Goal: Task Accomplishment & Management: Manage account settings

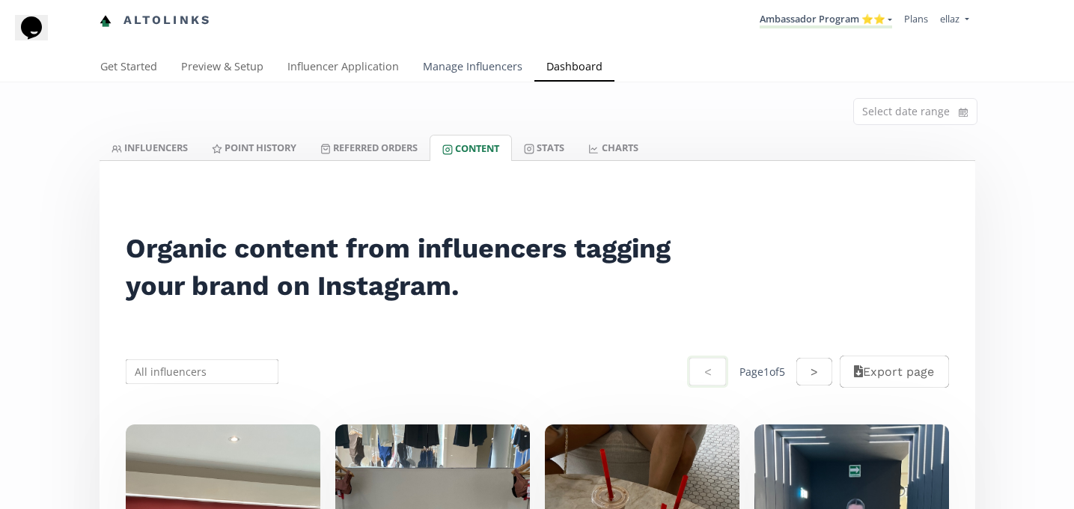
click at [472, 69] on link "Manage Influencers" at bounding box center [472, 68] width 123 height 30
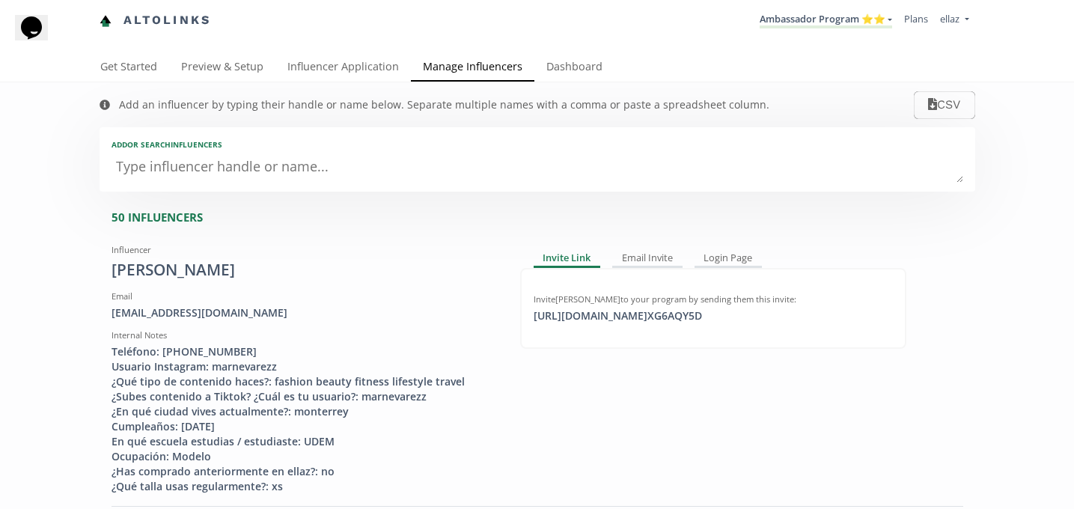
click at [368, 184] on div "Add or search INFLUENCERS" at bounding box center [536, 159] width 875 height 64
click at [341, 67] on link "Influencer Application" at bounding box center [342, 68] width 135 height 30
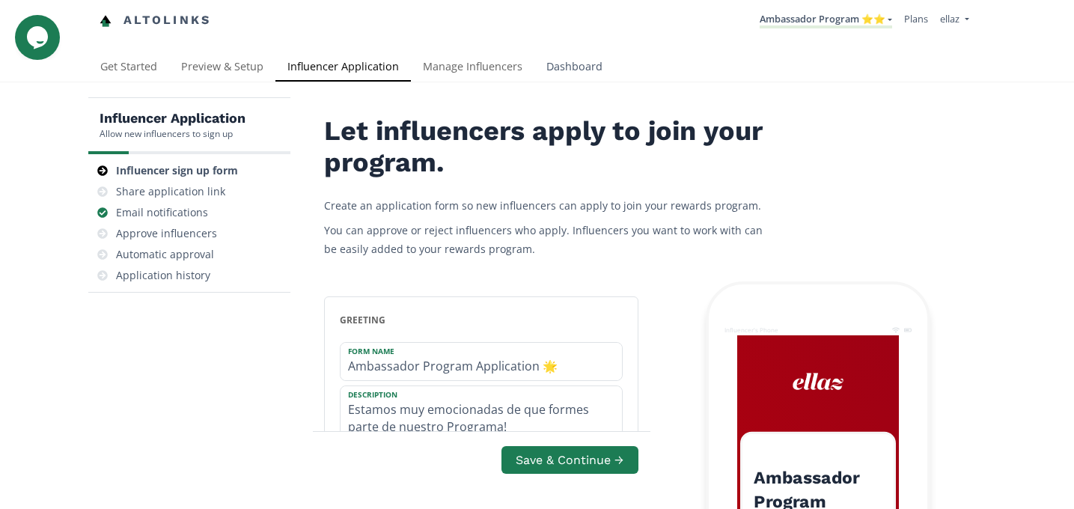
click at [592, 55] on link "Dashboard" at bounding box center [574, 68] width 80 height 30
click at [581, 61] on link "Dashboard" at bounding box center [574, 68] width 80 height 30
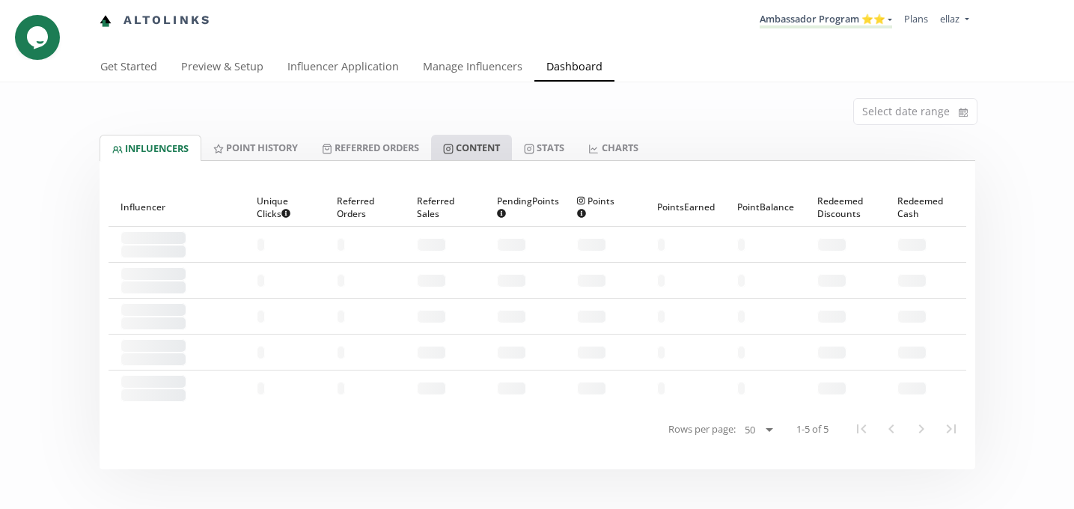
click at [492, 156] on link "Content" at bounding box center [471, 147] width 81 height 25
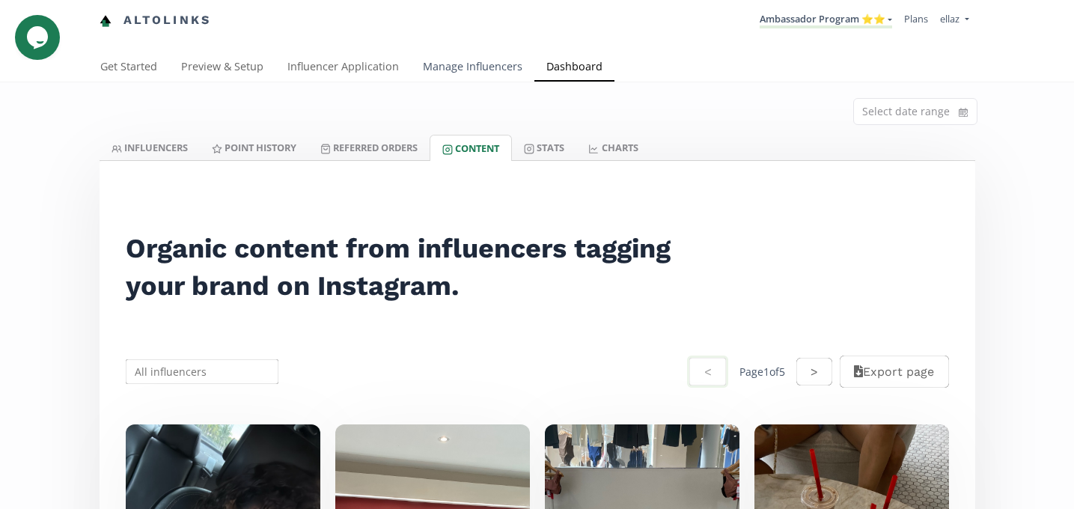
click at [453, 73] on link "Manage Influencers" at bounding box center [472, 68] width 123 height 30
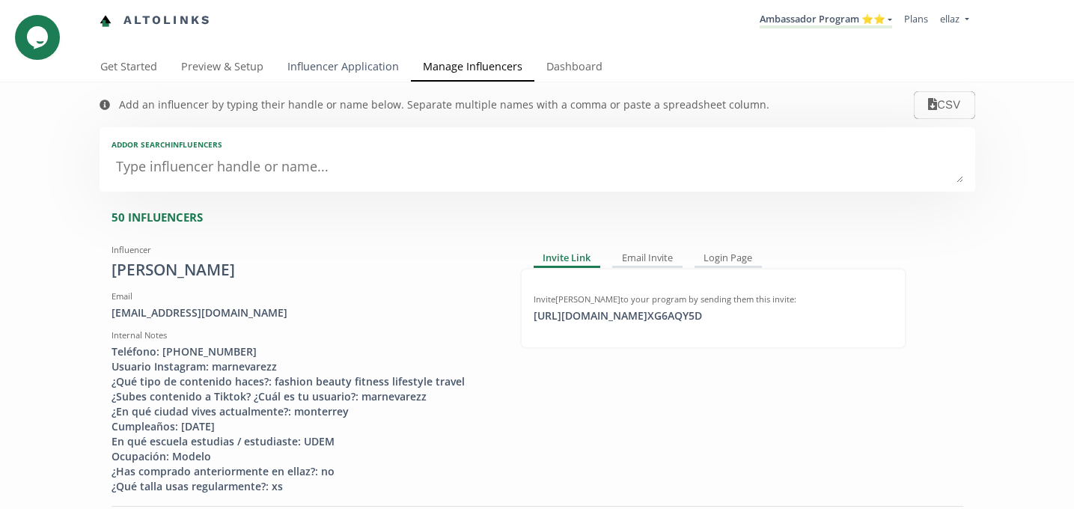
click at [389, 73] on link "Influencer Application" at bounding box center [342, 68] width 135 height 30
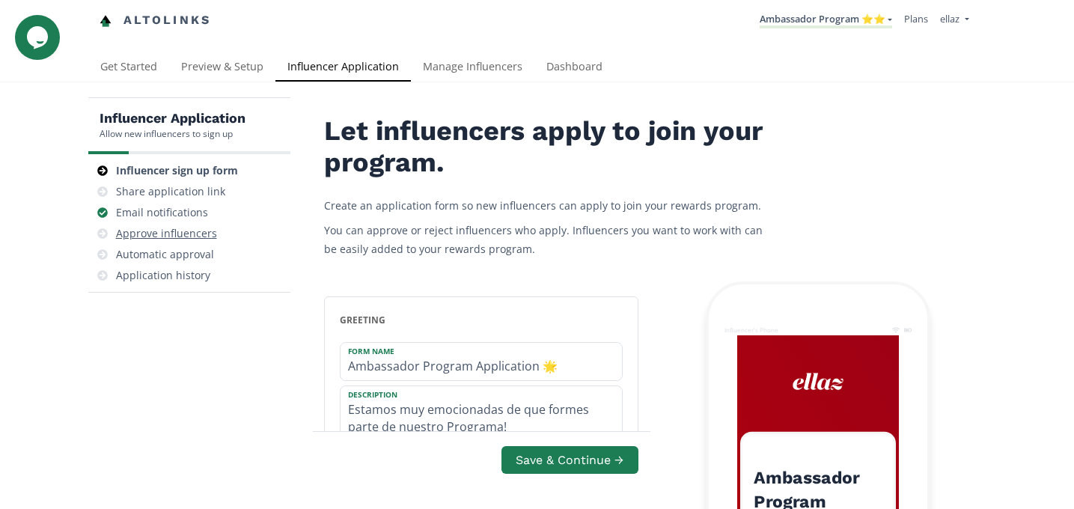
click at [167, 230] on div "Approve influencers" at bounding box center [166, 233] width 101 height 15
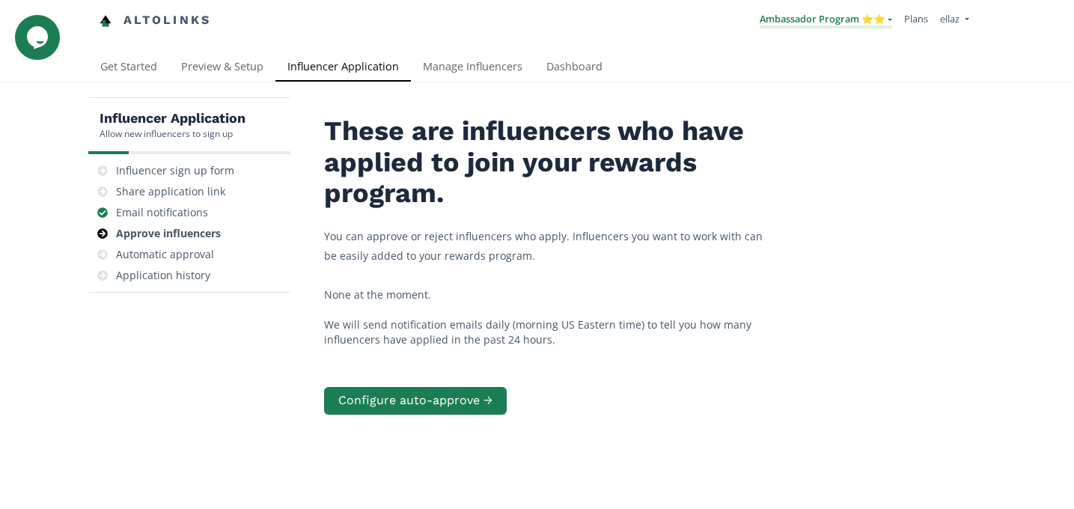
click at [835, 28] on link "Ambassador Program ⭐️⭐️" at bounding box center [825, 20] width 132 height 16
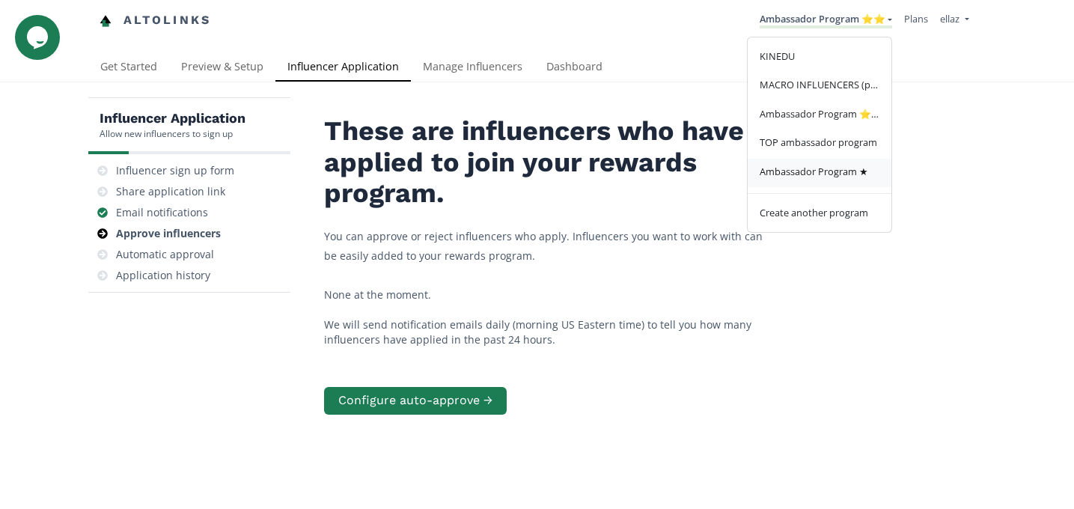
click at [830, 180] on link "Ambassador Program ★" at bounding box center [819, 173] width 144 height 29
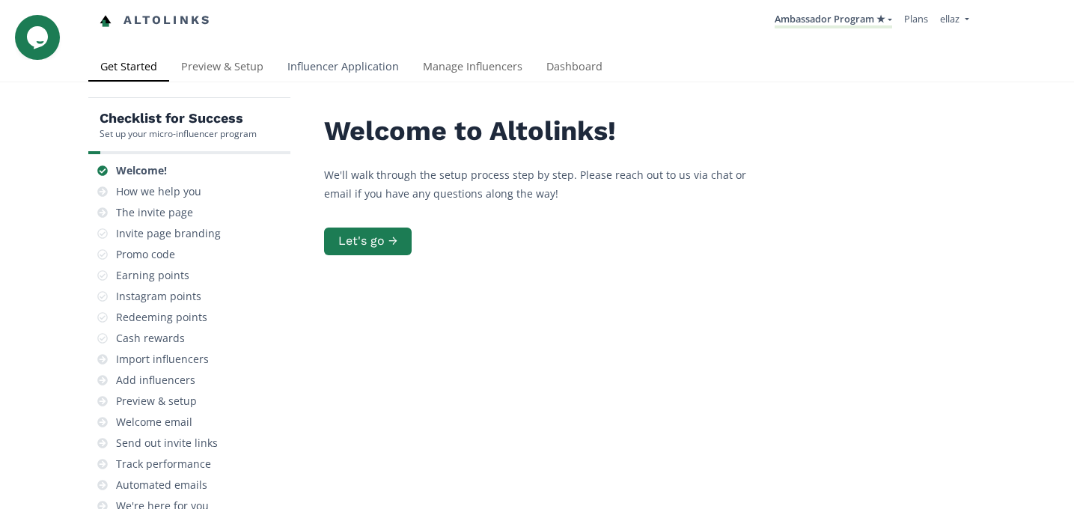
click at [343, 55] on link "Influencer Application" at bounding box center [342, 68] width 135 height 30
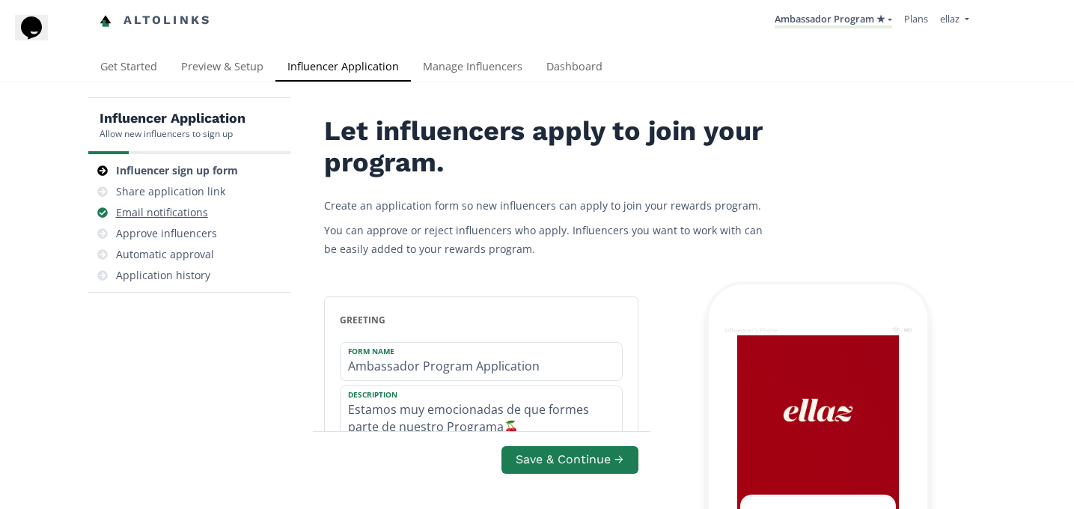
click at [197, 218] on div "Email notifications" at bounding box center [162, 212] width 92 height 15
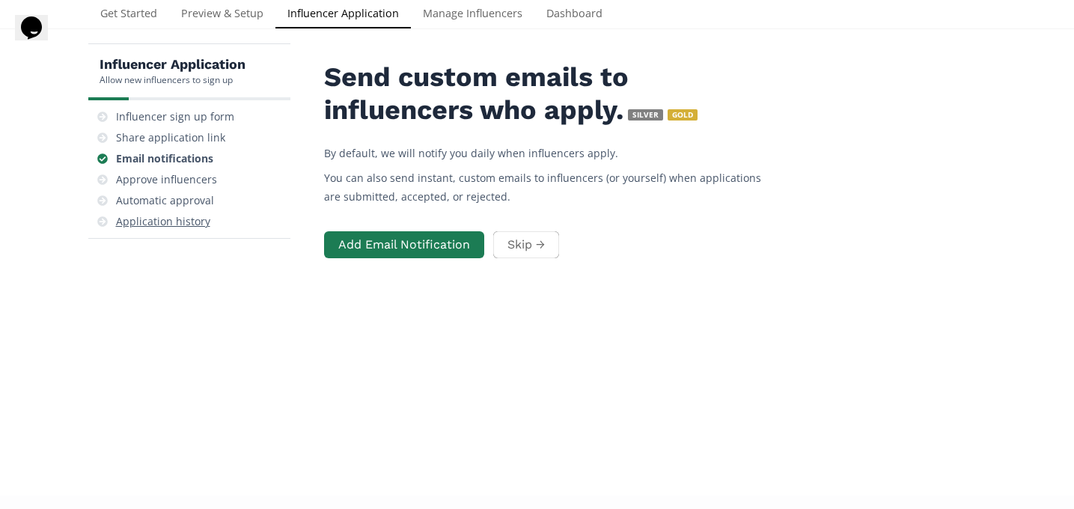
scroll to position [60, 0]
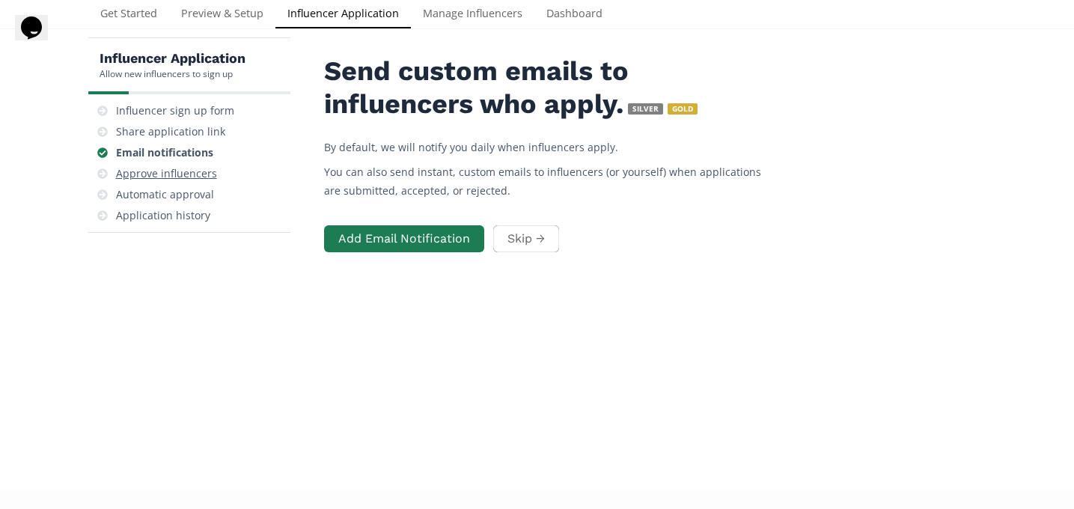
click at [174, 175] on div "Approve influencers" at bounding box center [166, 173] width 101 height 15
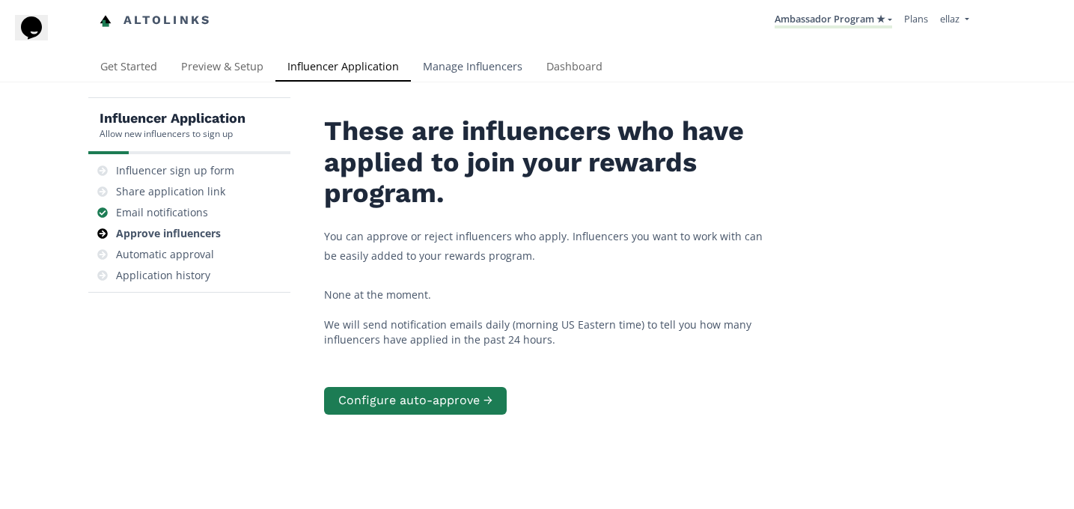
click at [459, 60] on link "Manage Influencers" at bounding box center [472, 68] width 123 height 30
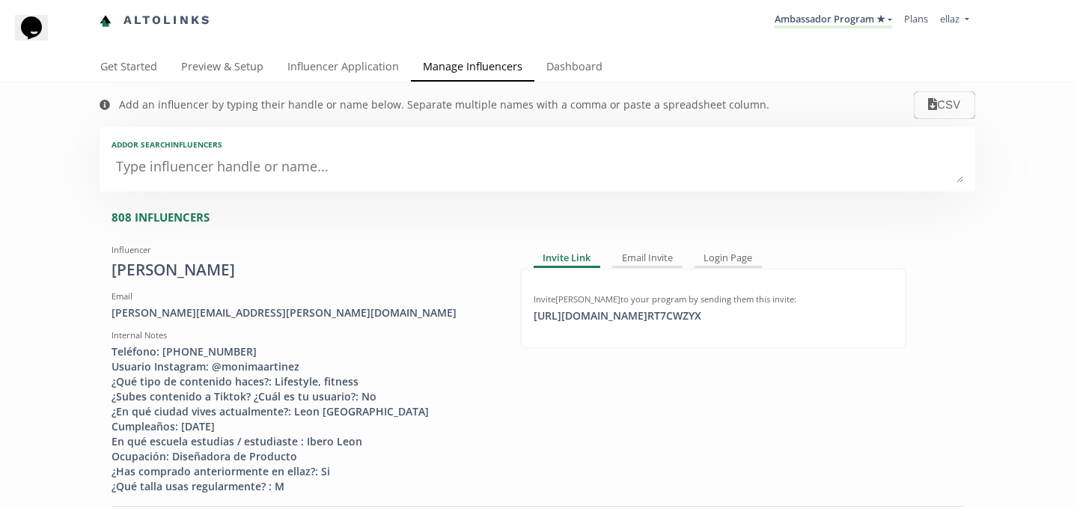
click at [311, 89] on div "Add an influencer by typing their handle or name below. Separate multiple names…" at bounding box center [434, 104] width 699 height 45
click at [319, 65] on link "Influencer Application" at bounding box center [342, 68] width 135 height 30
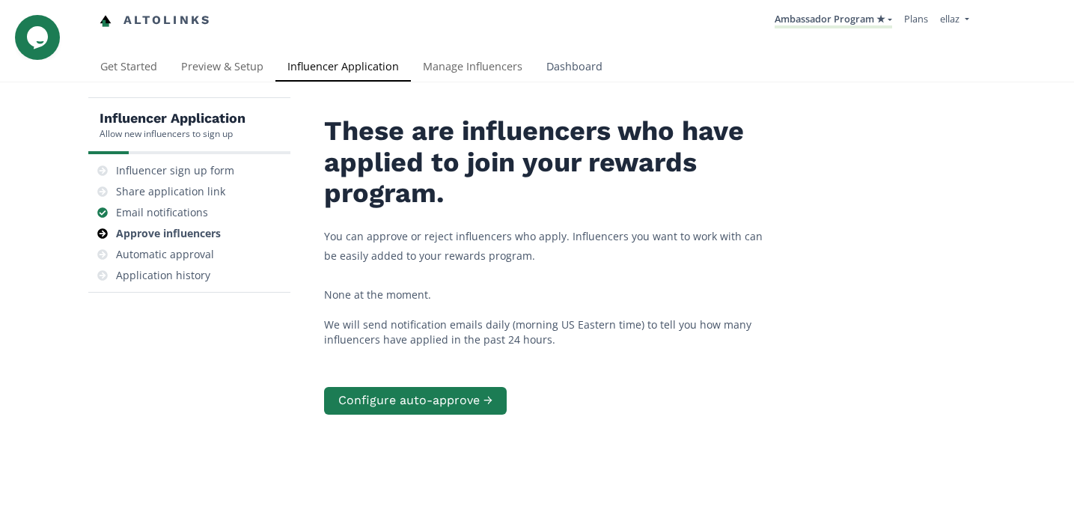
click at [556, 72] on link "Dashboard" at bounding box center [574, 68] width 80 height 30
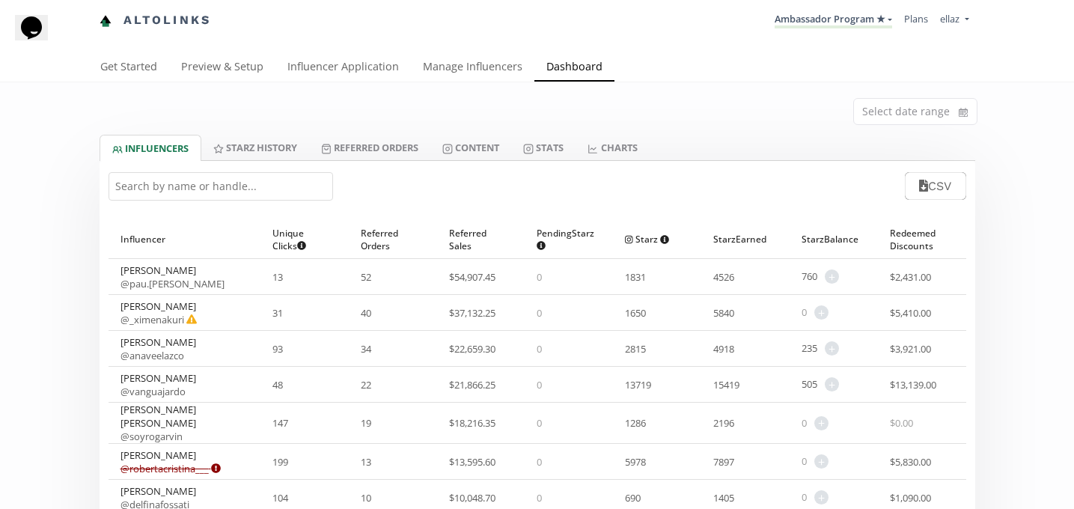
click at [240, 196] on input "text" at bounding box center [220, 186] width 224 height 28
paste input "Alexa Yong"
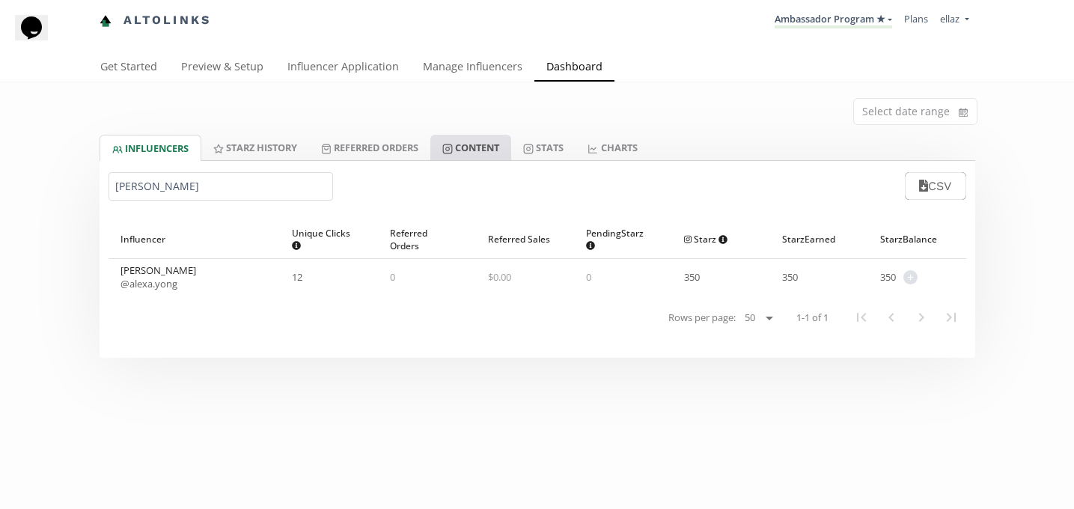
type input "[PERSON_NAME]"
click at [492, 154] on link "Content" at bounding box center [470, 147] width 81 height 25
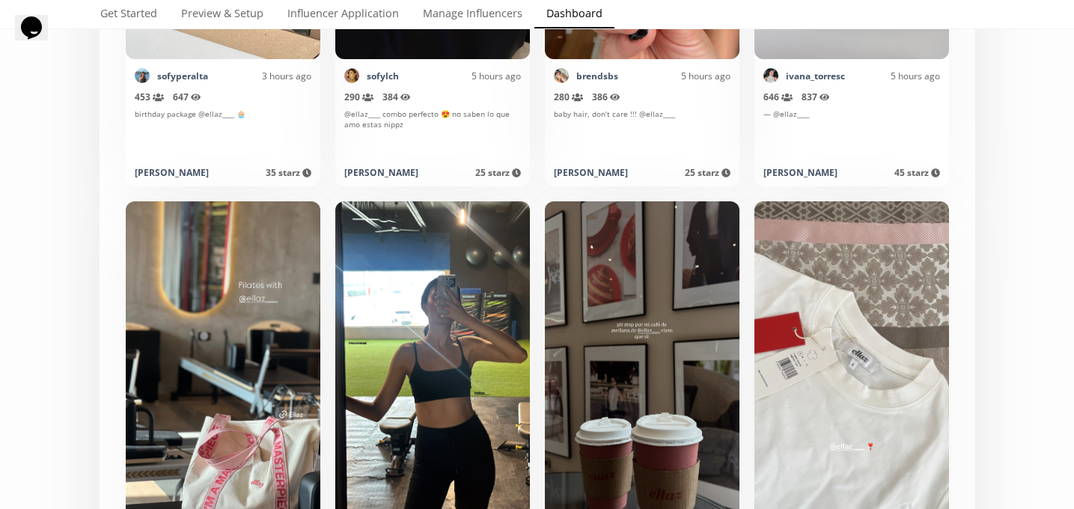
scroll to position [1195, 0]
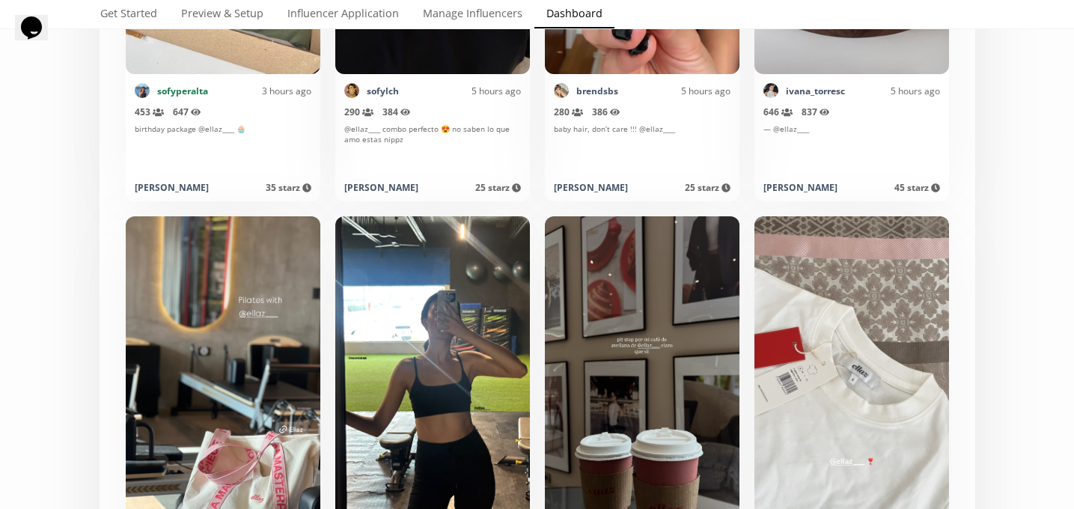
click at [185, 91] on link "sofyperalta" at bounding box center [182, 91] width 51 height 13
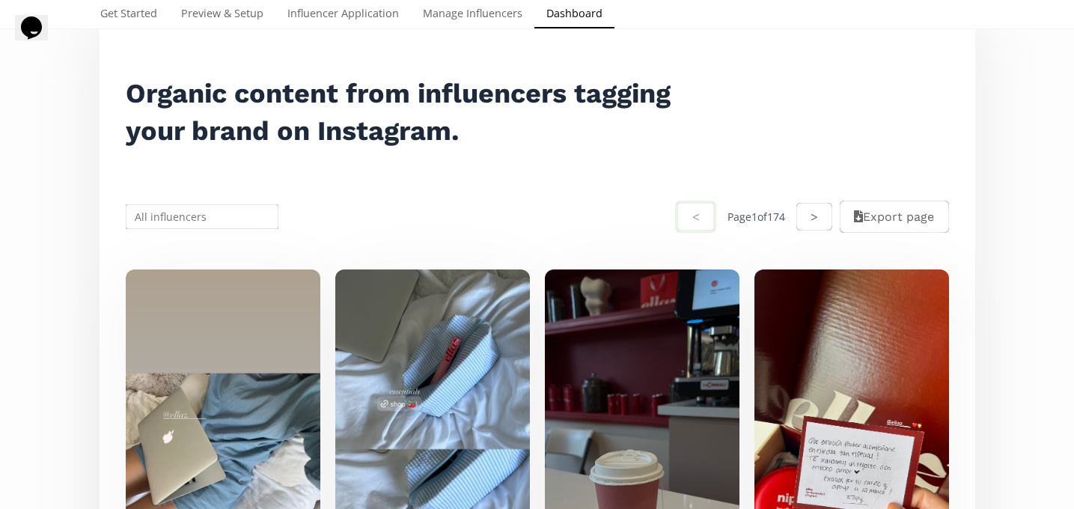
scroll to position [0, 0]
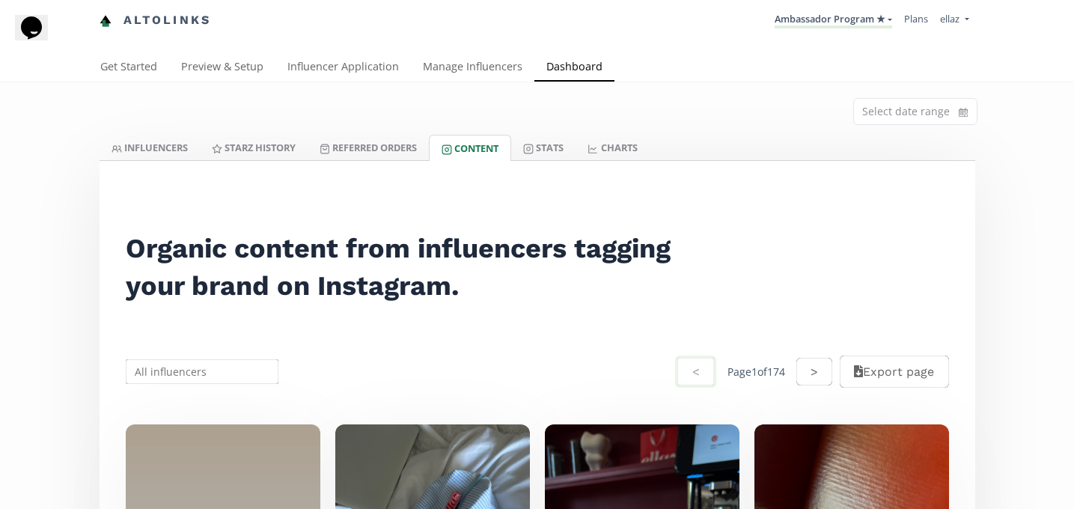
click at [208, 371] on input "text" at bounding box center [202, 371] width 158 height 29
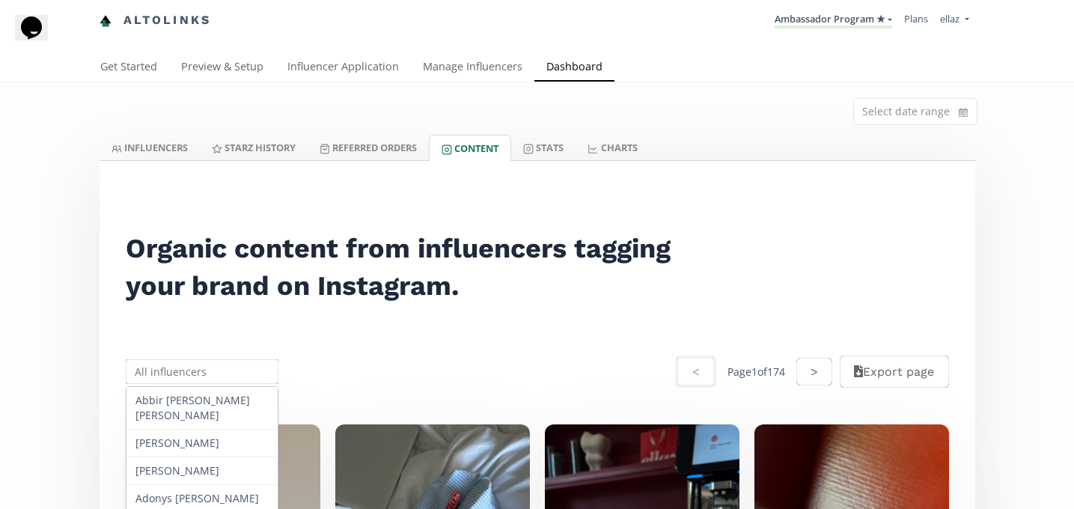
paste input "Alexa Yong"
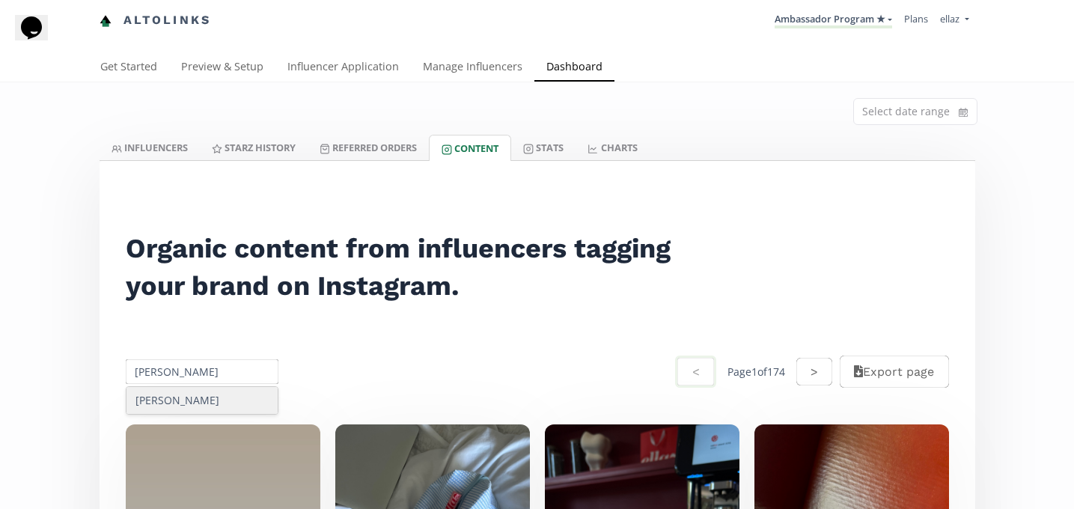
click at [195, 396] on div "Alexa Yong" at bounding box center [202, 400] width 152 height 27
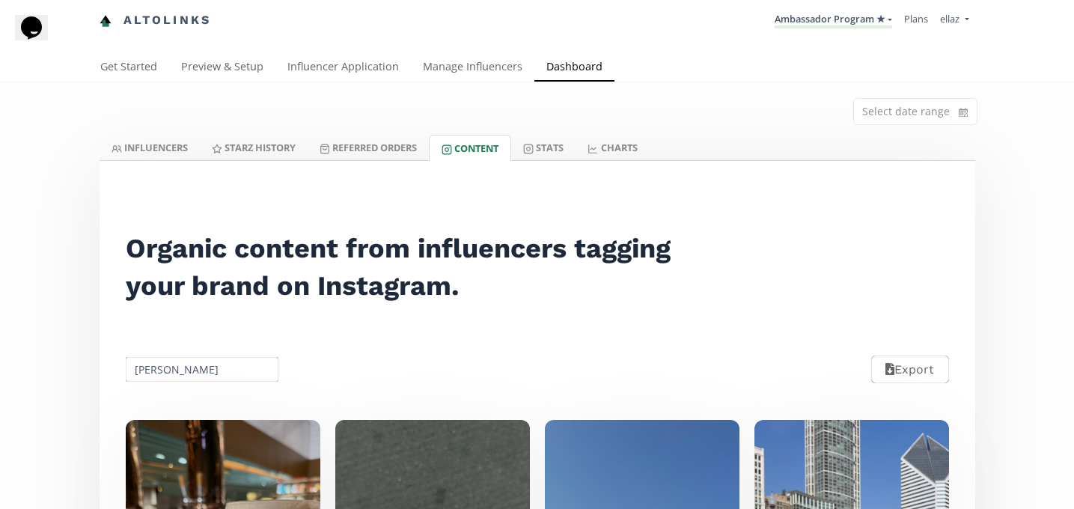
click at [183, 365] on input "Alexa Yong" at bounding box center [202, 369] width 158 height 29
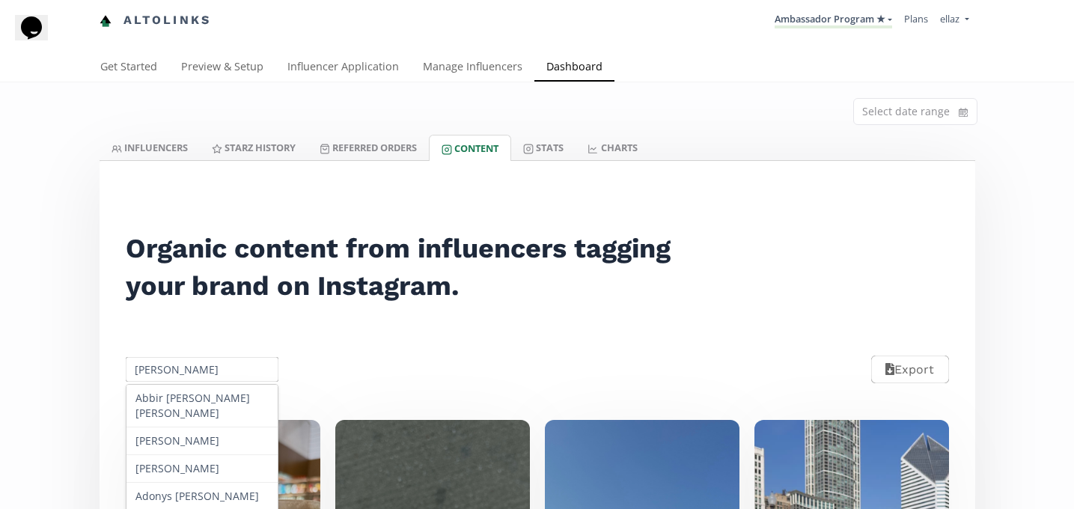
click at [183, 365] on input "[PERSON_NAME]" at bounding box center [202, 369] width 158 height 29
paste input "[PERSON_NAME]"
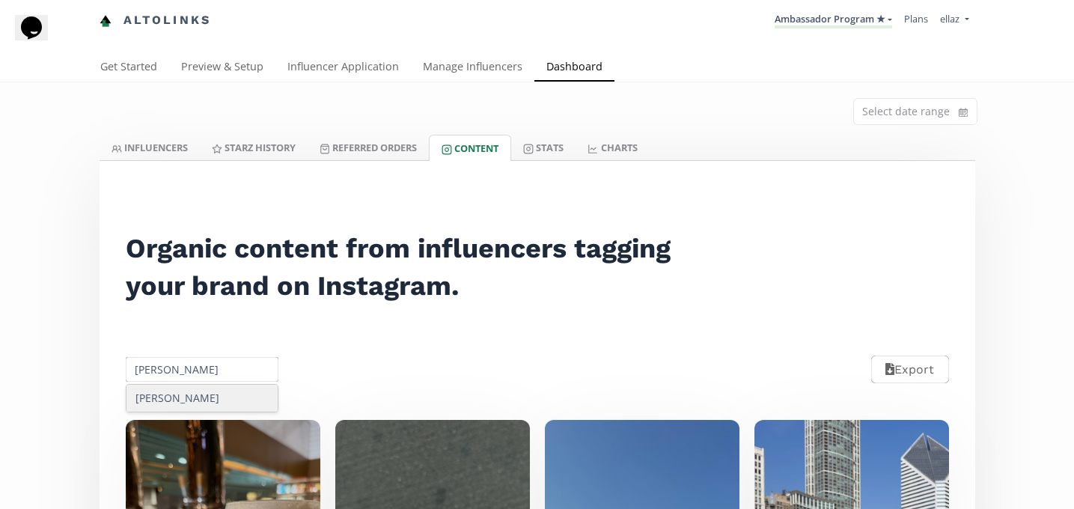
click at [194, 388] on div "[PERSON_NAME]" at bounding box center [202, 398] width 152 height 27
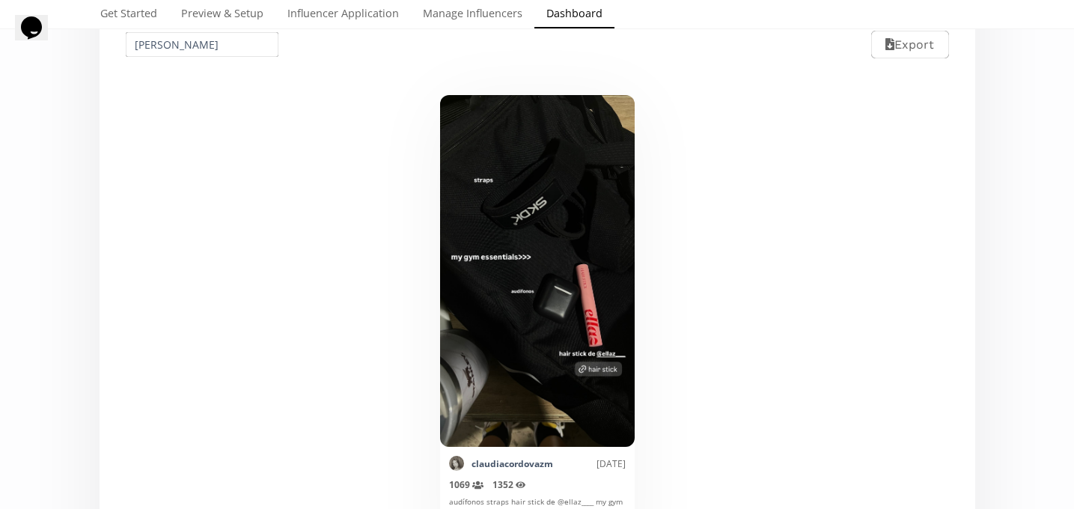
scroll to position [325, 0]
click at [168, 41] on input "[PERSON_NAME]" at bounding box center [202, 43] width 158 height 29
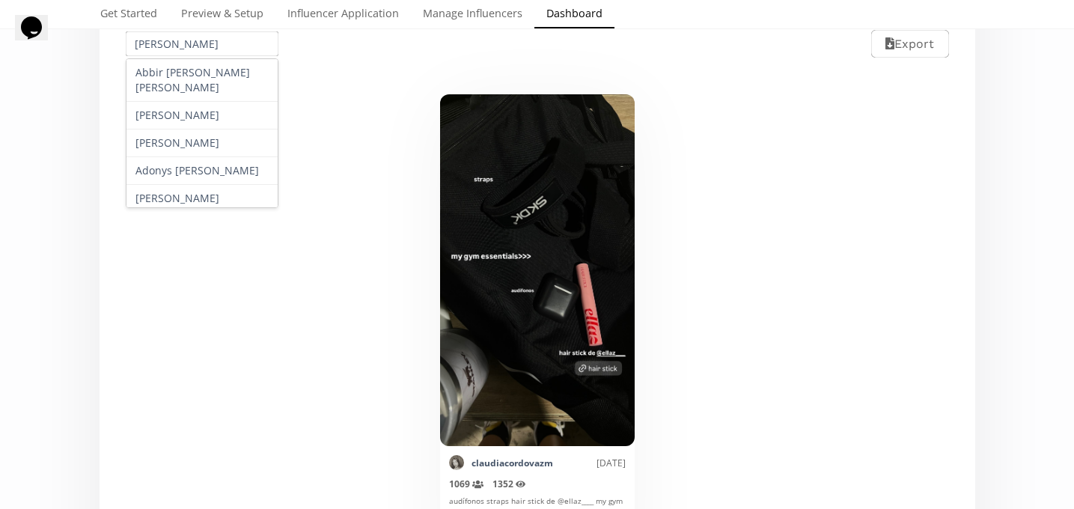
click at [168, 41] on input "[PERSON_NAME]" at bounding box center [202, 43] width 158 height 29
paste input "[PERSON_NAME]"
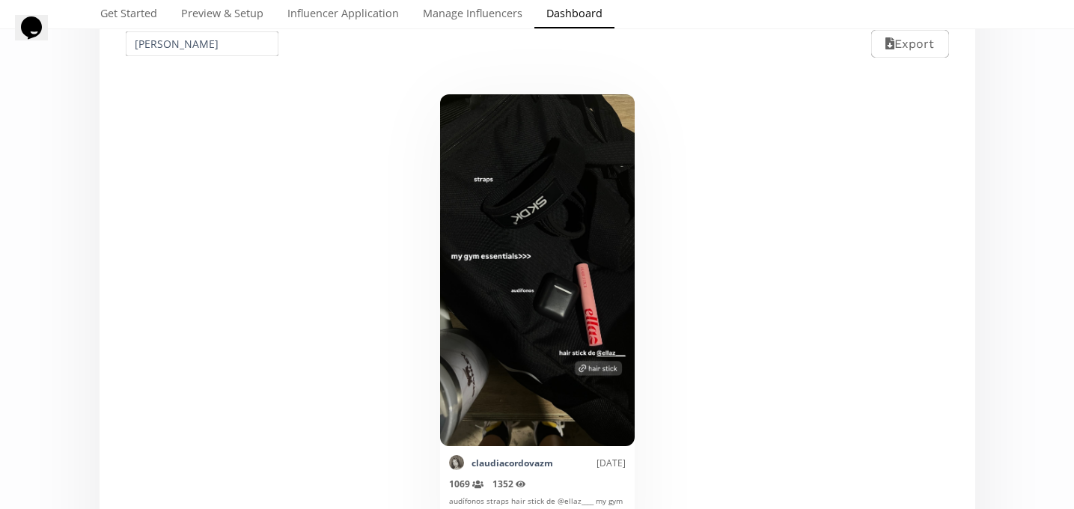
click at [190, 96] on div "Mark as invalid so that no points awarded. claudiacordovazm 9/8/2025 1069 Reach…" at bounding box center [536, 333] width 857 height 513
click at [189, 38] on input "[PERSON_NAME]" at bounding box center [202, 43] width 158 height 29
click at [212, 67] on div "[PERSON_NAME]" at bounding box center [202, 72] width 152 height 27
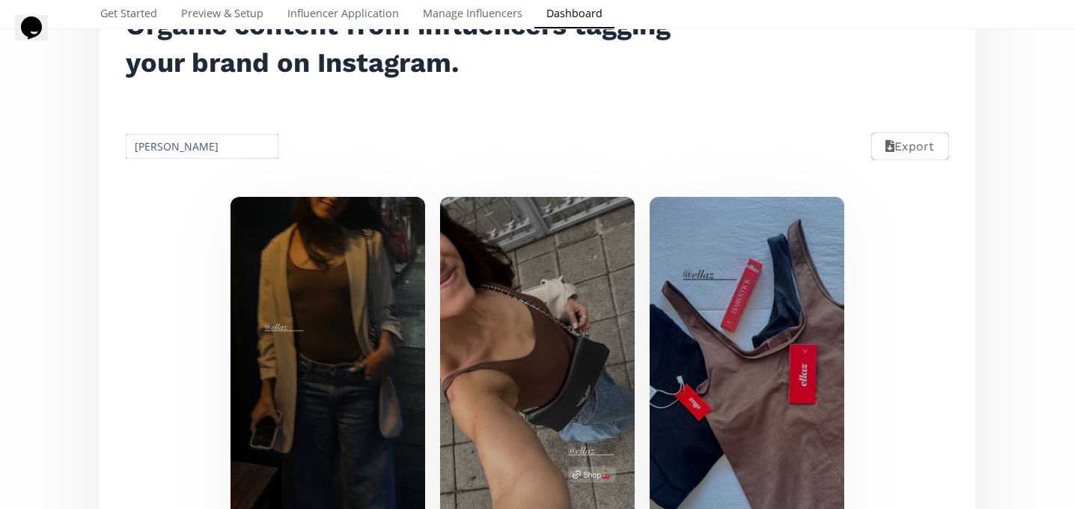
scroll to position [219, 0]
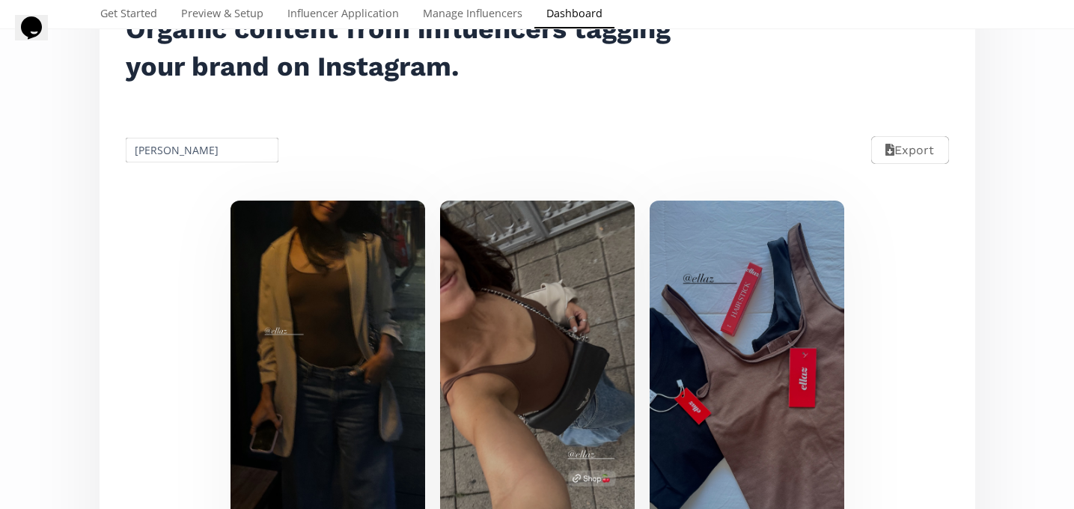
click at [177, 147] on input "[PERSON_NAME]" at bounding box center [202, 149] width 158 height 29
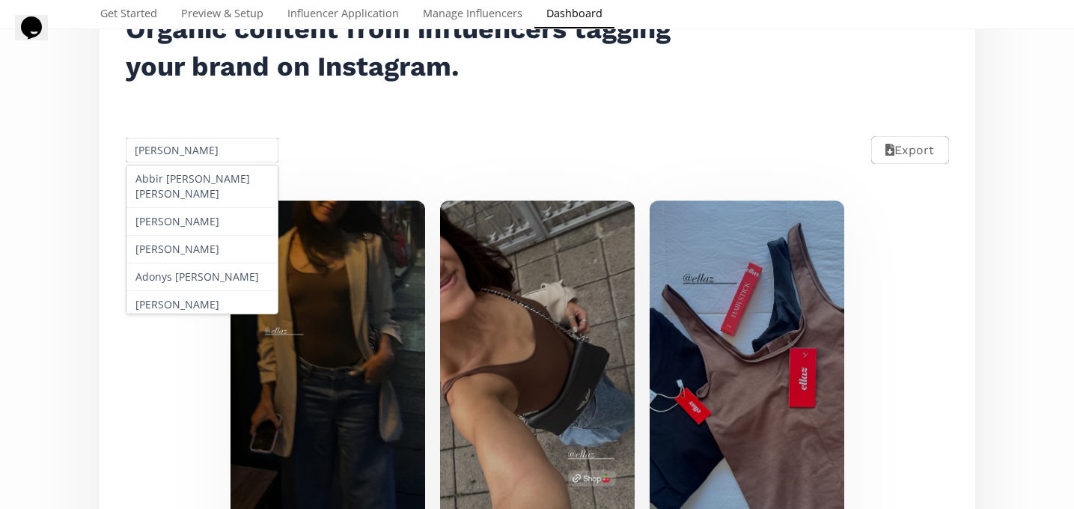
click at [177, 147] on input "[PERSON_NAME]" at bounding box center [202, 149] width 158 height 29
paste input "[PERSON_NAME]"
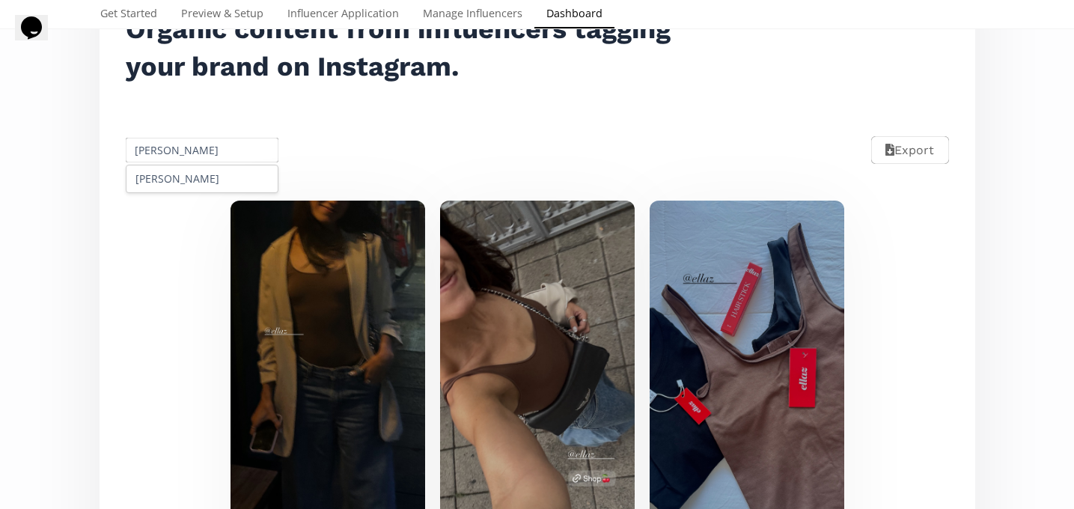
click at [199, 176] on div "[PERSON_NAME]" at bounding box center [202, 178] width 152 height 27
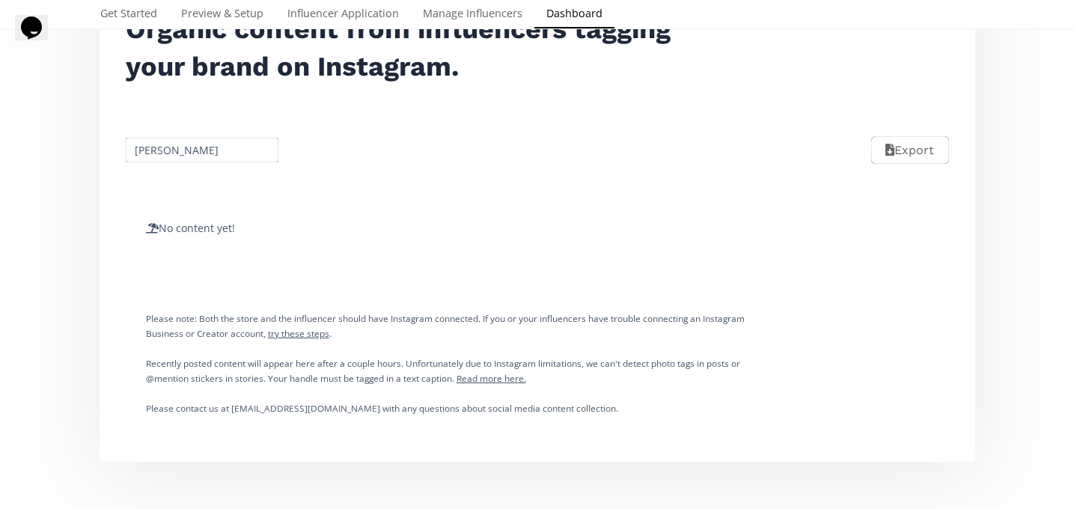
click at [146, 150] on input "[PERSON_NAME]" at bounding box center [202, 149] width 158 height 29
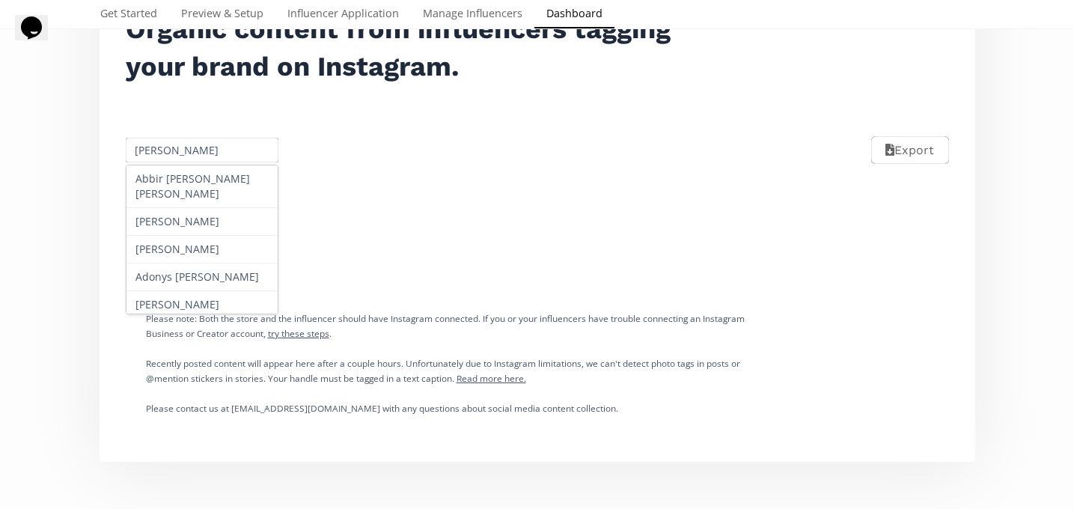
click at [146, 150] on input "[PERSON_NAME]" at bounding box center [202, 149] width 158 height 29
paste input "[PERSON_NAME]"
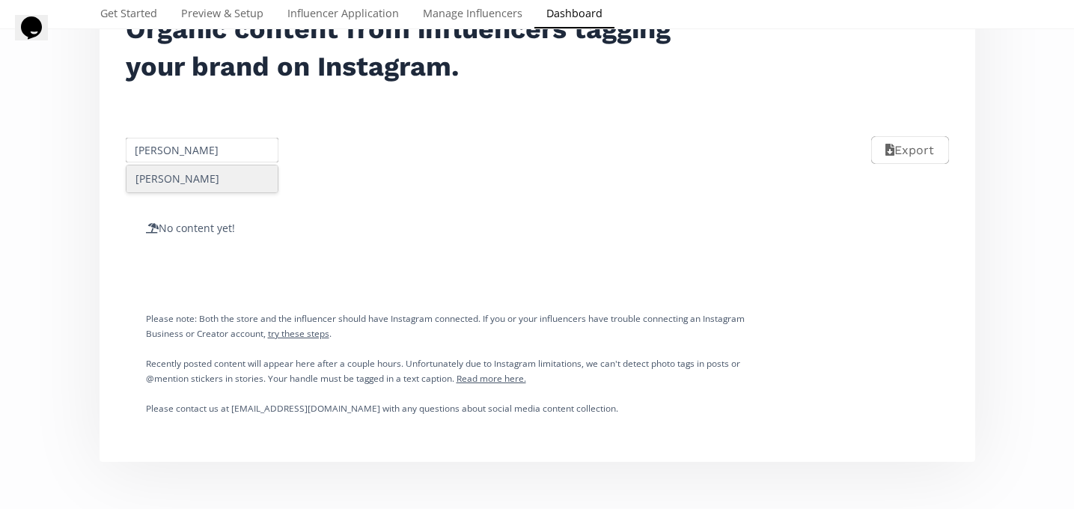
click at [182, 189] on div "[PERSON_NAME]" at bounding box center [202, 178] width 152 height 27
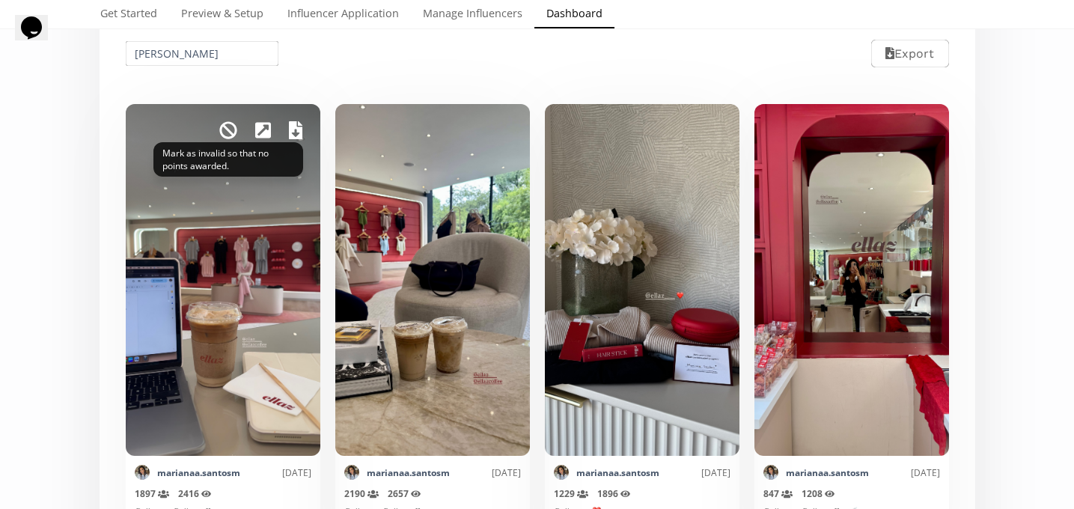
scroll to position [295, 0]
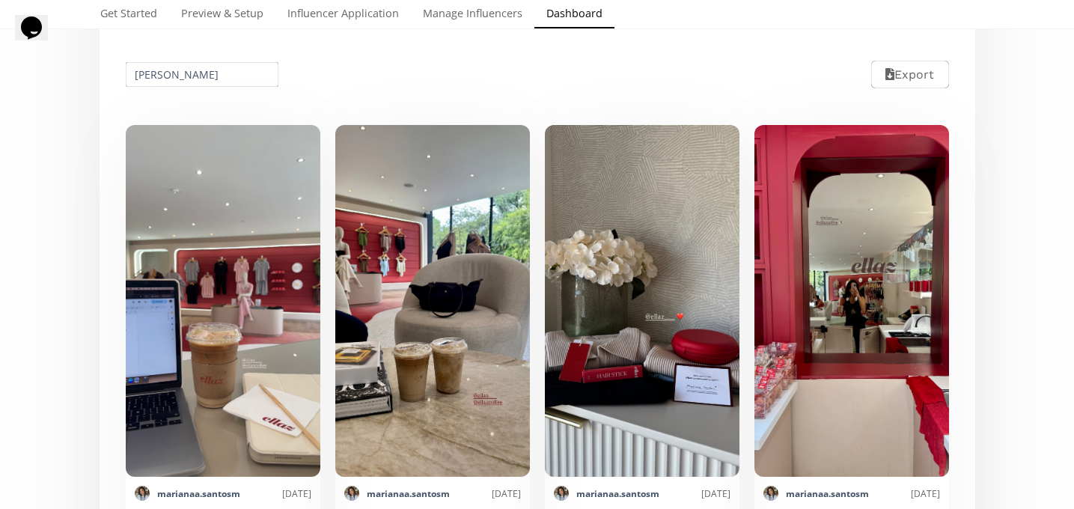
click at [185, 83] on input "[PERSON_NAME]" at bounding box center [202, 74] width 158 height 29
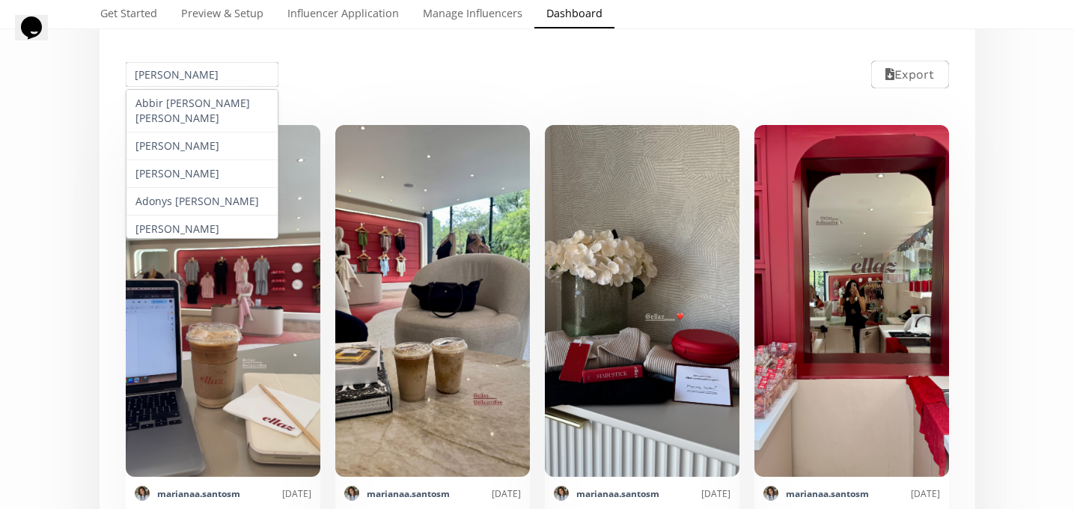
click at [185, 83] on input "[PERSON_NAME]" at bounding box center [202, 74] width 158 height 29
paste input "[PERSON_NAME]"
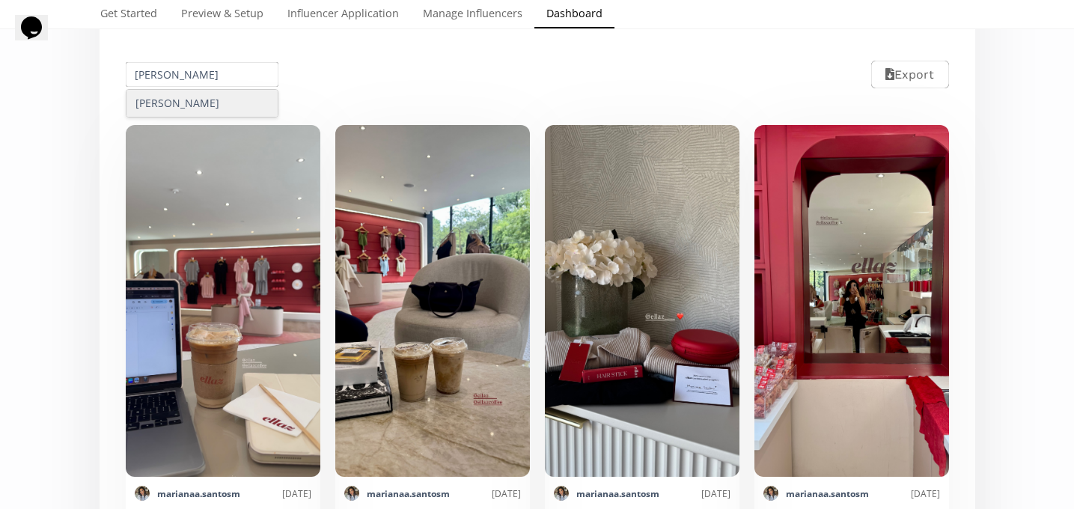
click at [190, 107] on div "[PERSON_NAME]" at bounding box center [202, 103] width 152 height 27
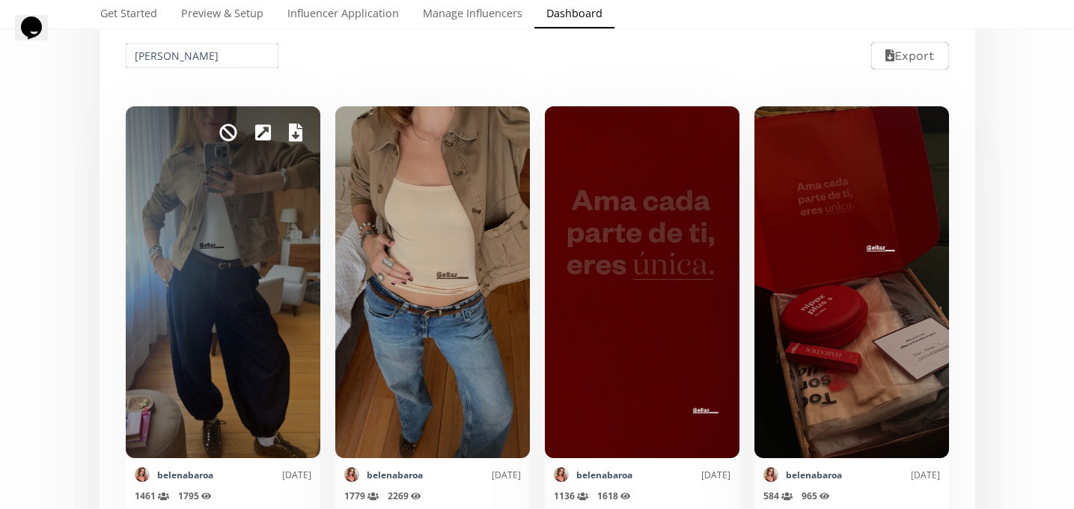
scroll to position [306, 0]
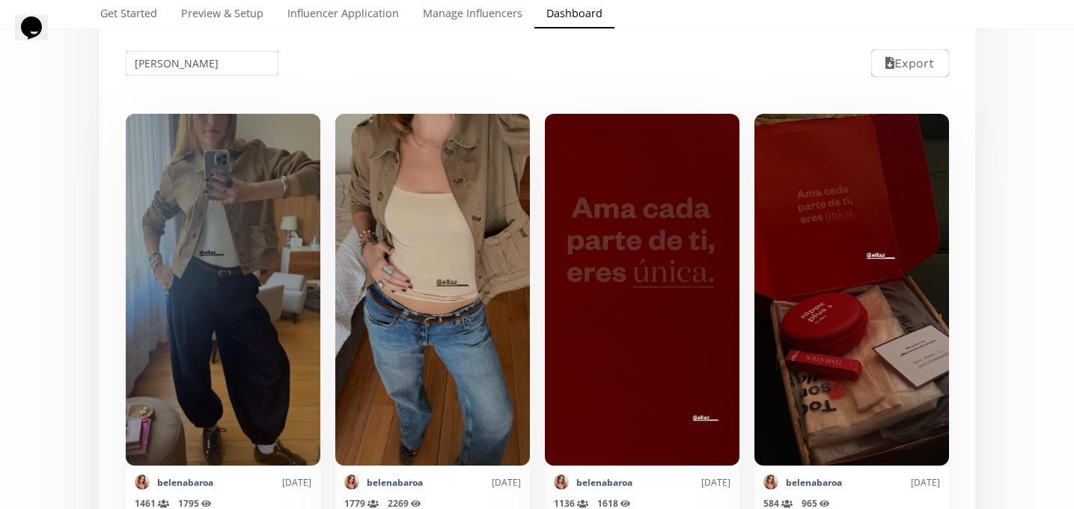
click at [164, 54] on input "[PERSON_NAME]" at bounding box center [202, 63] width 158 height 29
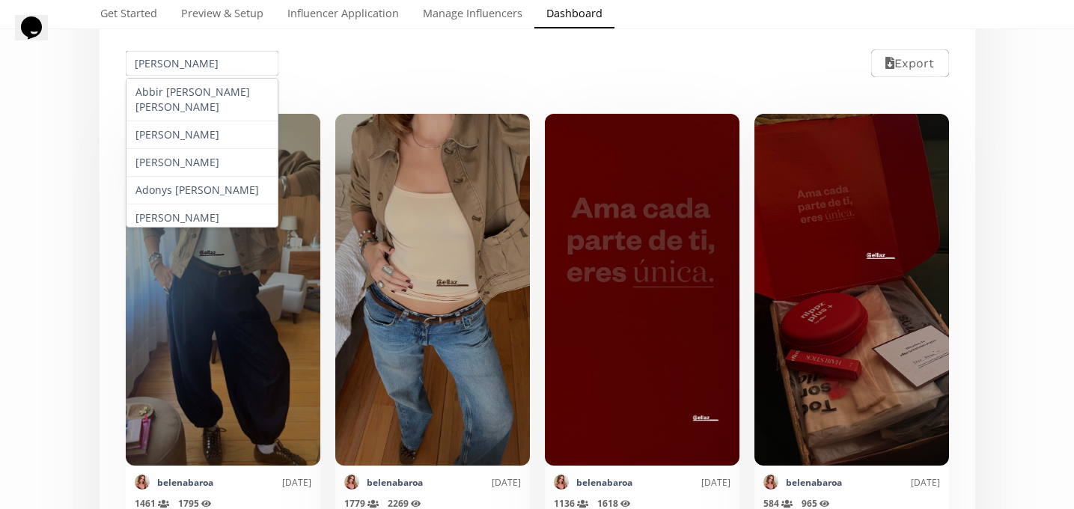
click at [164, 54] on input "[PERSON_NAME]" at bounding box center [202, 63] width 158 height 29
paste input "[PERSON_NAME]"
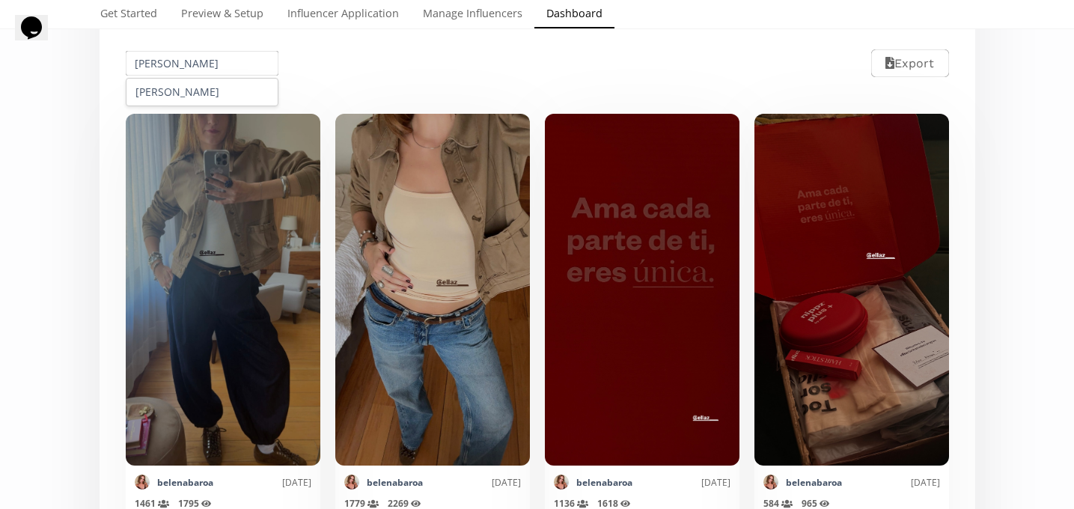
click at [188, 108] on div "Mark as invalid so that no points awarded. belenabaroa 4 days ago 1461 Reach (u…" at bounding box center [536, 353] width 857 height 513
click at [191, 71] on input "[PERSON_NAME]" at bounding box center [202, 63] width 158 height 29
click at [195, 101] on div "[PERSON_NAME]" at bounding box center [202, 92] width 152 height 27
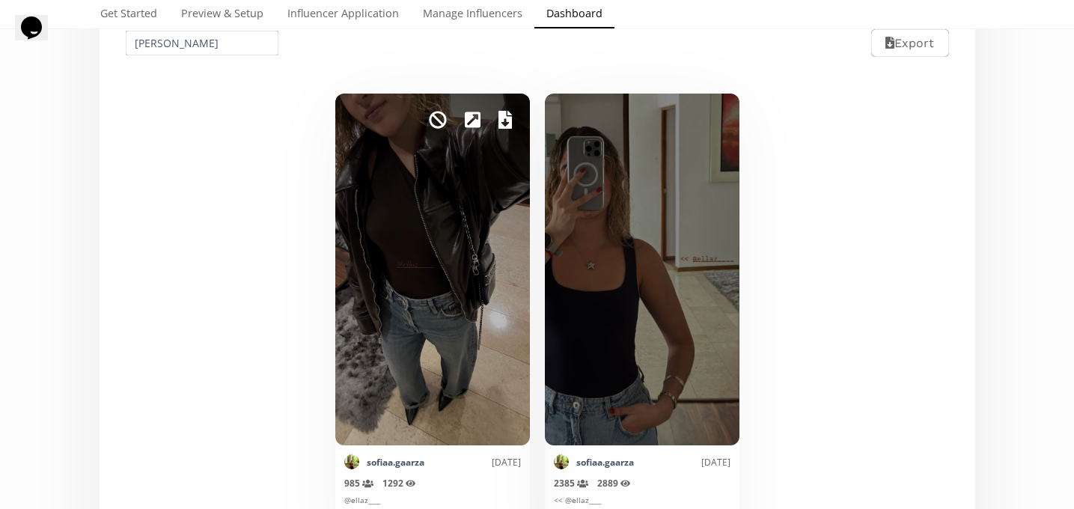
scroll to position [339, 0]
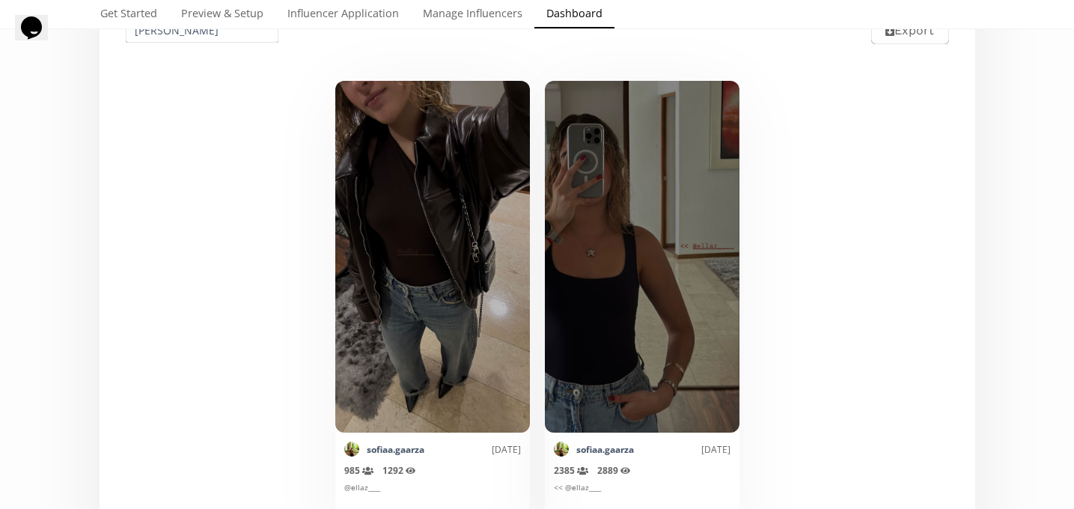
click at [351, 442] on img at bounding box center [351, 448] width 15 height 15
click at [371, 451] on link "sofiaa.gaarza" at bounding box center [396, 449] width 58 height 13
click at [188, 42] on input "[PERSON_NAME]" at bounding box center [202, 30] width 158 height 29
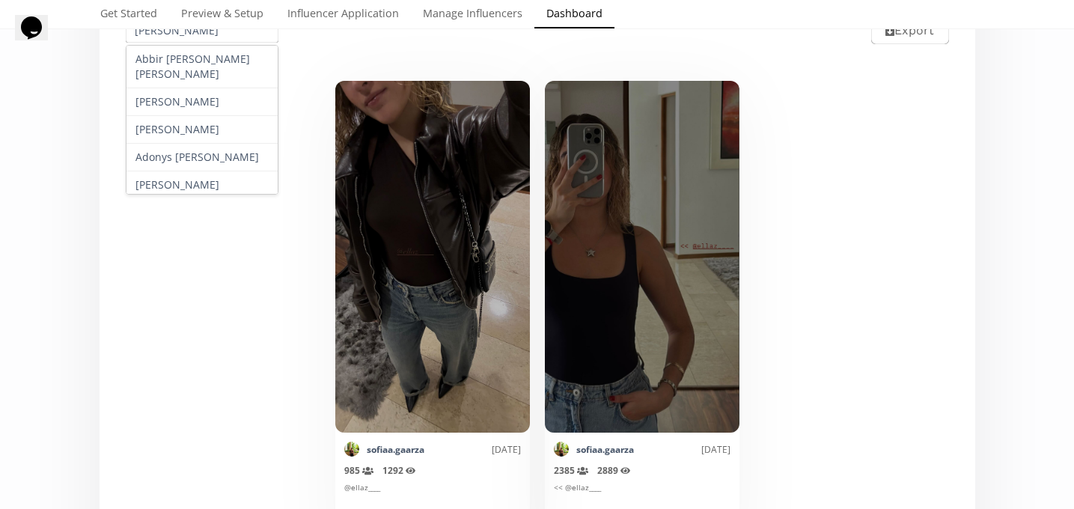
click at [188, 42] on input "[PERSON_NAME]" at bounding box center [202, 30] width 158 height 29
paste input "Marijo Gonzalez"
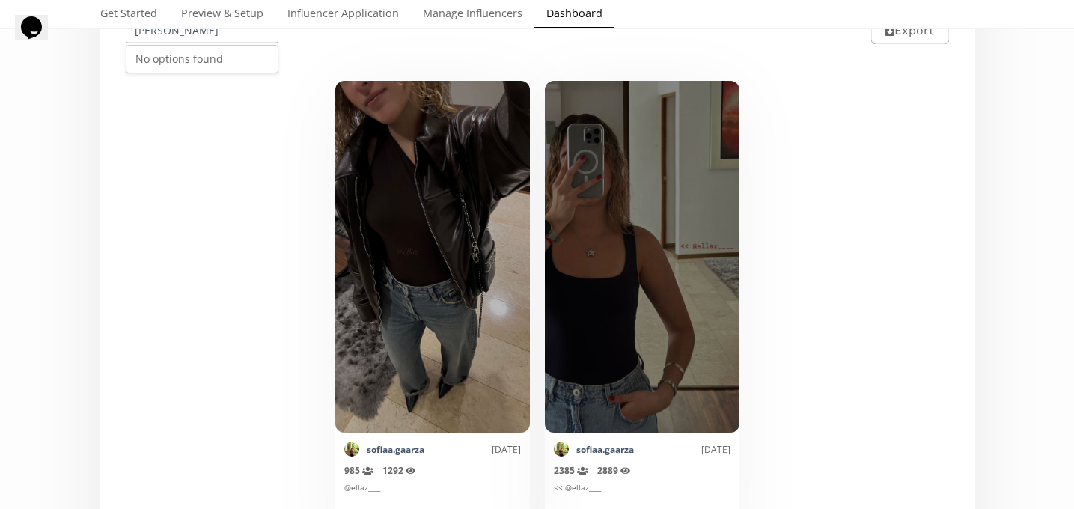
click at [191, 58] on div "No options found" at bounding box center [202, 59] width 152 height 27
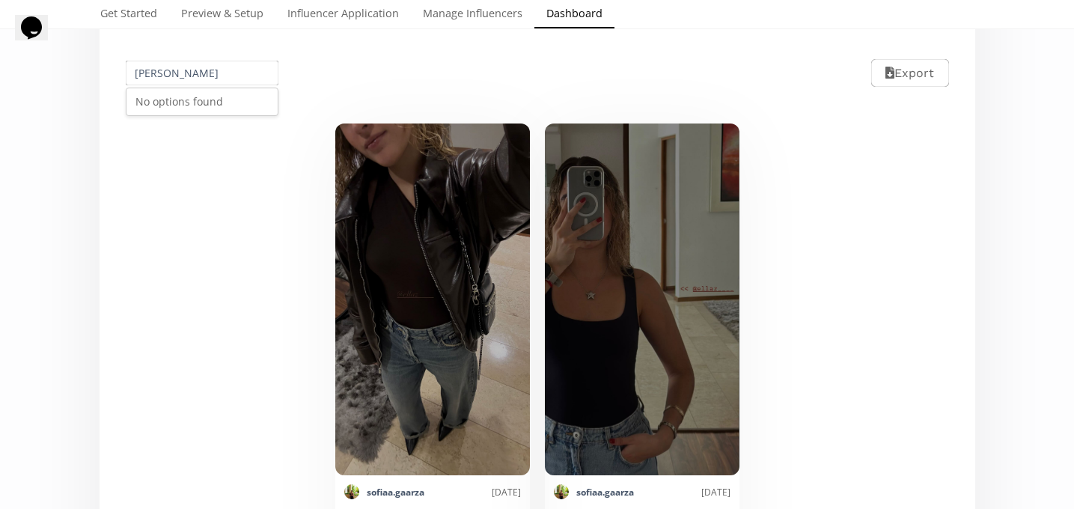
scroll to position [291, 0]
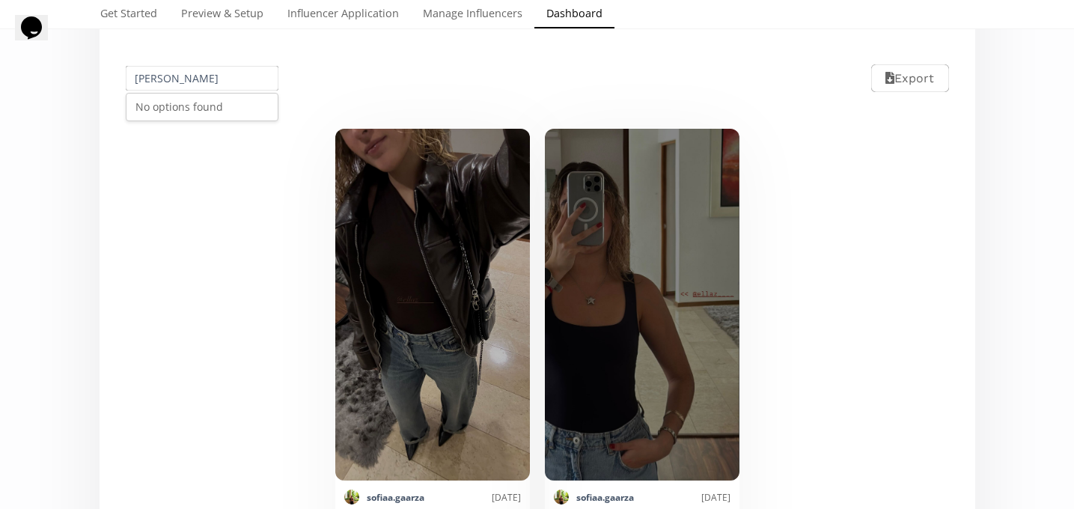
click at [144, 73] on input "Marijo Gonzalez" at bounding box center [202, 78] width 158 height 29
click at [189, 116] on div "Maria Jose Gonzalez" at bounding box center [202, 115] width 152 height 42
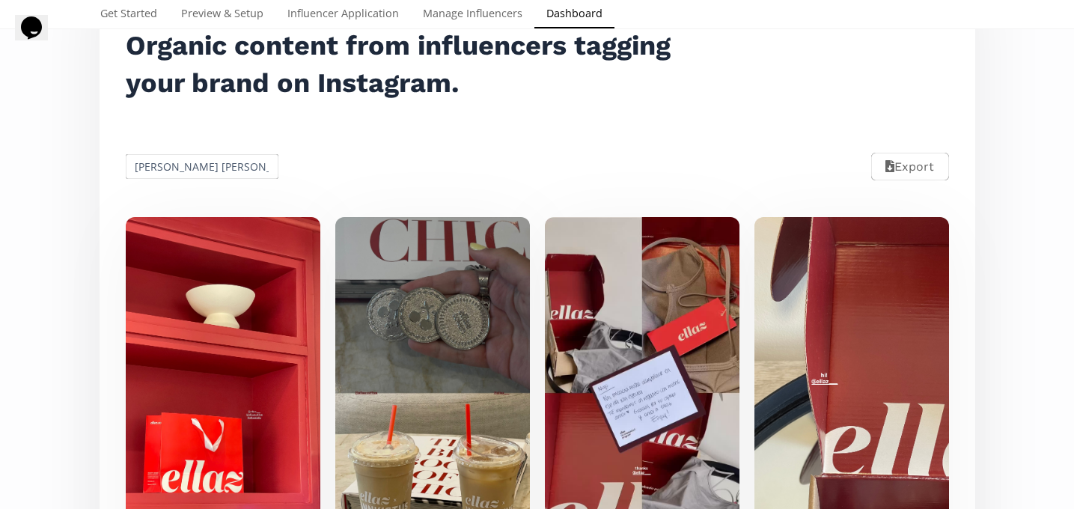
scroll to position [200, 0]
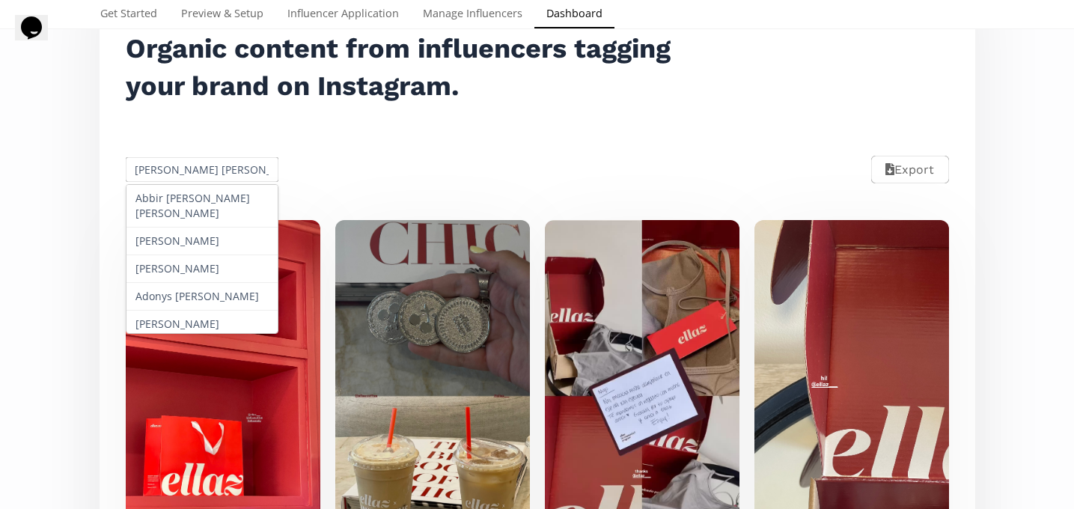
click at [156, 168] on input "Maria Jose Gonzalez" at bounding box center [202, 169] width 158 height 29
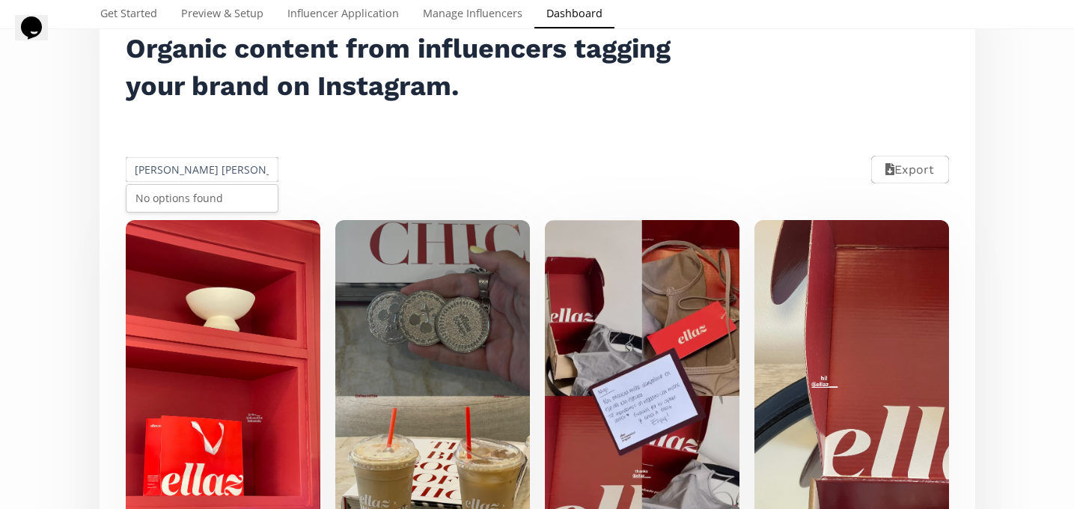
click at [188, 163] on input "María Jose Gonzalez" at bounding box center [202, 169] width 158 height 29
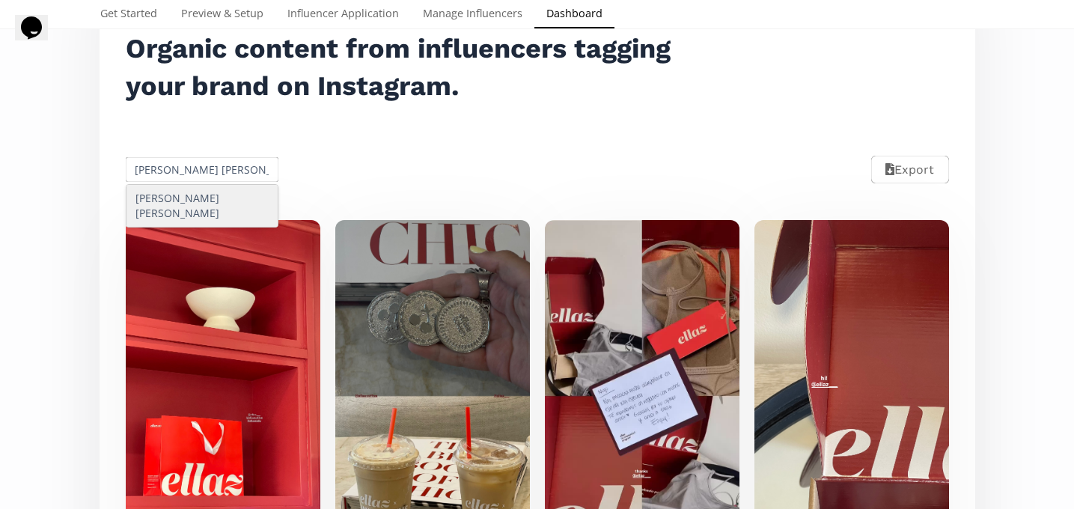
click at [207, 194] on div "María José Gonzalez" at bounding box center [202, 206] width 152 height 42
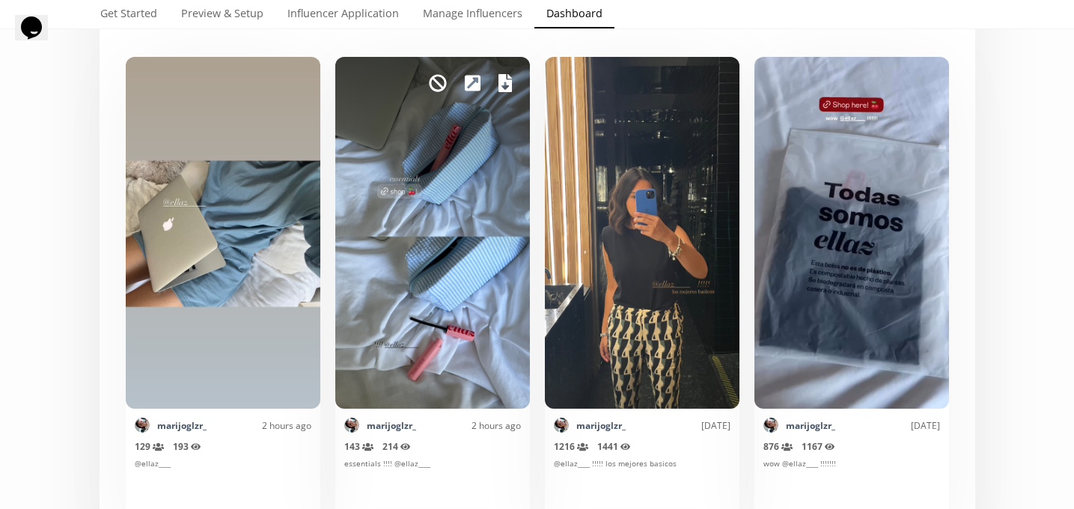
scroll to position [0, 0]
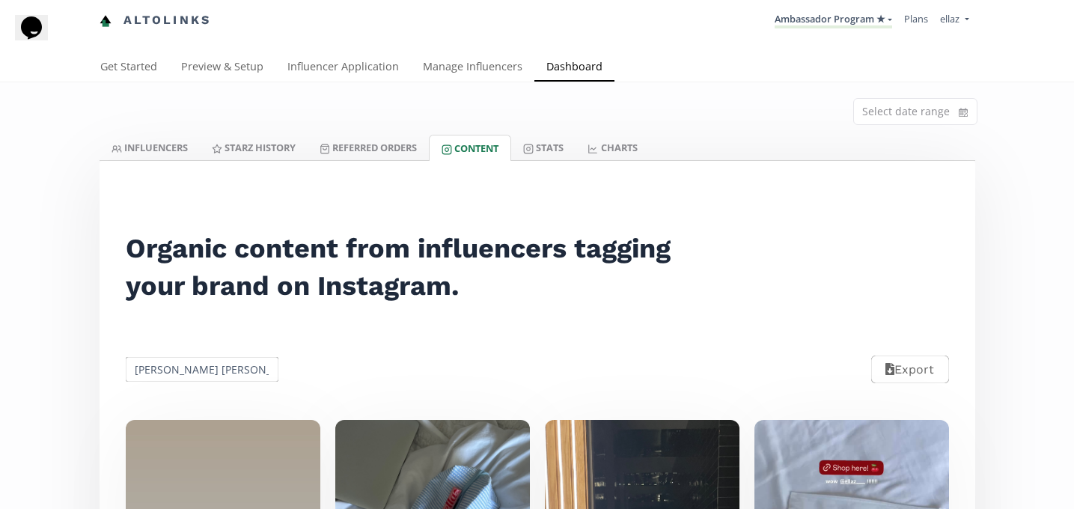
click at [188, 357] on input "María José Gonzalez" at bounding box center [202, 369] width 158 height 29
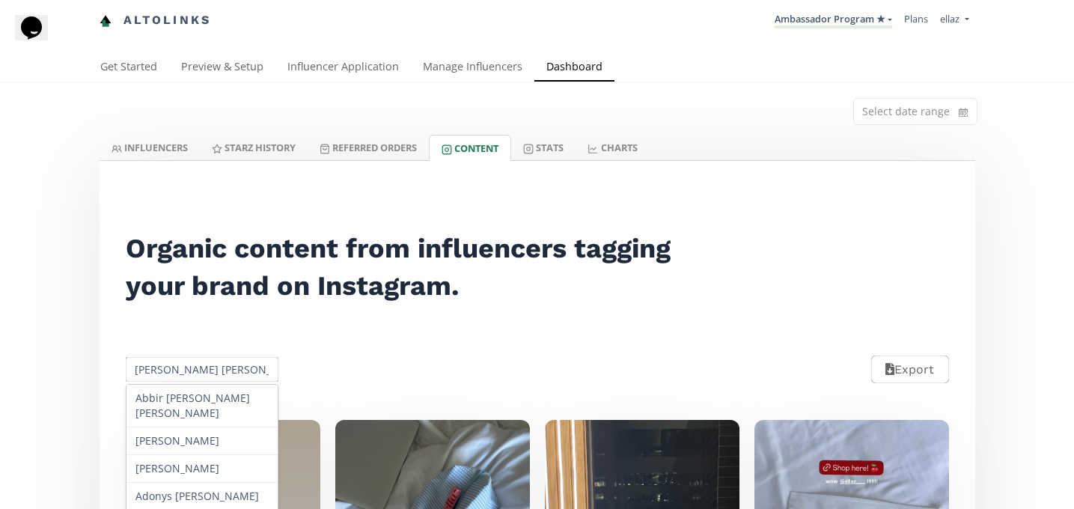
click at [188, 357] on input "María José Gonzalez" at bounding box center [202, 369] width 158 height 29
click at [192, 361] on input "María José Gonzalez" at bounding box center [202, 369] width 158 height 29
paste input "Kiara Jimen"
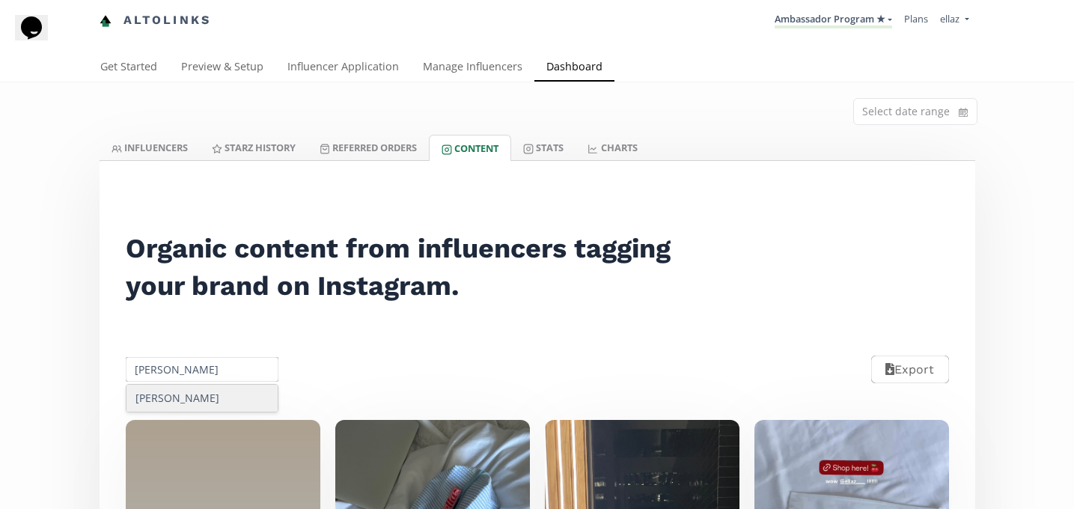
click at [197, 399] on div "Kiara Jimenez" at bounding box center [202, 398] width 152 height 27
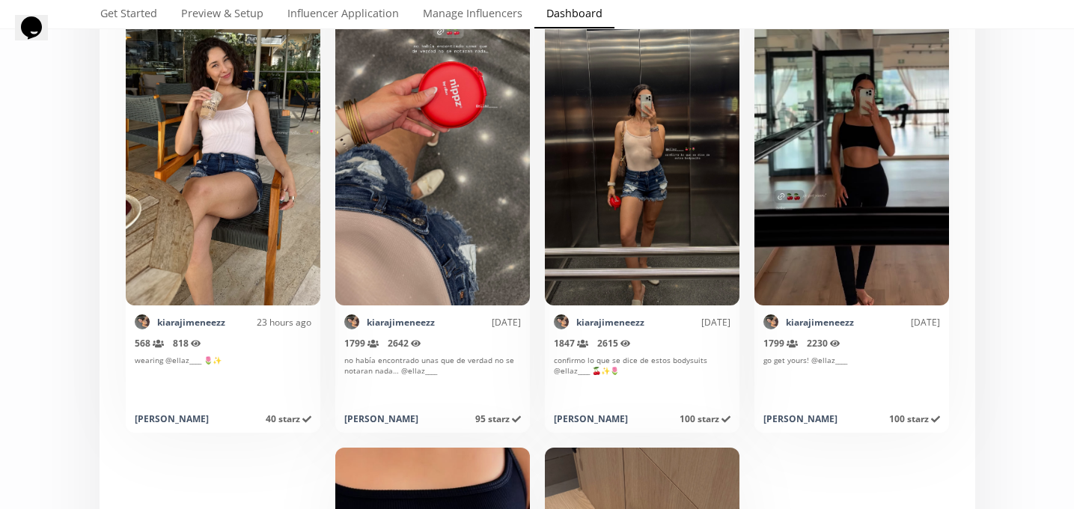
scroll to position [196, 0]
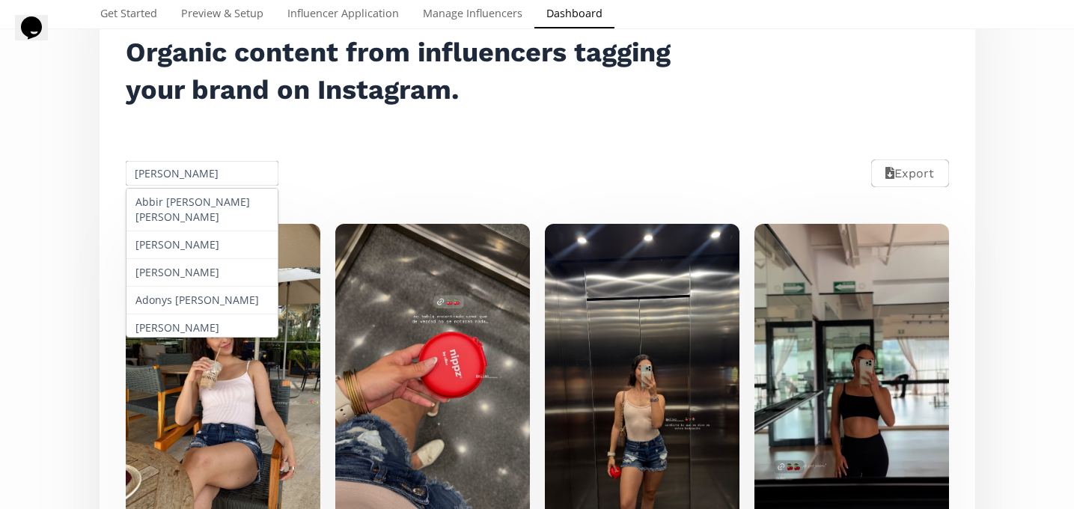
click at [176, 164] on input "Kiara Jimenez" at bounding box center [202, 173] width 158 height 29
paste input "Daniela Zermeño"
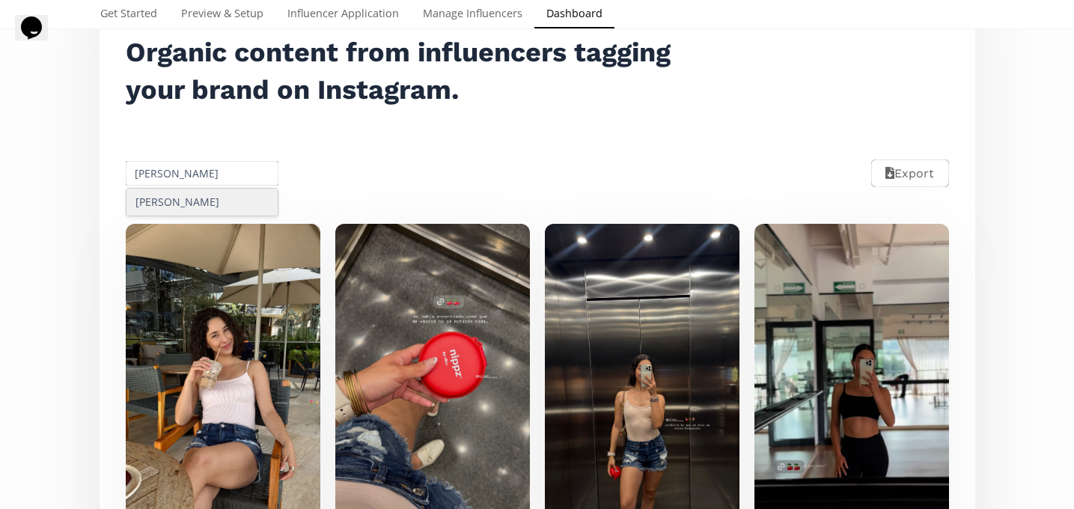
click at [186, 202] on div "Daniela Zermeño" at bounding box center [202, 202] width 152 height 27
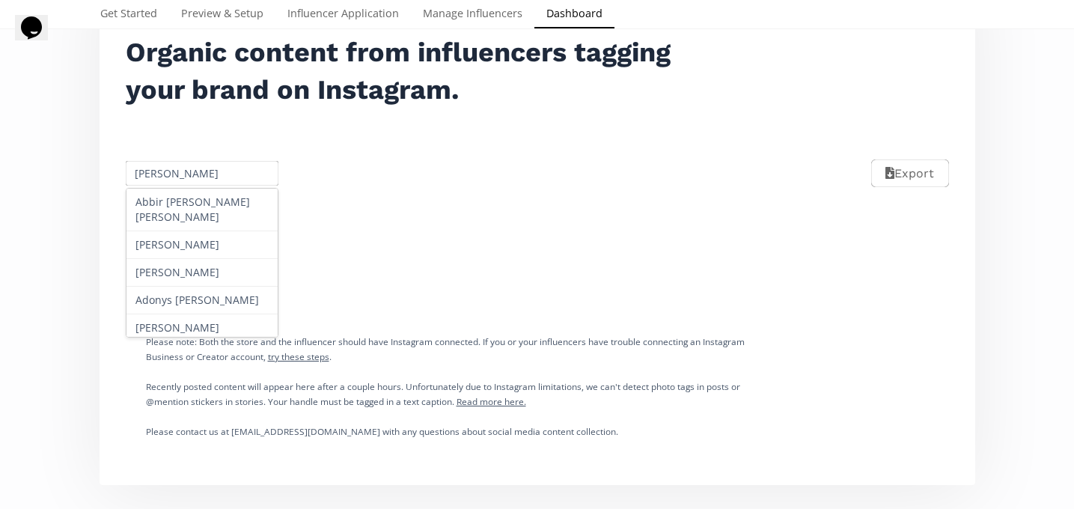
click at [205, 171] on input "Daniela Zermeño" at bounding box center [202, 173] width 158 height 29
paste input "Amanda Pimentel"
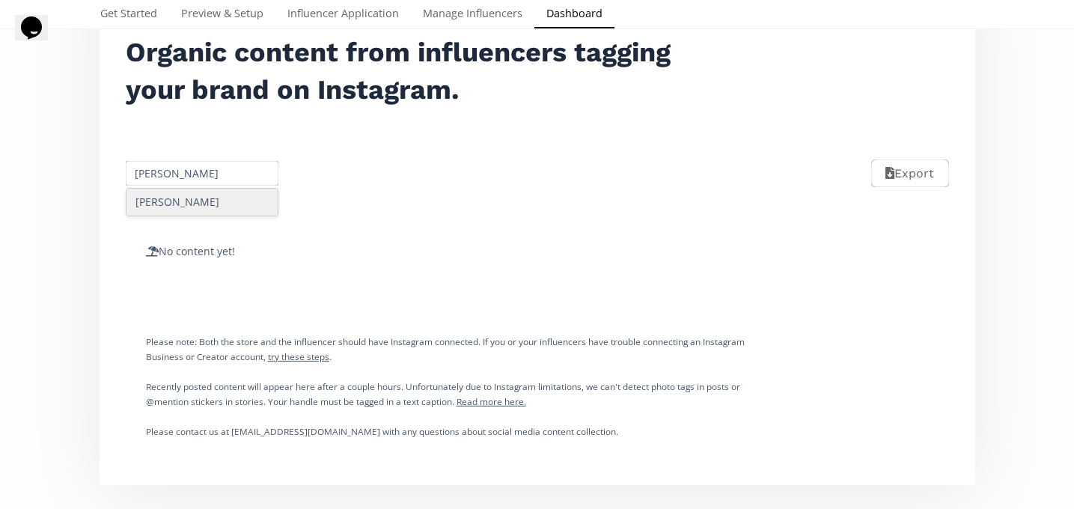
click at [207, 203] on div "Amanda Pimentel" at bounding box center [202, 202] width 152 height 27
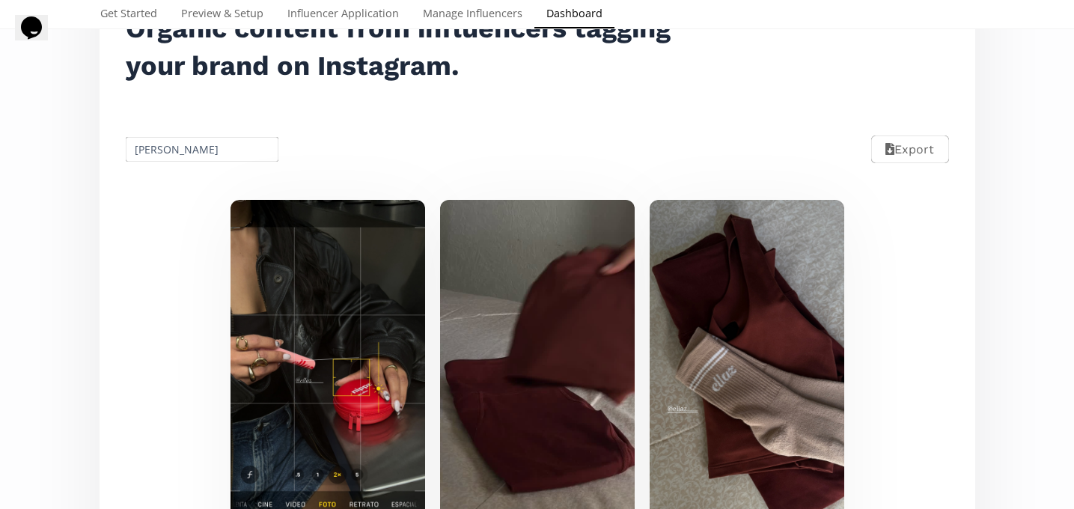
scroll to position [253, 0]
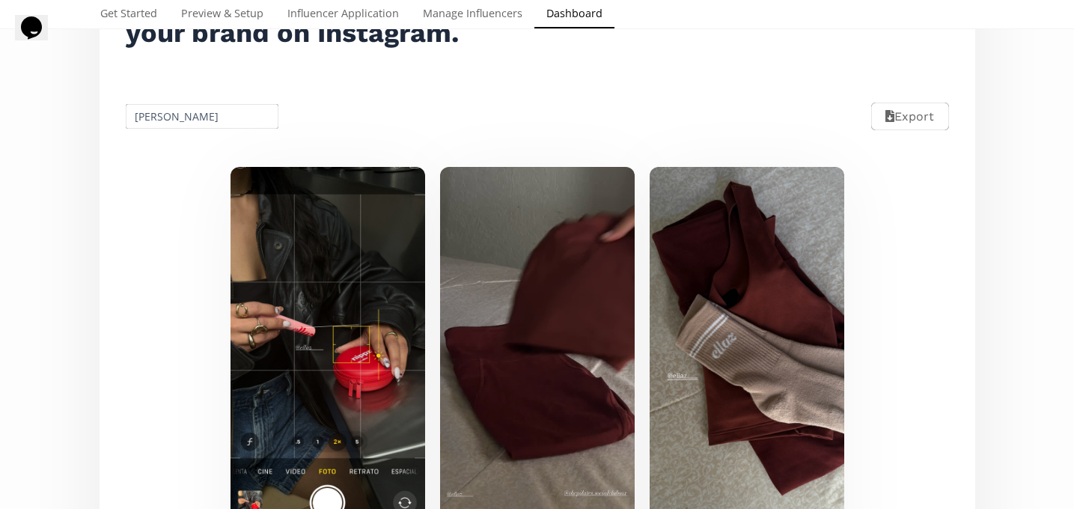
click at [177, 114] on input "Amanda Pimentel" at bounding box center [202, 116] width 158 height 29
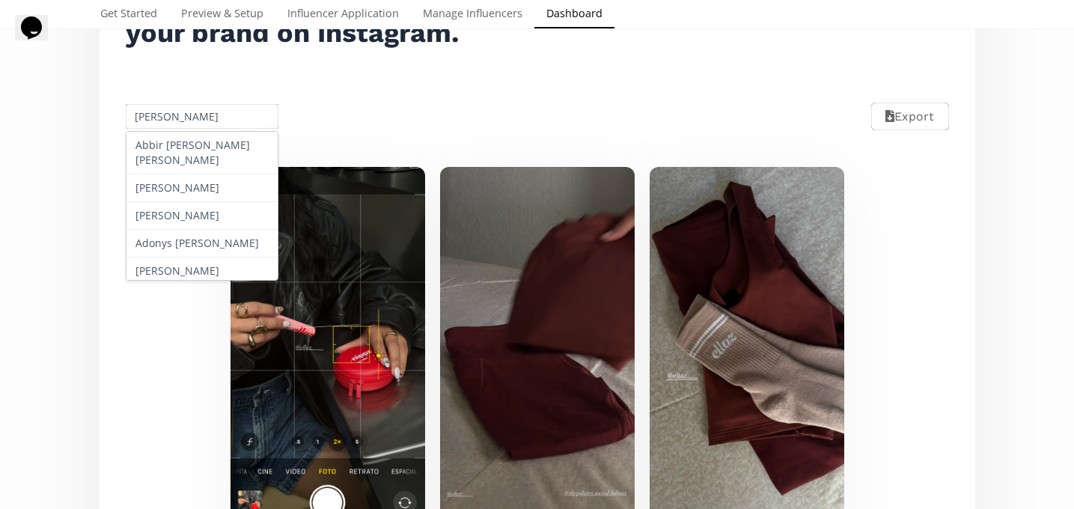
click at [177, 114] on input "Amanda Pimentel" at bounding box center [202, 116] width 158 height 29
paste input "Valeria Diaz"
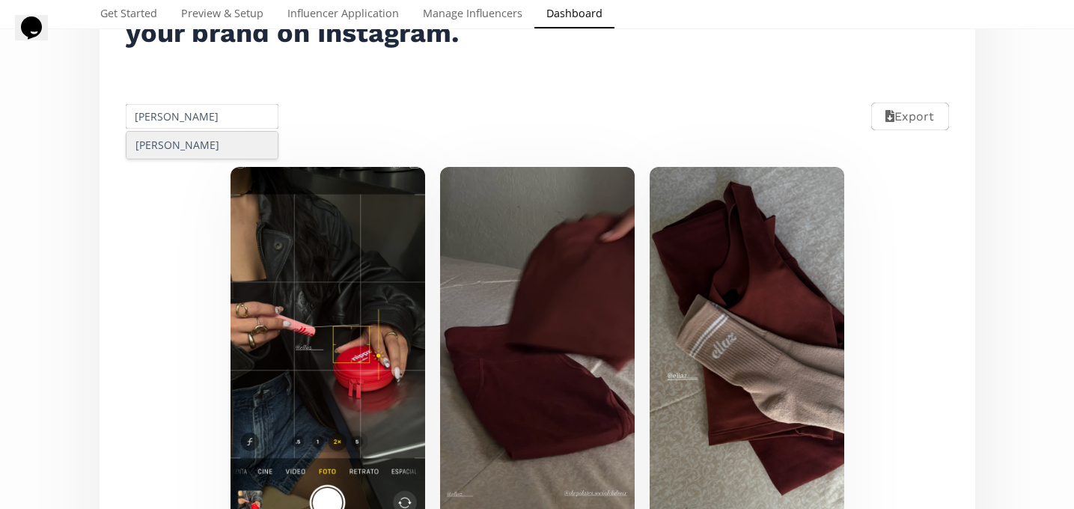
click at [197, 147] on div "Valeria Diaz" at bounding box center [202, 145] width 152 height 27
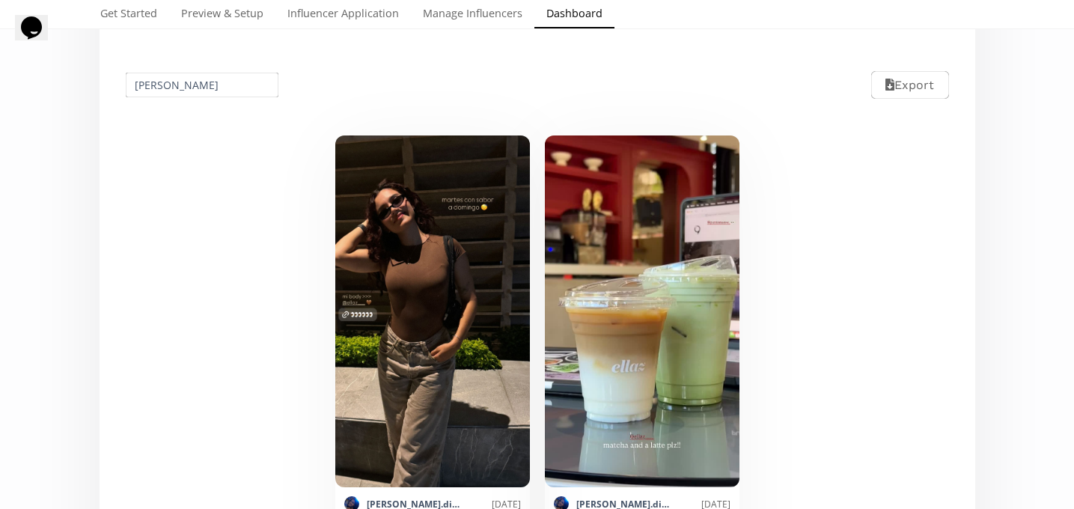
scroll to position [284, 0]
click at [166, 79] on input "Valeria Diaz" at bounding box center [202, 85] width 158 height 29
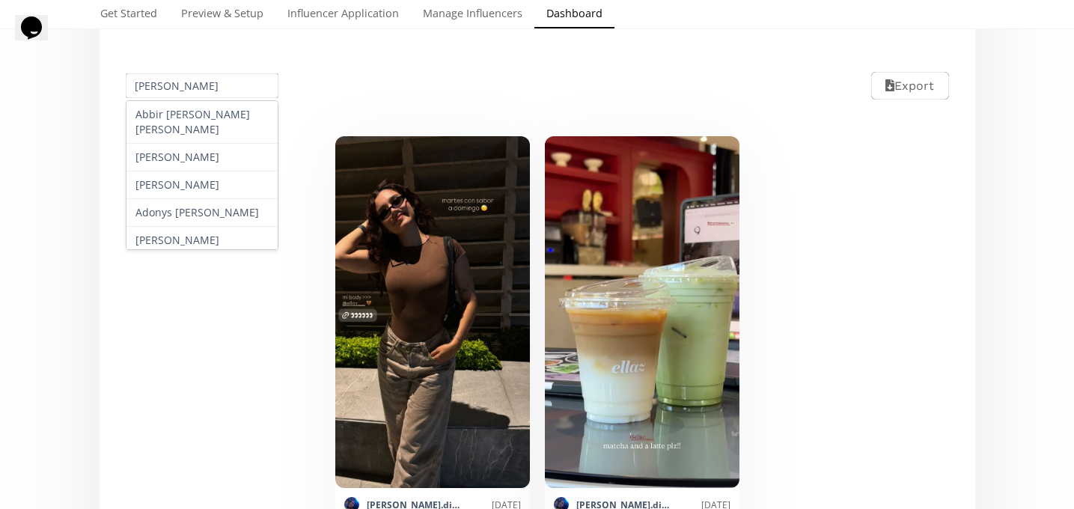
click at [166, 79] on input "Valeria Diaz" at bounding box center [202, 85] width 158 height 29
paste input "Tania Romero León"
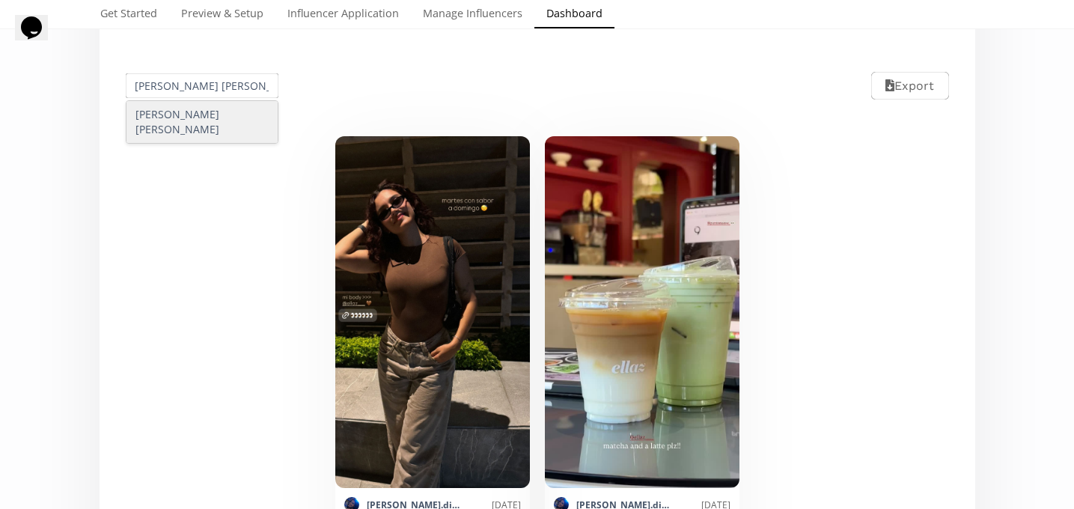
click at [185, 119] on div "Tania Romero León" at bounding box center [202, 122] width 152 height 42
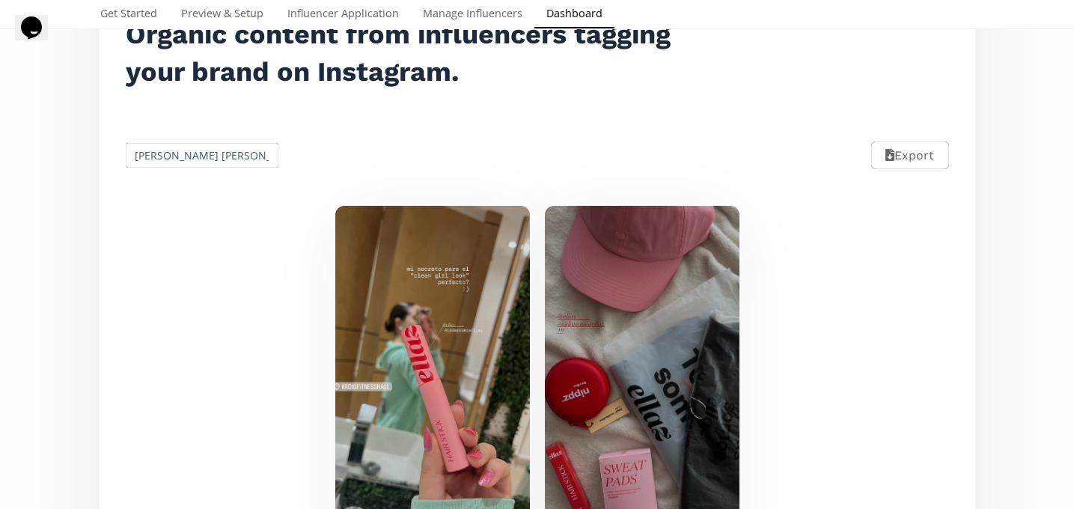
scroll to position [194, 0]
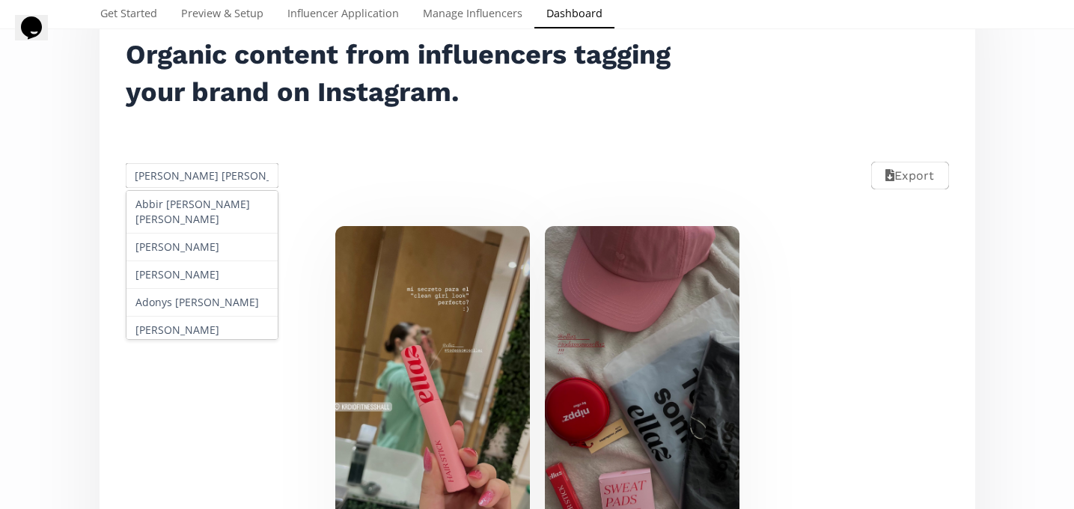
click at [173, 176] on input "Tania Romero León" at bounding box center [202, 175] width 158 height 29
paste input "Monserrat Alvarez"
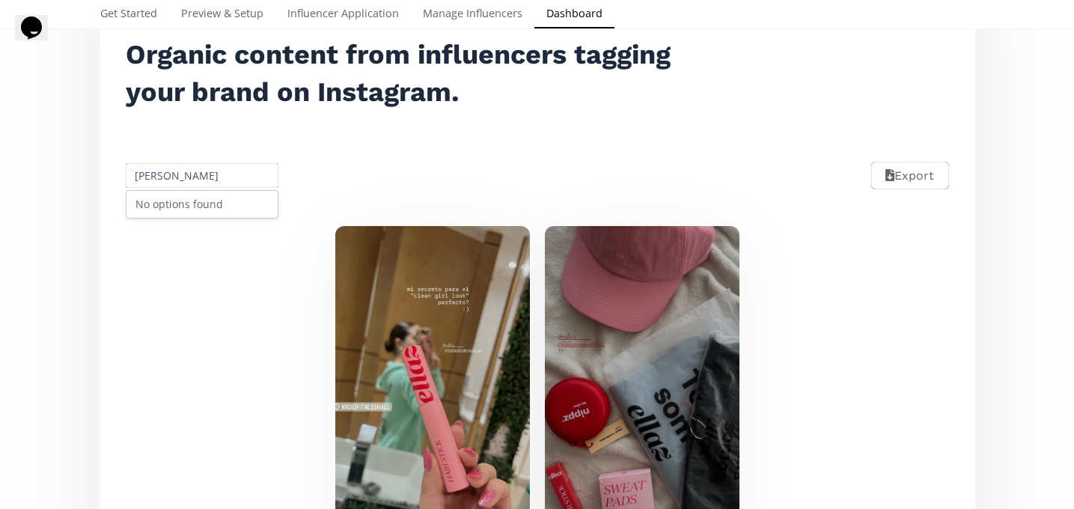
click at [213, 207] on div "No options found" at bounding box center [202, 204] width 152 height 27
click at [204, 175] on input "Monserrat Alvarez" at bounding box center [202, 175] width 158 height 29
click at [204, 175] on input "[PERSON_NAME]" at bounding box center [202, 175] width 158 height 29
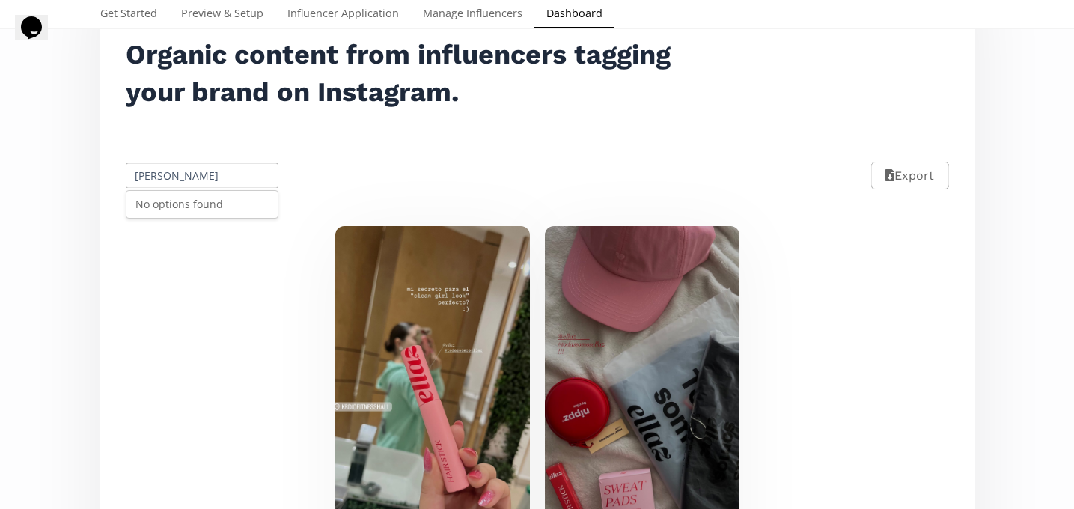
click at [204, 175] on input "[PERSON_NAME]" at bounding box center [202, 175] width 158 height 29
paste input "Paulina Villanueva"
click at [214, 195] on div "Paulina Villanueva" at bounding box center [202, 204] width 152 height 27
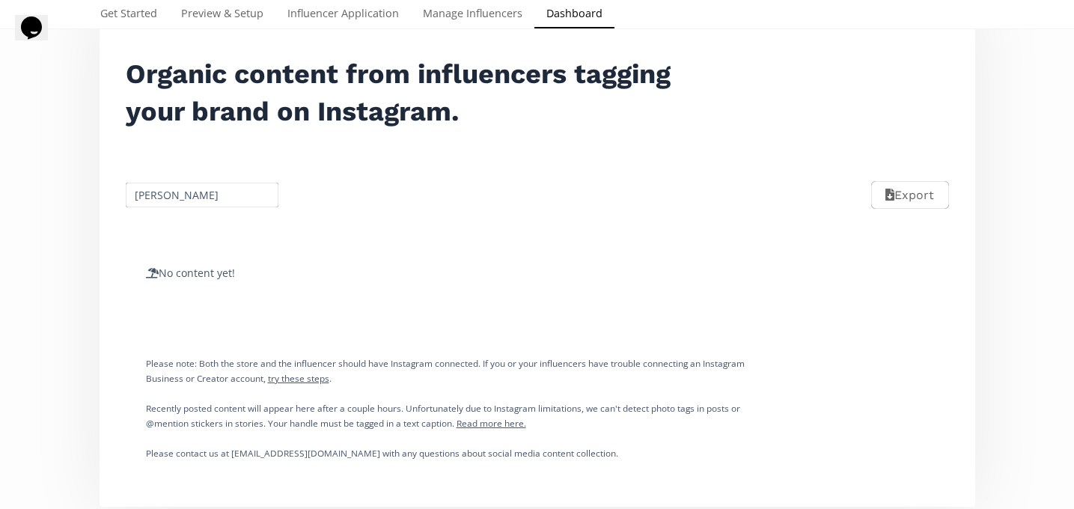
scroll to position [160, 0]
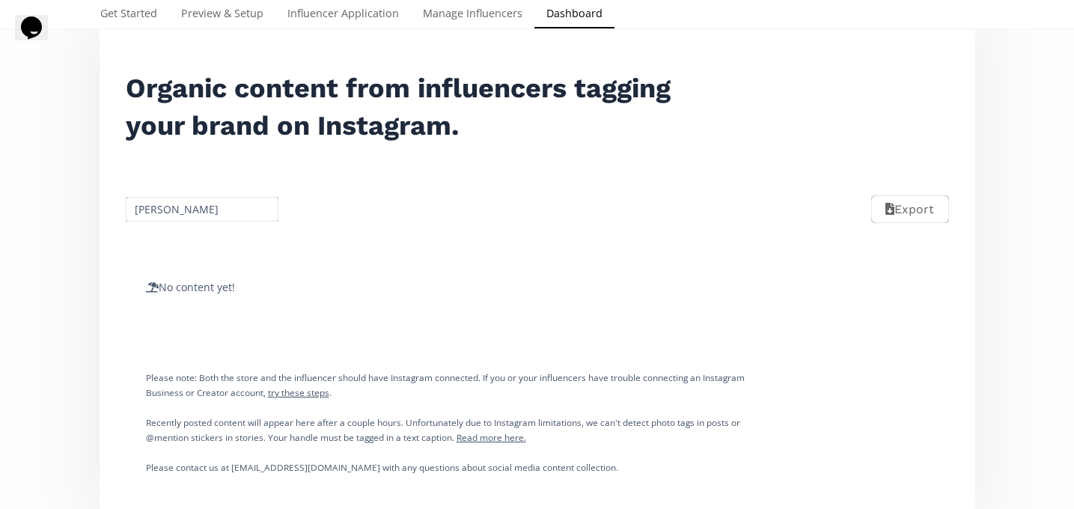
click at [212, 215] on input "[PERSON_NAME]" at bounding box center [202, 209] width 158 height 29
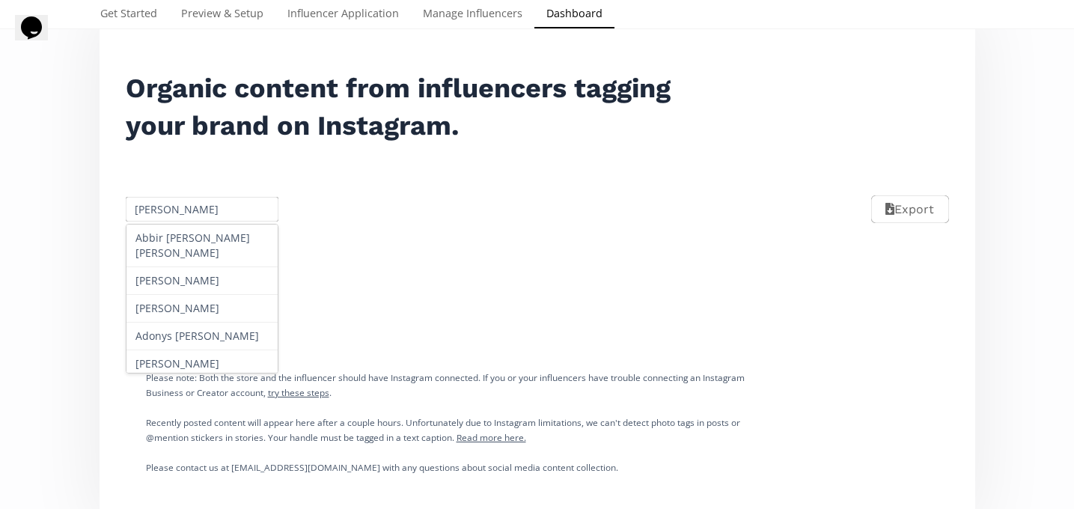
click at [212, 215] on input "Paulina Villanueva" at bounding box center [202, 209] width 158 height 29
paste input "Maria Jose Briceño Martinez"
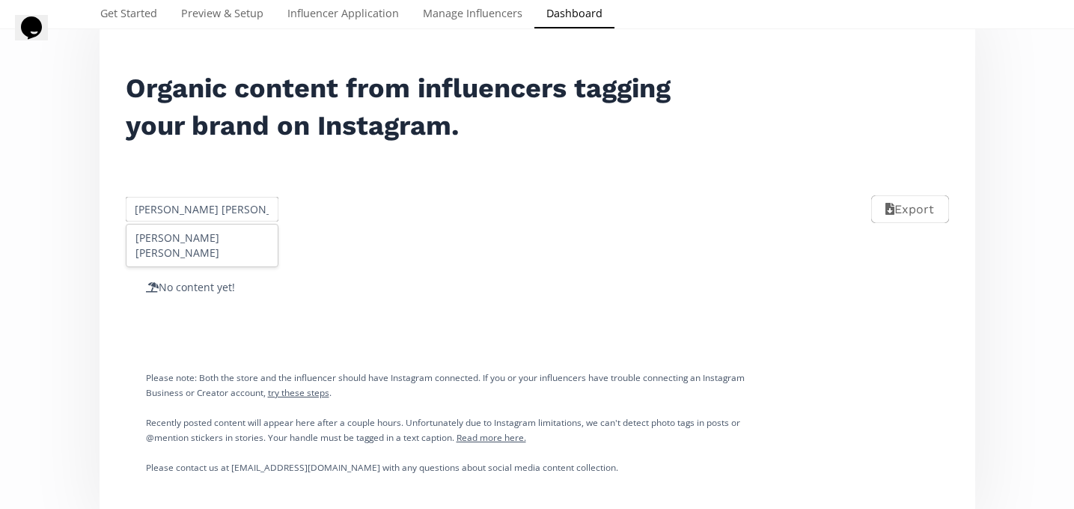
scroll to position [0, 19]
click at [209, 248] on div "Maria Jose Briceño Martinez" at bounding box center [202, 245] width 152 height 42
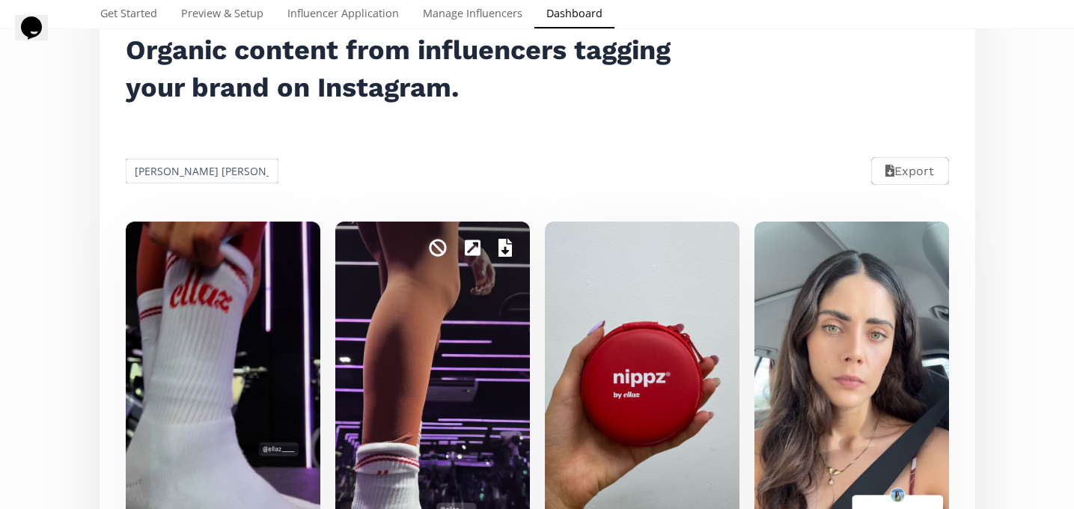
scroll to position [0, 0]
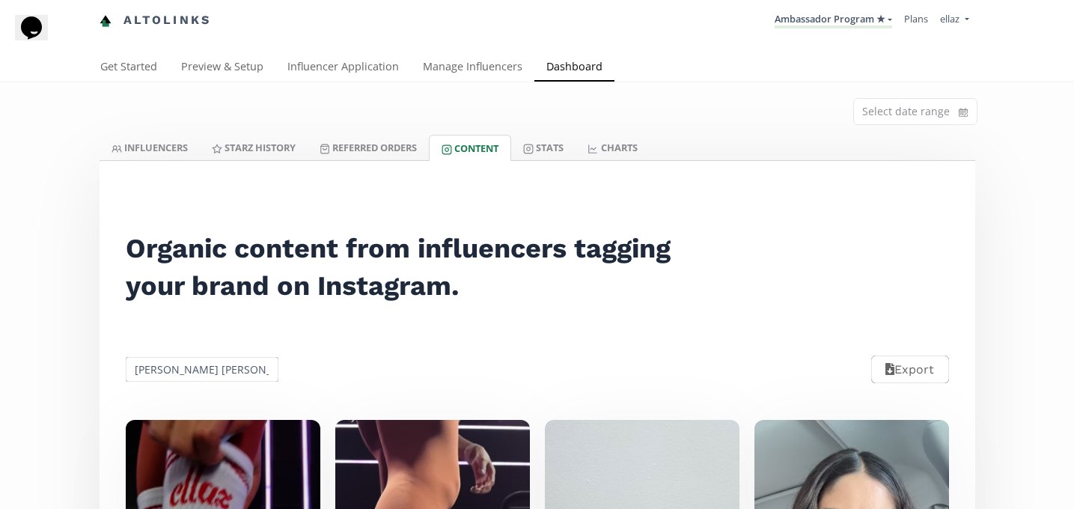
click at [215, 371] on input "Maria Jose Briceño Martinez" at bounding box center [202, 369] width 158 height 29
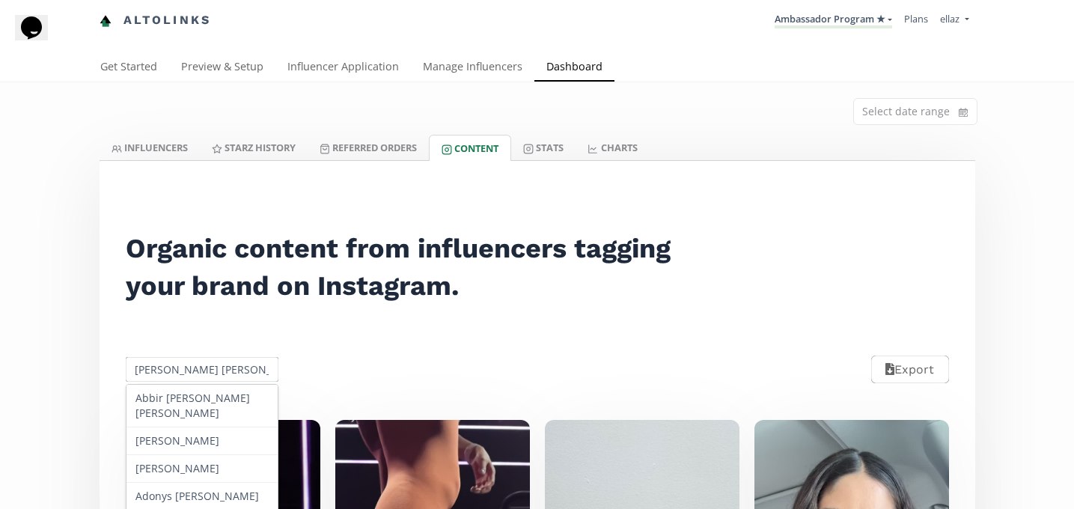
click at [215, 371] on input "Maria Jose Briceño Martinez" at bounding box center [202, 369] width 158 height 29
paste input "Ivanna Vega"
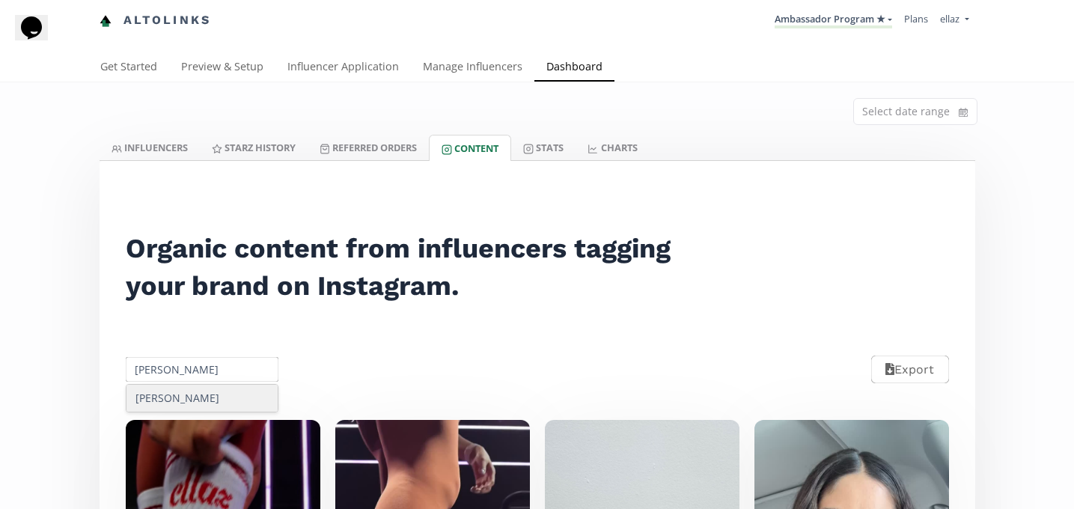
click at [200, 403] on div "Ivanna Vega" at bounding box center [202, 398] width 152 height 27
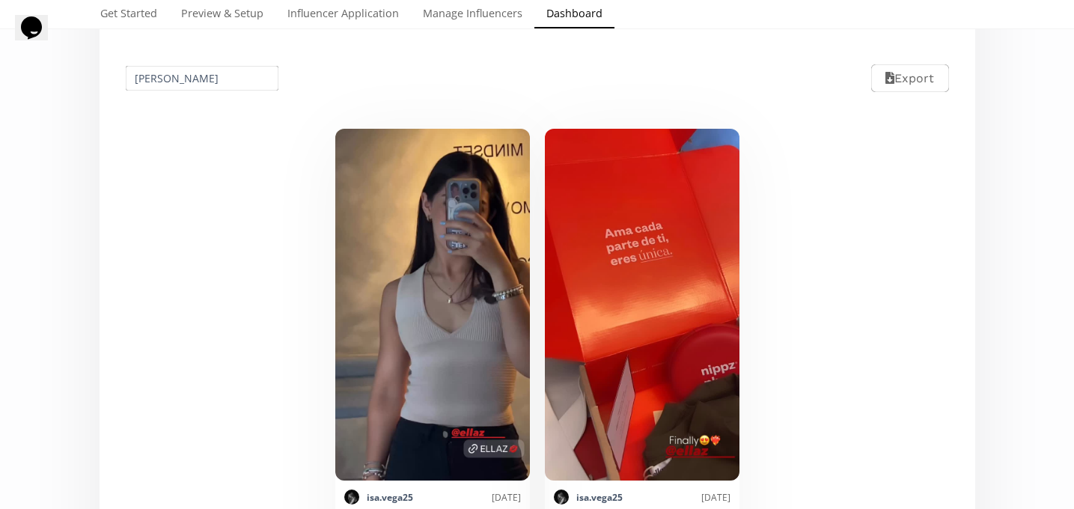
scroll to position [288, 0]
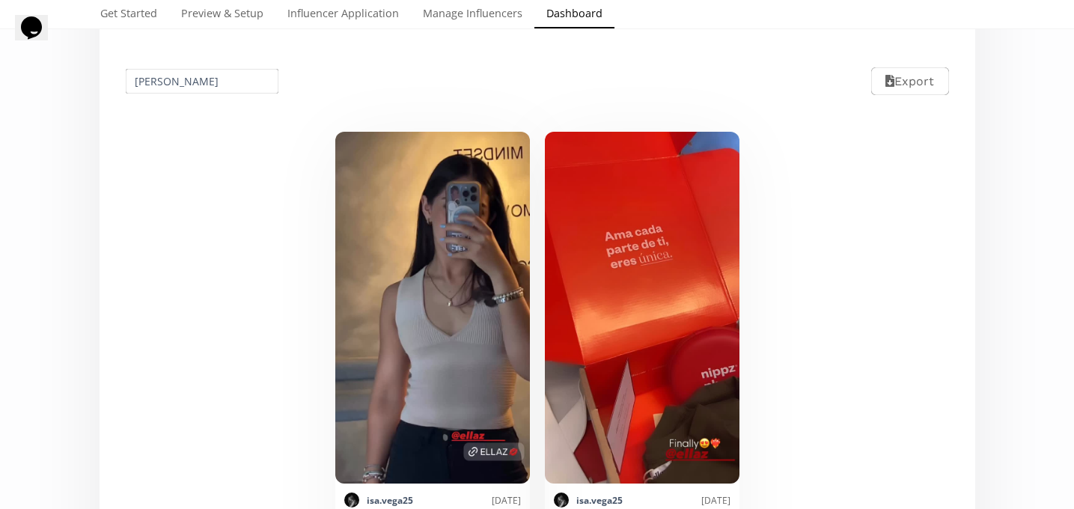
click at [185, 83] on input "[PERSON_NAME]" at bounding box center [202, 81] width 158 height 29
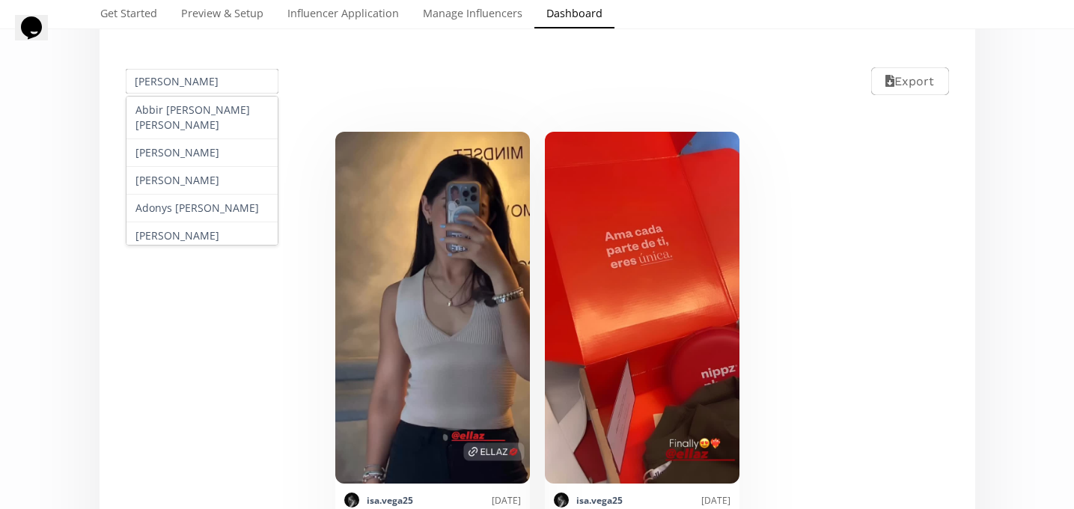
click at [185, 83] on input "[PERSON_NAME]" at bounding box center [202, 81] width 158 height 29
paste input "Ana Sofia Esparz"
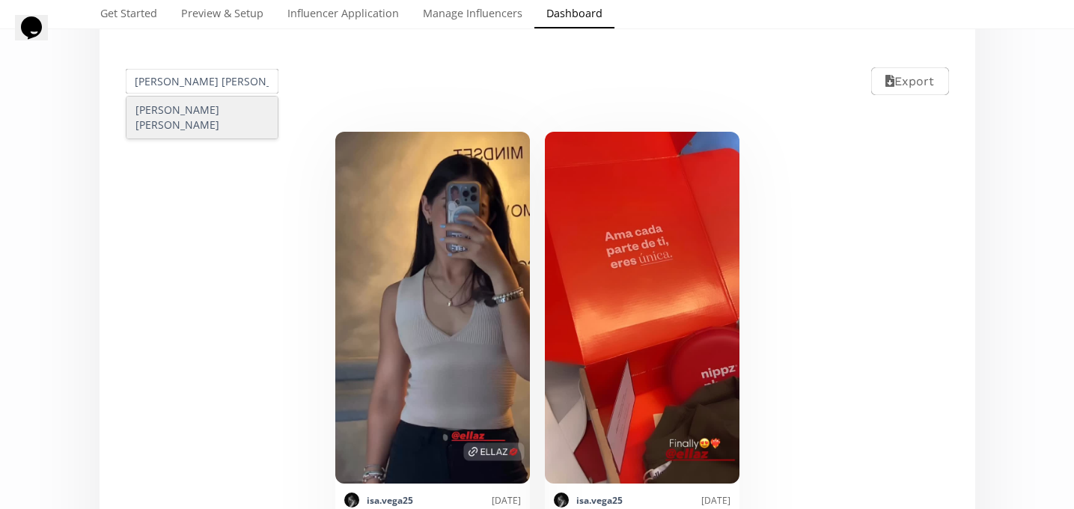
click at [201, 111] on div "[PERSON_NAME]" at bounding box center [202, 118] width 152 height 42
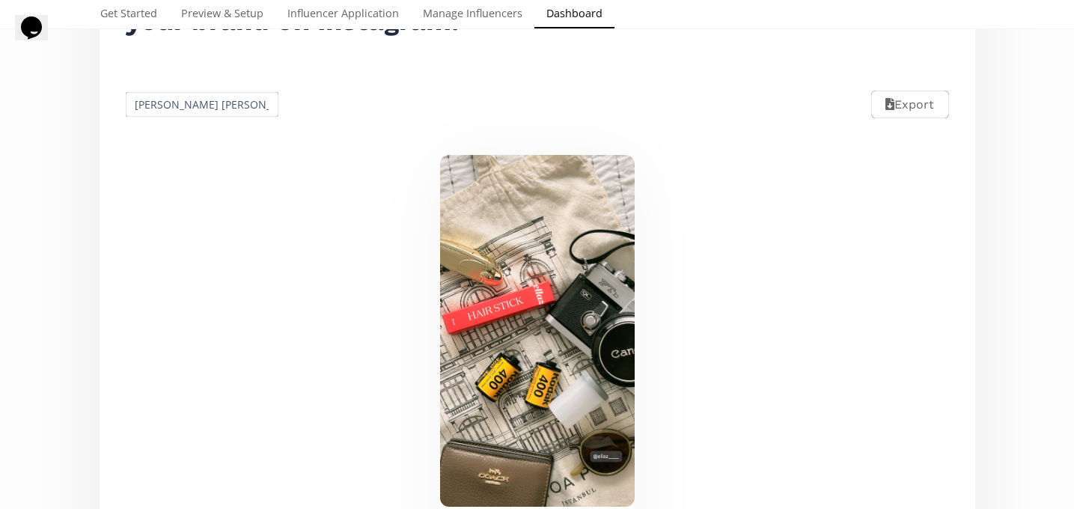
scroll to position [245, 0]
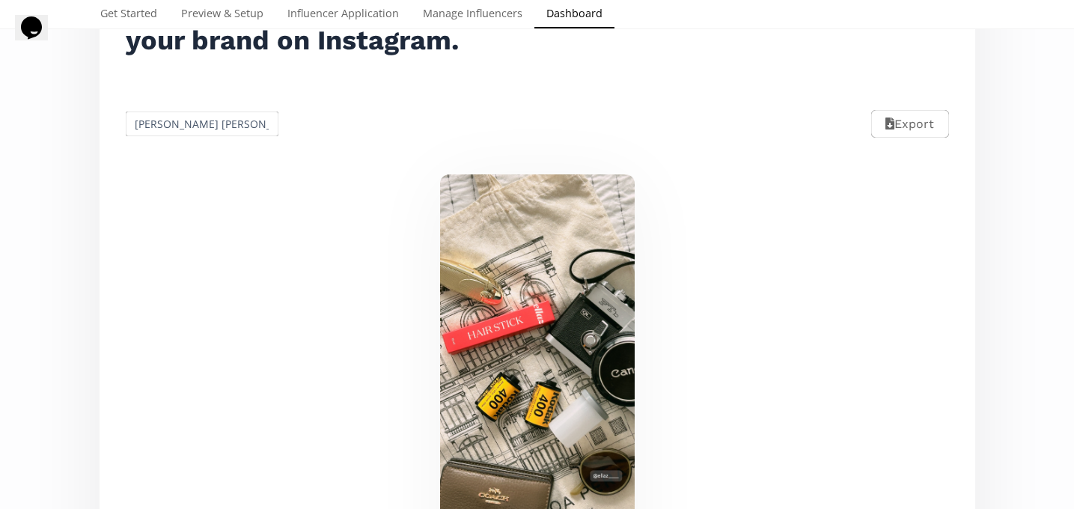
click at [188, 121] on input "[PERSON_NAME]" at bounding box center [202, 123] width 158 height 29
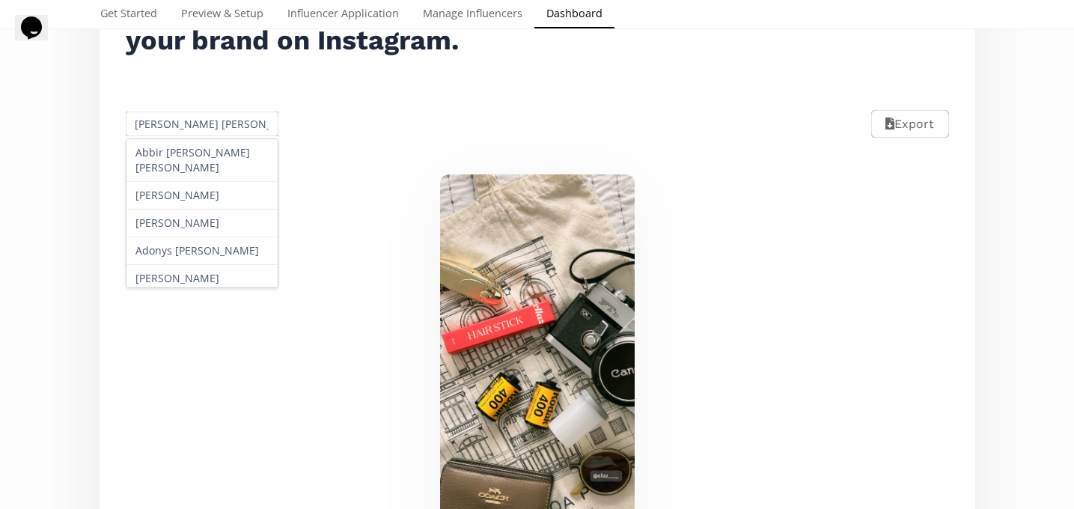
click at [188, 122] on input "[PERSON_NAME]" at bounding box center [202, 123] width 158 height 29
paste input "[PERSON_NAME]"
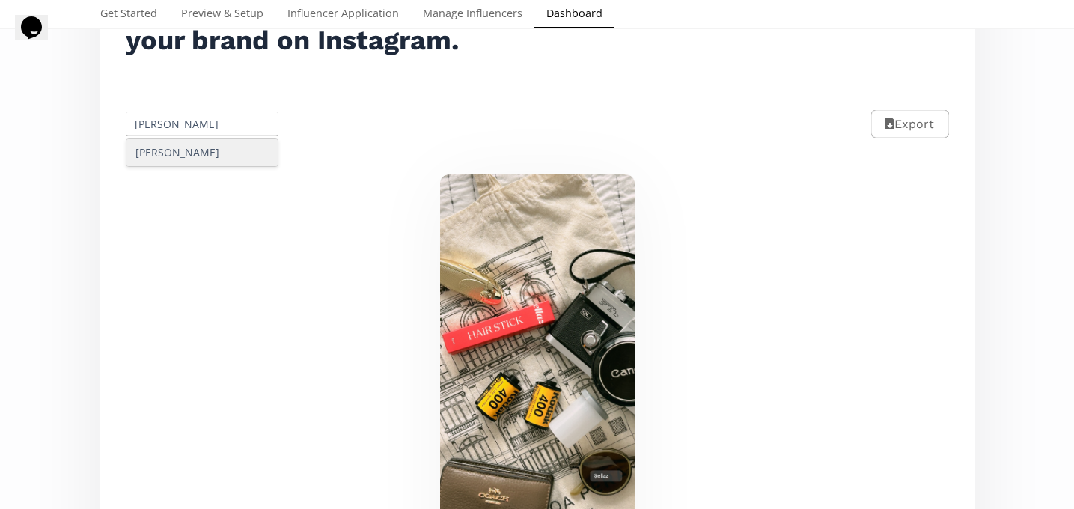
click at [195, 154] on div "[PERSON_NAME]" at bounding box center [202, 152] width 152 height 27
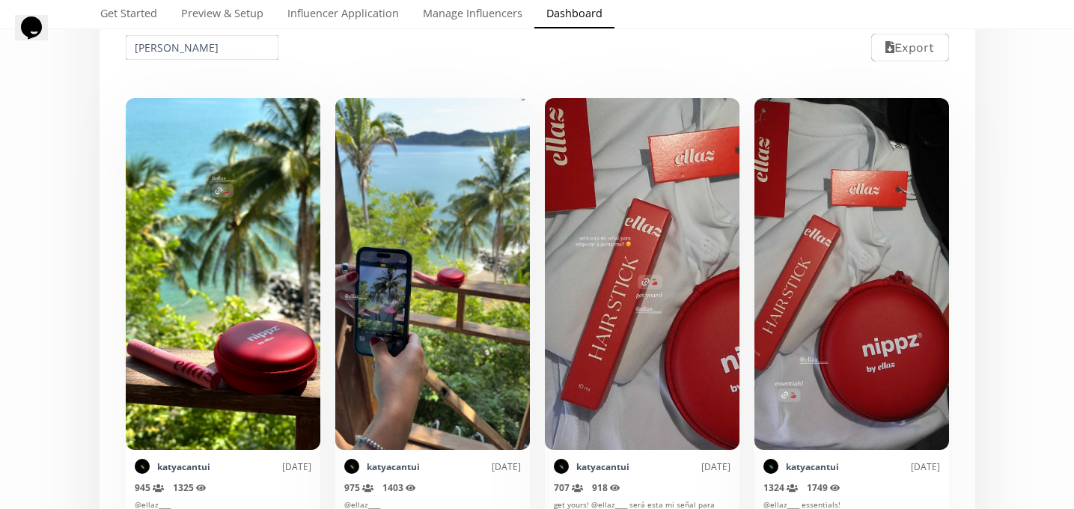
scroll to position [321, 0]
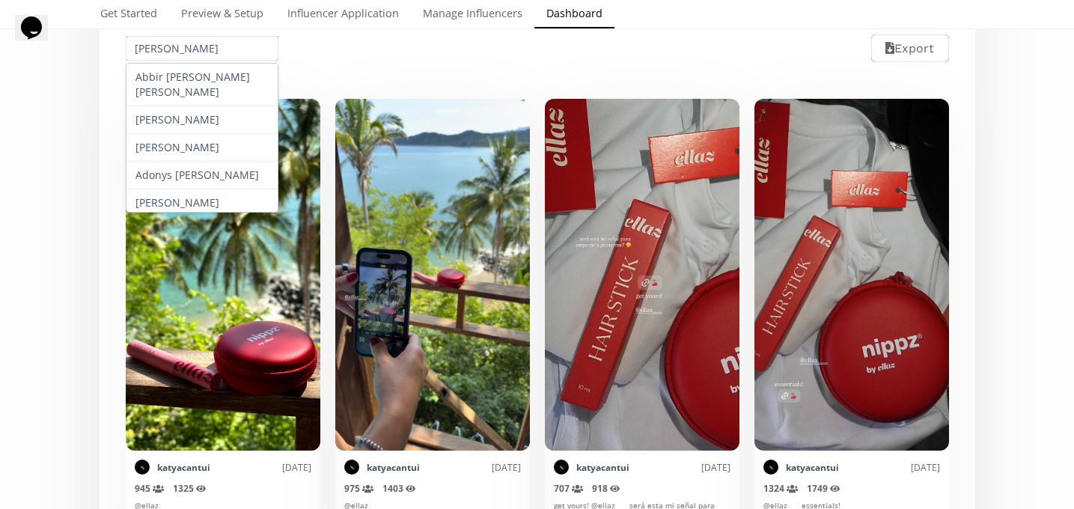
click at [186, 39] on input "[PERSON_NAME]" at bounding box center [202, 48] width 158 height 29
paste input "[PERSON_NAME]"
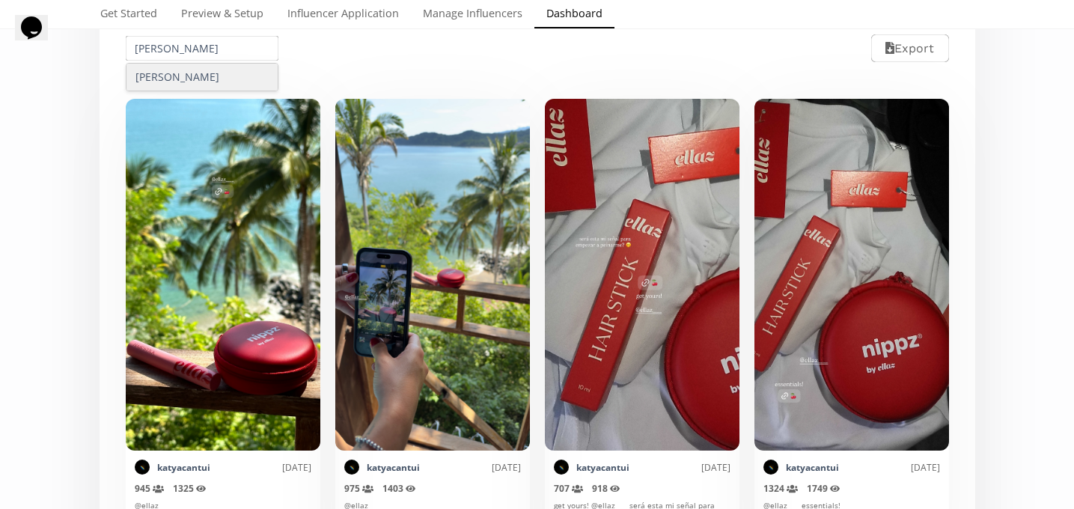
click at [192, 64] on div "[PERSON_NAME]" at bounding box center [202, 77] width 152 height 27
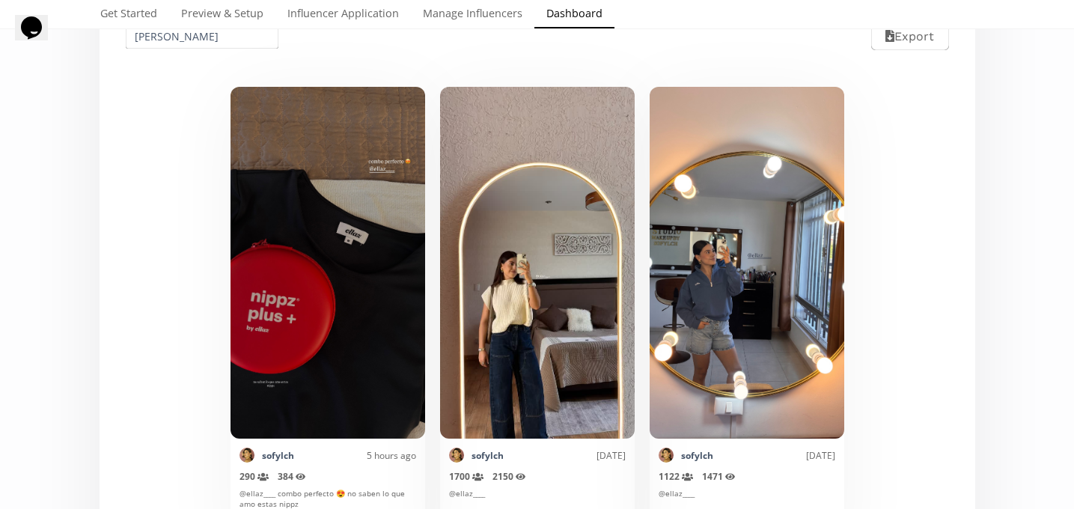
scroll to position [310, 0]
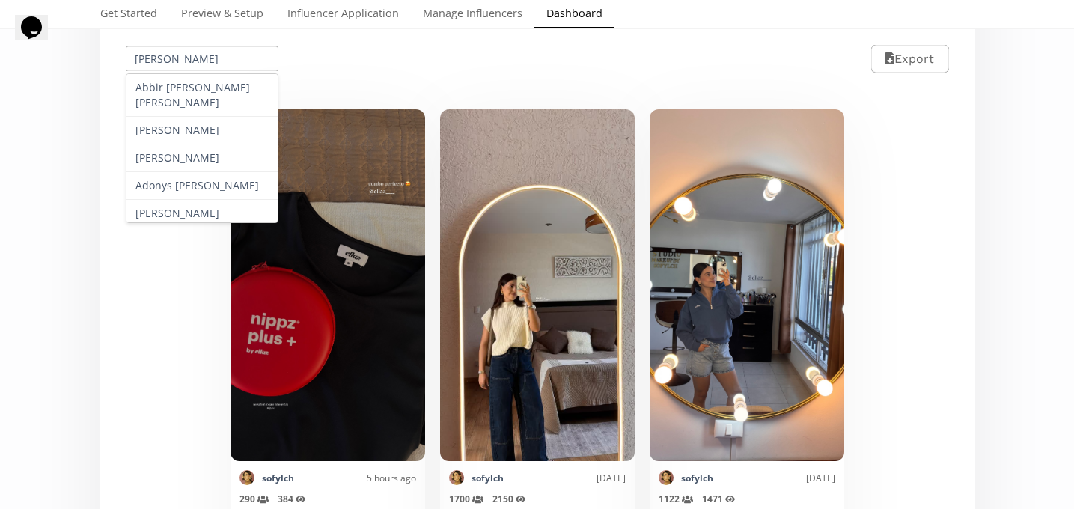
click at [174, 49] on input "[PERSON_NAME]" at bounding box center [202, 58] width 158 height 29
paste input "Mariana Gonzalez"
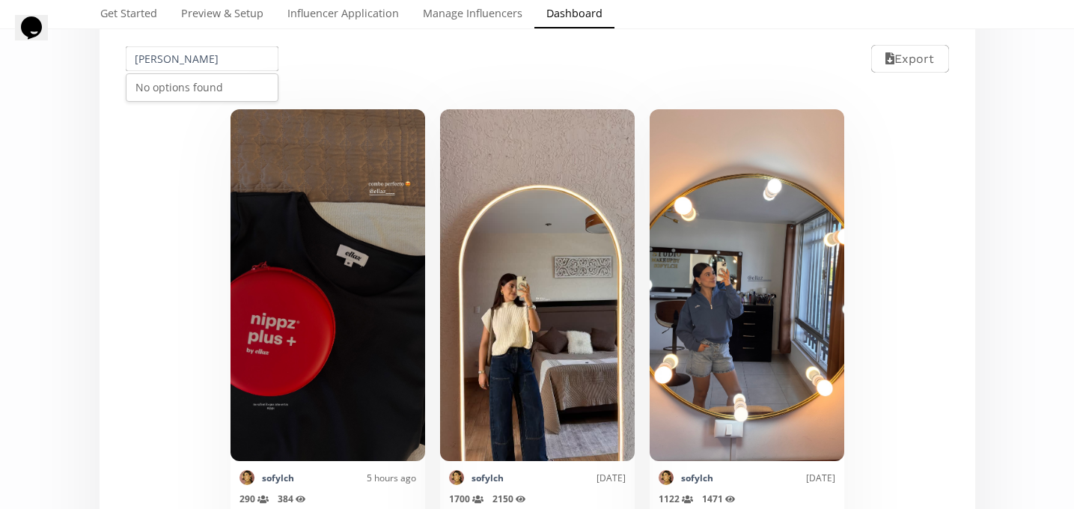
click at [198, 67] on input "Mariana Gonzalez" at bounding box center [202, 58] width 158 height 29
paste input "[PERSON_NAME]"
click at [204, 89] on div "[PERSON_NAME]" at bounding box center [202, 88] width 152 height 28
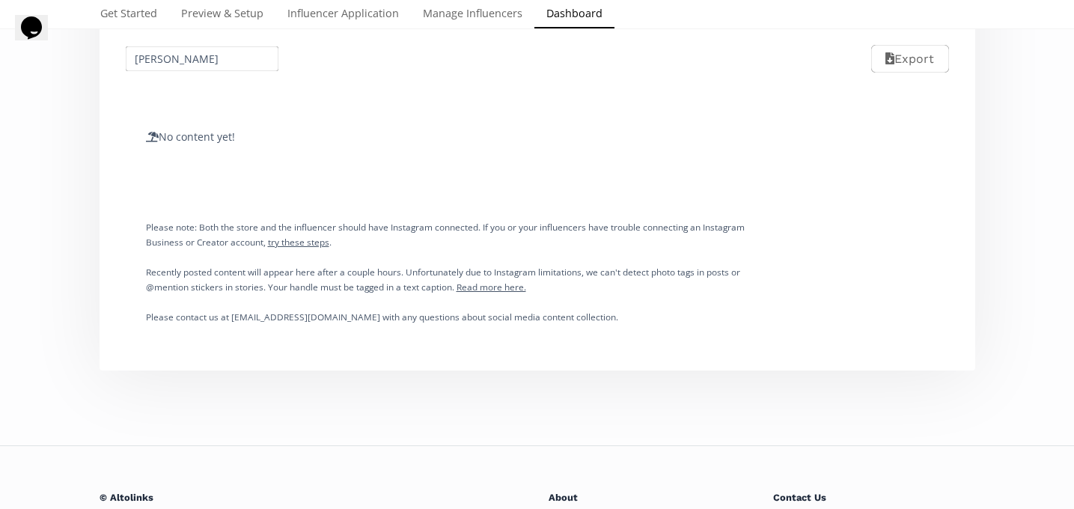
click at [211, 57] on input "[PERSON_NAME]" at bounding box center [202, 58] width 158 height 29
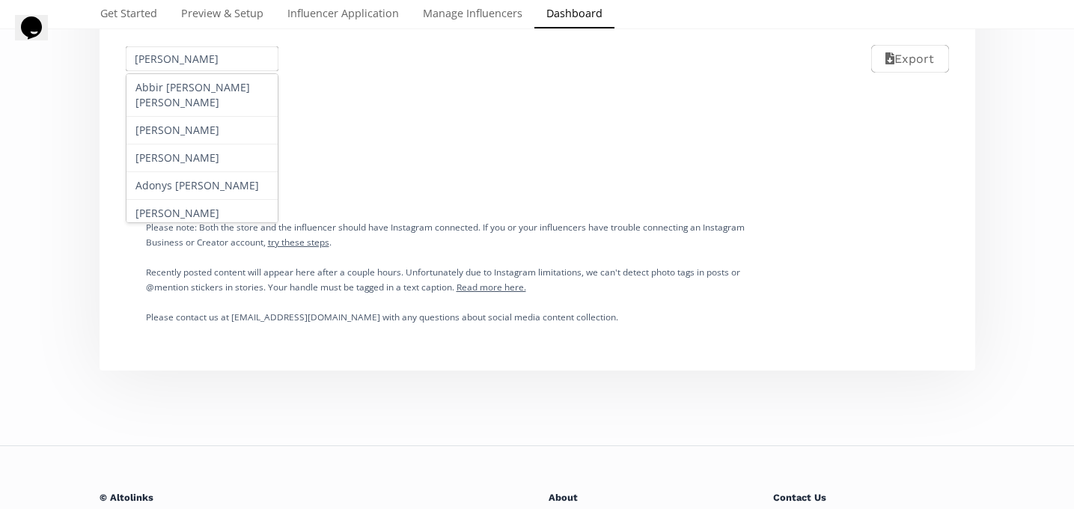
click at [211, 57] on input "[PERSON_NAME]" at bounding box center [202, 58] width 158 height 29
click at [204, 61] on input "[PERSON_NAME]" at bounding box center [202, 58] width 158 height 29
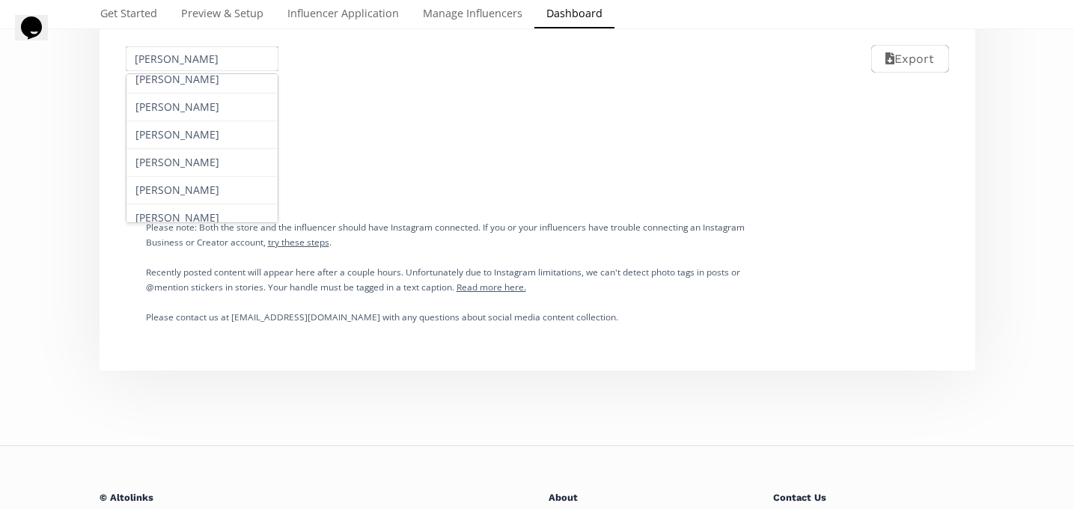
scroll to position [1313, 0]
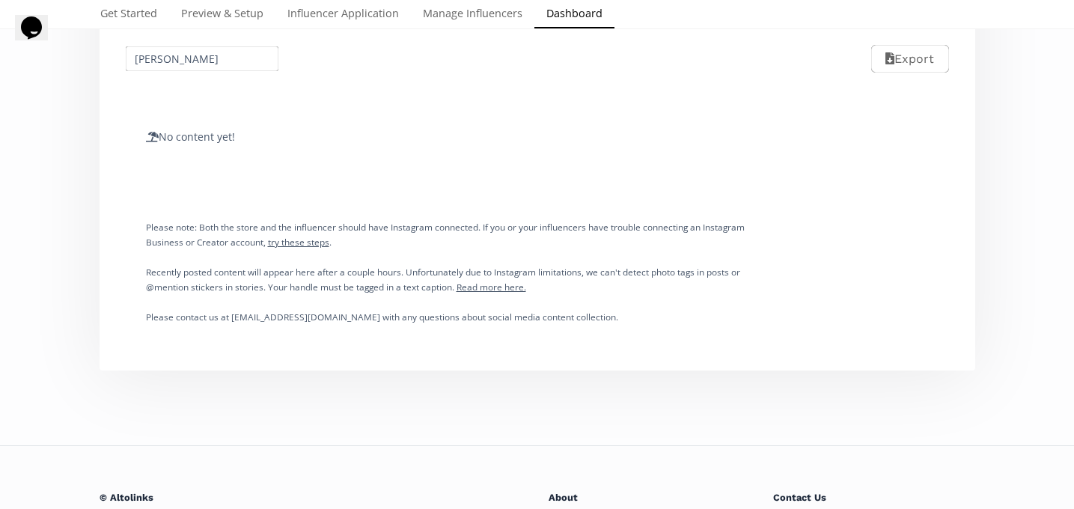
click at [316, 166] on div "No content yet!" at bounding box center [444, 137] width 673 height 90
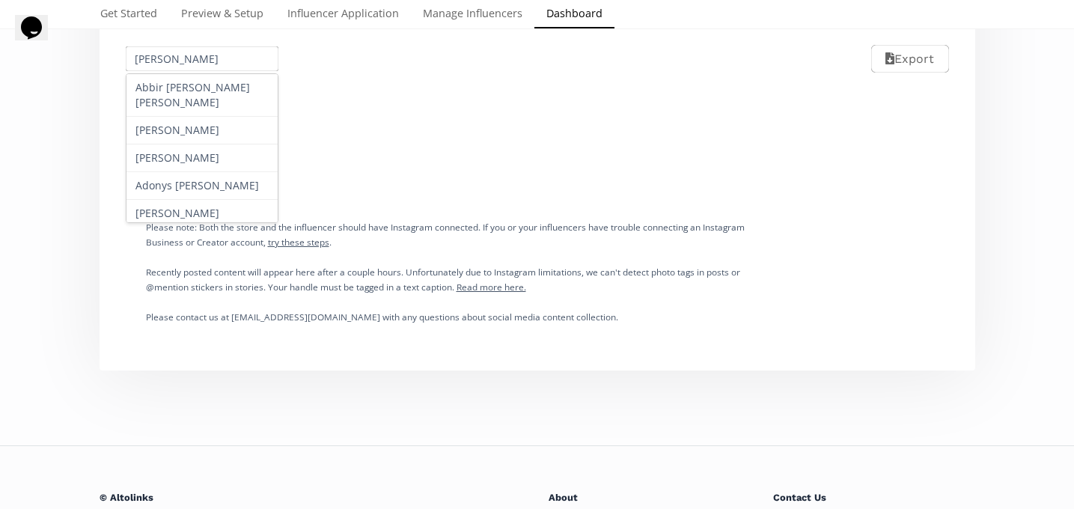
click at [201, 57] on input "[PERSON_NAME]" at bounding box center [202, 58] width 158 height 29
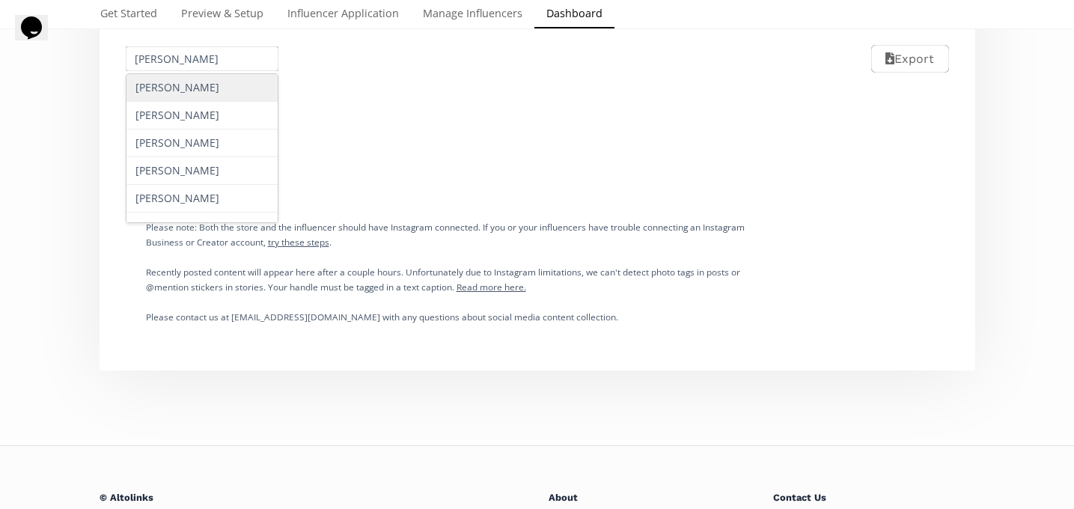
click at [205, 92] on div "[PERSON_NAME]" at bounding box center [202, 88] width 152 height 28
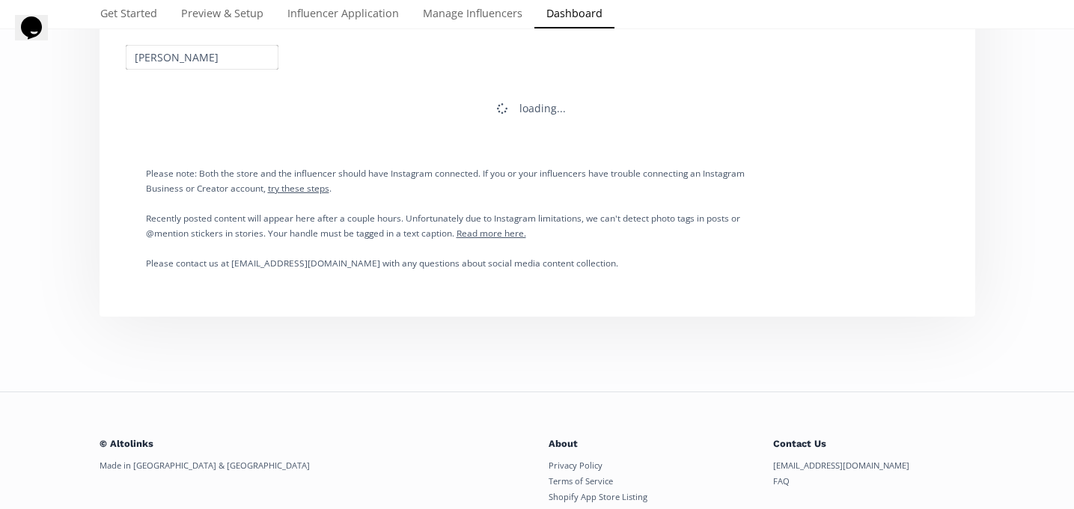
click at [176, 64] on input "[PERSON_NAME]" at bounding box center [202, 57] width 158 height 29
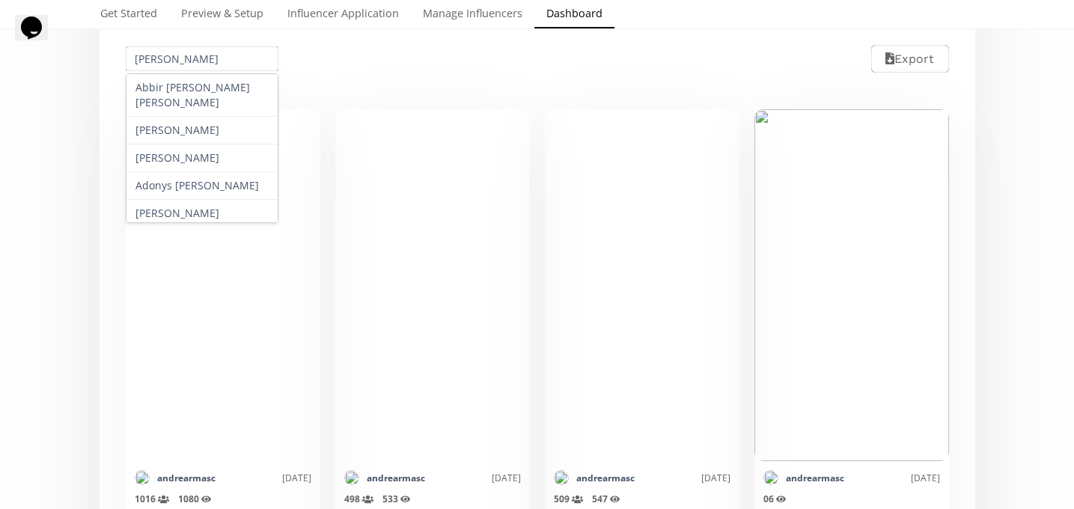
click at [176, 64] on input "[PERSON_NAME]" at bounding box center [202, 58] width 158 height 29
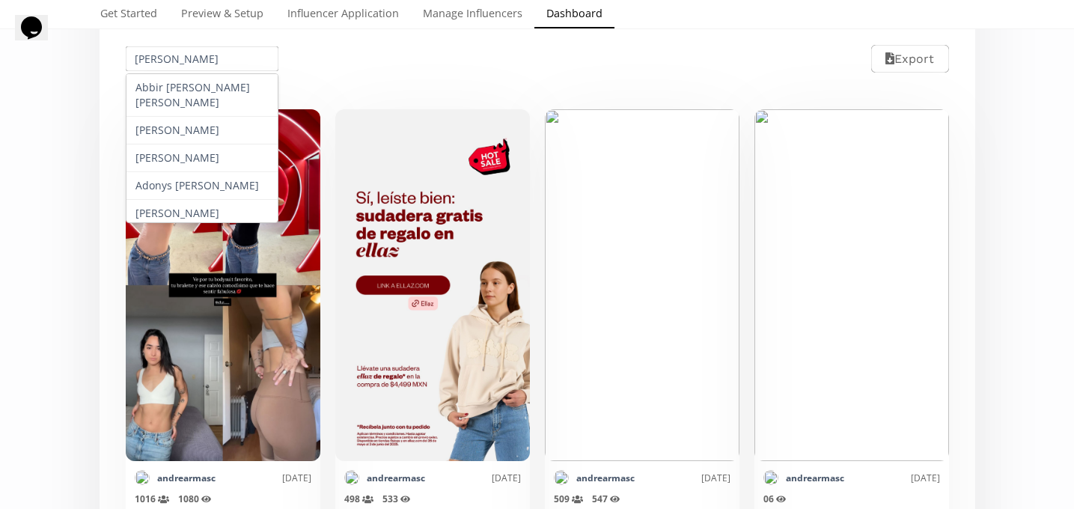
paste input "Delgado"
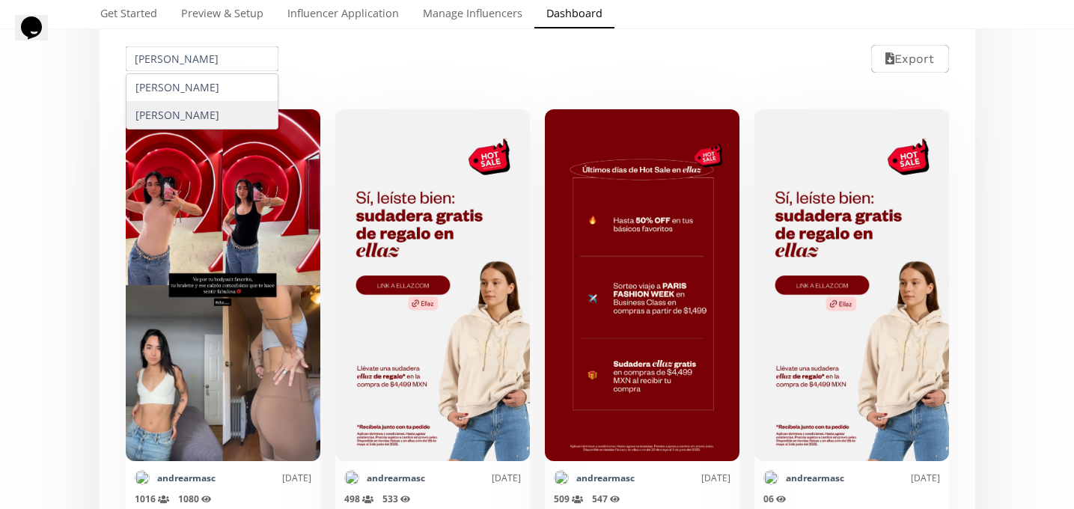
click at [199, 109] on div "[PERSON_NAME]" at bounding box center [202, 115] width 152 height 27
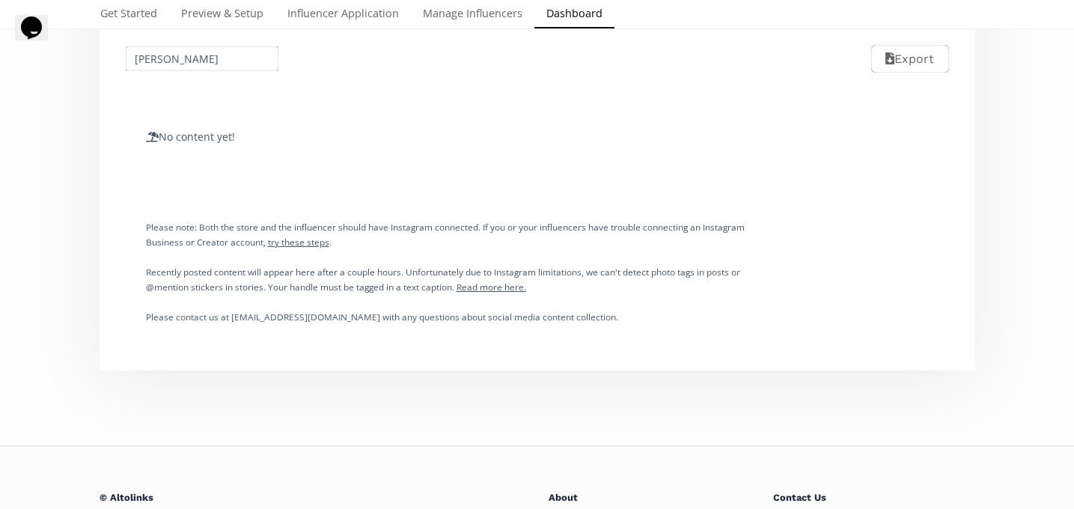
click at [178, 54] on input "[PERSON_NAME]" at bounding box center [202, 58] width 158 height 29
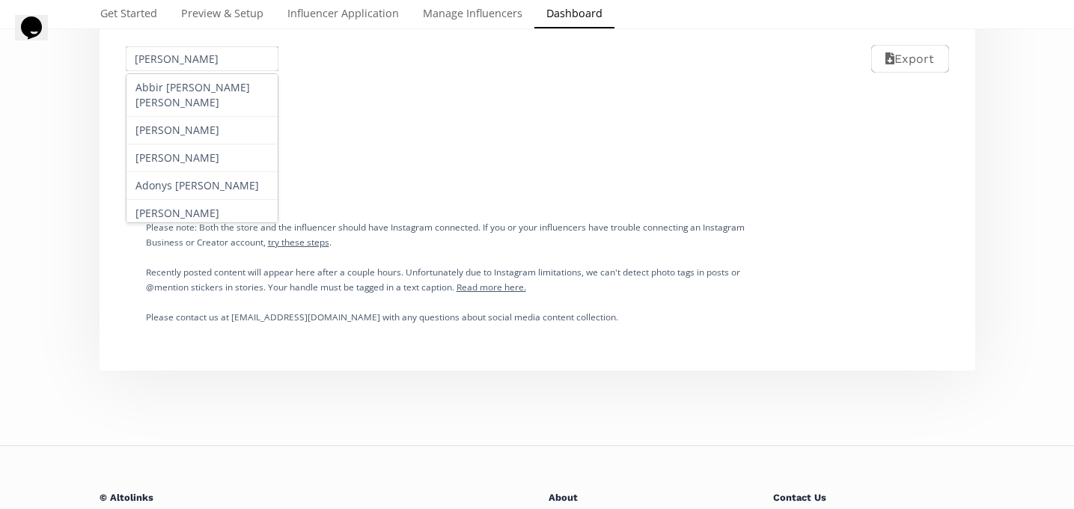
click at [178, 54] on input "[PERSON_NAME]" at bounding box center [202, 58] width 158 height 29
paste input "[PERSON_NAME]"
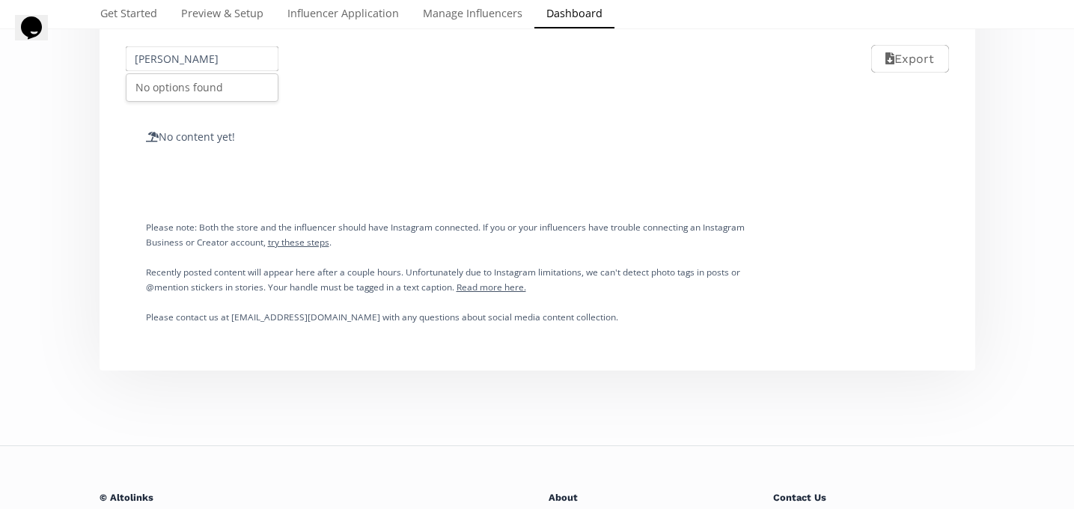
click at [178, 54] on input "Andrea DAle Godibaelgado" at bounding box center [202, 58] width 158 height 29
paste input "le Godiba"
click at [189, 86] on div "[PERSON_NAME]" at bounding box center [202, 87] width 152 height 27
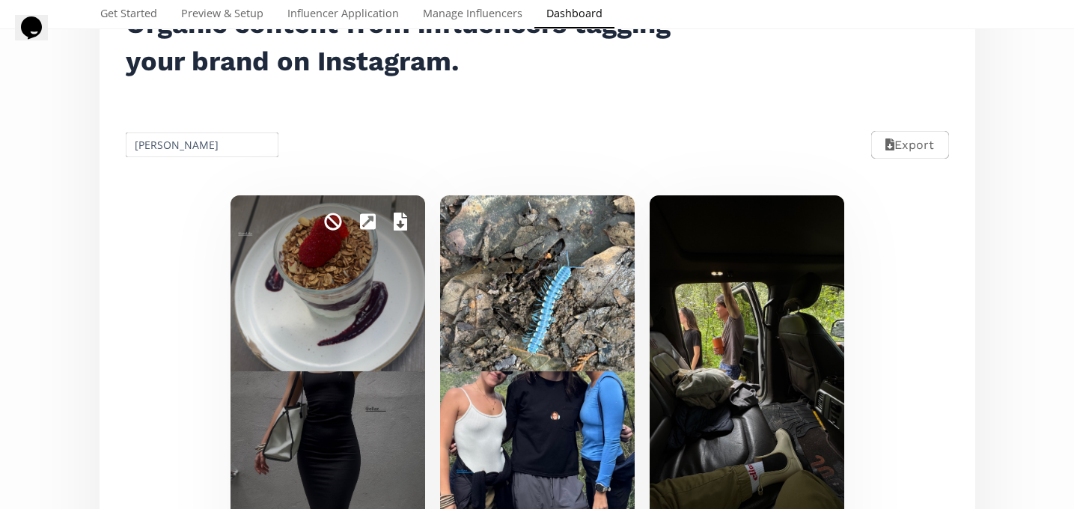
scroll to position [134, 0]
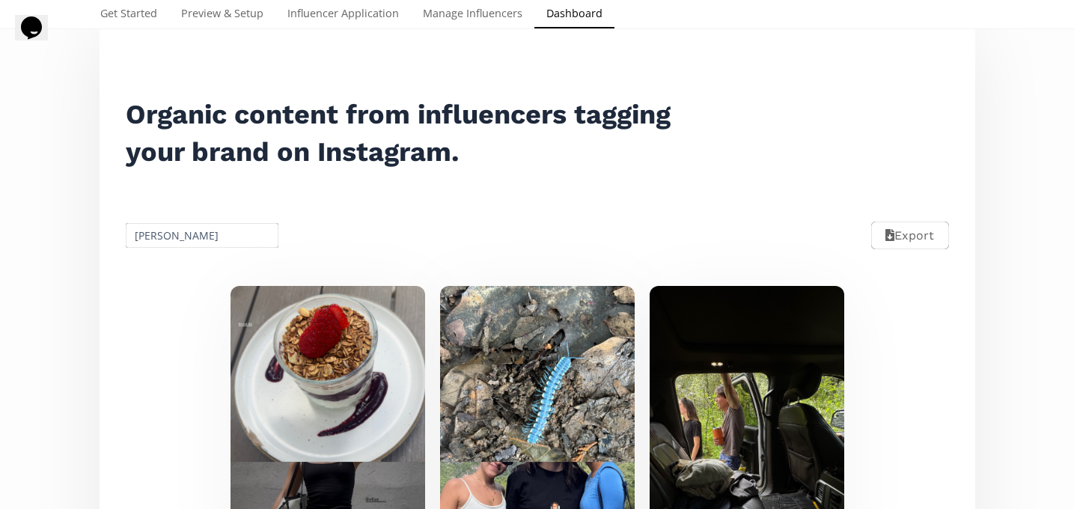
click at [173, 238] on input "[PERSON_NAME]" at bounding box center [202, 235] width 158 height 29
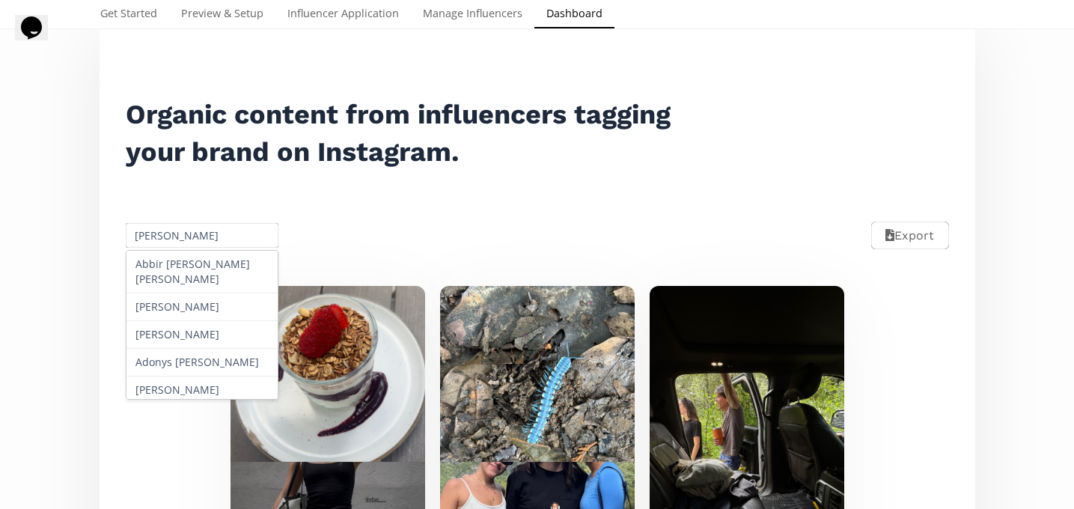
click at [173, 238] on input "[PERSON_NAME]" at bounding box center [202, 235] width 158 height 29
paste input "[PERSON_NAME]"
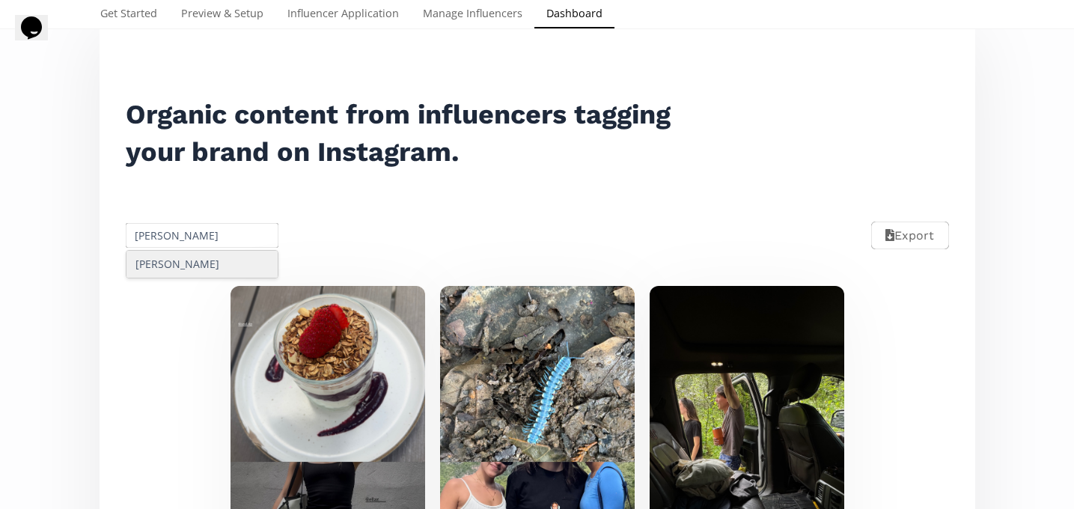
click at [196, 275] on div "[PERSON_NAME]" at bounding box center [202, 264] width 152 height 27
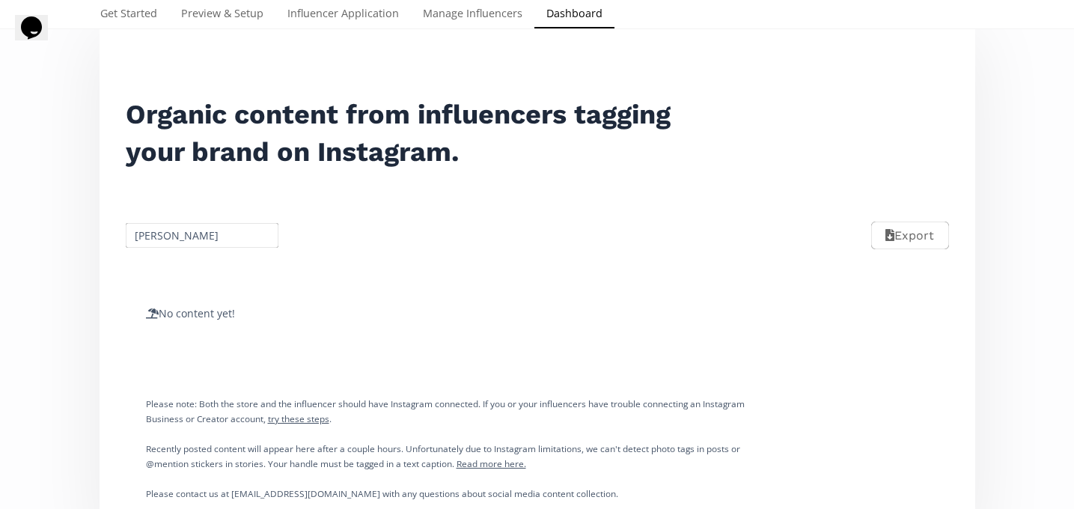
click at [185, 231] on input "[PERSON_NAME]" at bounding box center [202, 235] width 158 height 29
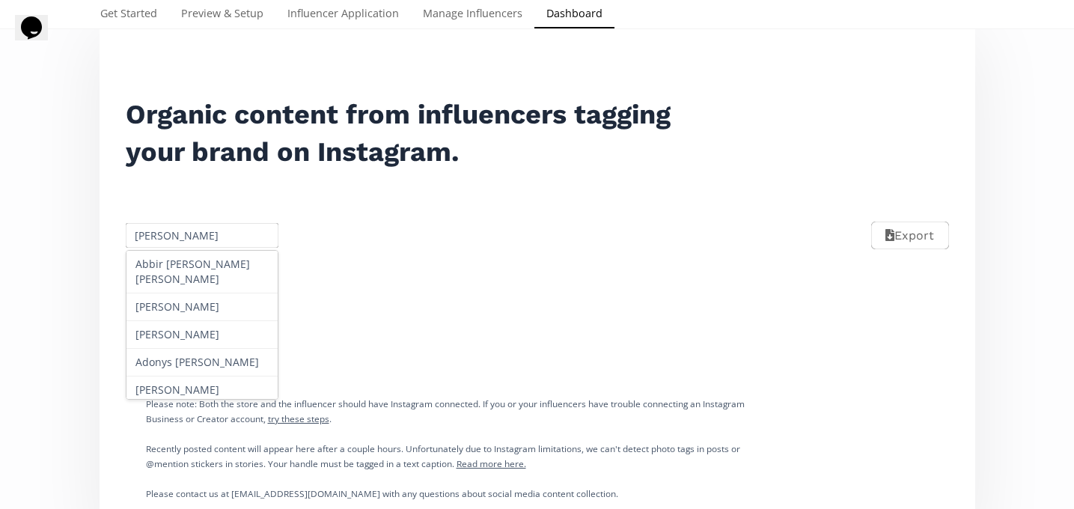
click at [185, 231] on input "[PERSON_NAME]" at bounding box center [202, 235] width 158 height 29
paste input "atricia De Antuñano"
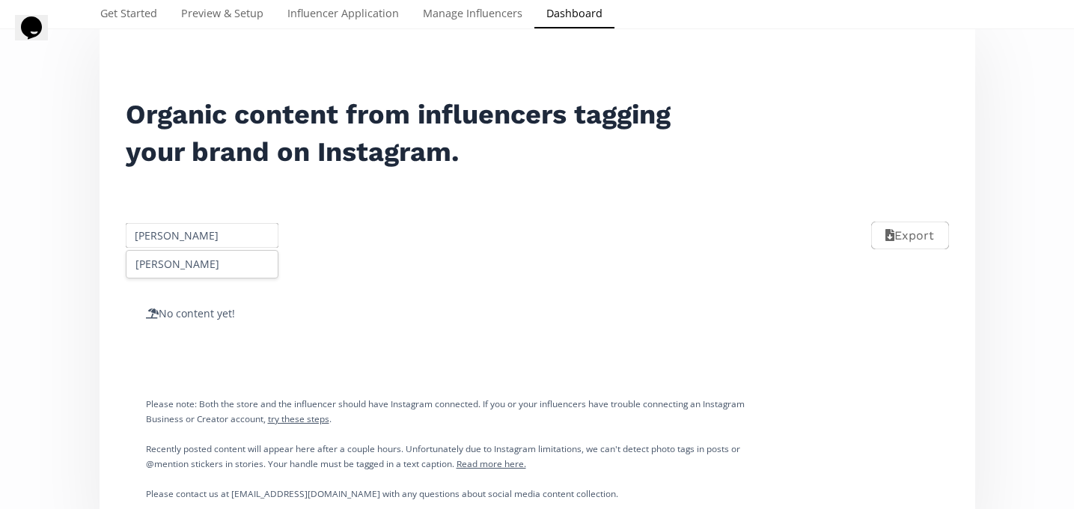
click at [204, 260] on div "[PERSON_NAME]" at bounding box center [202, 264] width 152 height 27
click at [198, 237] on input "[PERSON_NAME]" at bounding box center [202, 235] width 158 height 29
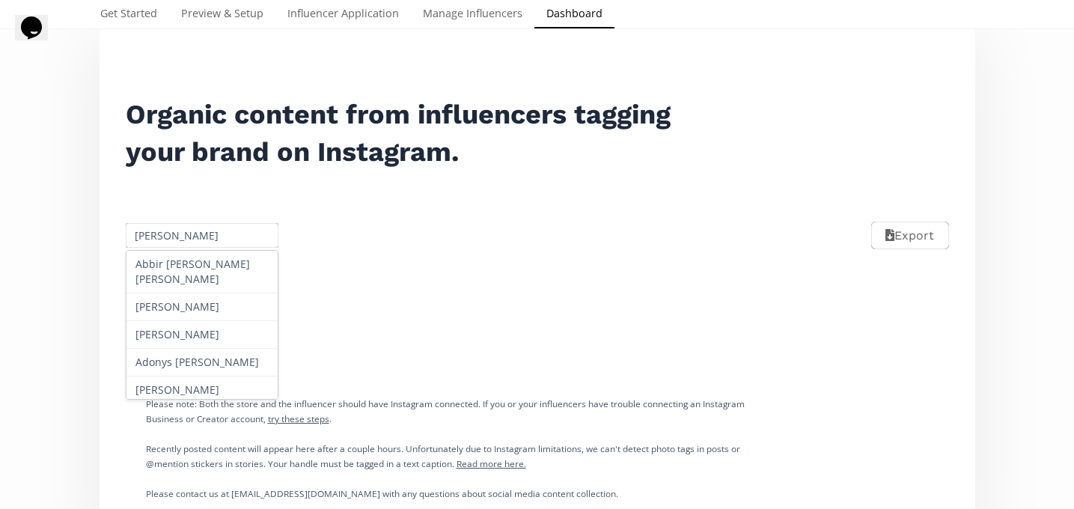
click at [198, 237] on input "[PERSON_NAME]" at bounding box center [202, 235] width 158 height 29
paste input "Aylina Raymund"
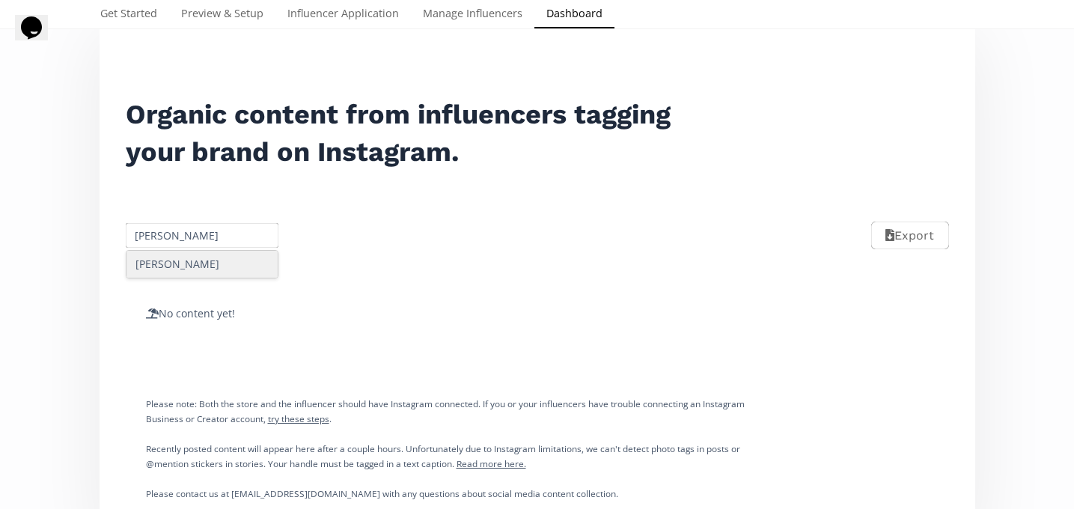
click at [207, 265] on div "[PERSON_NAME]" at bounding box center [202, 264] width 152 height 27
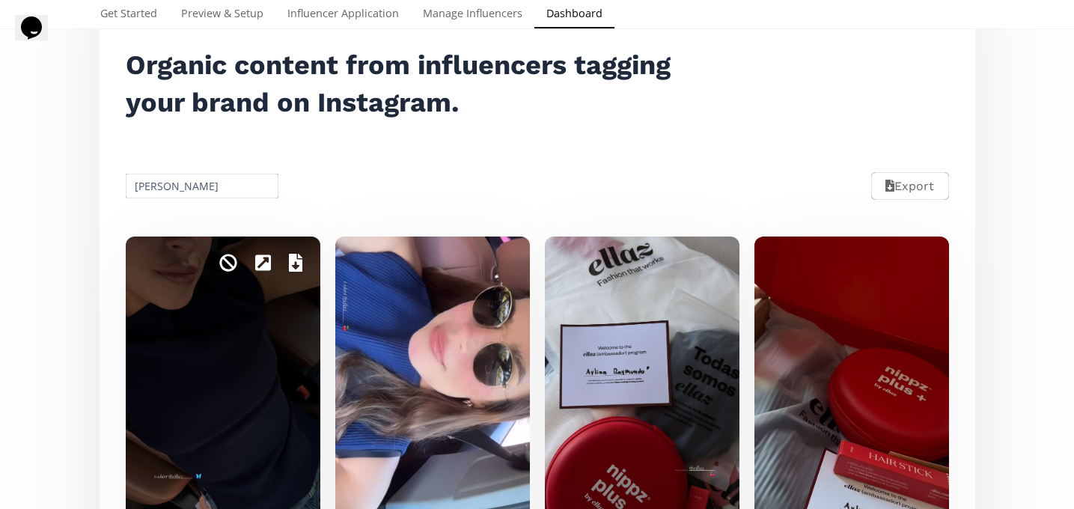
scroll to position [168, 0]
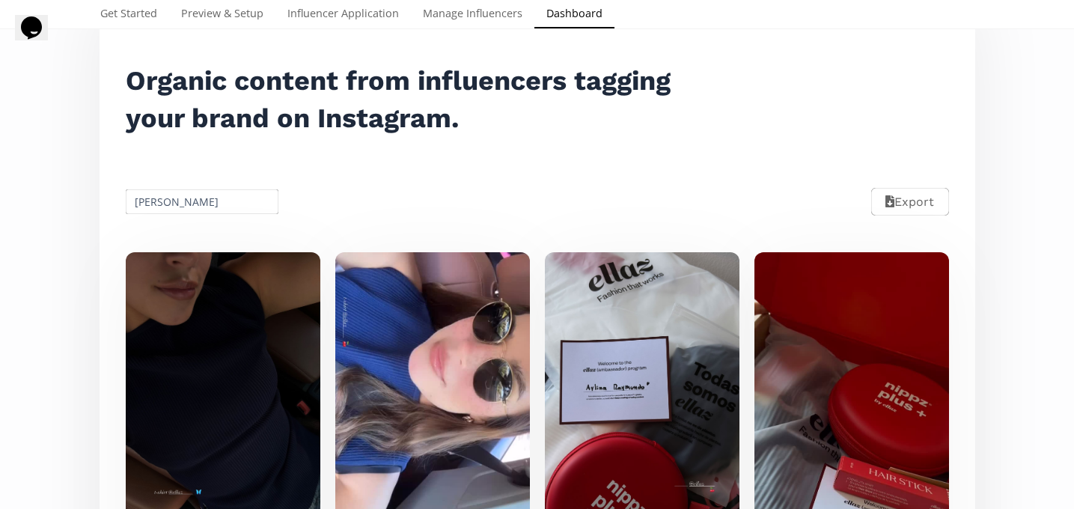
click at [169, 208] on input "[PERSON_NAME]" at bounding box center [202, 201] width 158 height 29
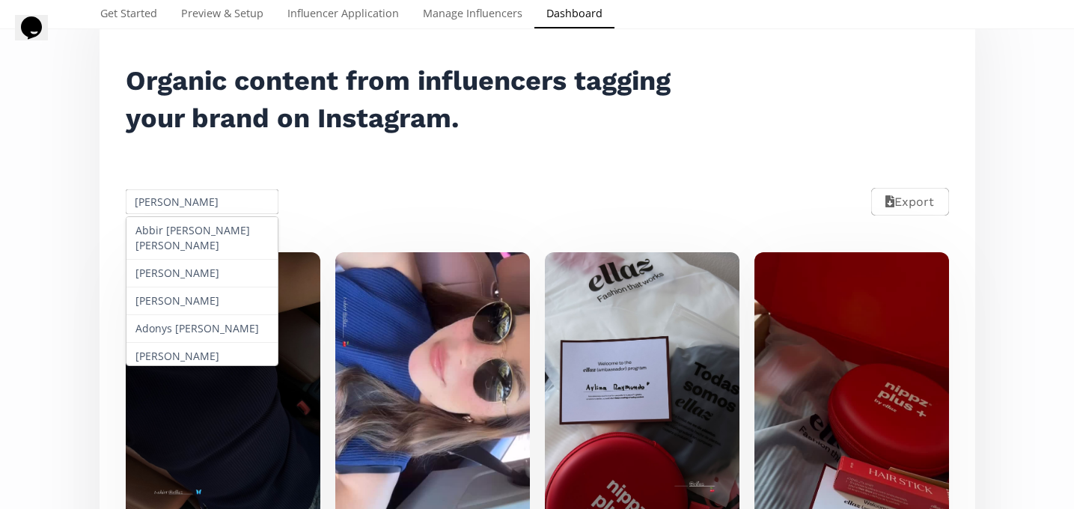
click at [169, 208] on input "[PERSON_NAME]" at bounding box center [202, 201] width 158 height 29
paste input "[PERSON_NAME]"
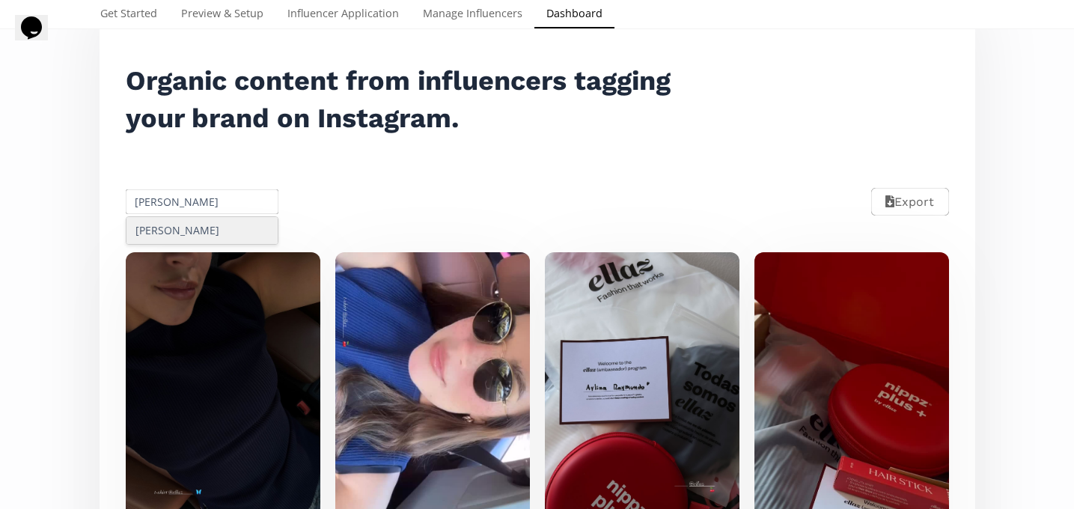
click at [214, 225] on div "[PERSON_NAME]" at bounding box center [202, 230] width 152 height 27
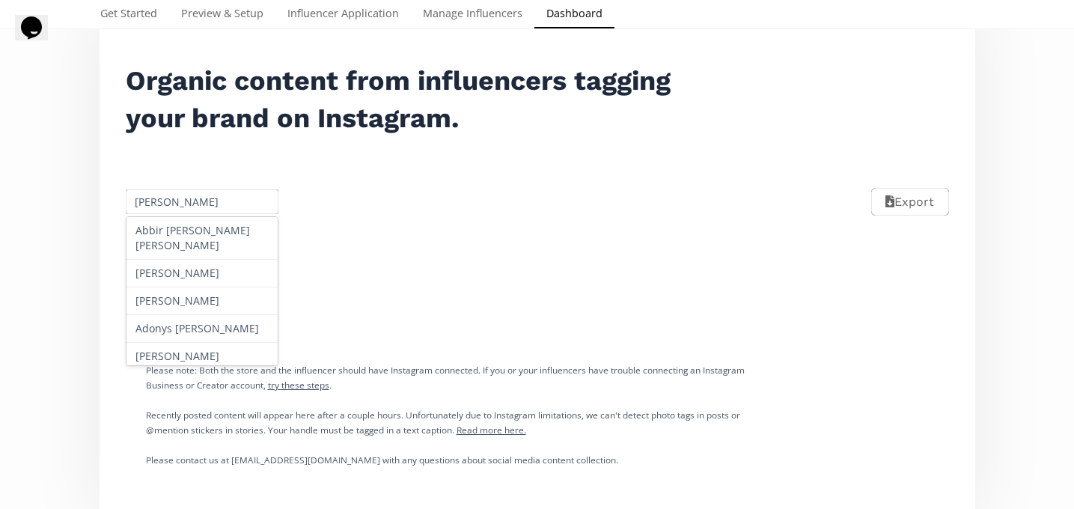
click at [170, 200] on input "[PERSON_NAME]" at bounding box center [202, 201] width 158 height 29
paste input "[PERSON_NAME]"
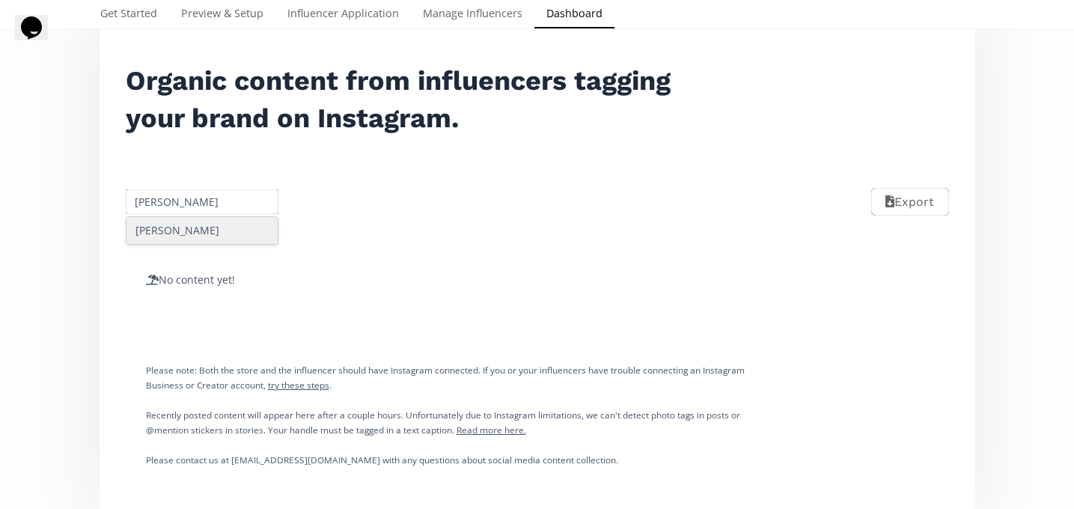
click at [194, 227] on div "[PERSON_NAME]" at bounding box center [202, 230] width 152 height 27
click at [179, 197] on input "[PERSON_NAME]" at bounding box center [202, 201] width 158 height 29
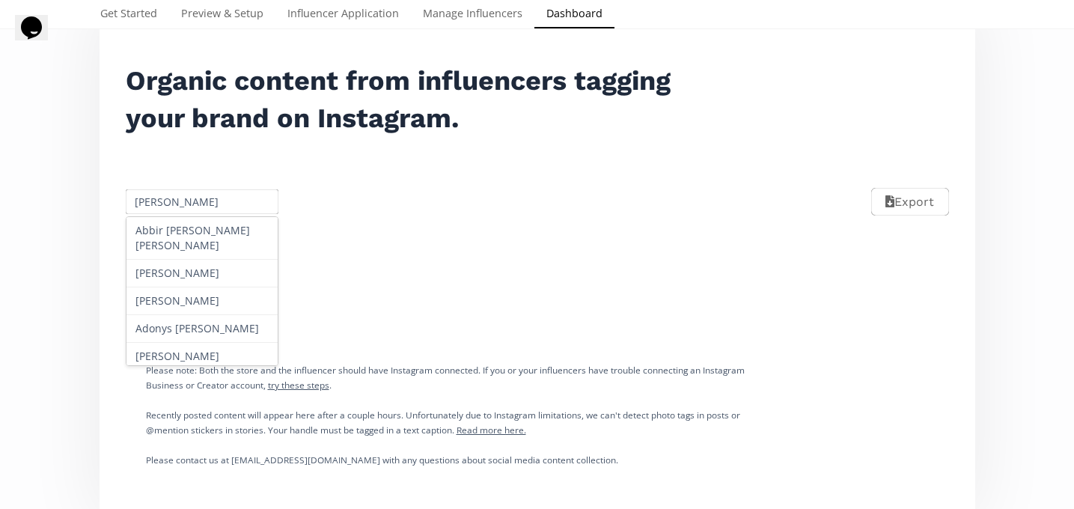
click at [179, 197] on input "[PERSON_NAME]" at bounding box center [202, 201] width 158 height 29
paste input "[PERSON_NAME]"
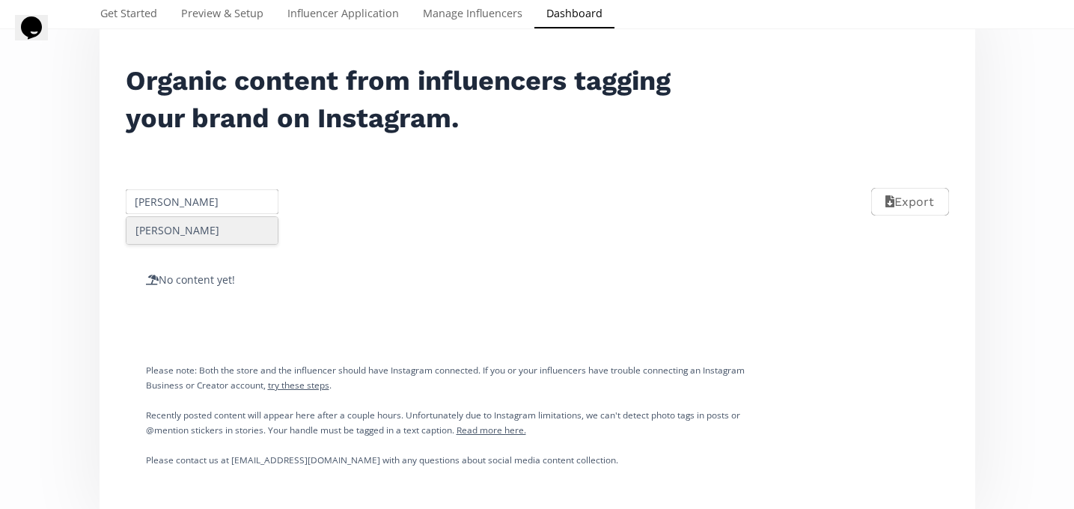
click at [201, 227] on div "[PERSON_NAME]" at bounding box center [202, 230] width 152 height 27
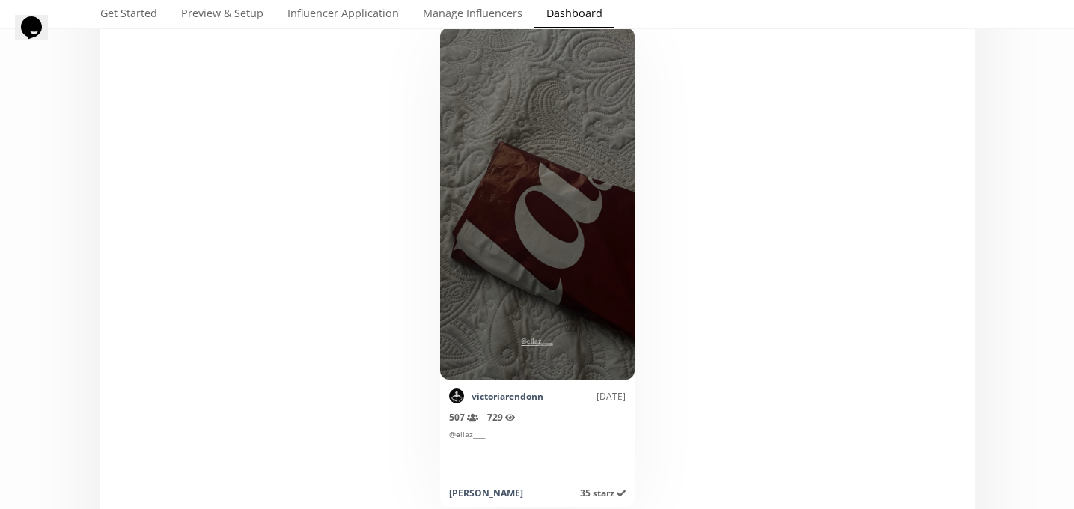
scroll to position [197, 0]
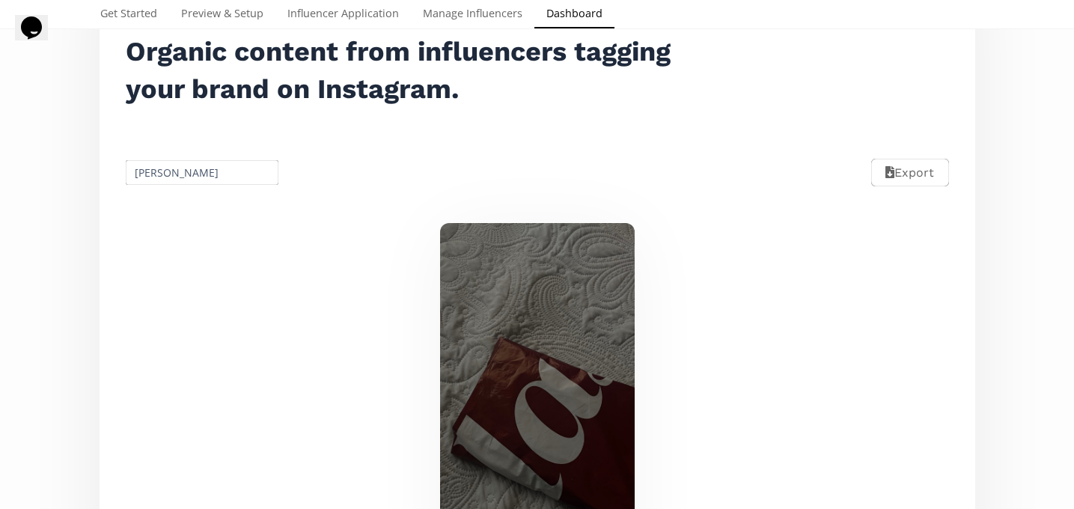
click at [177, 168] on input "[PERSON_NAME]" at bounding box center [202, 172] width 158 height 29
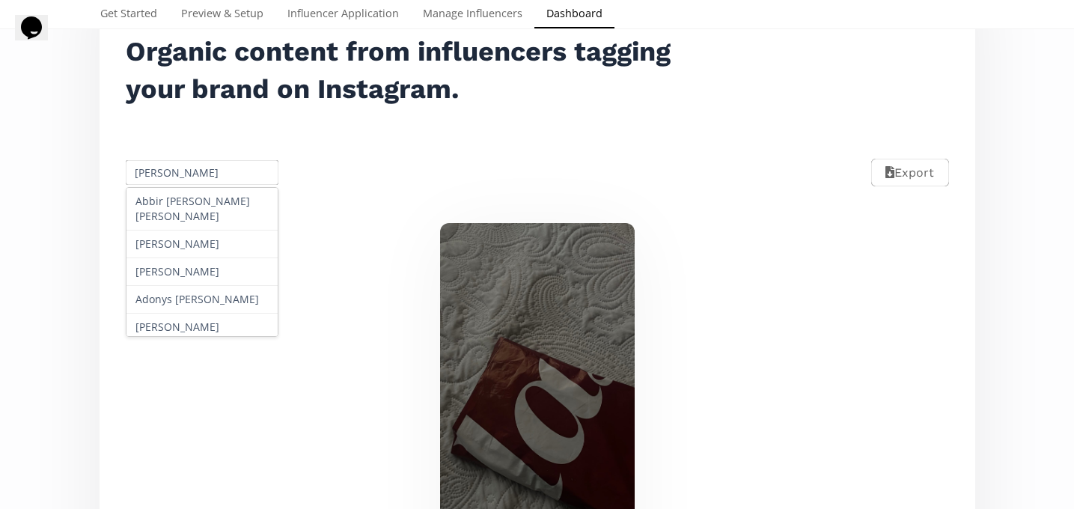
click at [177, 168] on input "[PERSON_NAME]" at bounding box center [202, 172] width 158 height 29
paste input "Michelle Guzmá"
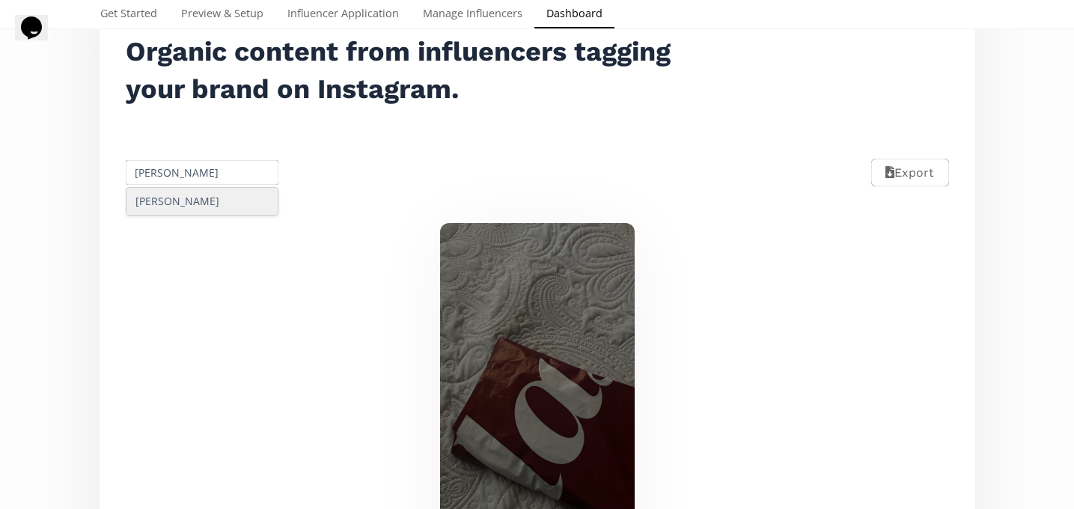
click at [192, 208] on div "[PERSON_NAME]" at bounding box center [202, 201] width 152 height 27
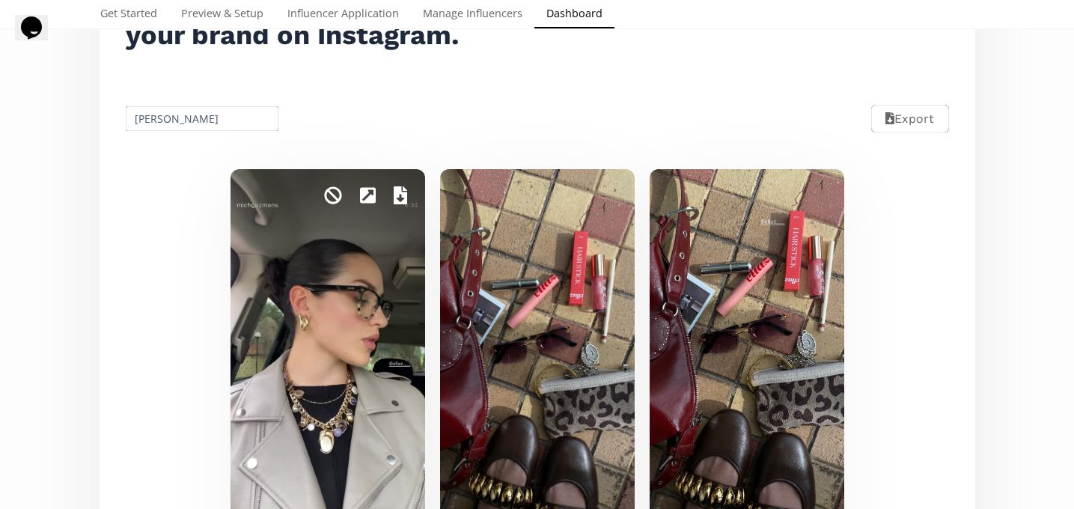
scroll to position [228, 0]
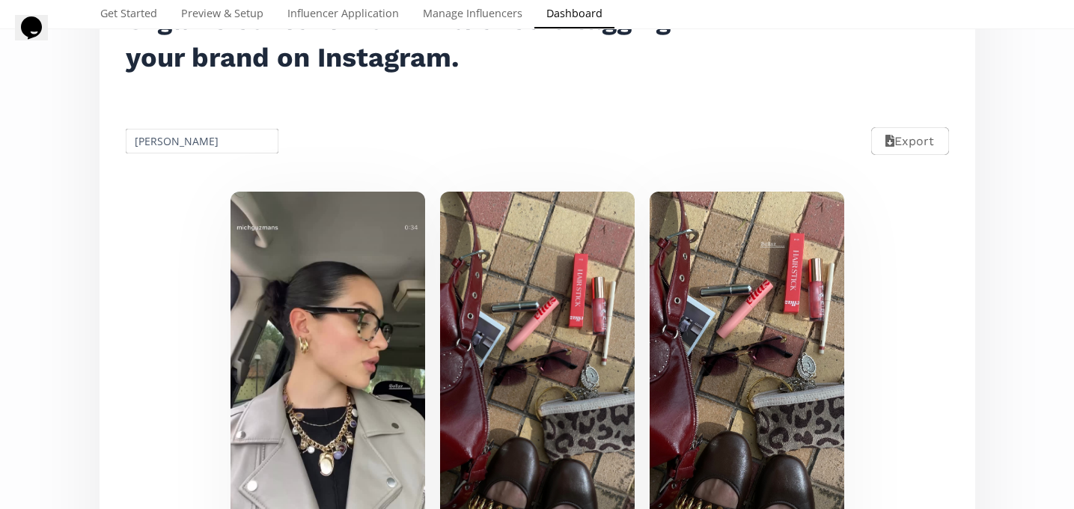
click at [199, 143] on input "[PERSON_NAME]" at bounding box center [202, 140] width 158 height 29
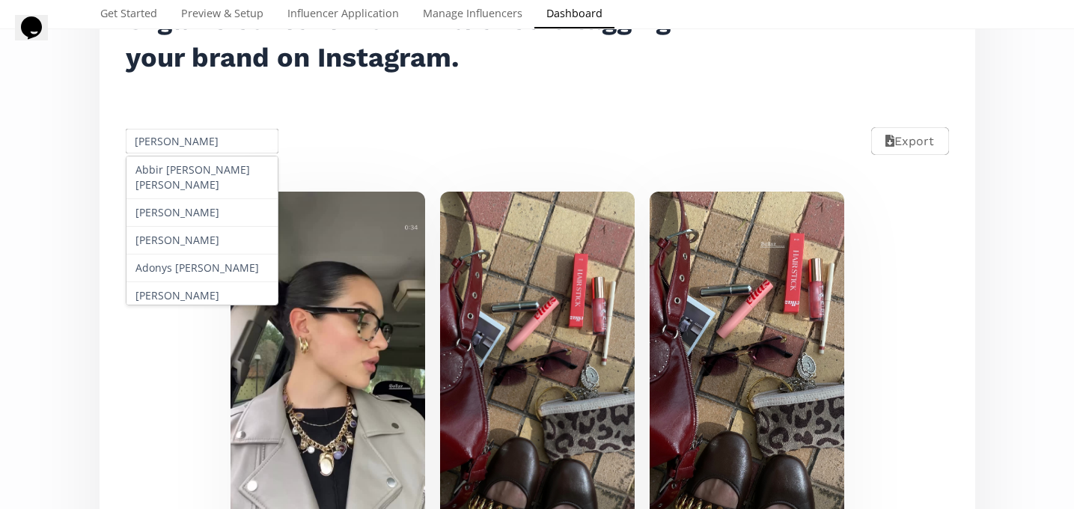
click at [199, 143] on input "[PERSON_NAME]" at bounding box center [202, 140] width 158 height 29
paste input "ariana Yanez"
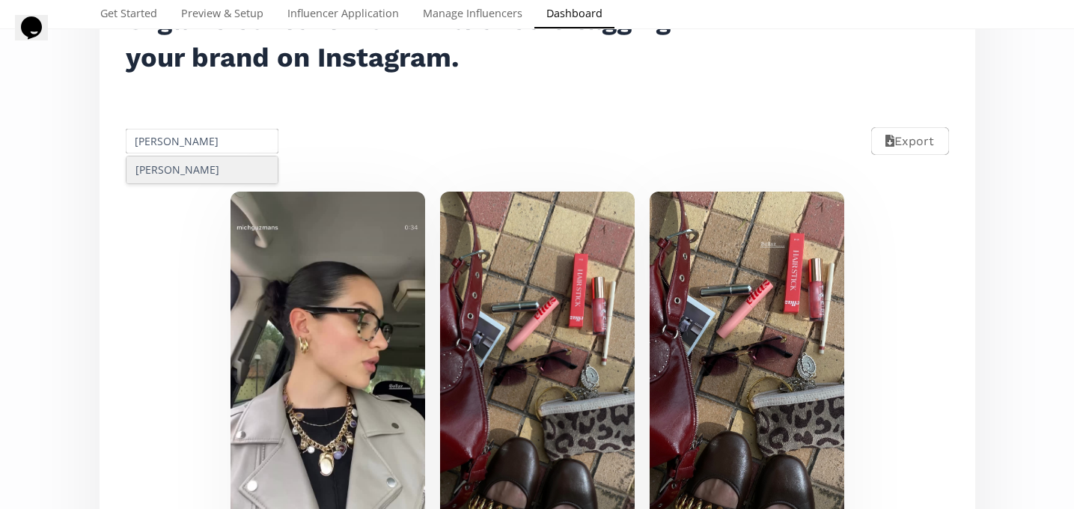
click at [203, 174] on div "[PERSON_NAME]" at bounding box center [202, 169] width 152 height 27
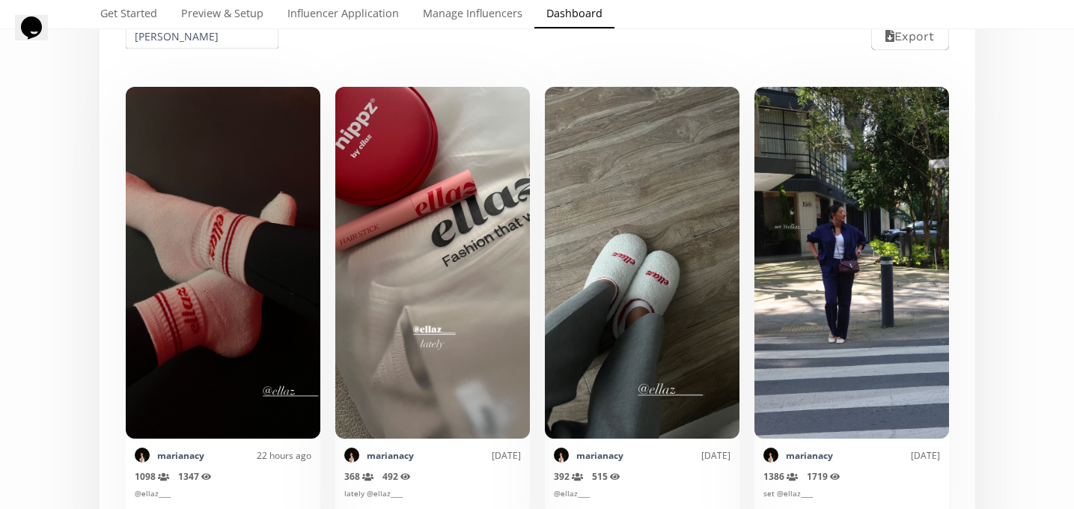
scroll to position [324, 0]
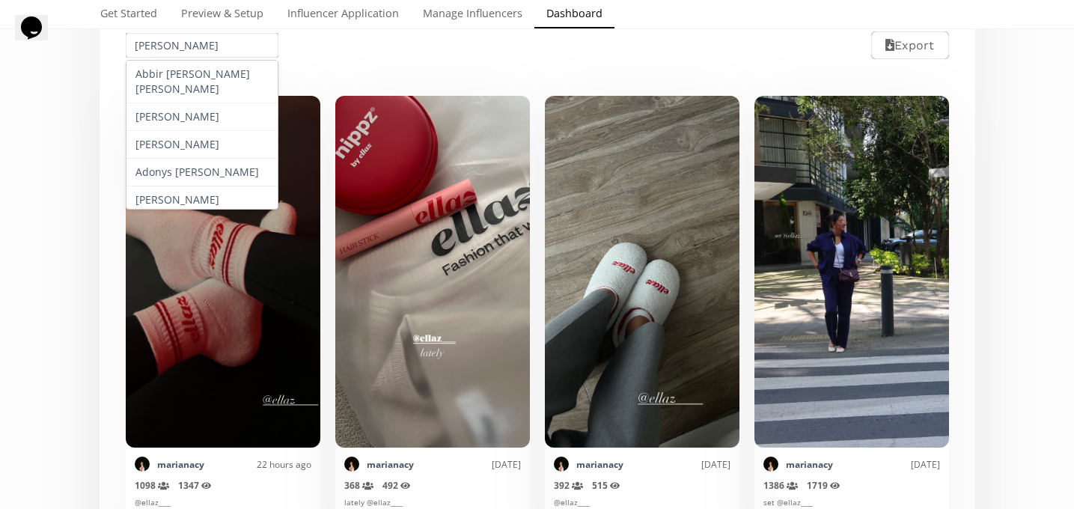
click at [185, 45] on input "[PERSON_NAME]" at bounding box center [202, 45] width 158 height 29
paste input "[PERSON_NAME]"
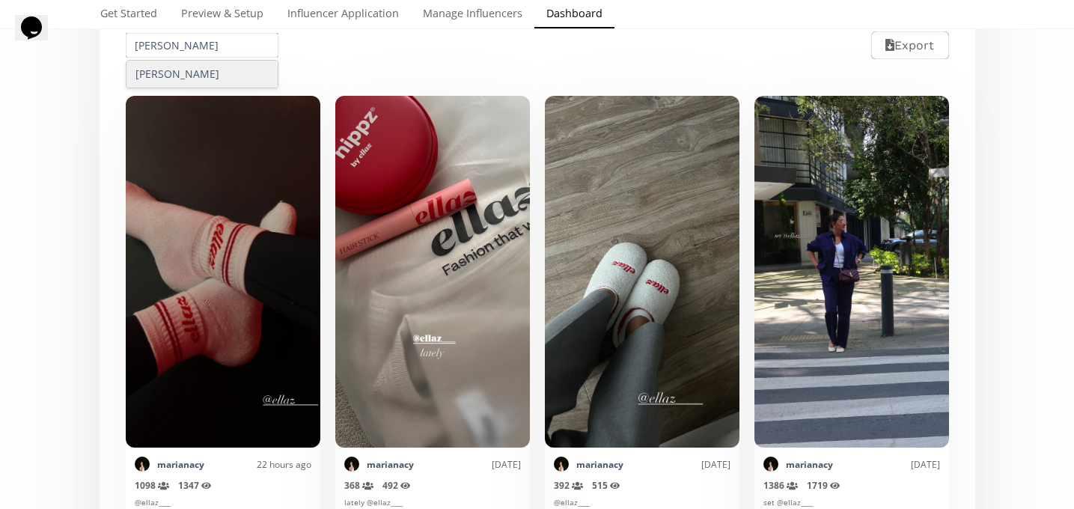
click at [205, 72] on div "[PERSON_NAME]" at bounding box center [202, 74] width 152 height 27
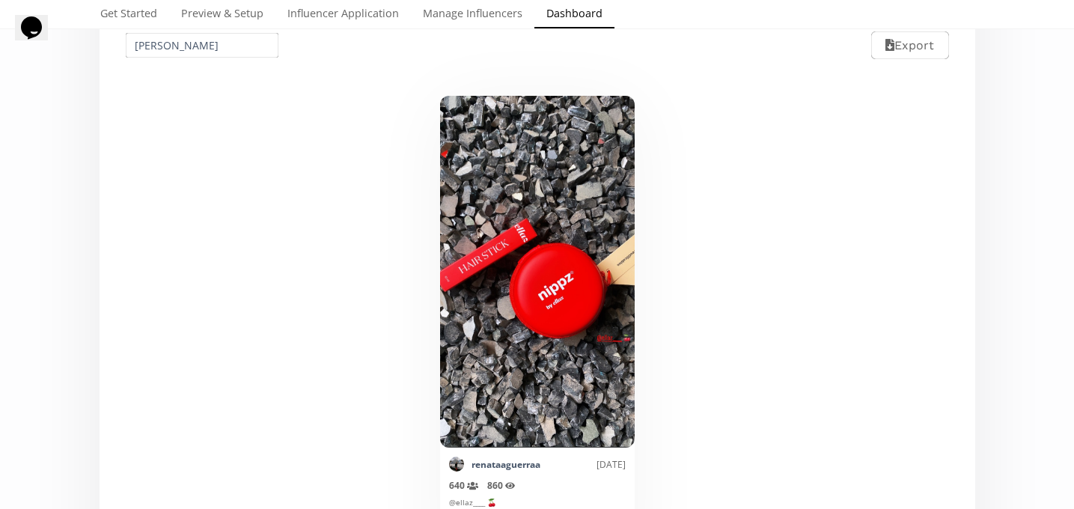
click at [202, 50] on input "[PERSON_NAME]" at bounding box center [202, 45] width 158 height 29
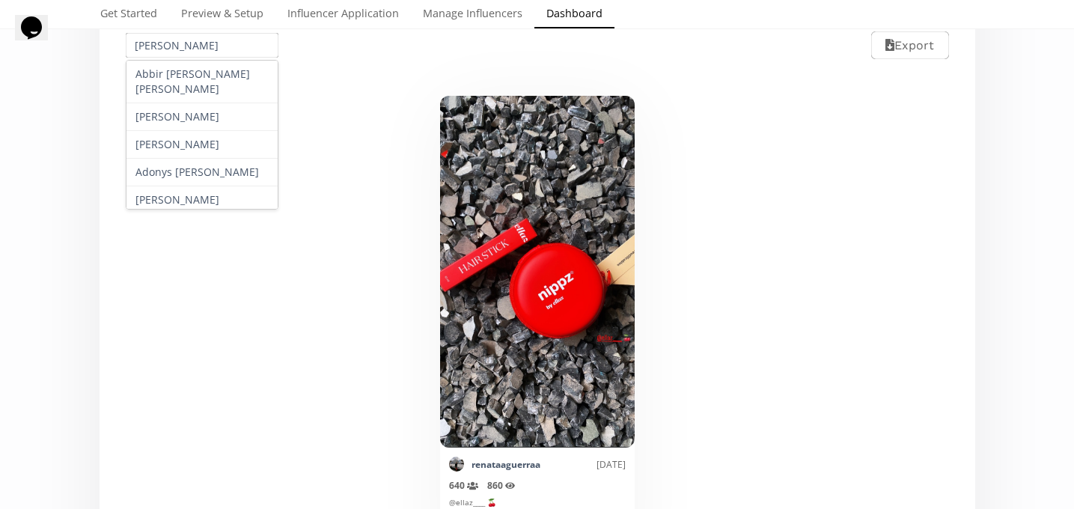
click at [202, 50] on input "[PERSON_NAME]" at bounding box center [202, 45] width 158 height 29
paste input "Daniela Carranz"
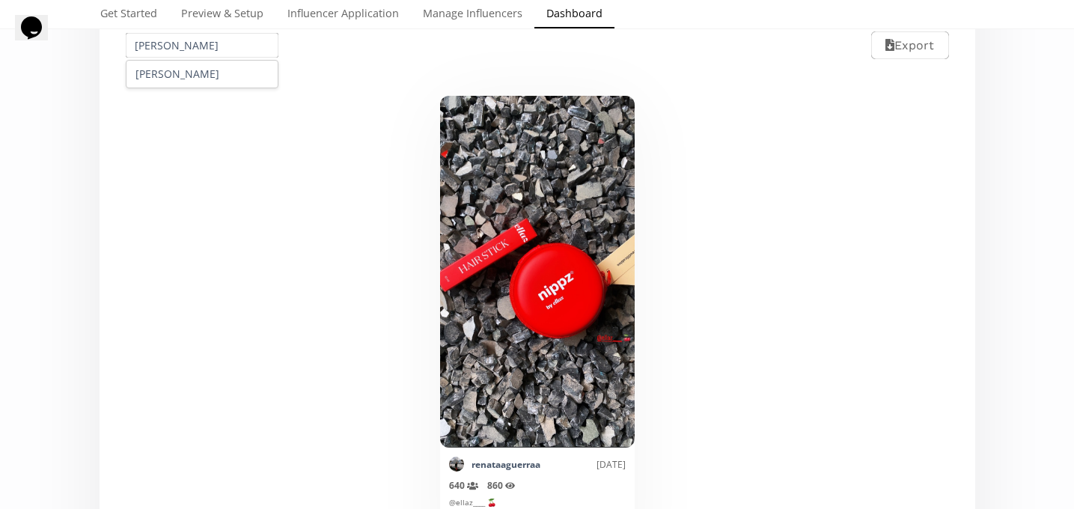
click at [195, 79] on div "[PERSON_NAME]" at bounding box center [202, 74] width 152 height 27
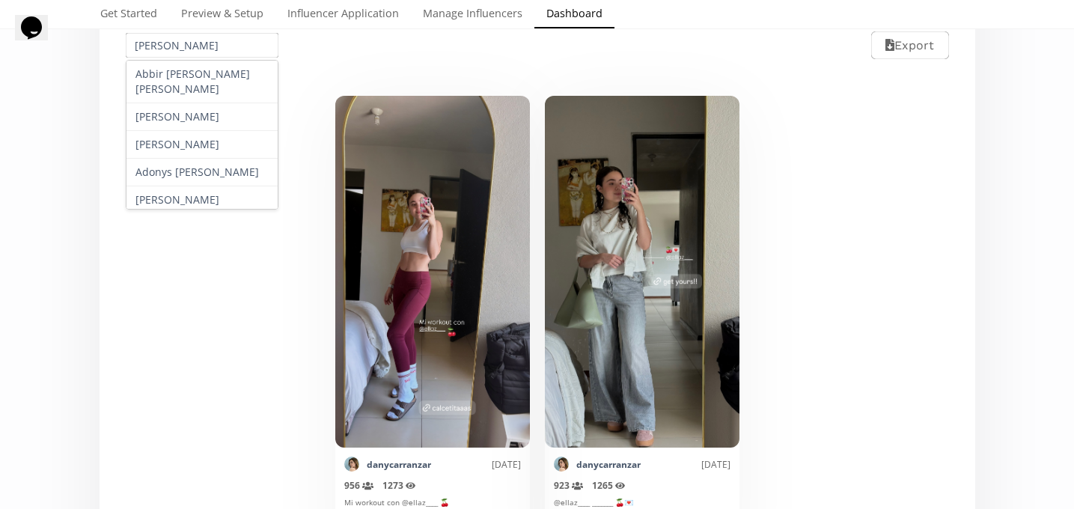
click at [206, 47] on input "[PERSON_NAME]" at bounding box center [202, 45] width 158 height 29
paste input "[PERSON_NAME]"
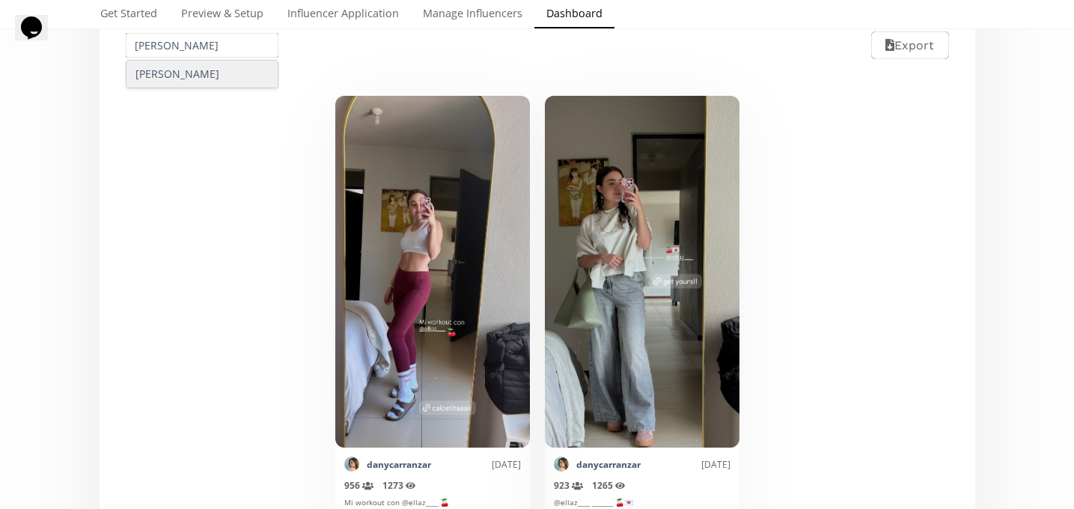
click at [207, 90] on div "Mark as invalid so that no points awarded. danycarranzar 3 days ago 956 Reach (…" at bounding box center [536, 335] width 857 height 513
click at [206, 49] on input "[PERSON_NAME]" at bounding box center [202, 45] width 158 height 29
click at [213, 73] on div "[PERSON_NAME]" at bounding box center [202, 74] width 152 height 27
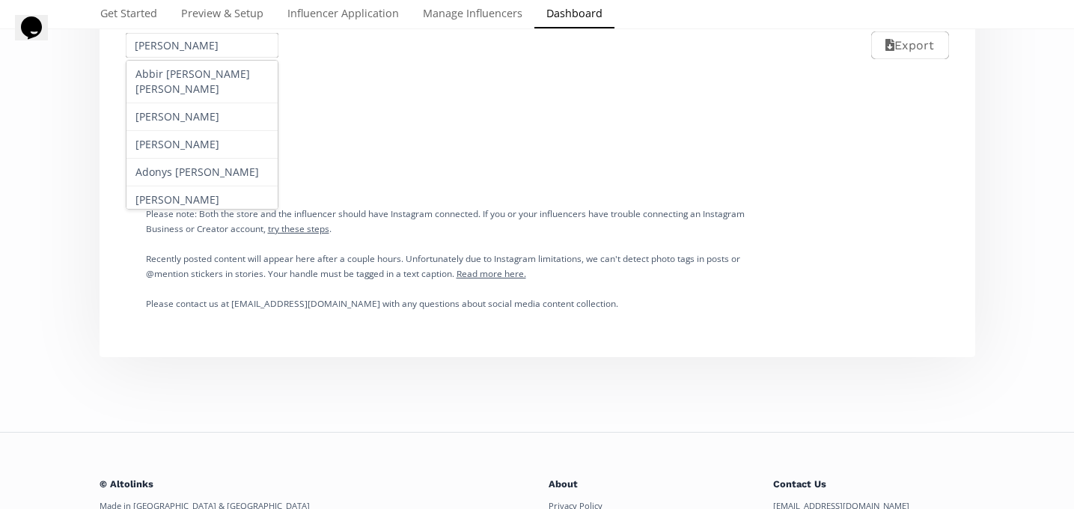
click at [197, 49] on input "[PERSON_NAME]" at bounding box center [202, 45] width 158 height 29
paste input "lejandra Díaz De Alba"
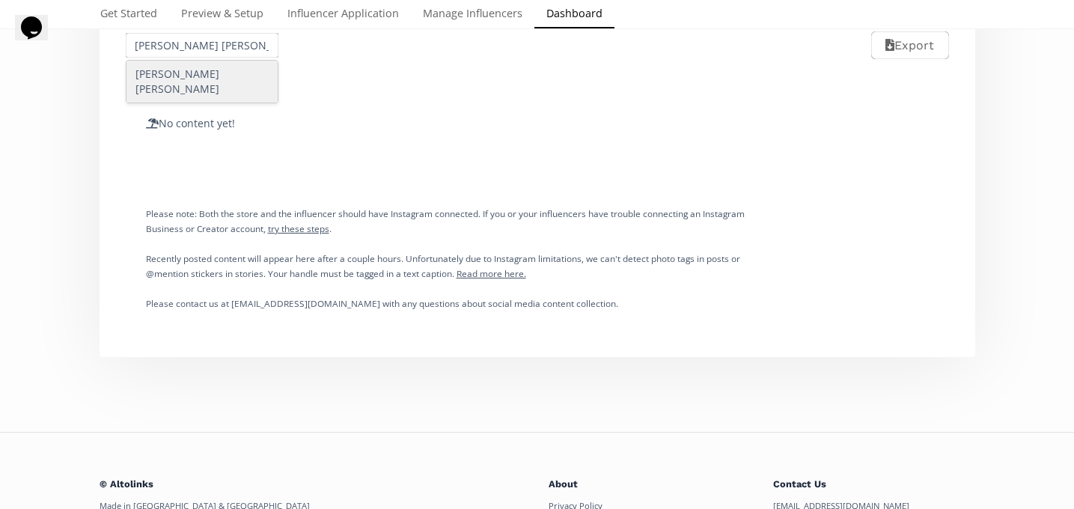
click at [213, 82] on div "[PERSON_NAME]" at bounding box center [202, 82] width 152 height 42
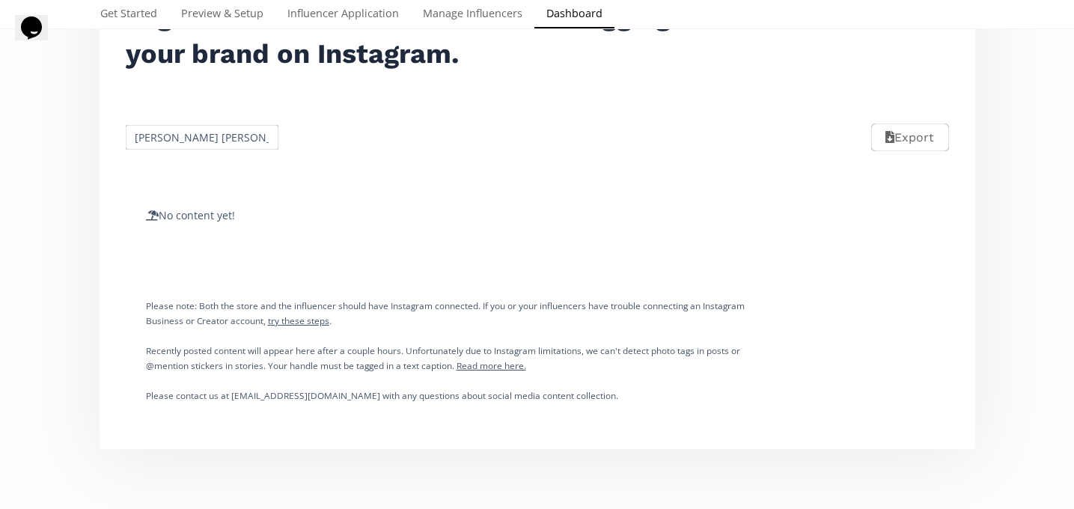
scroll to position [231, 0]
click at [197, 153] on div "Alejandra Díaz De Alba Export" at bounding box center [536, 138] width 857 height 67
click at [197, 141] on input "[PERSON_NAME]" at bounding box center [202, 137] width 158 height 29
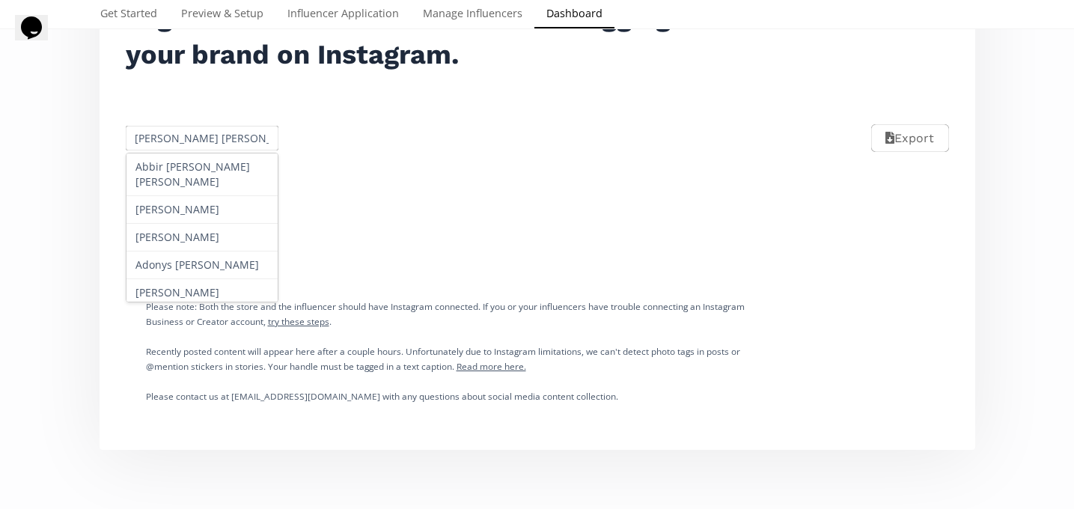
click at [197, 141] on input "[PERSON_NAME]" at bounding box center [202, 137] width 158 height 29
paste input "[PERSON_NAME]"
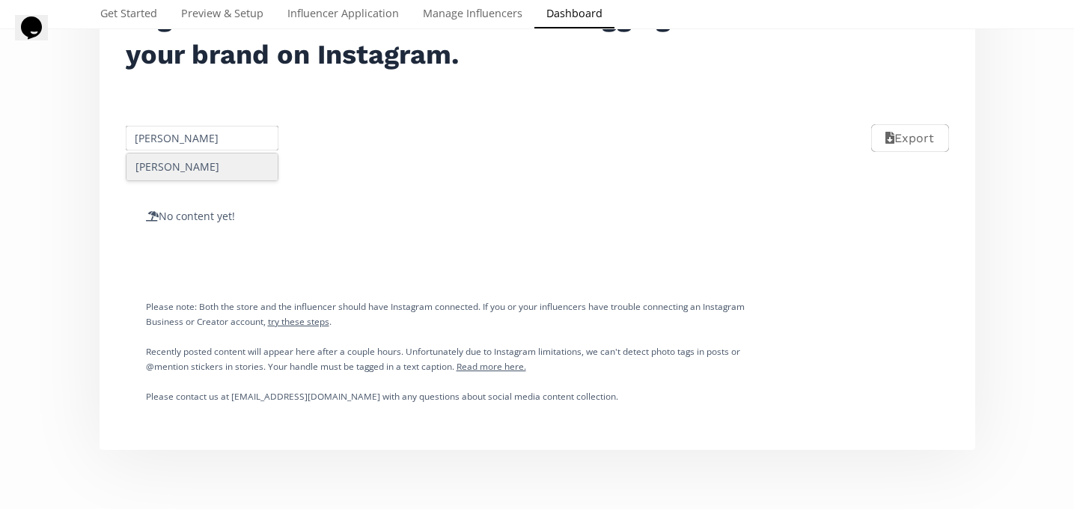
click at [207, 168] on div "[PERSON_NAME]" at bounding box center [202, 166] width 152 height 27
click at [202, 139] on input "[PERSON_NAME]" at bounding box center [202, 137] width 158 height 29
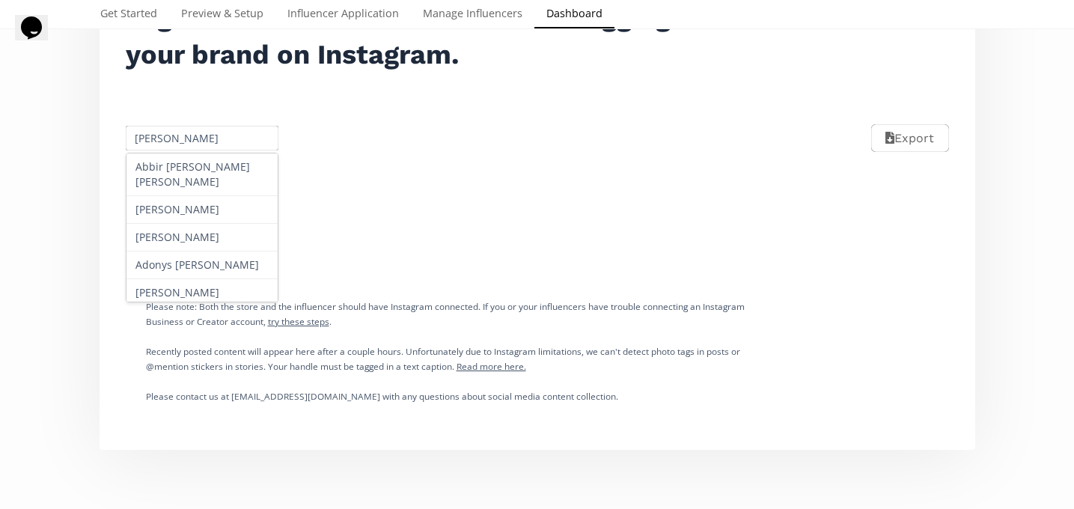
click at [202, 139] on input "[PERSON_NAME]" at bounding box center [202, 137] width 158 height 29
paste input "[PERSON_NAME]"
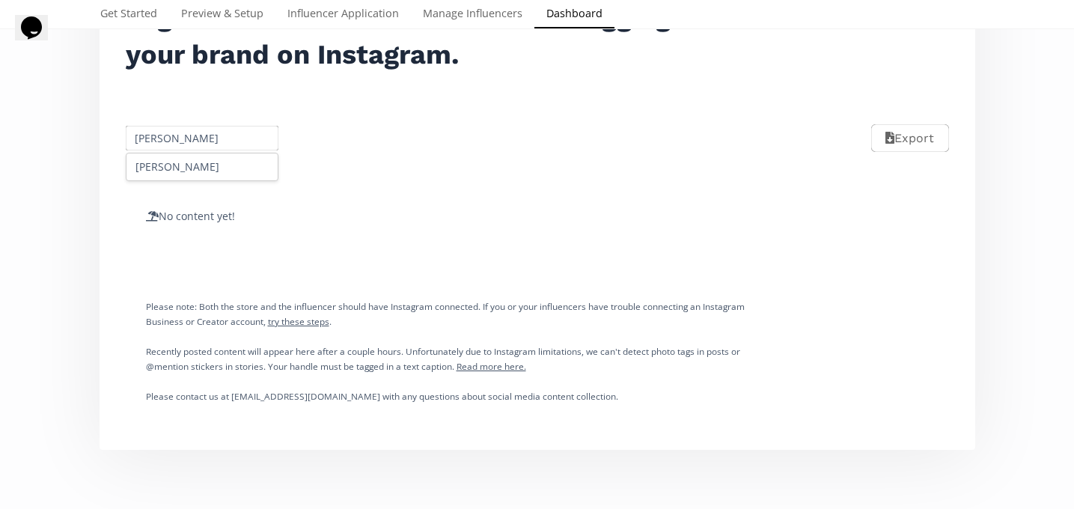
click at [212, 161] on div "[PERSON_NAME]" at bounding box center [202, 166] width 152 height 27
click at [190, 138] on input "[PERSON_NAME]" at bounding box center [202, 137] width 158 height 29
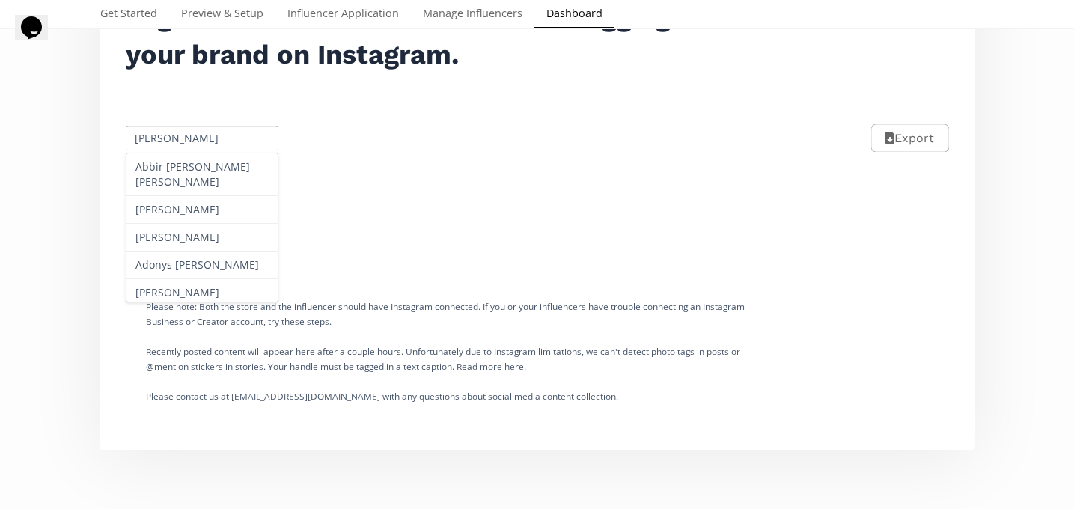
click at [190, 138] on input "[PERSON_NAME]" at bounding box center [202, 137] width 158 height 29
paste input "Regina Hidalgo"
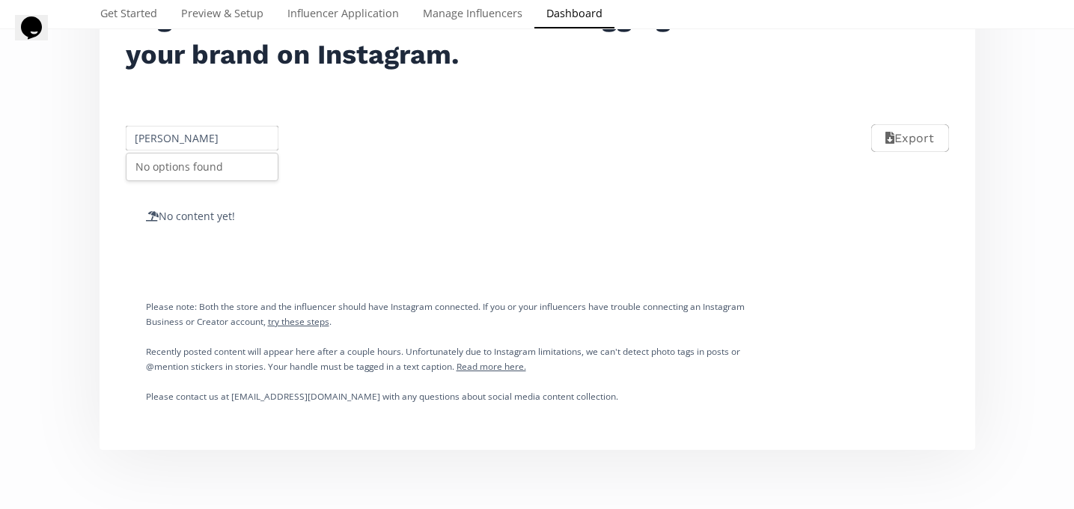
scroll to position [0, 0]
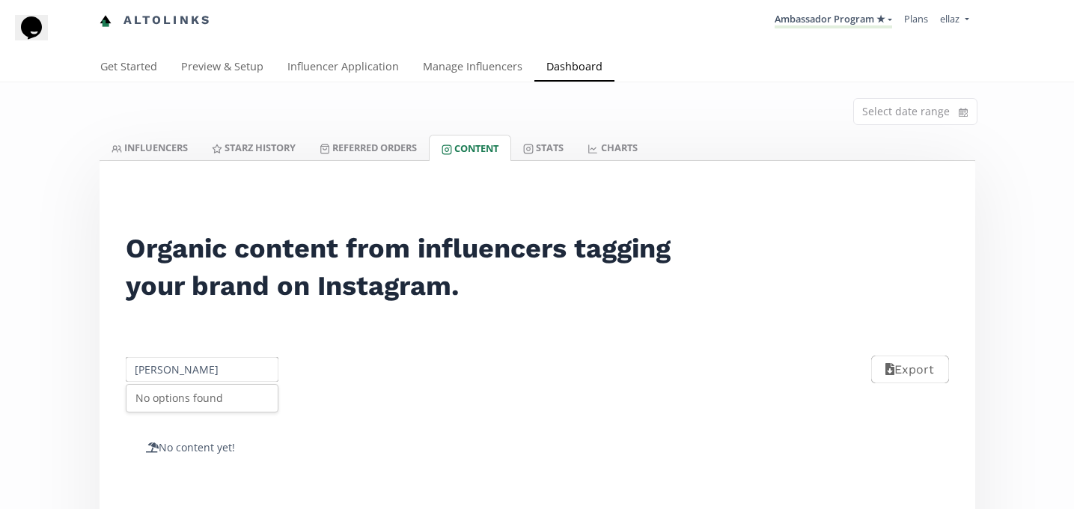
type input "Regina Hidalgo"
click at [791, 28] on li "Ambassador Program ★ KINEDU MACRO INFLUENCERS (prog ventas) Ambassador Program …" at bounding box center [832, 20] width 129 height 29
click at [807, 28] on li "Ambassador Program ★ KINEDU MACRO INFLUENCERS (prog ventas) Ambassador Program …" at bounding box center [832, 20] width 129 height 29
click at [809, 22] on link "Ambassador Program ★" at bounding box center [832, 20] width 117 height 16
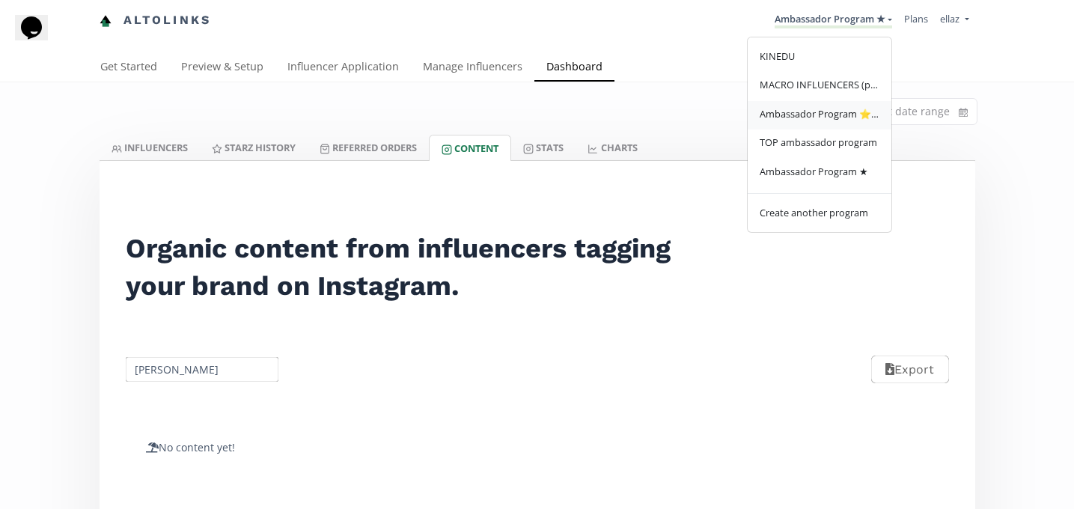
click at [827, 105] on link "Ambassador Program ⭐️⭐️" at bounding box center [819, 115] width 144 height 29
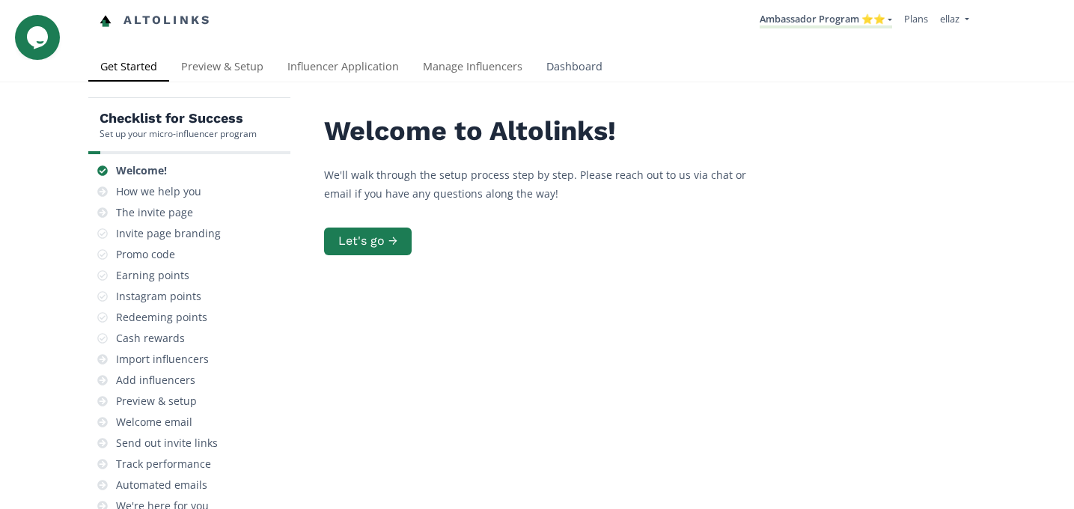
click at [562, 78] on link "Dashboard" at bounding box center [574, 68] width 80 height 30
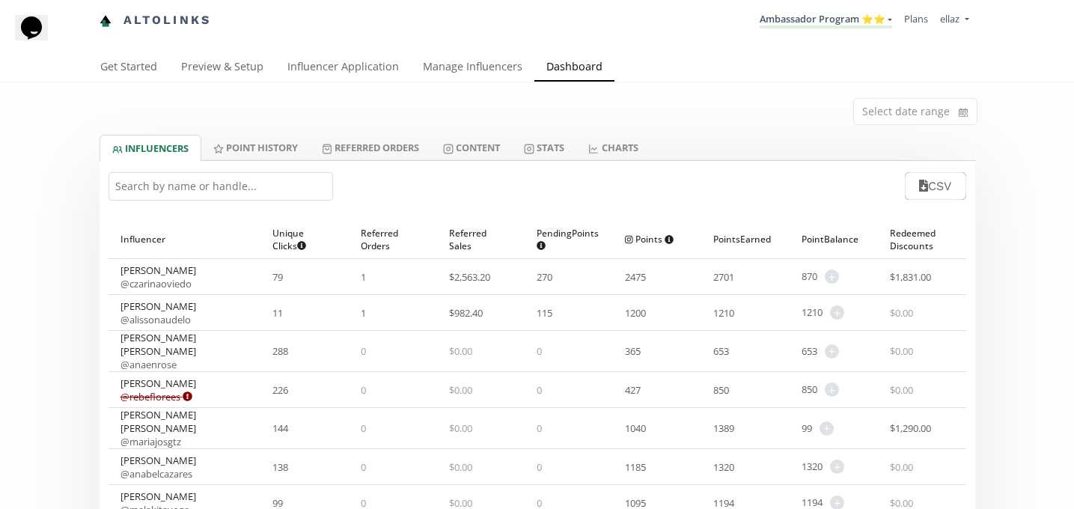
click at [211, 196] on input "text" at bounding box center [220, 186] width 224 height 28
click at [483, 141] on link "Content" at bounding box center [471, 147] width 81 height 25
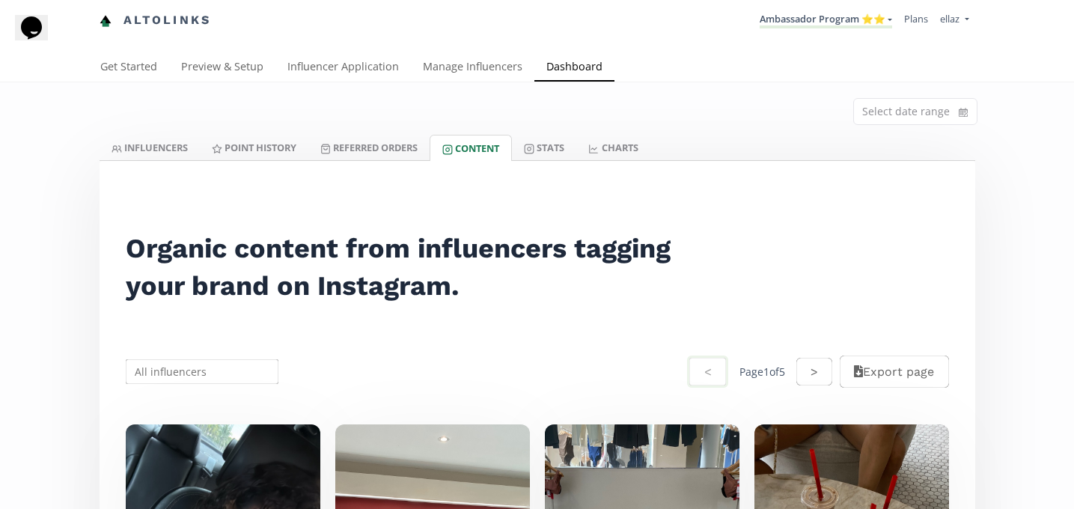
click at [202, 368] on input "text" at bounding box center [202, 371] width 158 height 29
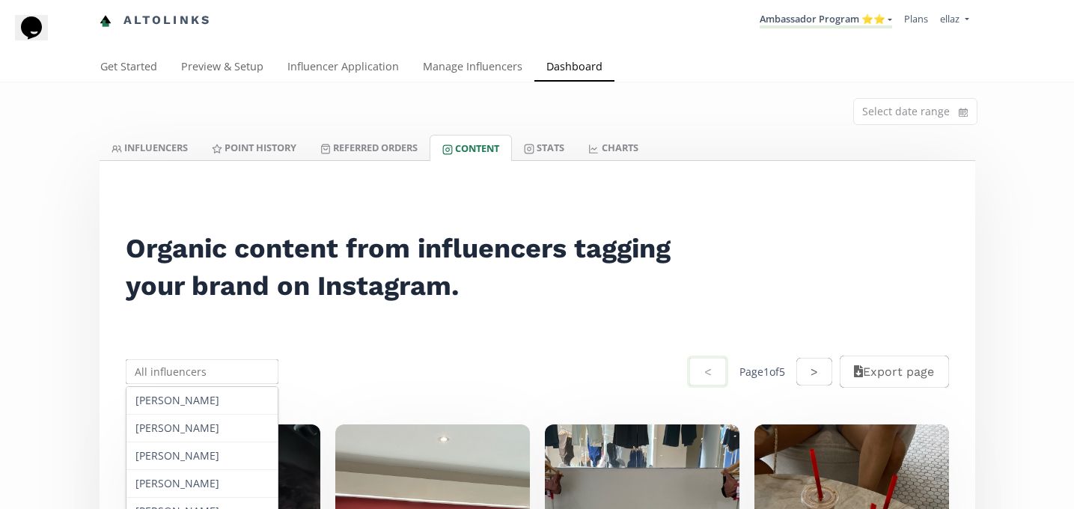
paste input "Regina Hidalgo"
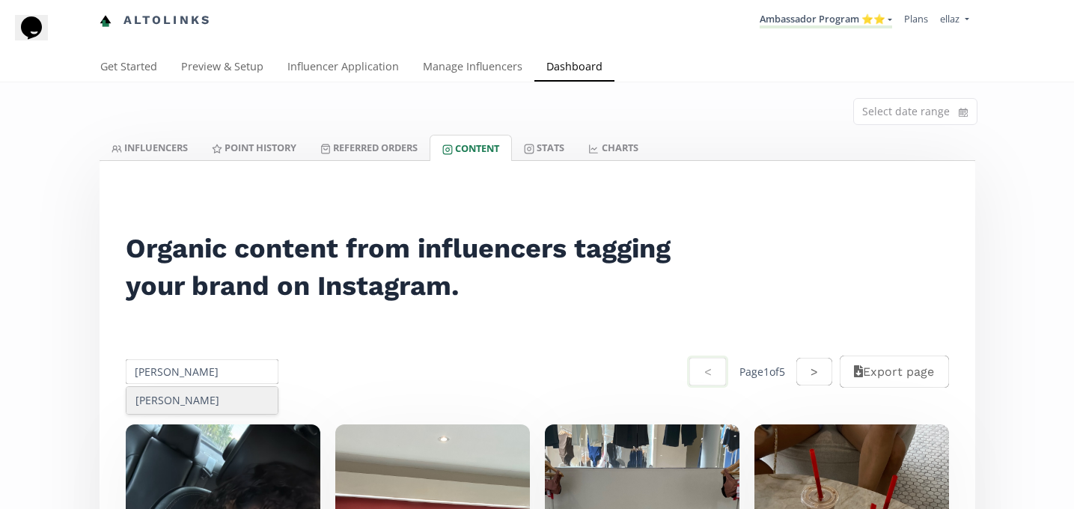
click at [201, 391] on div "[PERSON_NAME]" at bounding box center [202, 400] width 152 height 27
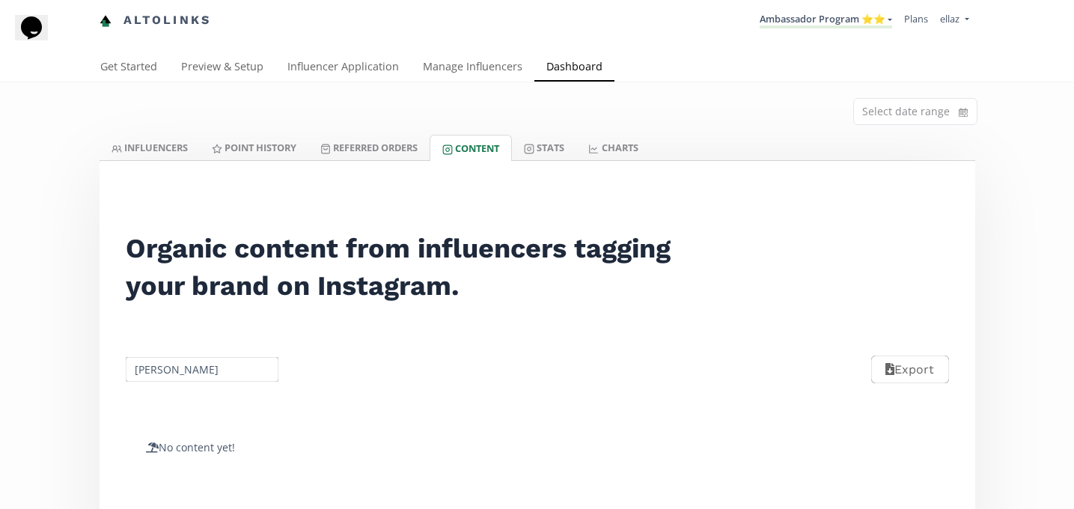
click at [187, 358] on input "[PERSON_NAME]" at bounding box center [202, 369] width 158 height 29
paste input "Darsy Gaeta"
type input "Darsy Gaeta"
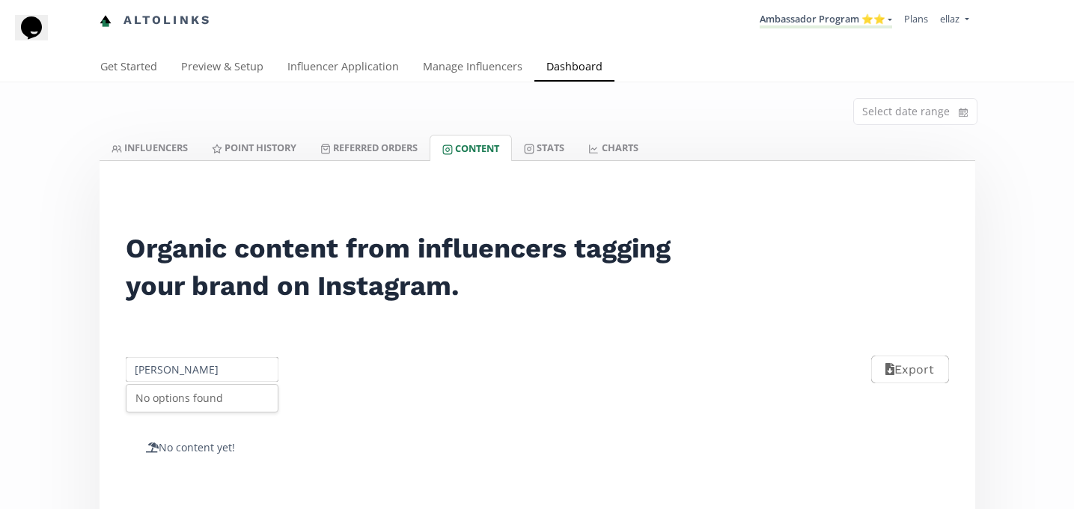
click at [200, 397] on div "No options found" at bounding box center [202, 398] width 152 height 27
click at [831, 25] on link "Ambassador Program ⭐️⭐️" at bounding box center [825, 20] width 132 height 16
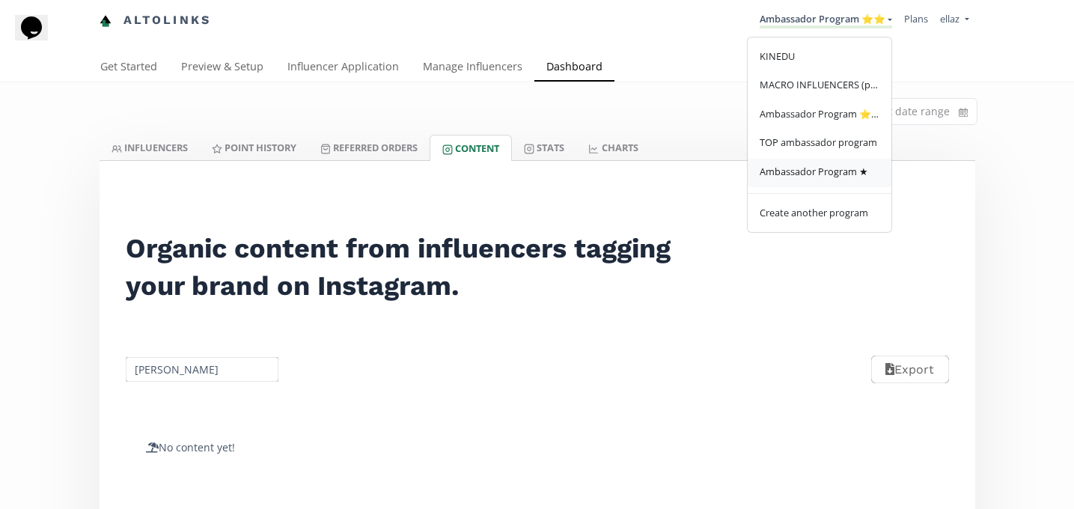
click at [823, 168] on span "Ambassador Program ★" at bounding box center [813, 171] width 108 height 13
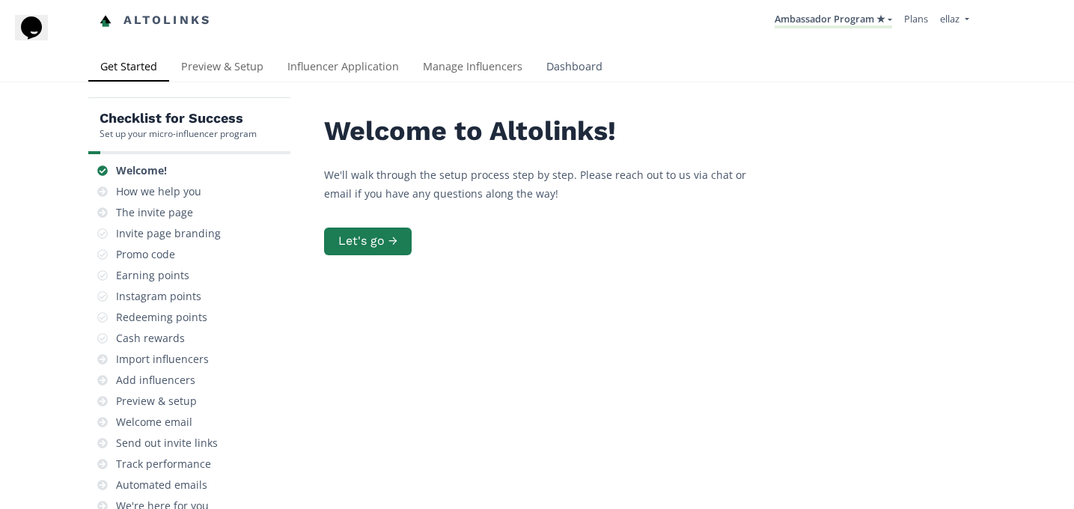
click at [560, 66] on link "Dashboard" at bounding box center [574, 68] width 80 height 30
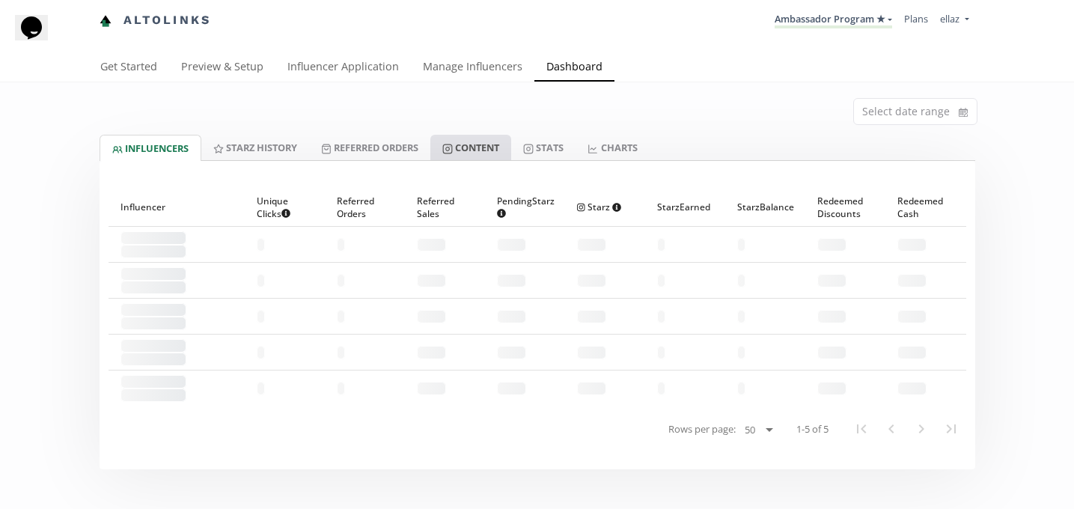
click at [499, 159] on link "Content" at bounding box center [470, 147] width 81 height 25
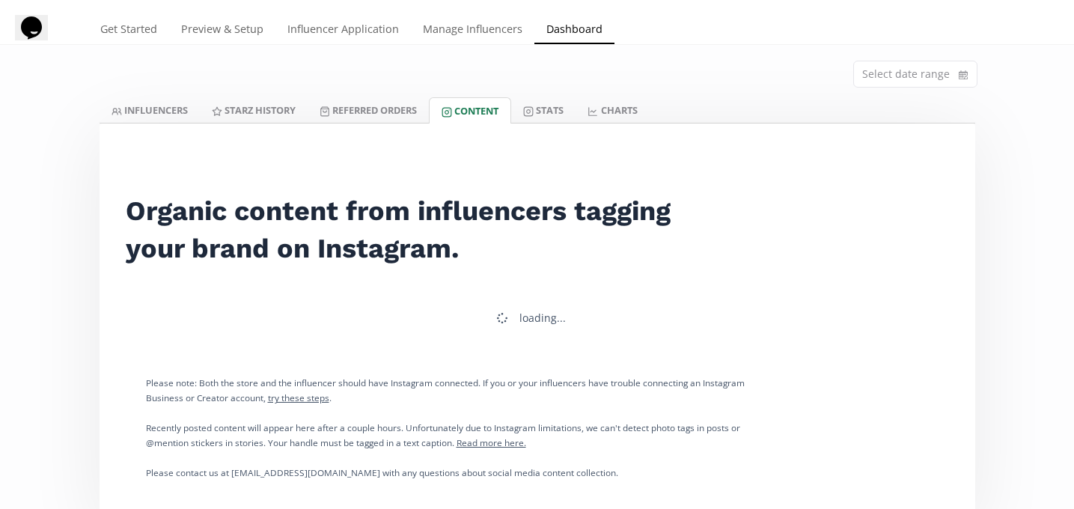
scroll to position [42, 0]
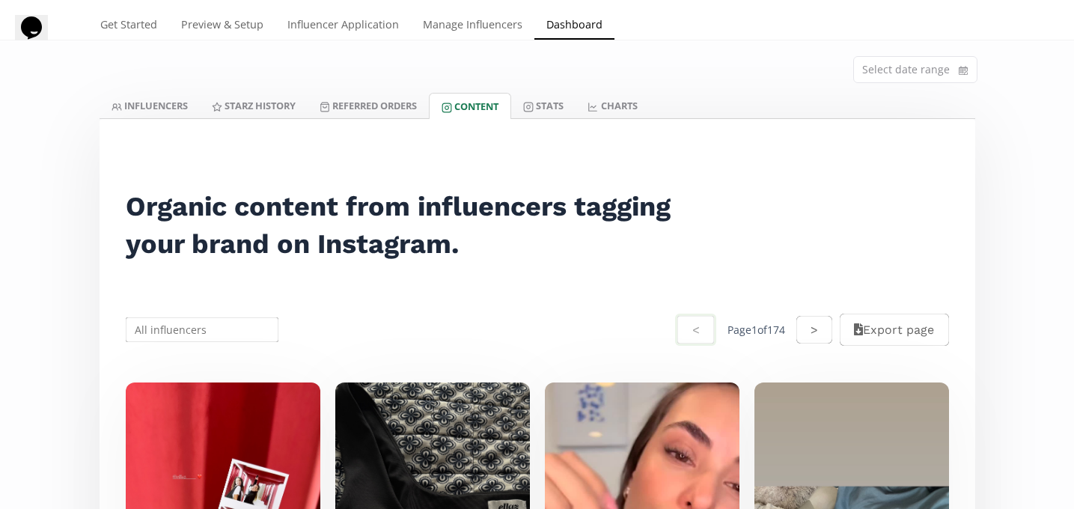
click at [212, 334] on input "text" at bounding box center [202, 329] width 158 height 29
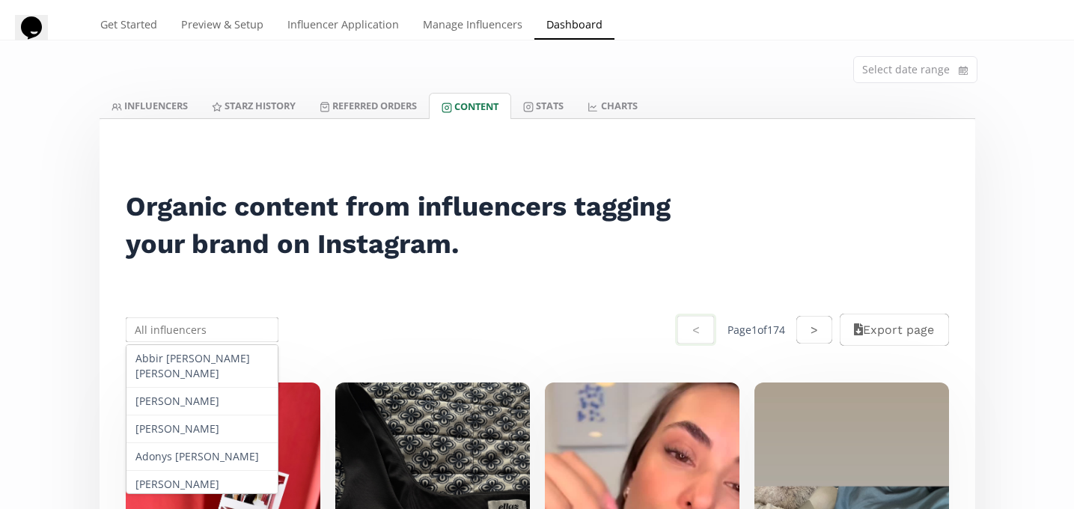
paste input "Natalia Garrido"
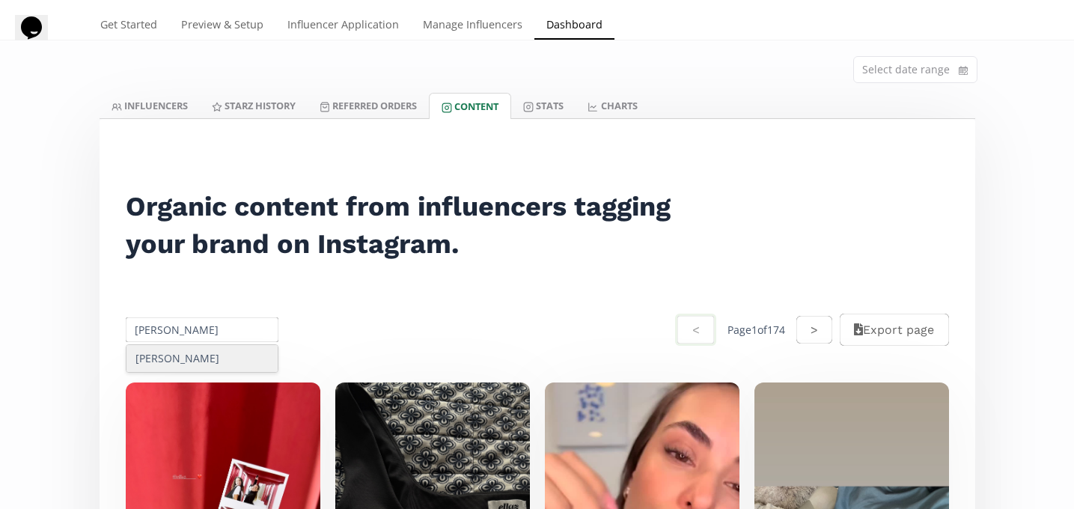
click at [224, 360] on div "Natalia Garrido" at bounding box center [202, 358] width 152 height 27
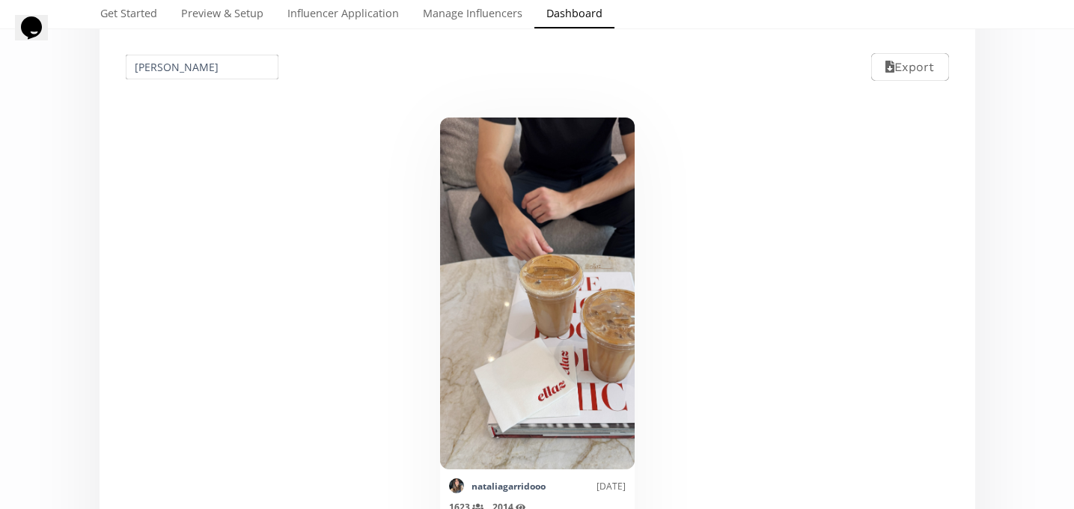
scroll to position [305, 0]
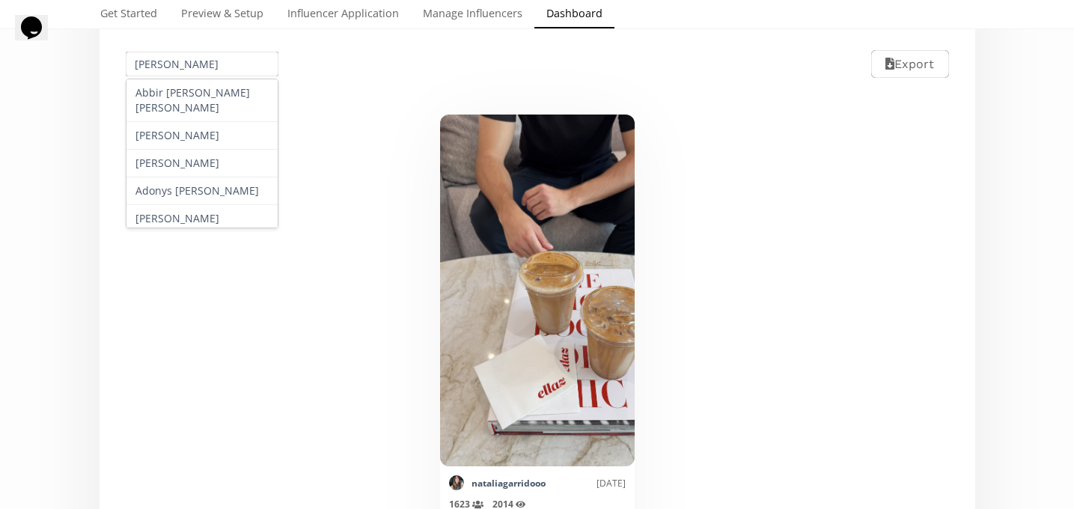
click at [176, 61] on input "Natalia Garrido" at bounding box center [202, 63] width 158 height 29
paste input "Darsy Gaeta"
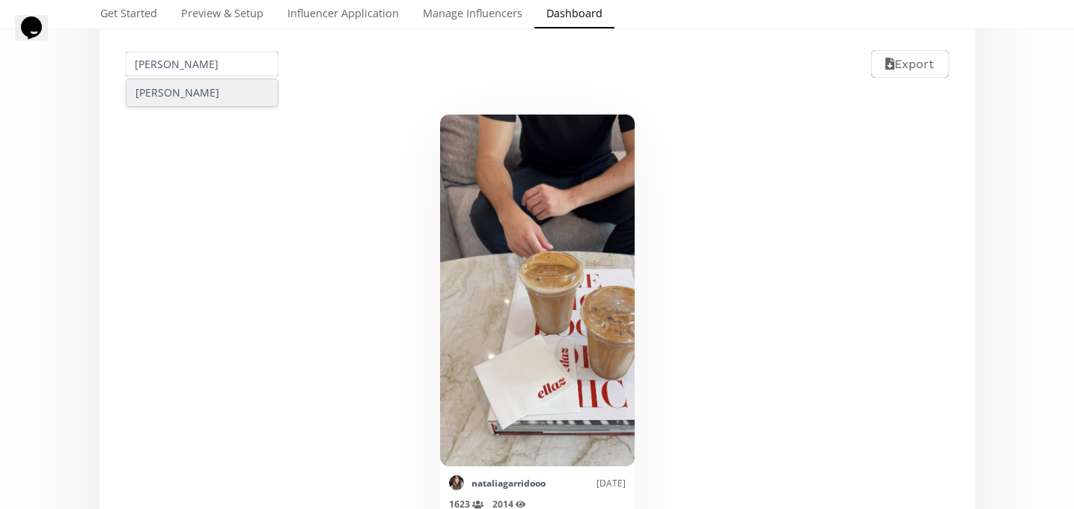
click at [192, 103] on div "Darsy Gaeta" at bounding box center [202, 92] width 152 height 27
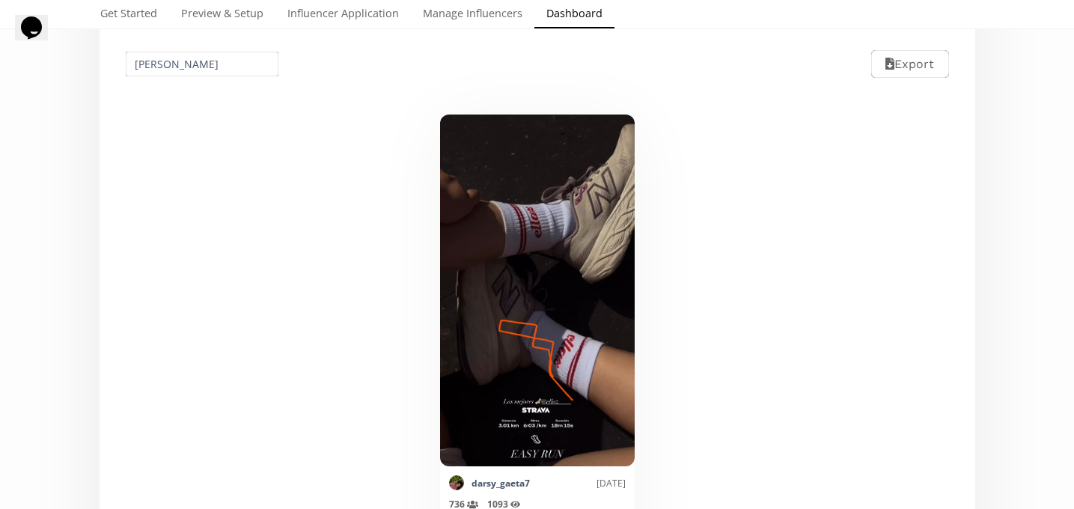
scroll to position [334, 0]
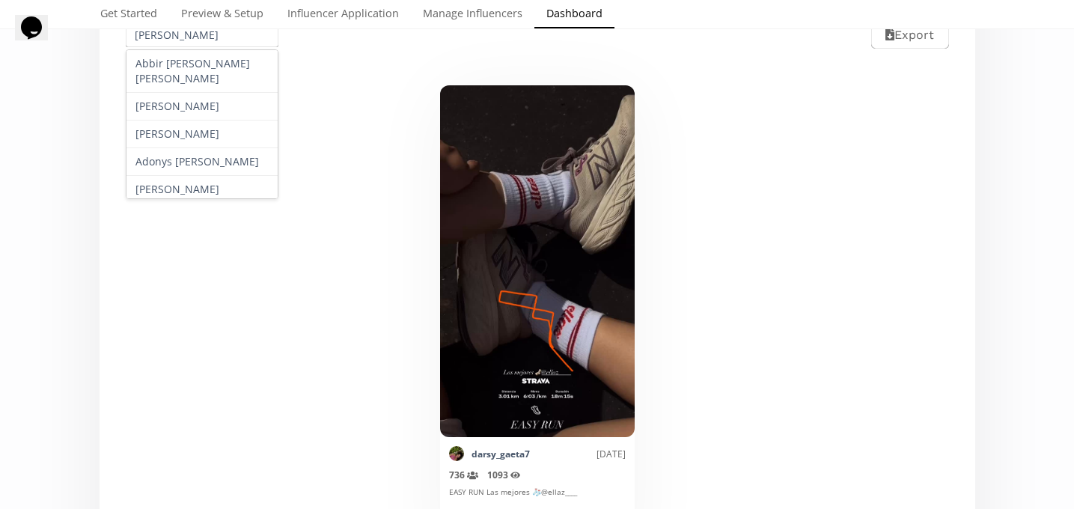
click at [188, 38] on input "Darsy Gaeta" at bounding box center [202, 34] width 158 height 29
paste input "Regina Estrad"
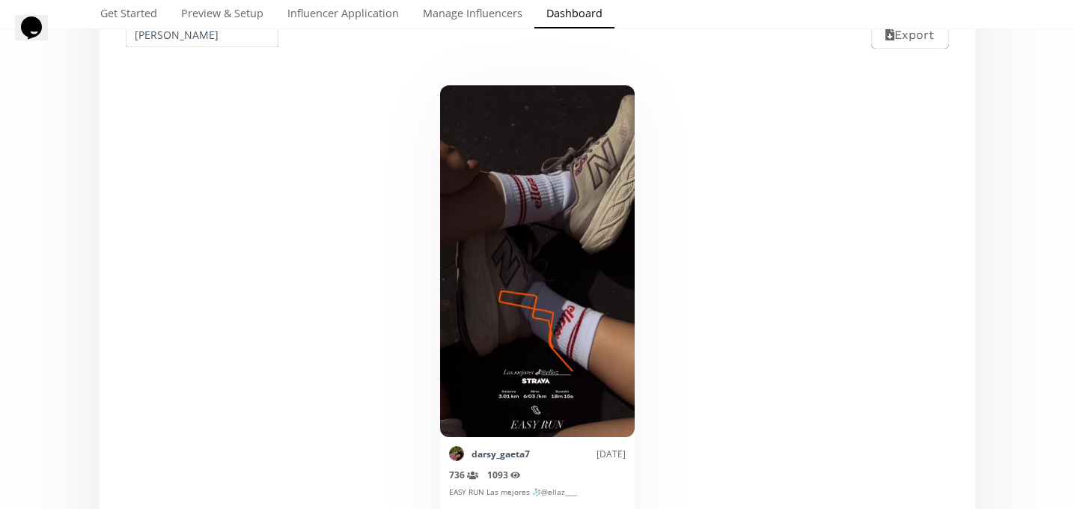
click at [200, 78] on div "Mark as invalid so that no points awarded. darsy_gaeta7 4 days ago 736 Reach (u…" at bounding box center [536, 324] width 857 height 513
click at [202, 58] on div "Regina Estrada Export" at bounding box center [536, 34] width 857 height 67
click at [202, 42] on input "Regina Estrada" at bounding box center [202, 34] width 158 height 29
click at [207, 58] on div "Regina Estrada" at bounding box center [202, 63] width 152 height 27
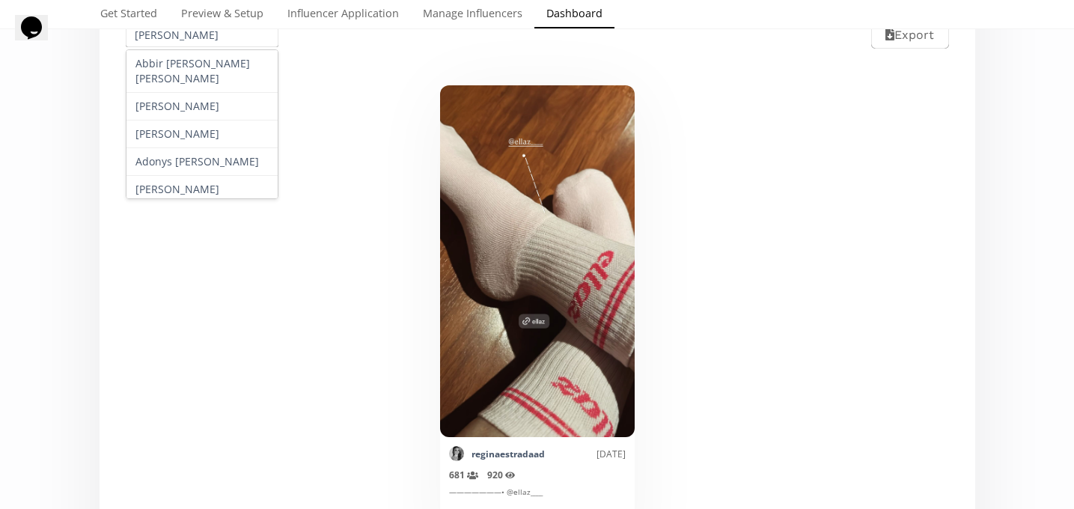
click at [212, 37] on input "Regina Estrada" at bounding box center [202, 34] width 158 height 29
paste input "nata Salas"
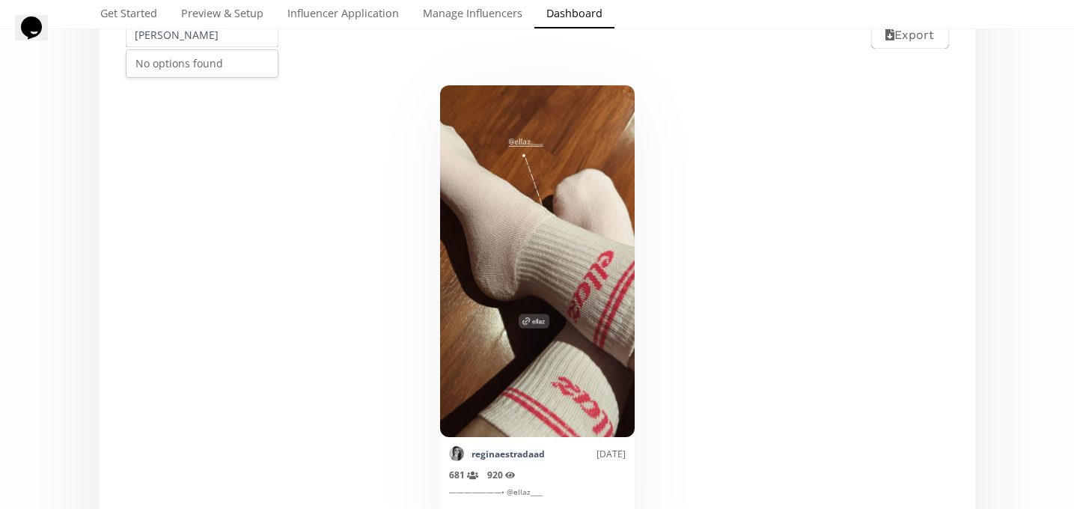
type input "Renata Salas"
click at [209, 76] on div "No options found" at bounding box center [202, 63] width 152 height 27
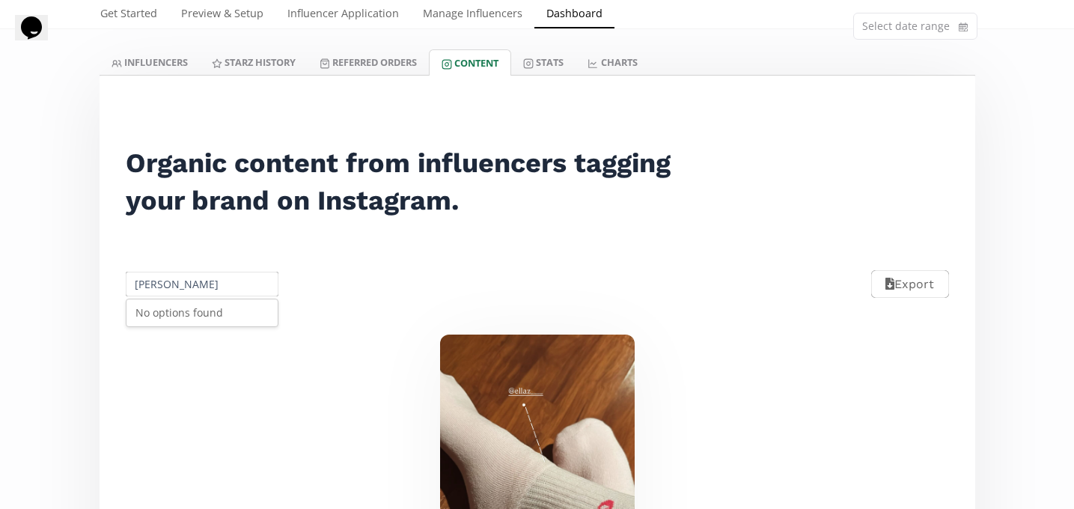
scroll to position [10, 0]
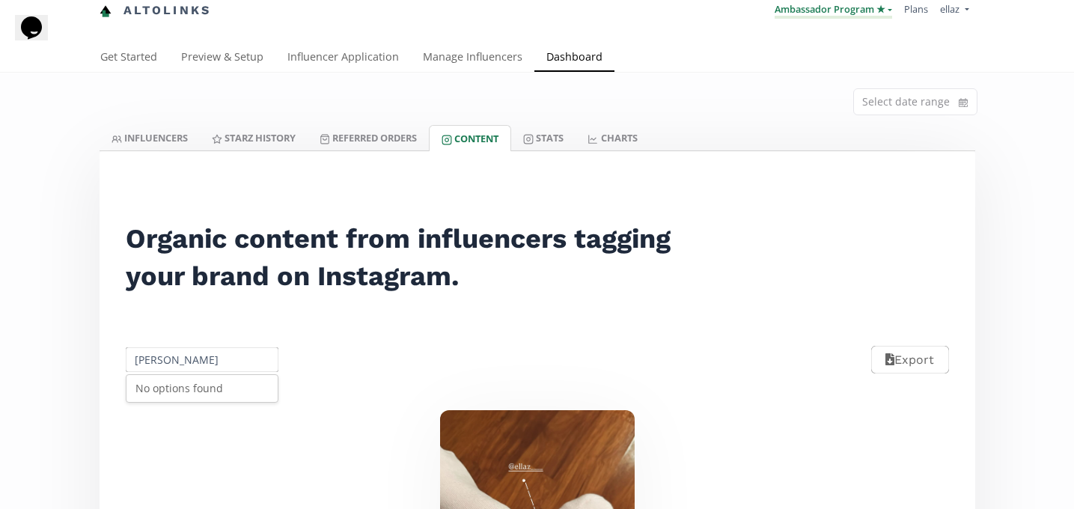
click at [820, 14] on link "Ambassador Program ★" at bounding box center [832, 10] width 117 height 16
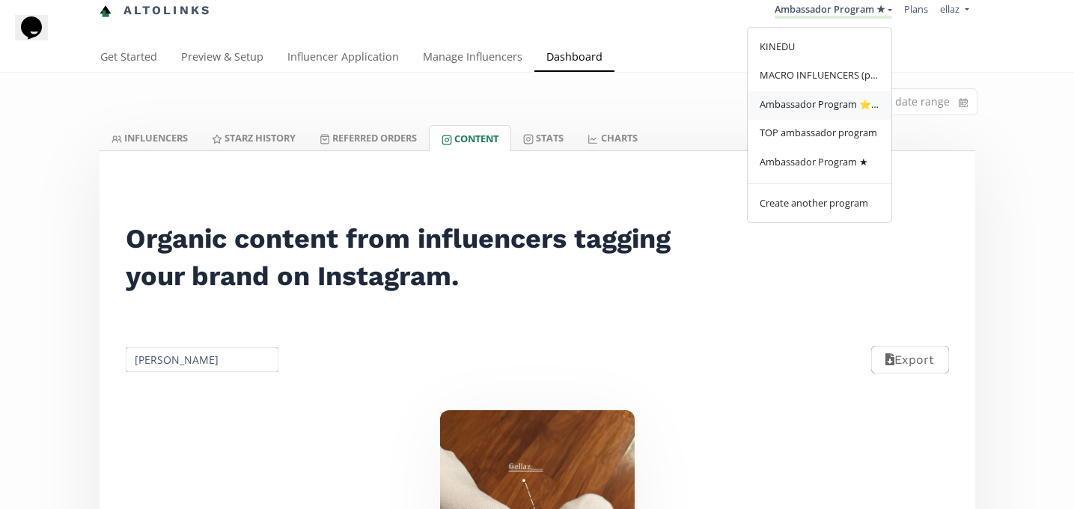
click at [834, 108] on span "Ambassador Program ⭐️⭐️" at bounding box center [819, 103] width 120 height 13
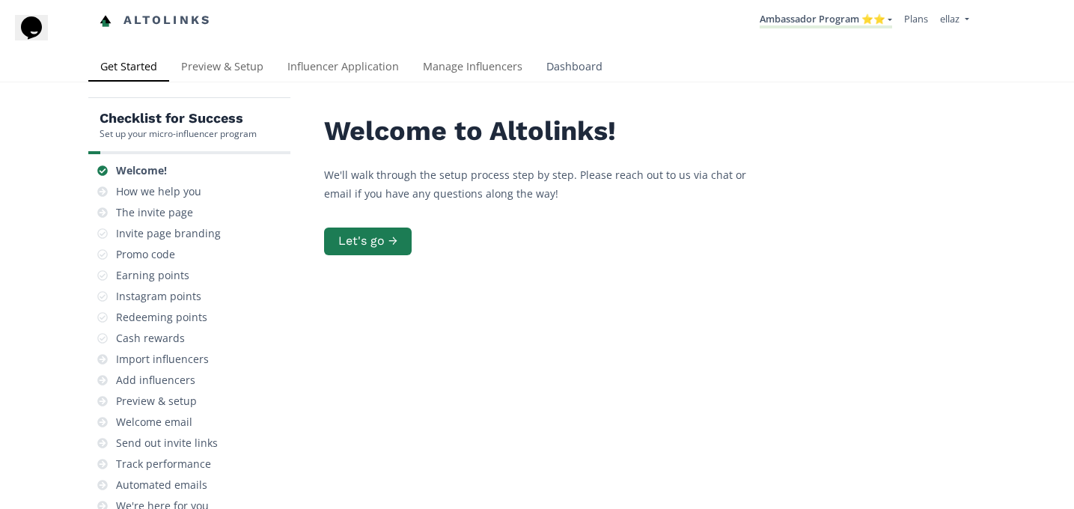
click at [573, 68] on link "Dashboard" at bounding box center [574, 68] width 80 height 30
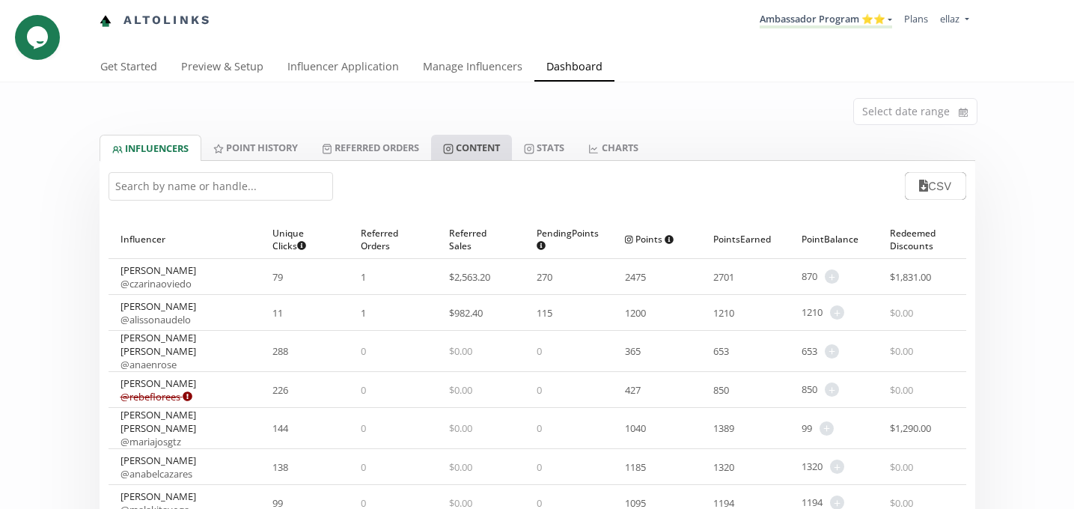
click at [480, 152] on link "Content" at bounding box center [471, 147] width 81 height 25
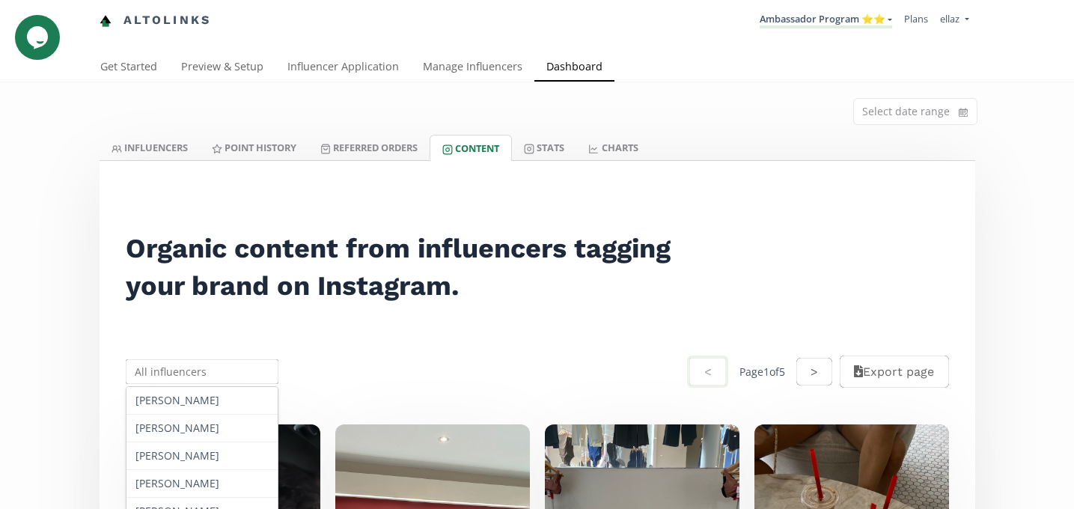
click at [215, 383] on input "text" at bounding box center [202, 371] width 158 height 29
paste input "[PERSON_NAME]"
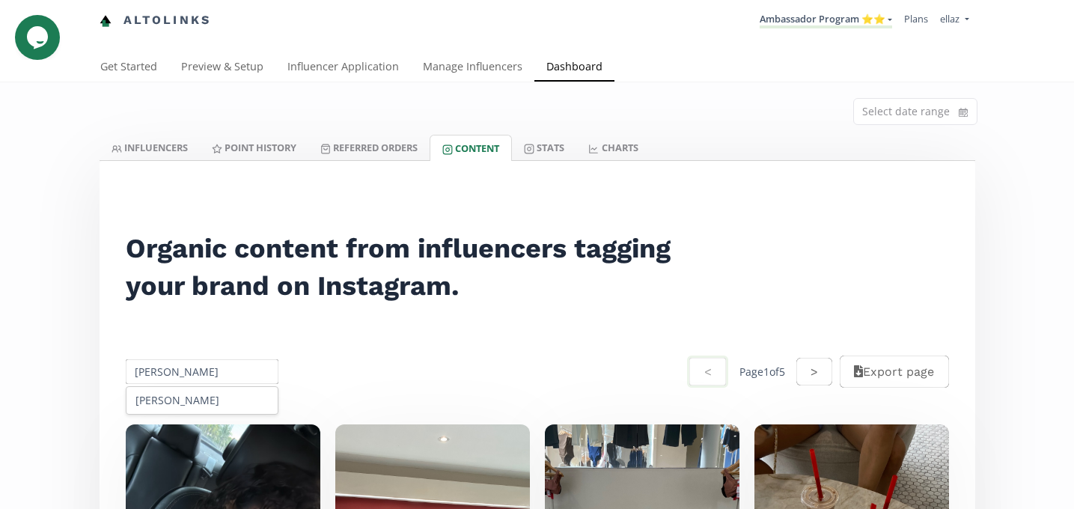
type input "[PERSON_NAME]"
click at [212, 399] on div "[PERSON_NAME]" at bounding box center [202, 400] width 152 height 27
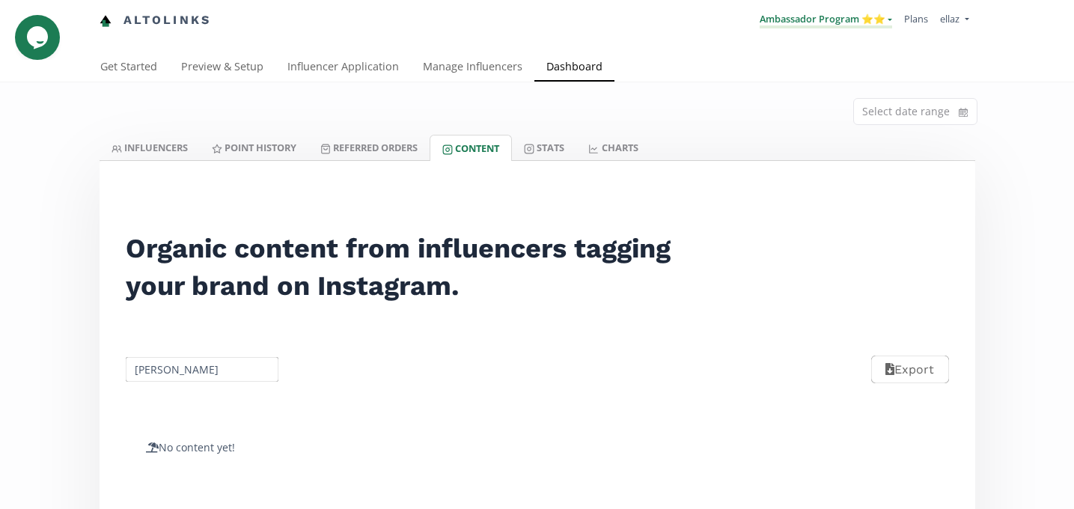
click at [804, 23] on link "Ambassador Program ⭐️⭐️" at bounding box center [825, 20] width 132 height 16
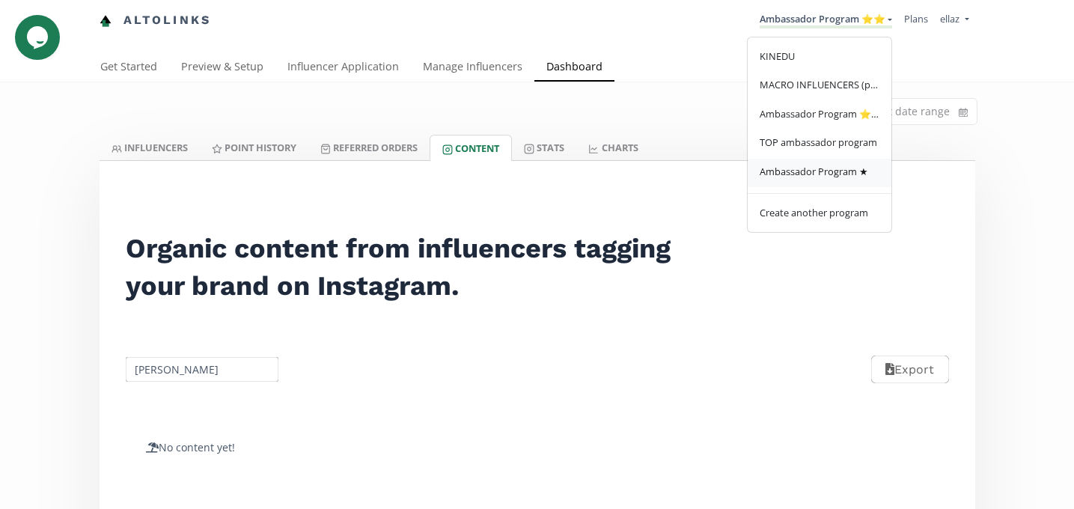
click at [815, 171] on span "Ambassador Program ★" at bounding box center [813, 171] width 108 height 13
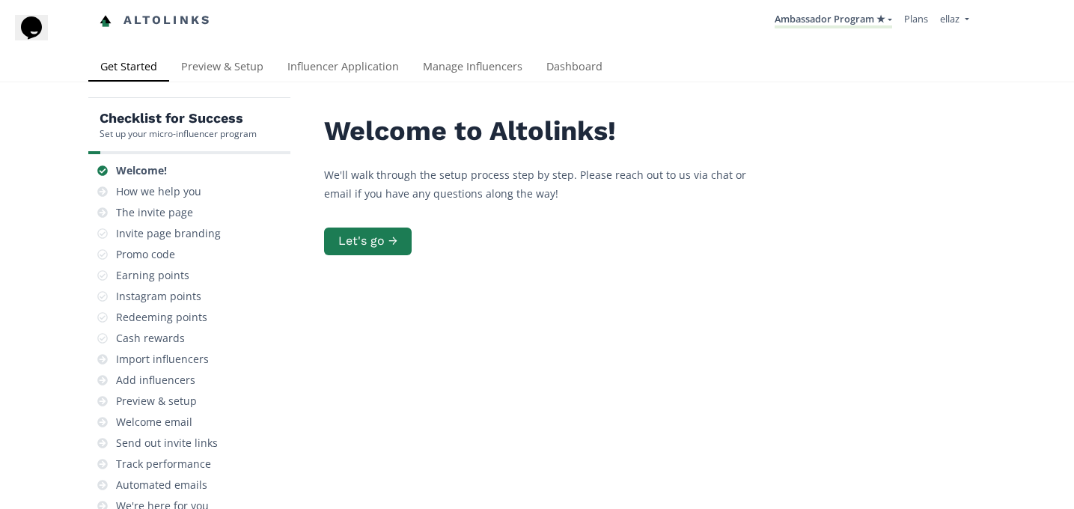
click at [569, 43] on div "Altolinks Ambassador Program ★ [GEOGRAPHIC_DATA] MACRO INFLUENCERS (prog ventas…" at bounding box center [537, 26] width 1074 height 53
click at [569, 61] on link "Dashboard" at bounding box center [574, 68] width 80 height 30
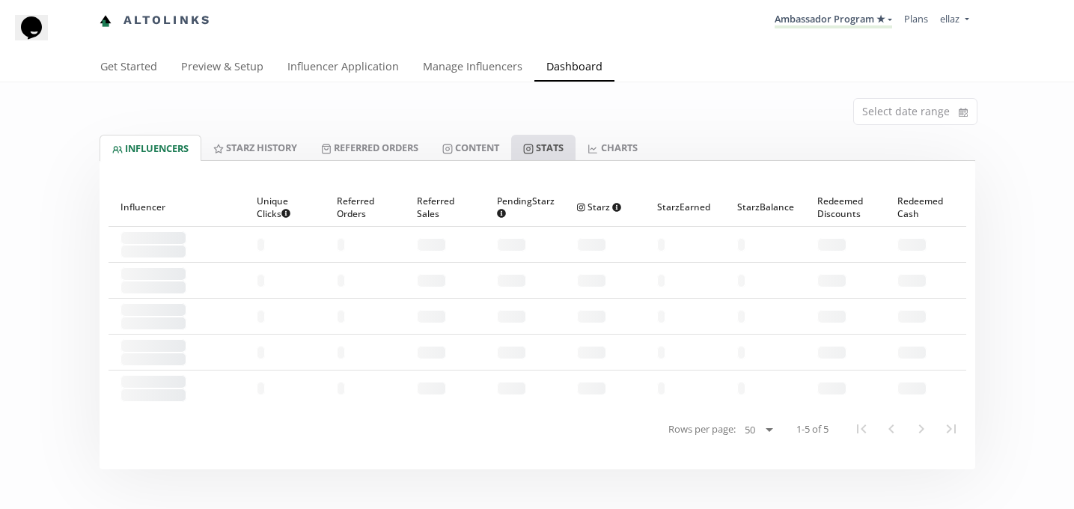
click at [554, 144] on link "Stats" at bounding box center [543, 147] width 64 height 25
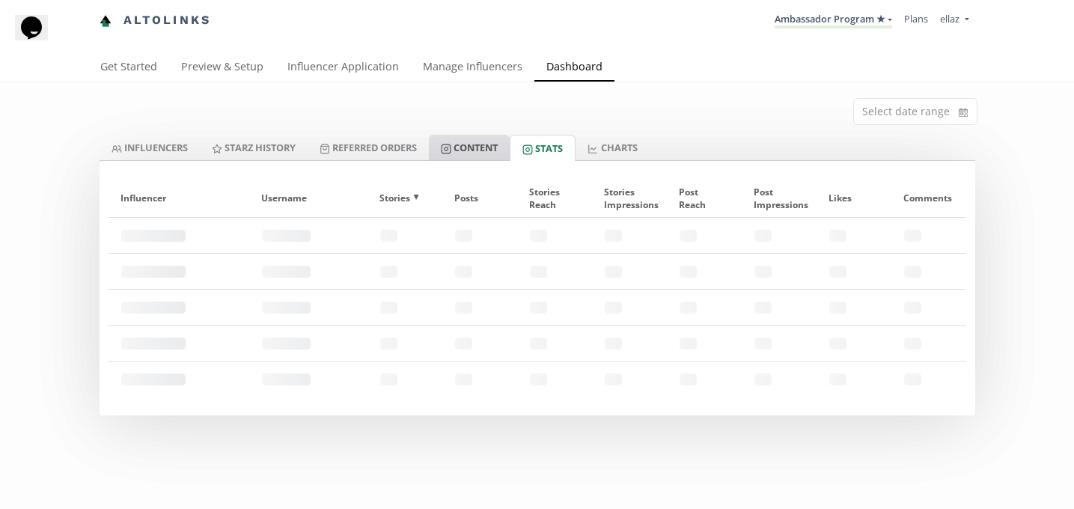
click at [484, 152] on link "Content" at bounding box center [469, 147] width 81 height 25
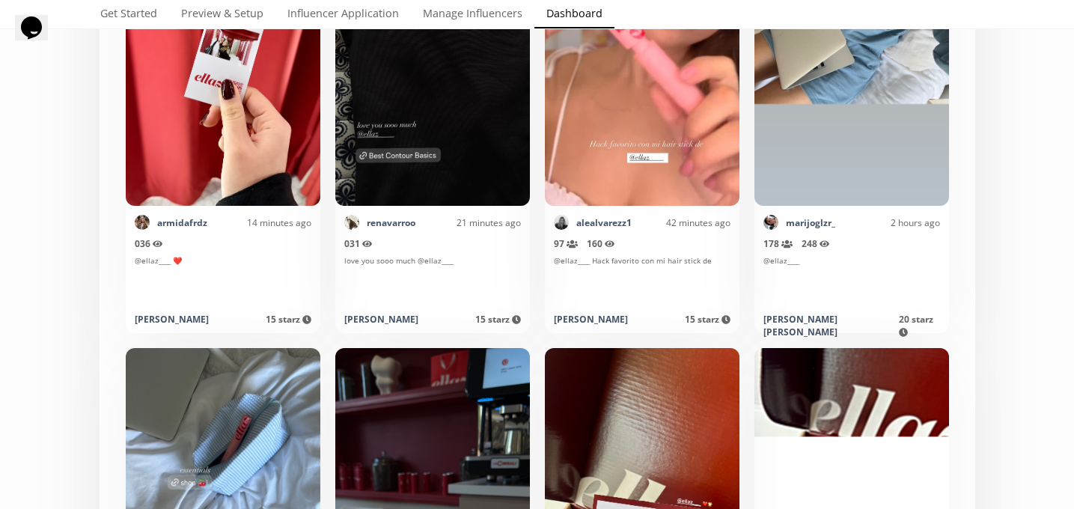
scroll to position [227, 0]
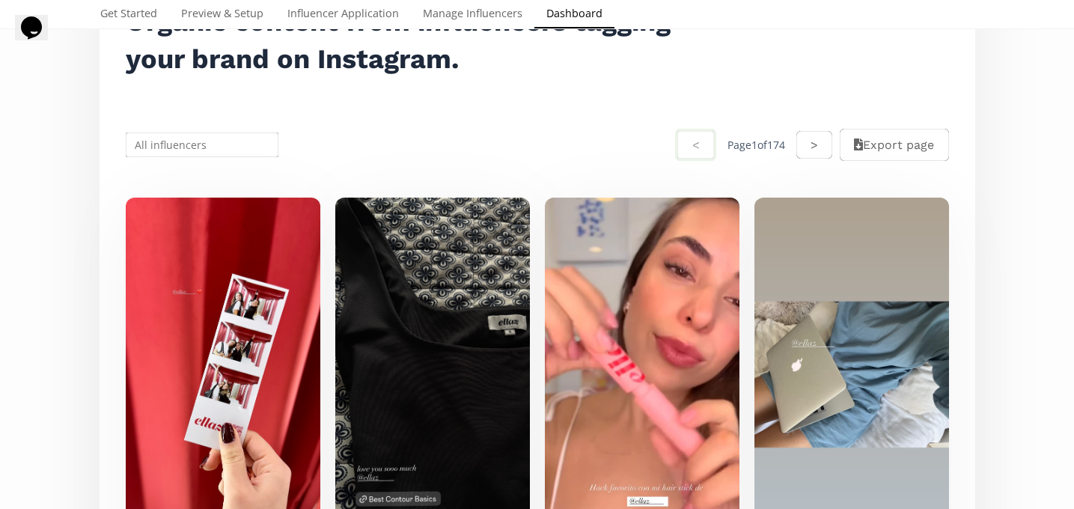
click at [189, 148] on input "text" at bounding box center [202, 144] width 158 height 29
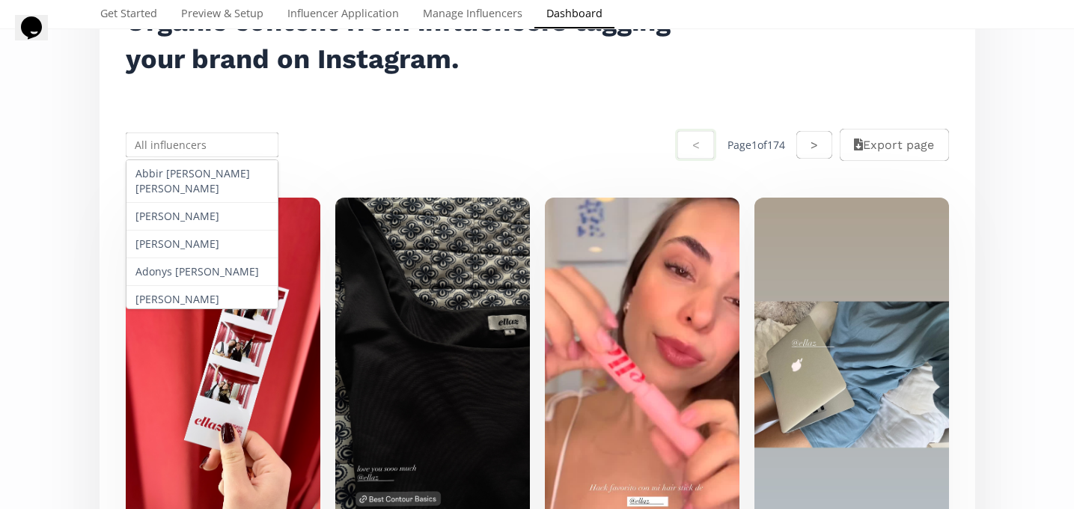
paste input "Regina Iga"
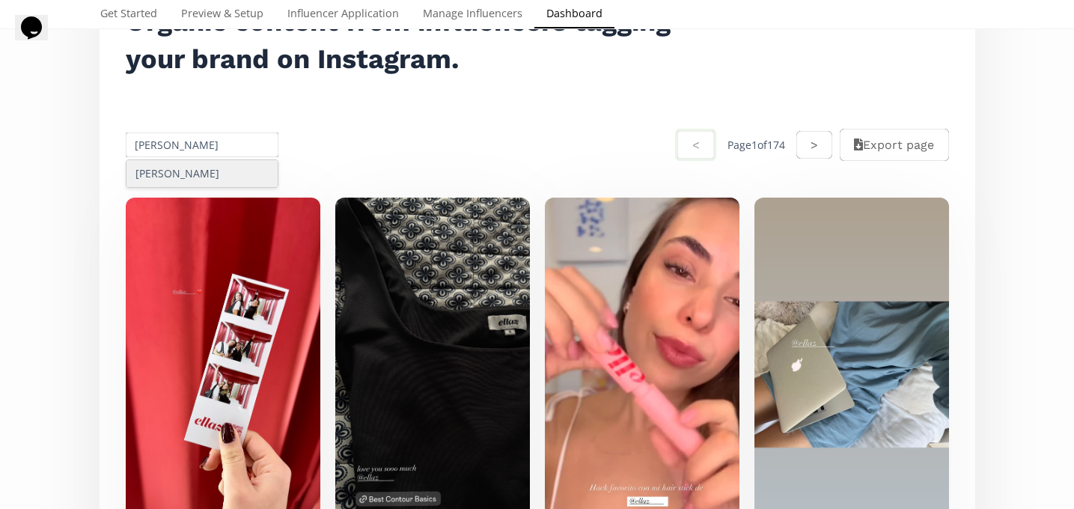
click at [200, 184] on div "Regina Iga" at bounding box center [202, 173] width 152 height 27
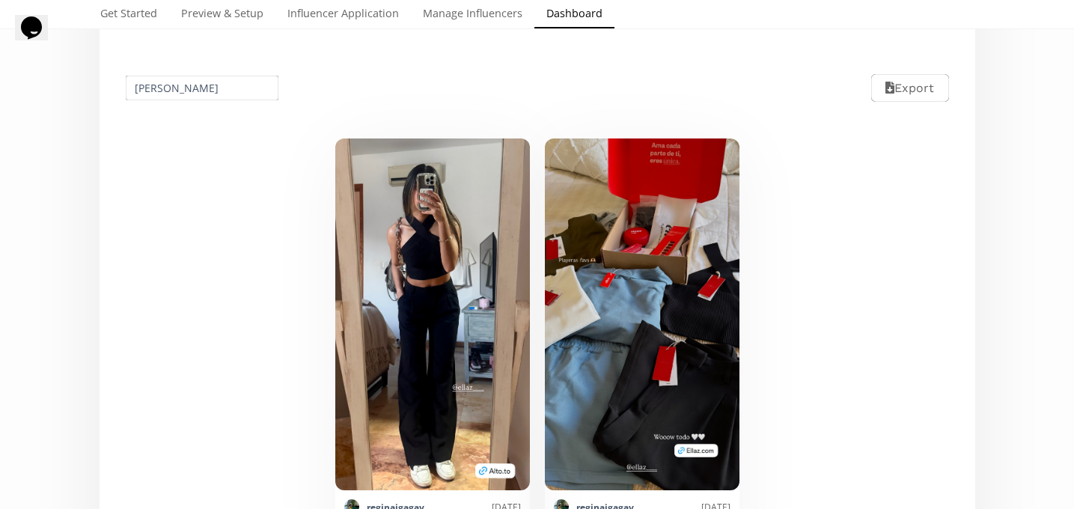
scroll to position [257, 0]
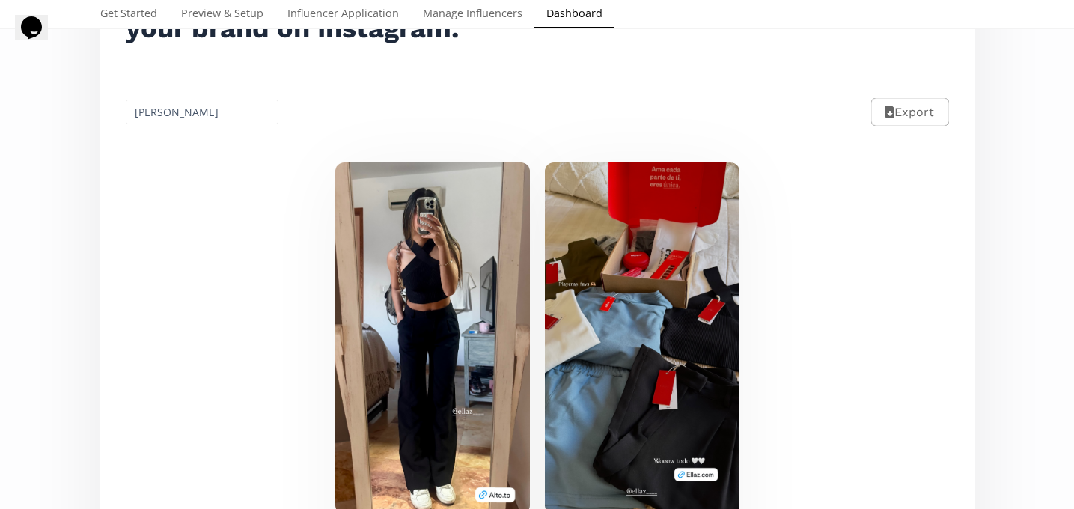
click at [186, 102] on input "Regina Iga" at bounding box center [202, 111] width 158 height 29
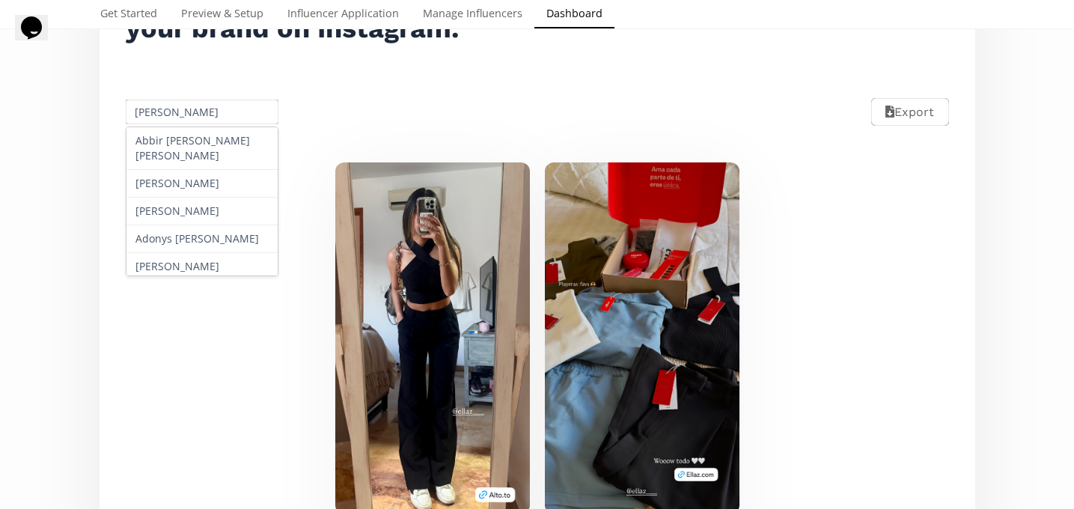
click at [186, 102] on input "[PERSON_NAME]" at bounding box center [202, 111] width 158 height 29
paste input "Mafer Dominguez"
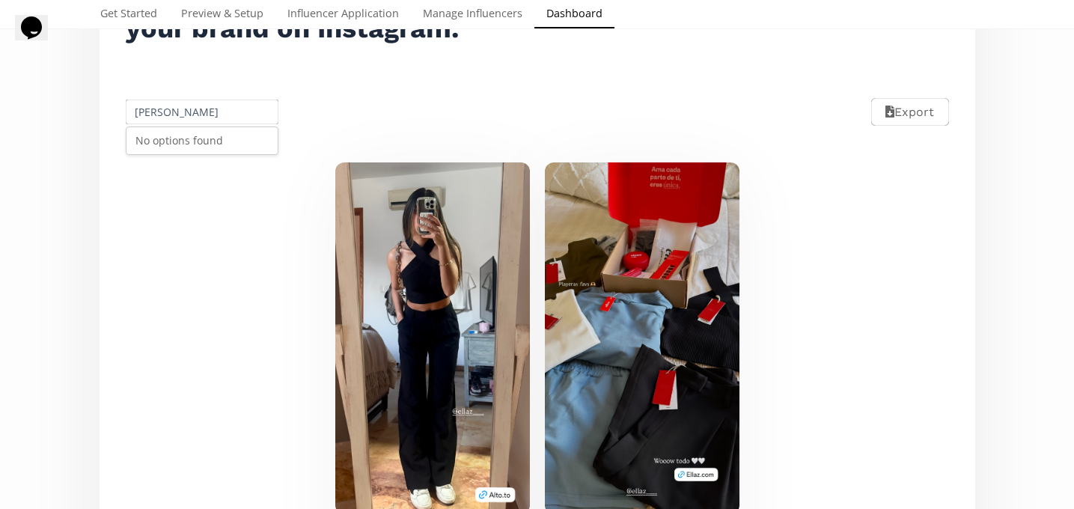
click at [153, 109] on input "Mafer Dominguez" at bounding box center [202, 111] width 158 height 29
paste input "[PERSON_NAME]"
click at [189, 138] on div "[PERSON_NAME]" at bounding box center [202, 140] width 152 height 27
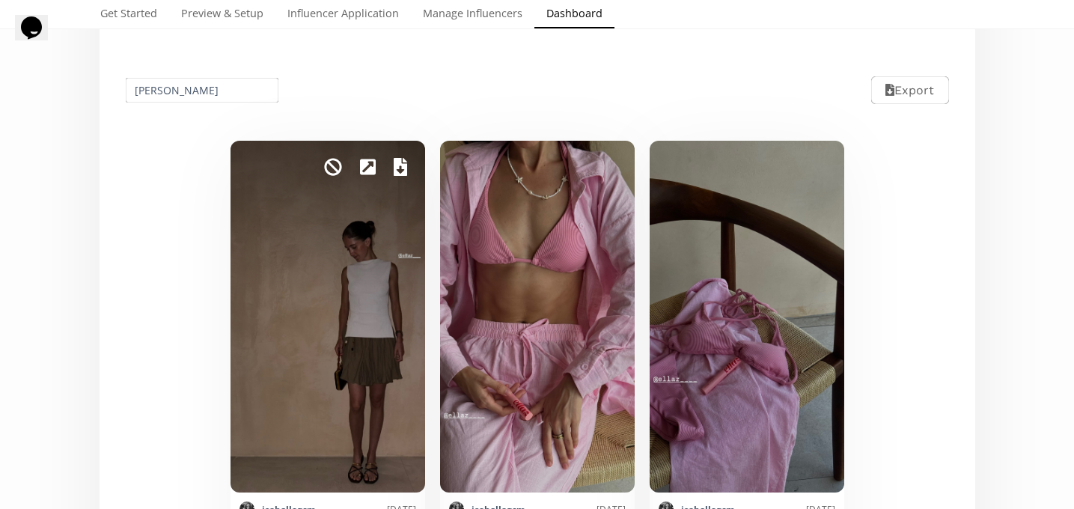
scroll to position [208, 0]
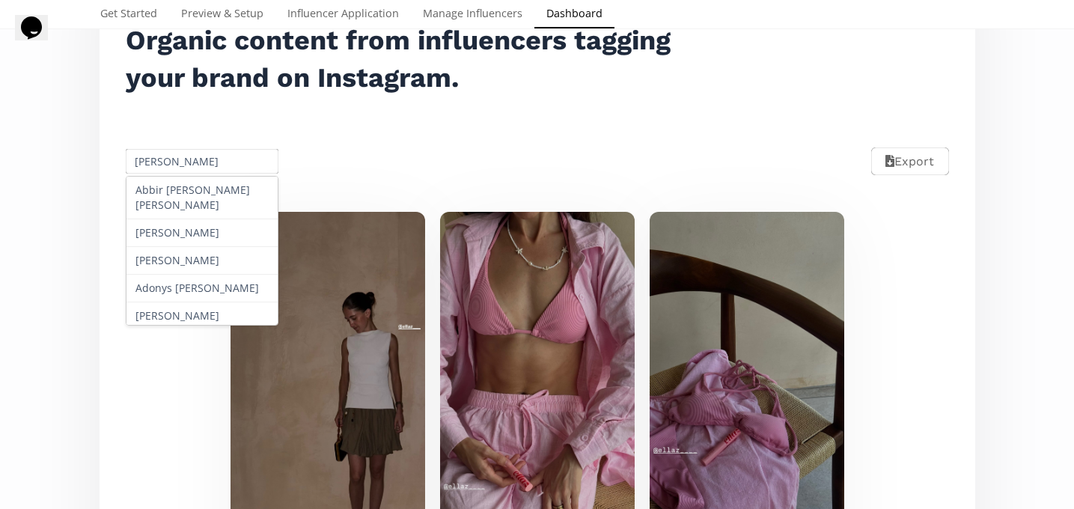
click at [177, 156] on input "[PERSON_NAME]" at bounding box center [202, 161] width 158 height 29
paste input "Gonzalez"
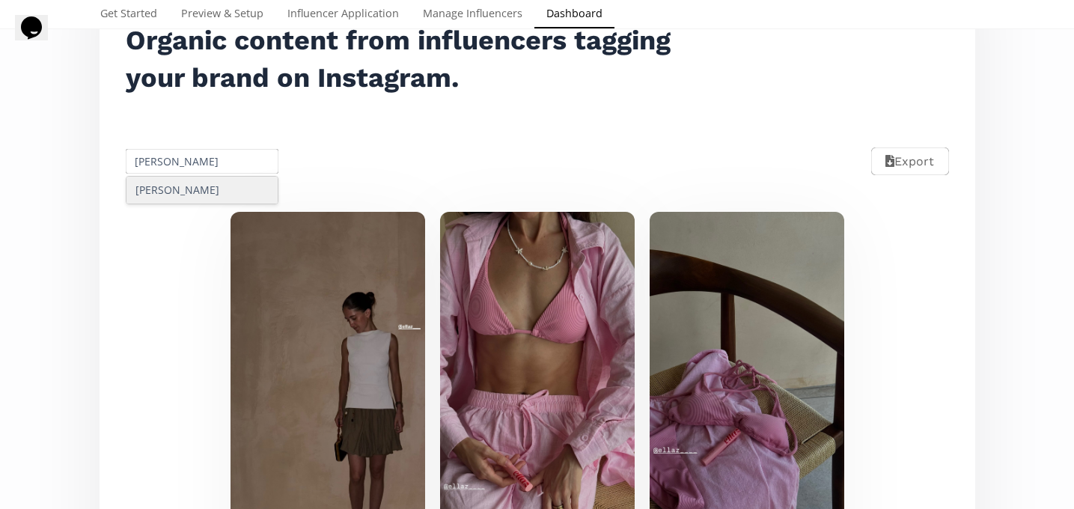
click at [195, 203] on div "[PERSON_NAME]" at bounding box center [202, 190] width 152 height 27
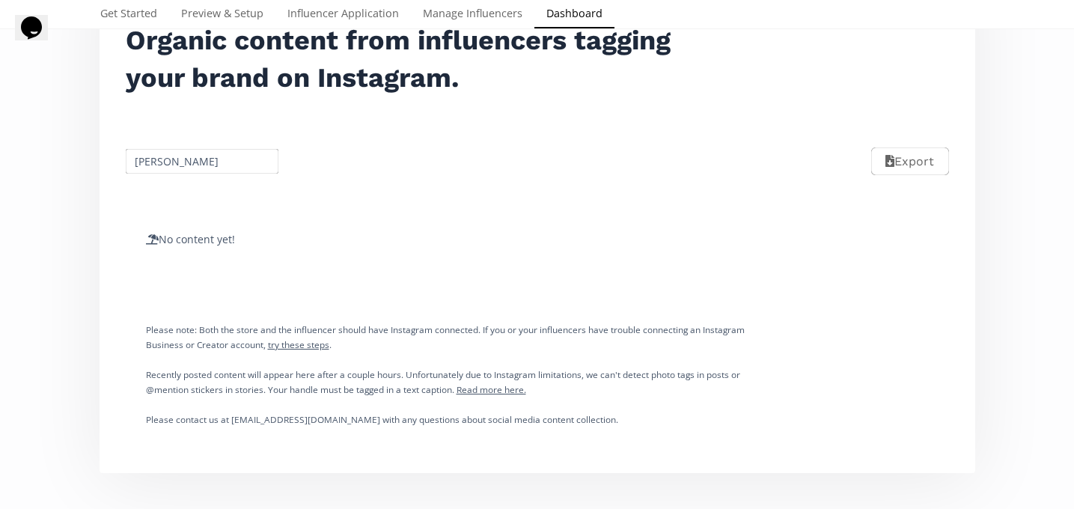
click at [171, 162] on input "[PERSON_NAME]" at bounding box center [202, 161] width 158 height 29
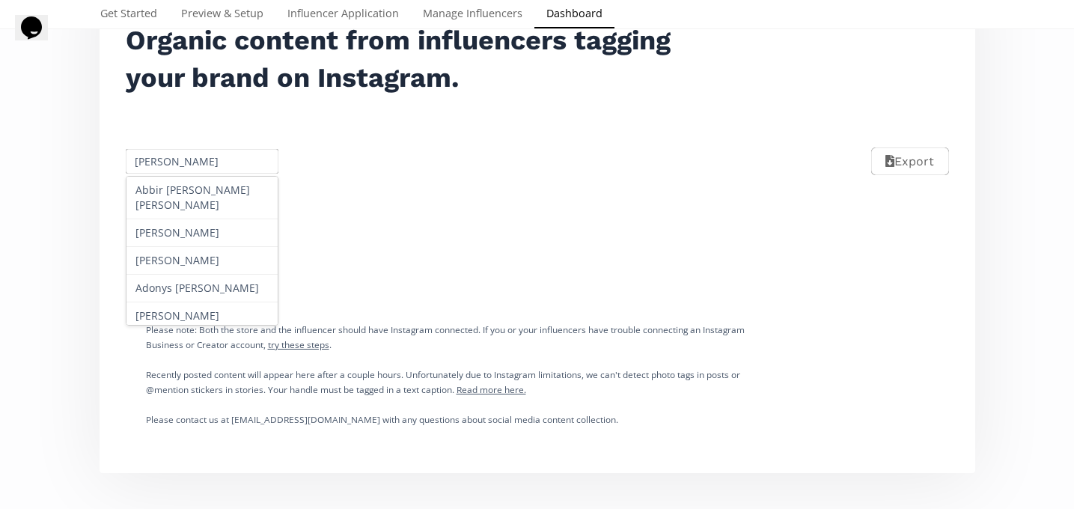
click at [171, 162] on input "[PERSON_NAME]" at bounding box center [202, 161] width 158 height 29
paste input "[PERSON_NAME] [PERSON_NAME]"
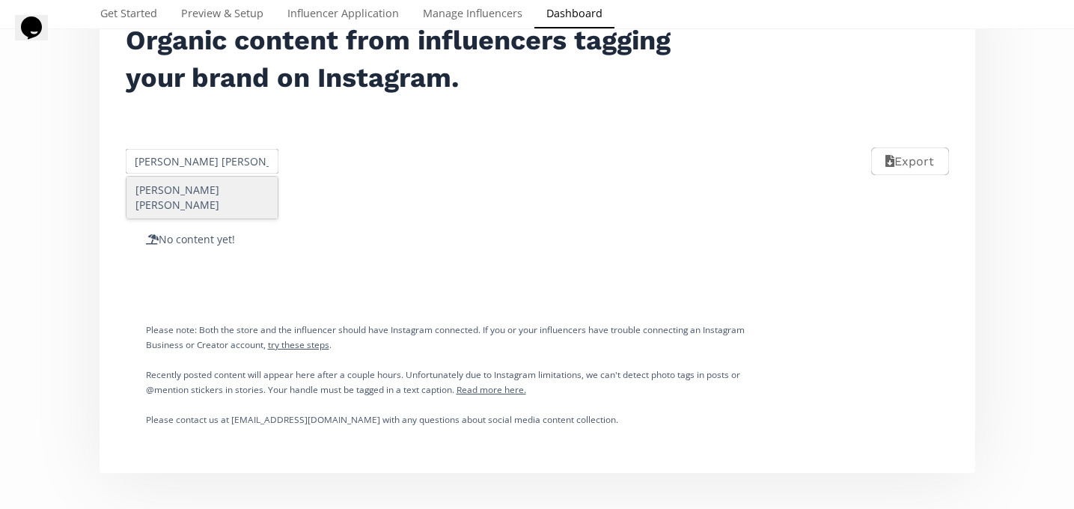
click at [185, 186] on div "[PERSON_NAME] [PERSON_NAME]" at bounding box center [202, 198] width 152 height 42
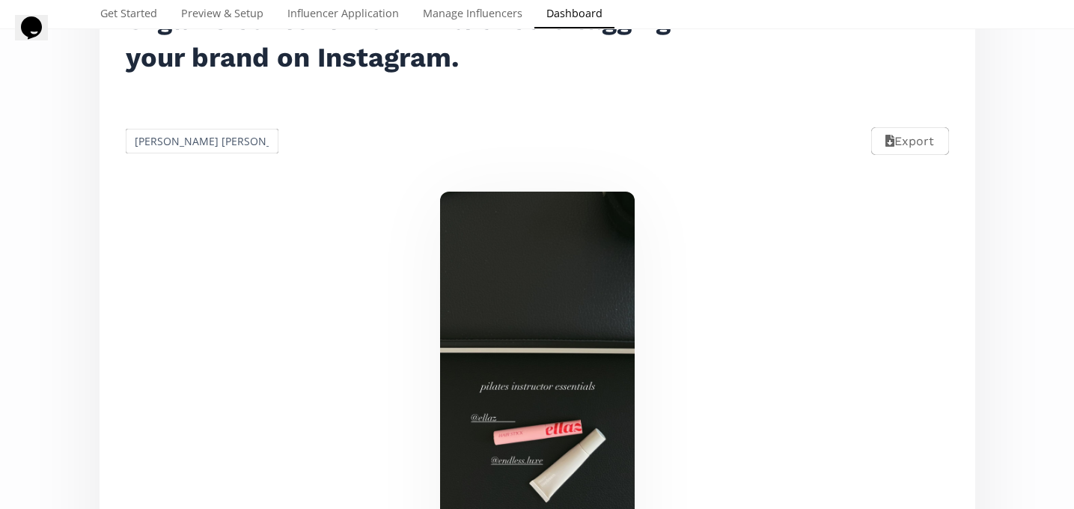
scroll to position [224, 0]
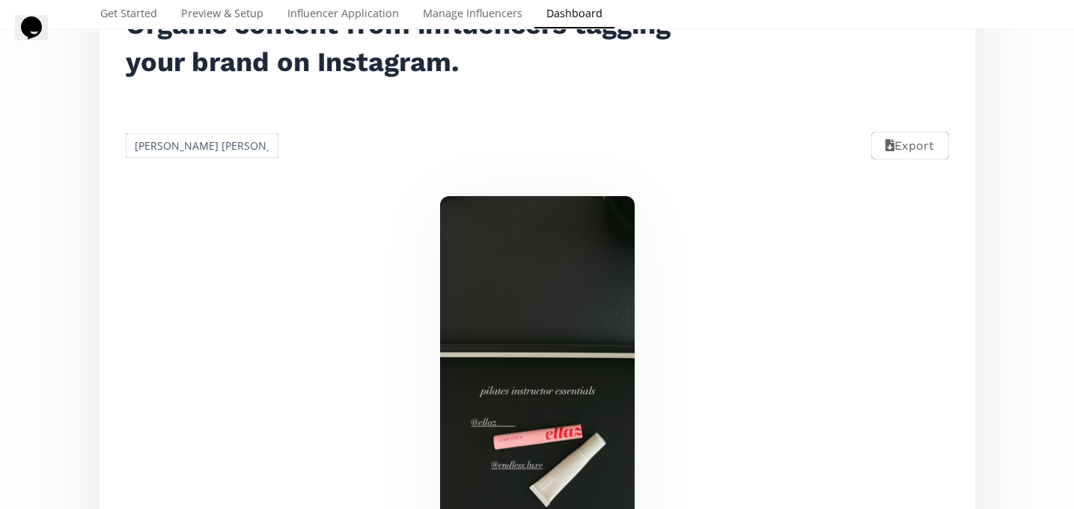
click at [171, 131] on div "Maria Del Bosque Fanti Export" at bounding box center [536, 145] width 857 height 67
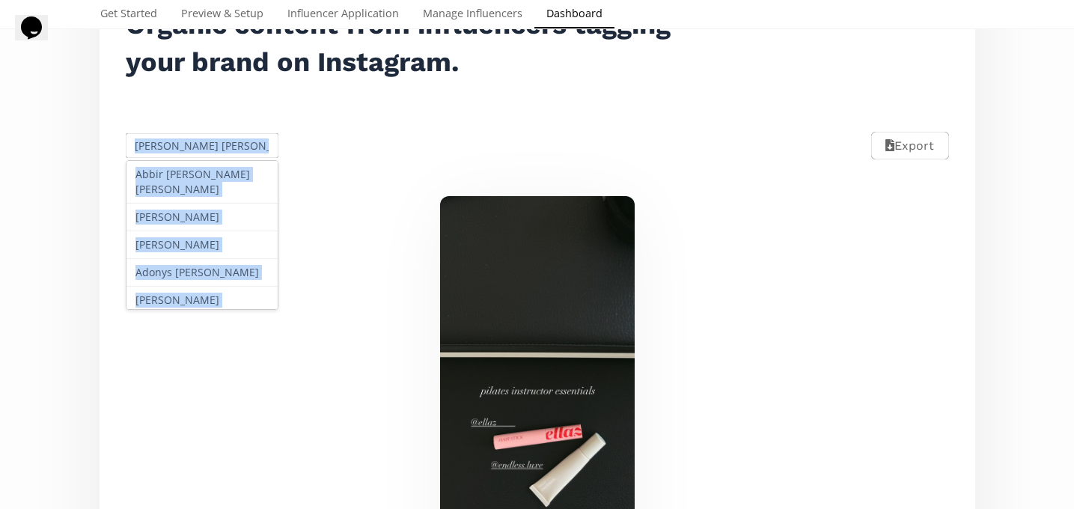
click at [178, 158] on input "[PERSON_NAME] [PERSON_NAME]" at bounding box center [202, 145] width 158 height 29
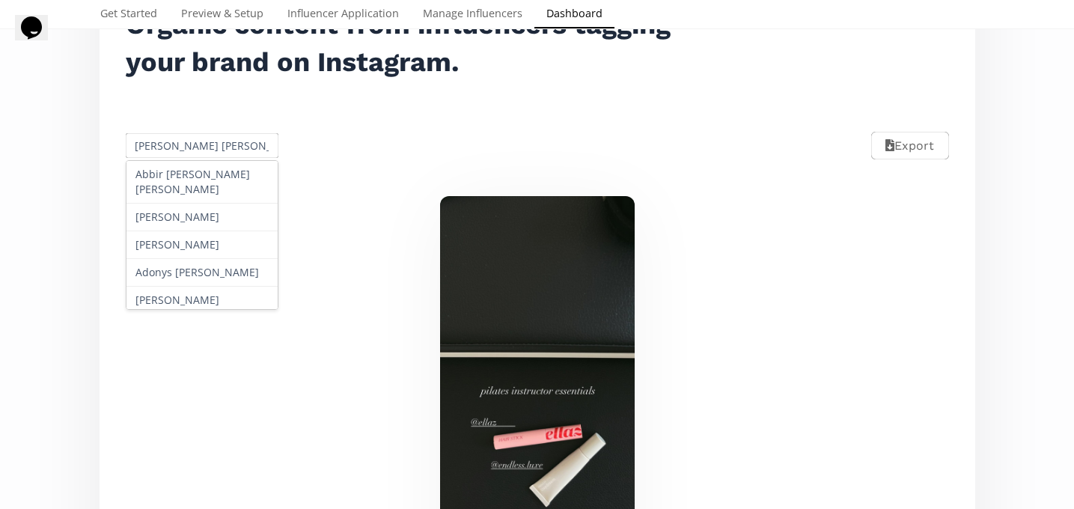
click at [178, 158] on input "[PERSON_NAME] [PERSON_NAME]" at bounding box center [202, 145] width 158 height 29
paste input "[PERSON_NAME]"
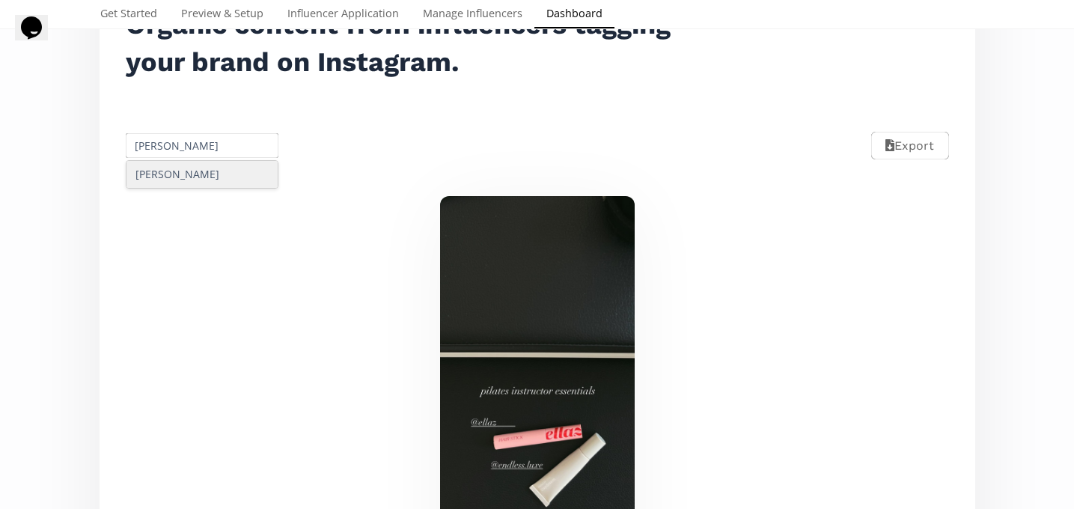
click at [188, 176] on div "[PERSON_NAME]" at bounding box center [202, 174] width 152 height 27
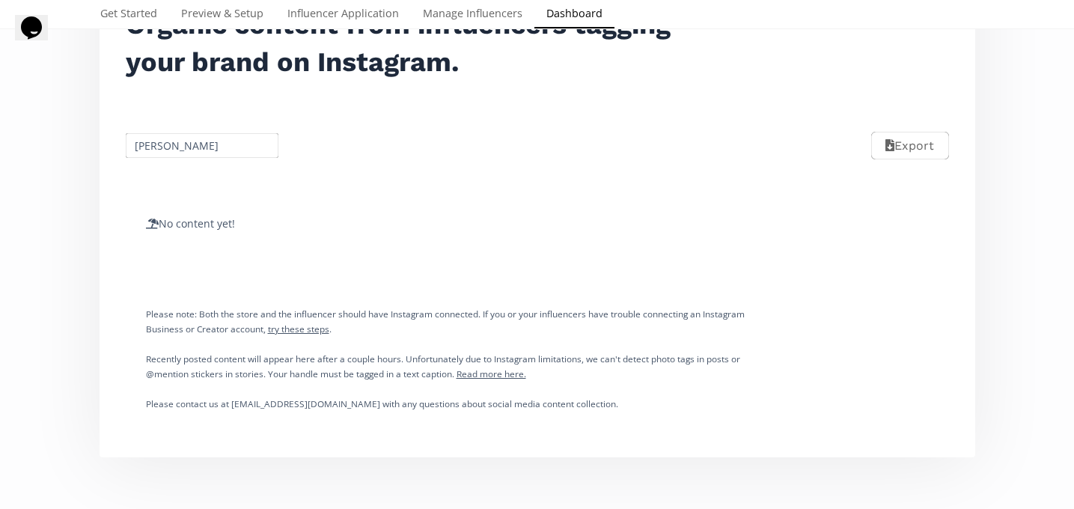
click at [222, 144] on input "[PERSON_NAME]" at bounding box center [202, 145] width 158 height 29
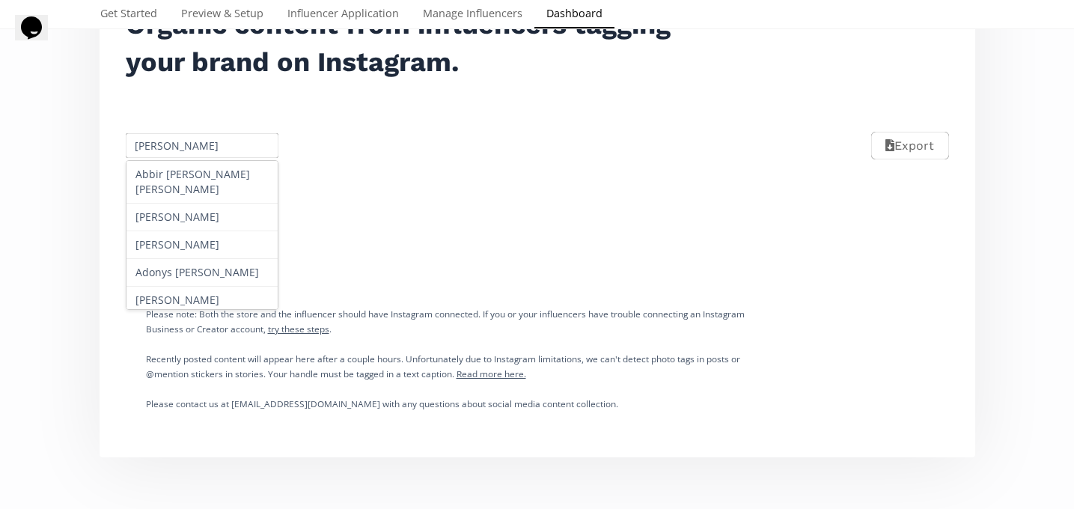
click at [222, 144] on input "[PERSON_NAME]" at bounding box center [202, 145] width 158 height 29
paste input "Miroslava Martín"
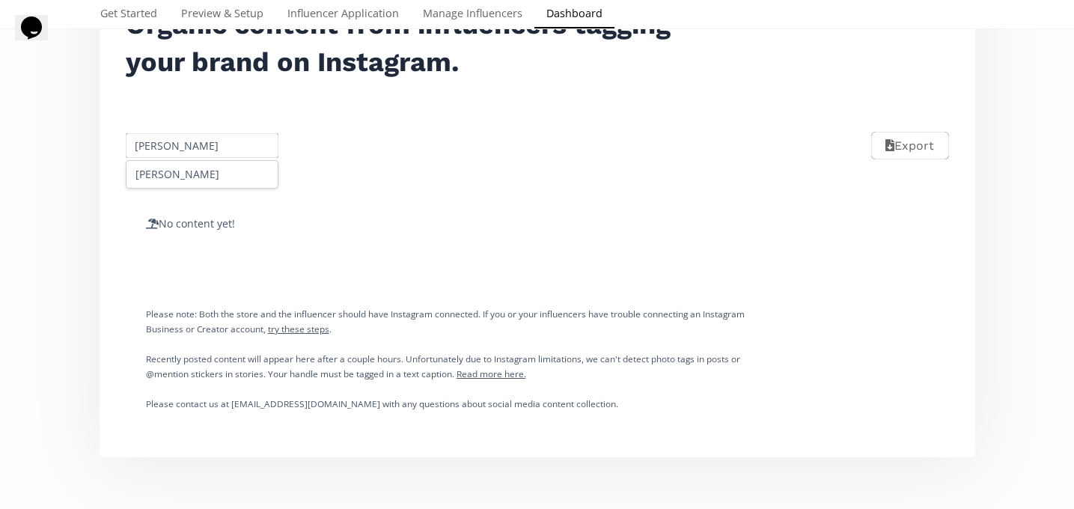
click at [215, 174] on div "[PERSON_NAME]" at bounding box center [202, 174] width 152 height 27
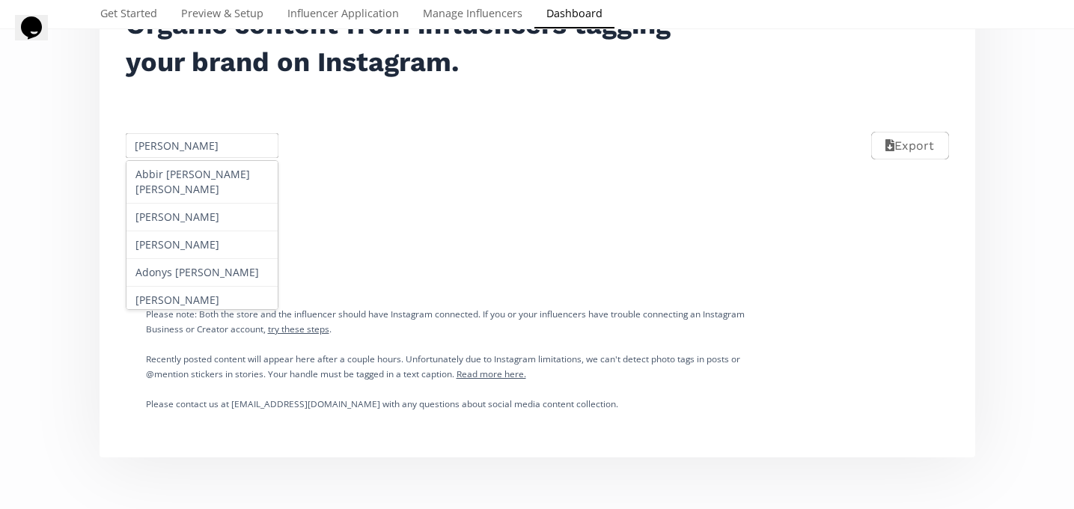
click at [190, 150] on input "[PERSON_NAME]" at bounding box center [202, 145] width 158 height 29
paste input "[PERSON_NAME]"
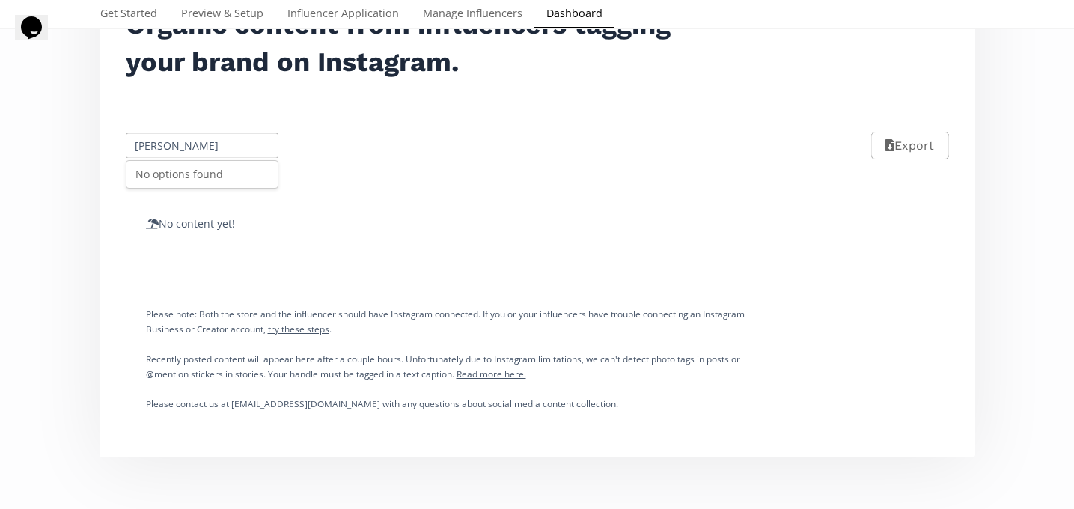
scroll to position [0, 9]
click at [190, 150] on input "Miroslava MSofia Delgadoartínez" at bounding box center [202, 145] width 158 height 29
paste input "[PERSON_NAME]"
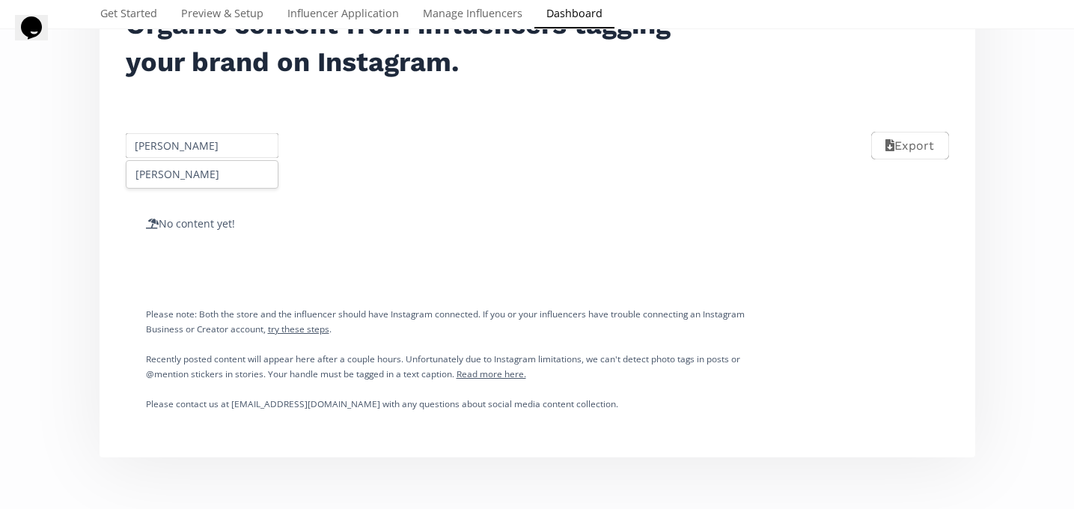
scroll to position [0, 0]
click at [200, 180] on div "[PERSON_NAME]" at bounding box center [202, 174] width 152 height 27
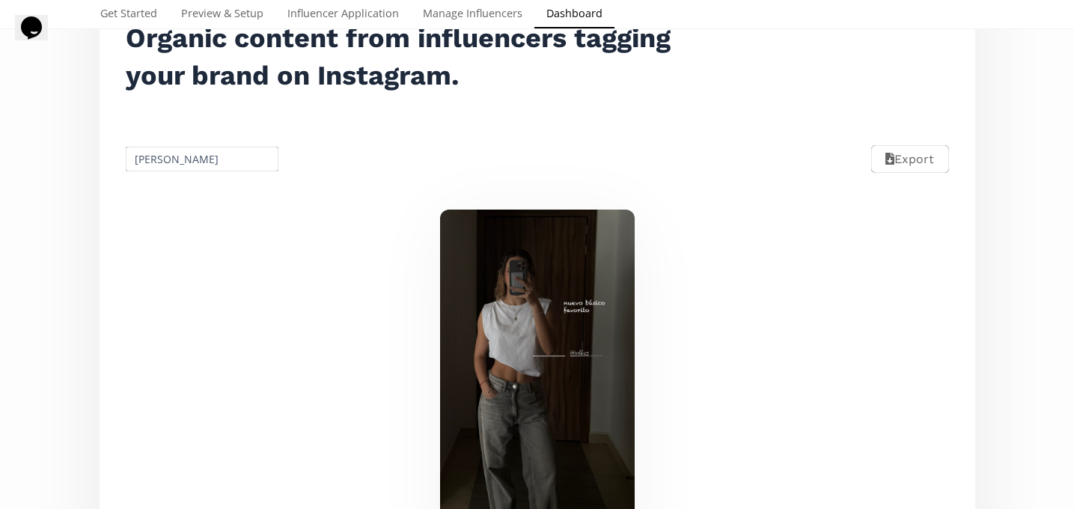
scroll to position [211, 0]
click at [179, 150] on input "[PERSON_NAME]" at bounding box center [202, 158] width 158 height 29
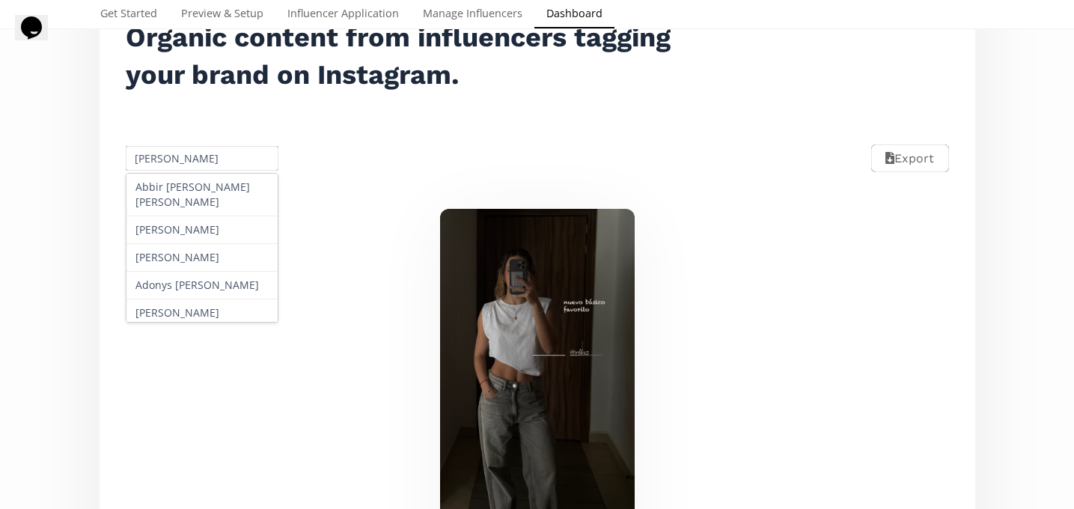
click at [179, 150] on input "[PERSON_NAME]" at bounding box center [202, 158] width 158 height 29
paste input "María José Landa Victoria"
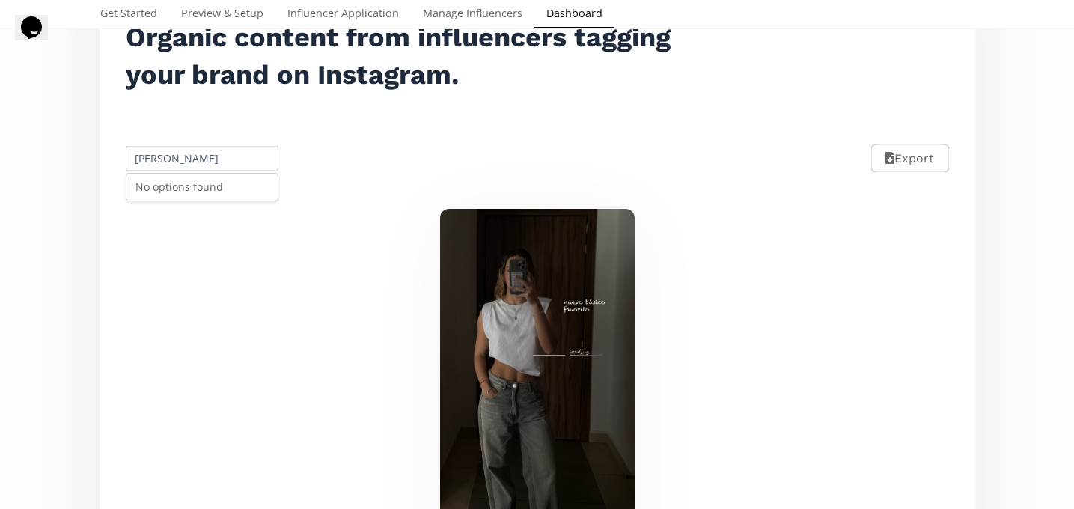
scroll to position [0, 0]
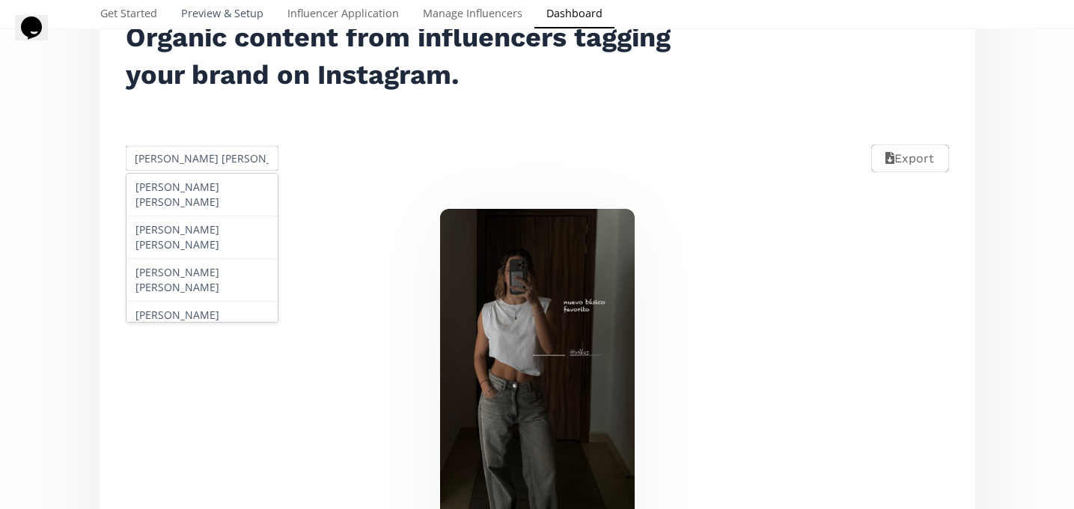
type input "María José"
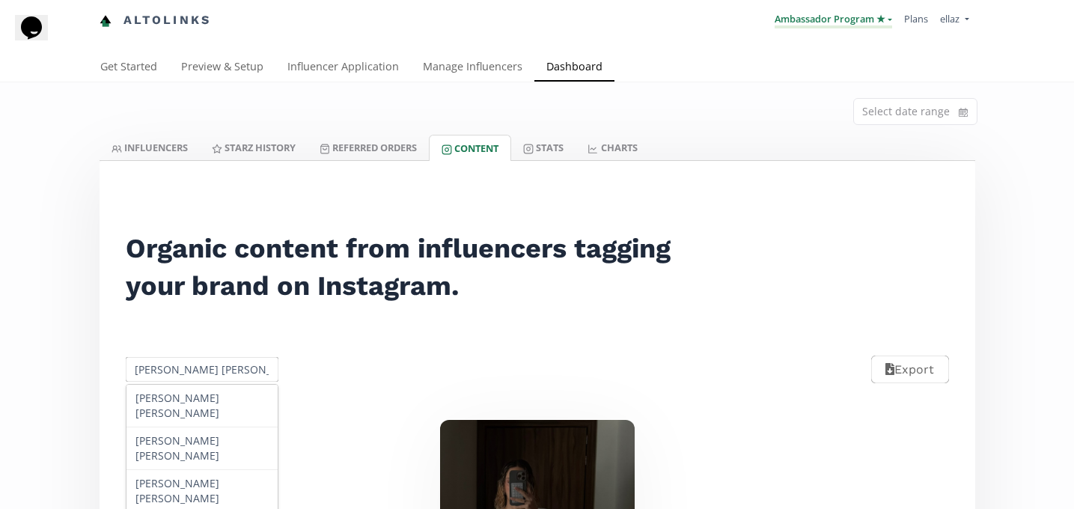
click at [821, 14] on link "Ambassador Program ★" at bounding box center [832, 20] width 117 height 16
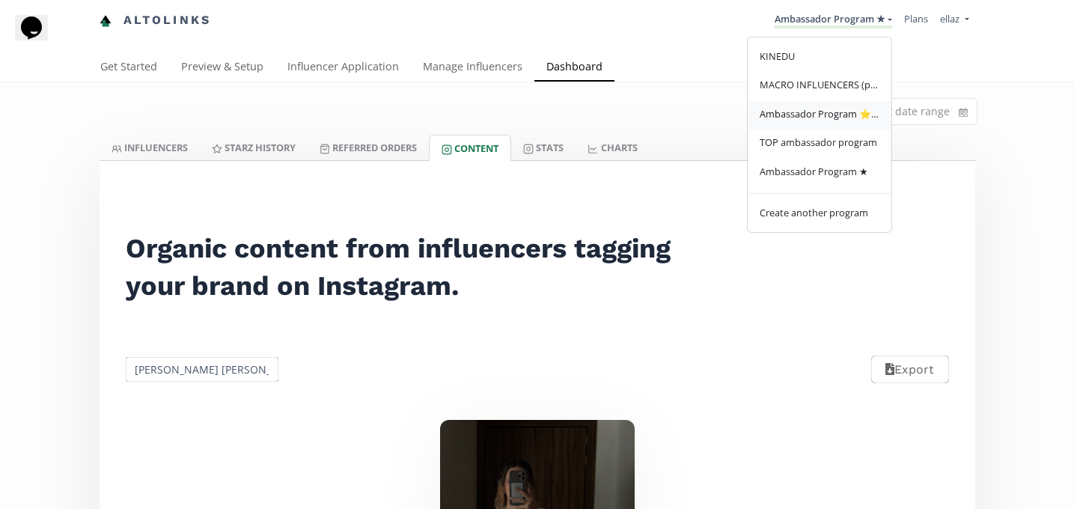
click at [843, 113] on span "Ambassador Program ⭐️⭐️" at bounding box center [819, 113] width 120 height 13
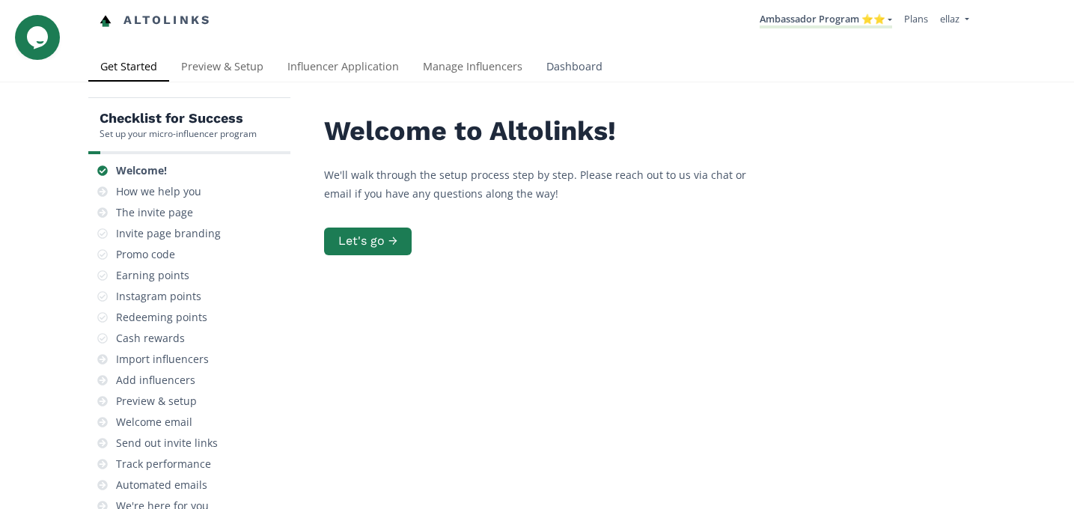
click at [534, 82] on link "Dashboard" at bounding box center [574, 68] width 80 height 30
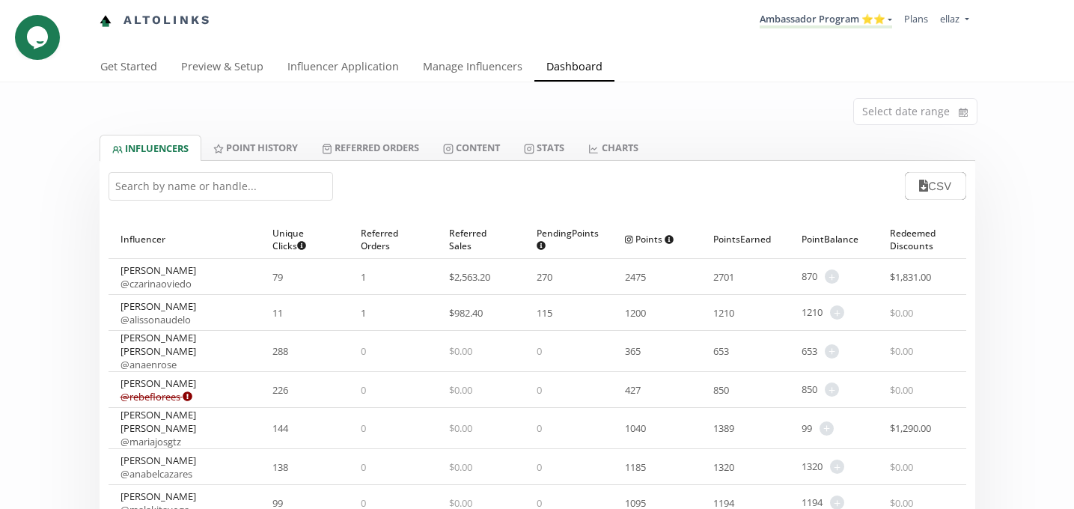
click at [206, 180] on input "text" at bounding box center [220, 186] width 224 height 28
paste input "Balbina Garza"
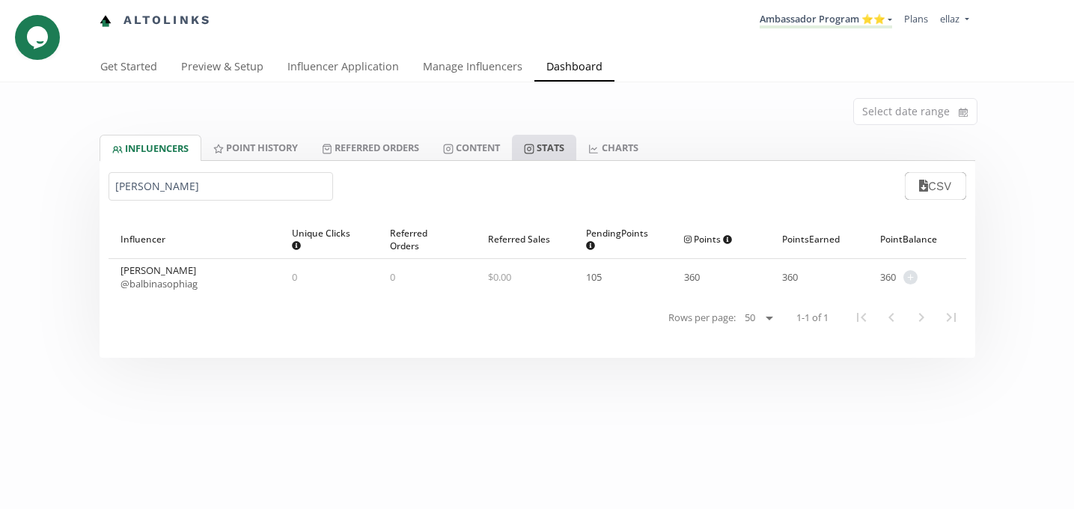
type input "Balbina Garza"
click at [522, 156] on link "Stats" at bounding box center [544, 147] width 64 height 25
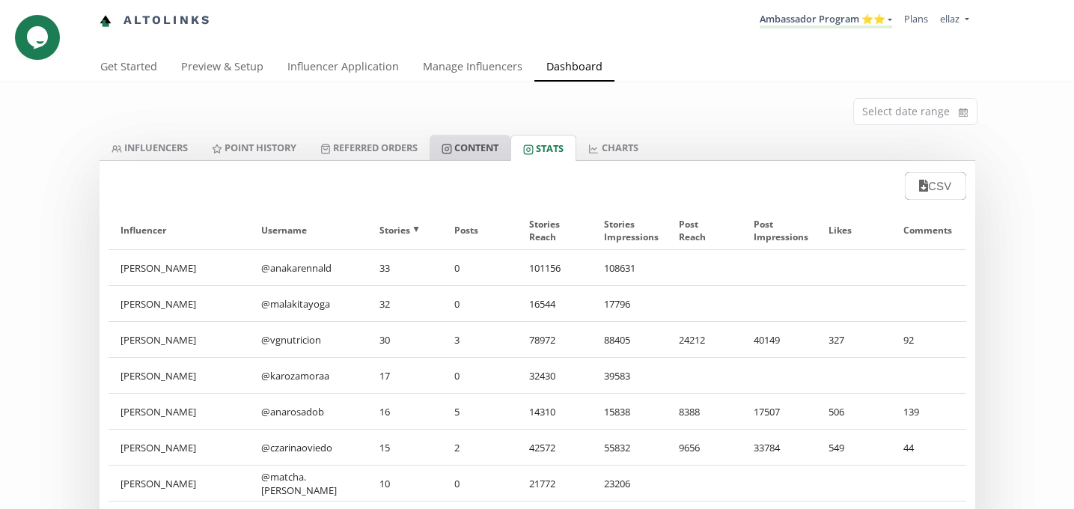
click at [465, 156] on link "Content" at bounding box center [469, 147] width 81 height 25
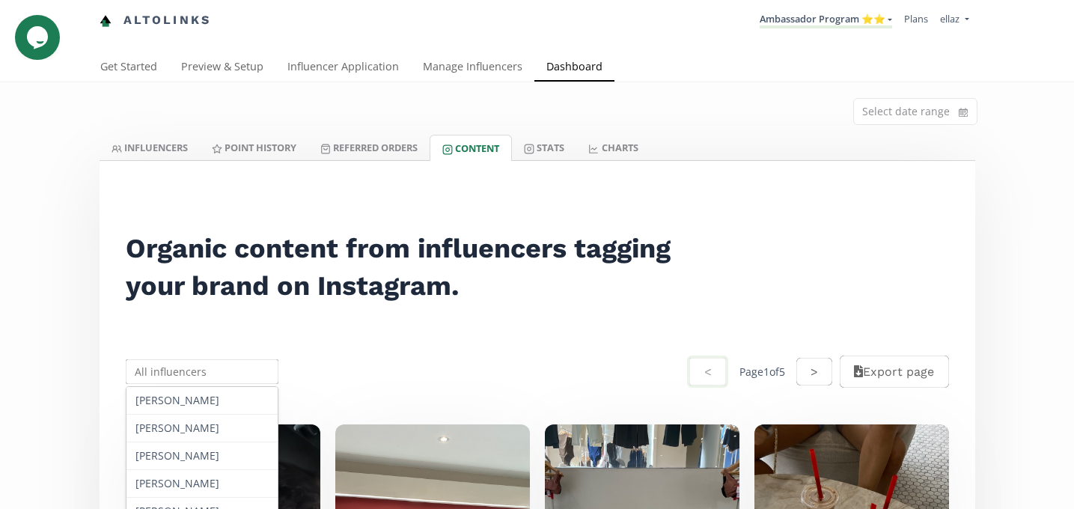
click at [176, 372] on input "text" at bounding box center [202, 371] width 158 height 29
paste input "Balbina Garza"
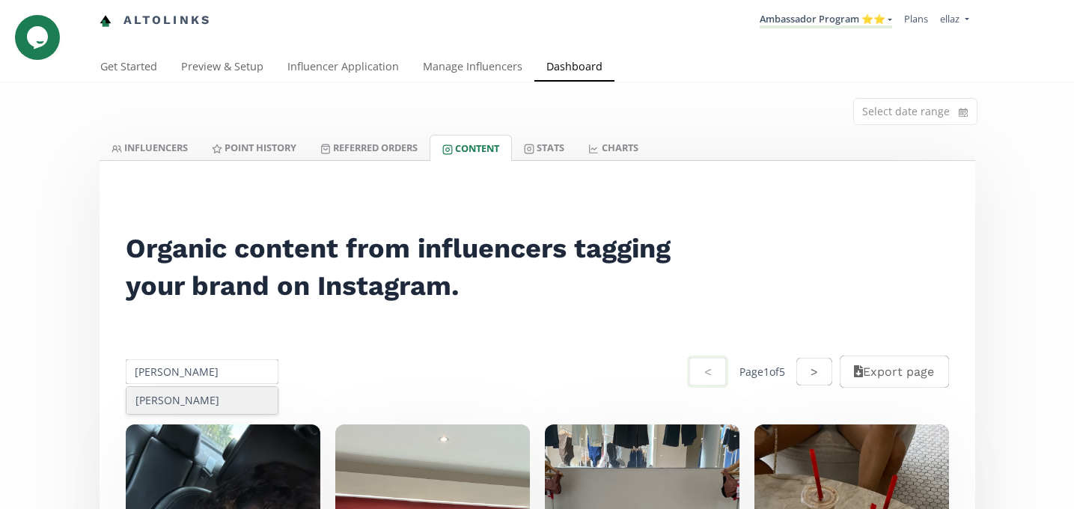
type input "Balbina Garza"
click at [199, 404] on div "Balbina Garza" at bounding box center [202, 400] width 152 height 27
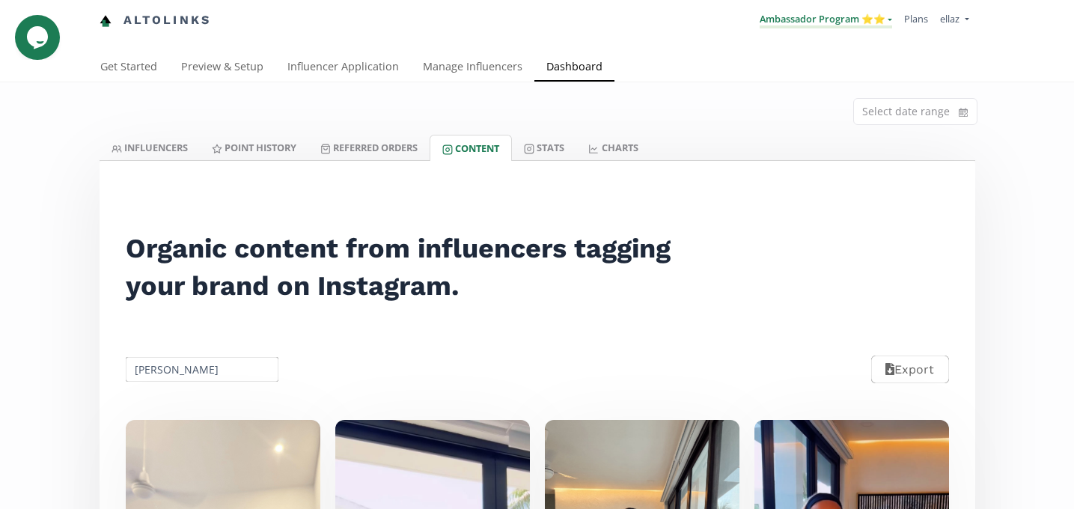
click at [786, 22] on link "Ambassador Program ⭐️⭐️" at bounding box center [825, 20] width 132 height 16
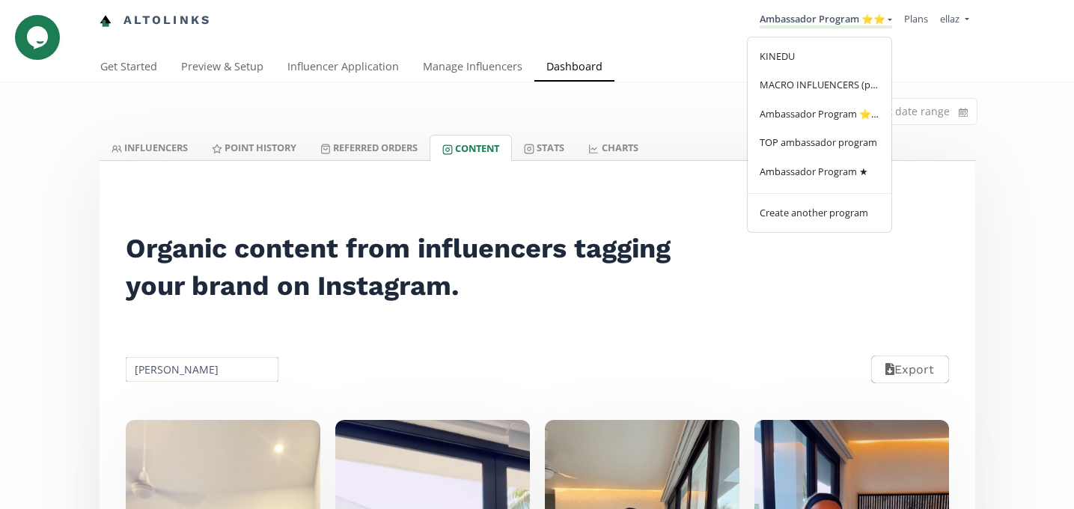
click at [806, 192] on div "KINEDU MACRO INFLUENCERS (prog ventas) Ambassador Program ⭐️⭐️ TOP ambassador p…" at bounding box center [819, 135] width 145 height 196
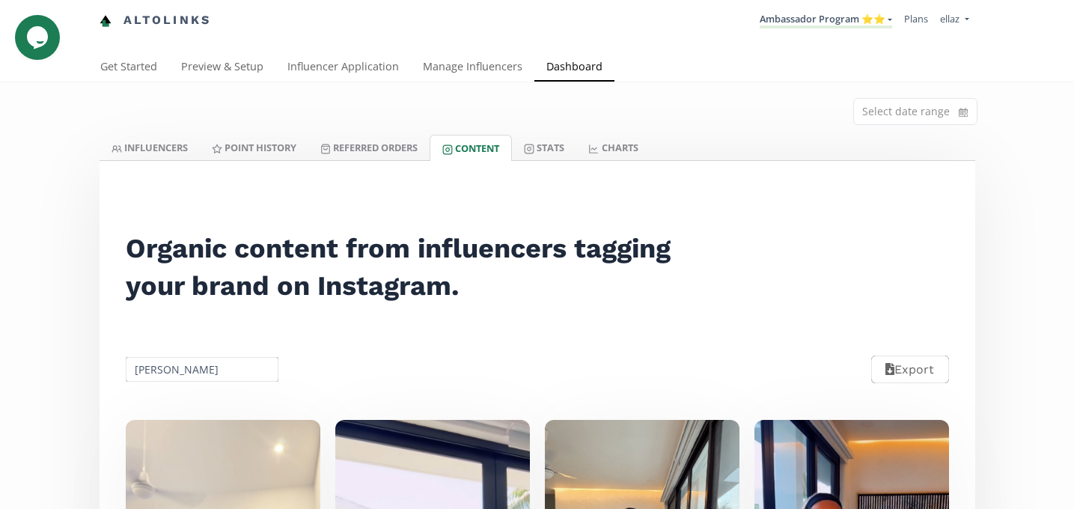
click at [829, 3] on nav "Altolinks Ambassador Program ⭐️⭐️ KINEDU MACRO INFLUENCERS (prog ventas) Ambass…" at bounding box center [536, 20] width 875 height 41
click at [829, 25] on link "Ambassador Program ⭐️⭐️" at bounding box center [825, 20] width 132 height 16
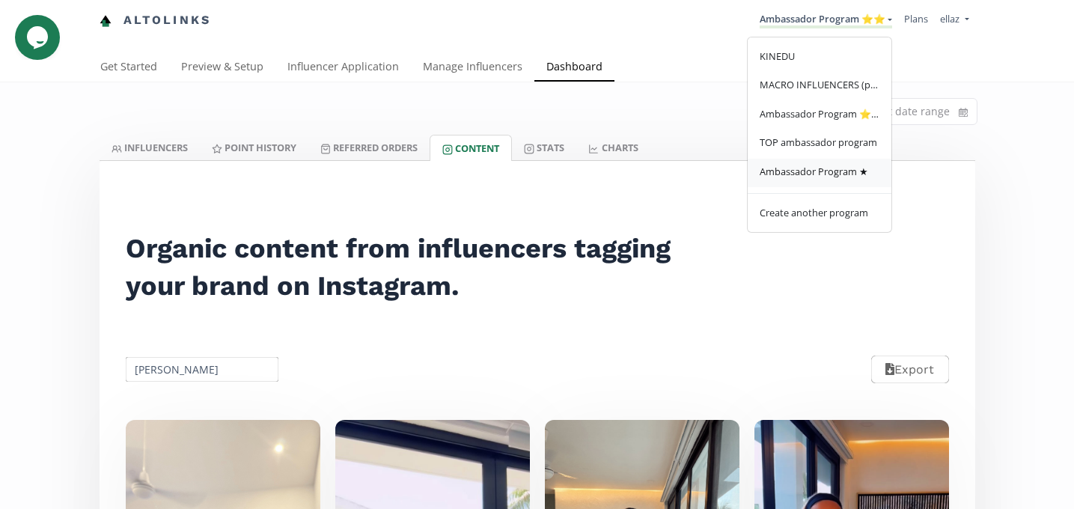
click at [824, 163] on link "Ambassador Program ★" at bounding box center [819, 173] width 144 height 29
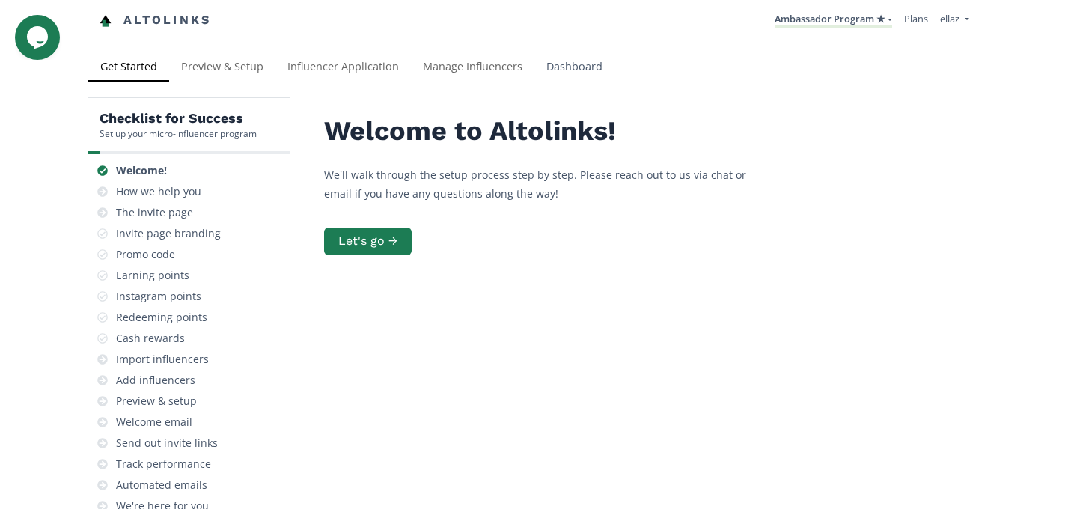
click at [578, 70] on link "Dashboard" at bounding box center [574, 68] width 80 height 30
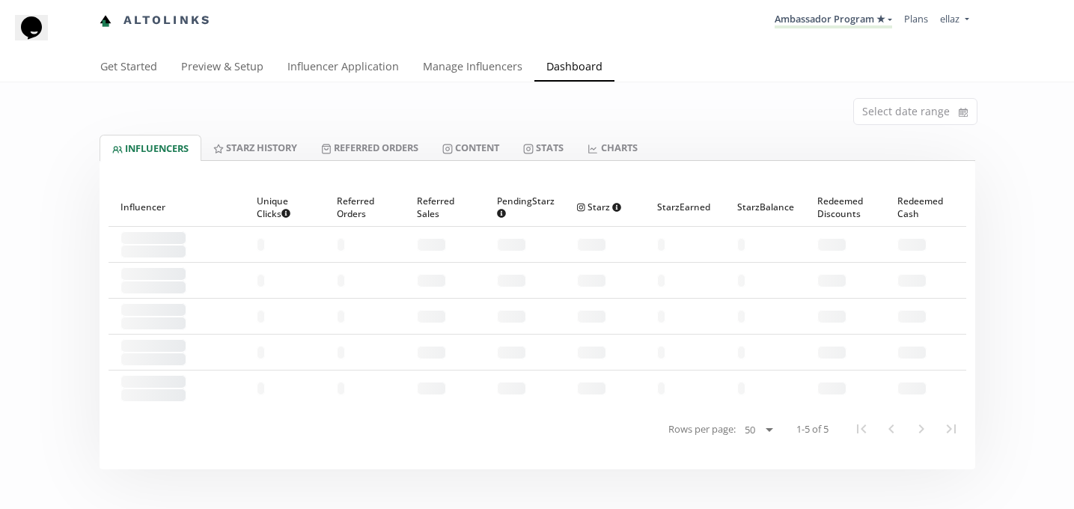
click at [548, 162] on div at bounding box center [536, 170] width 875 height 18
click at [471, 156] on link "Content" at bounding box center [470, 147] width 81 height 25
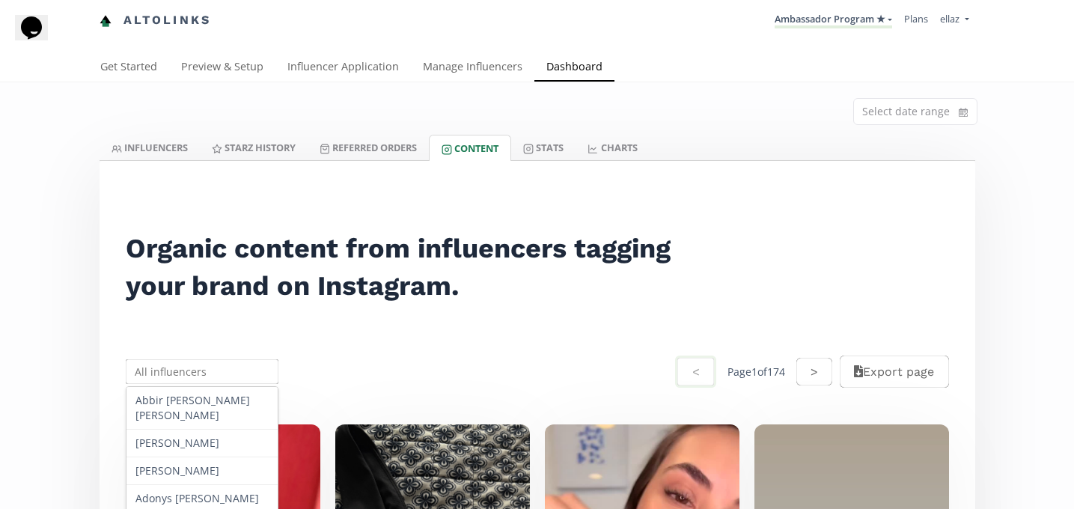
click at [214, 373] on input "text" at bounding box center [202, 371] width 158 height 29
paste input "[PERSON_NAME]"
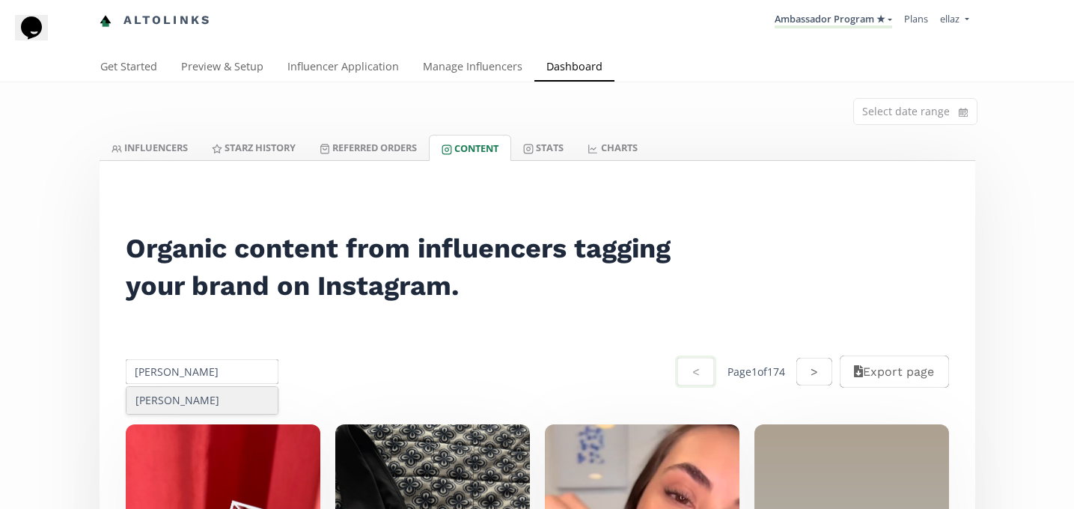
click at [205, 397] on div "[PERSON_NAME]" at bounding box center [202, 400] width 152 height 27
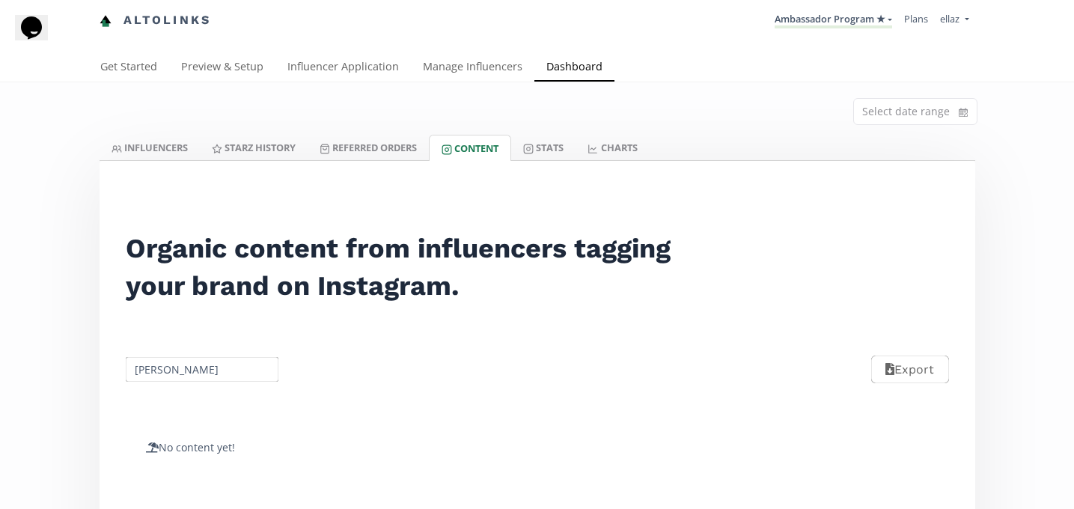
click at [196, 376] on input "[PERSON_NAME]" at bounding box center [202, 369] width 158 height 29
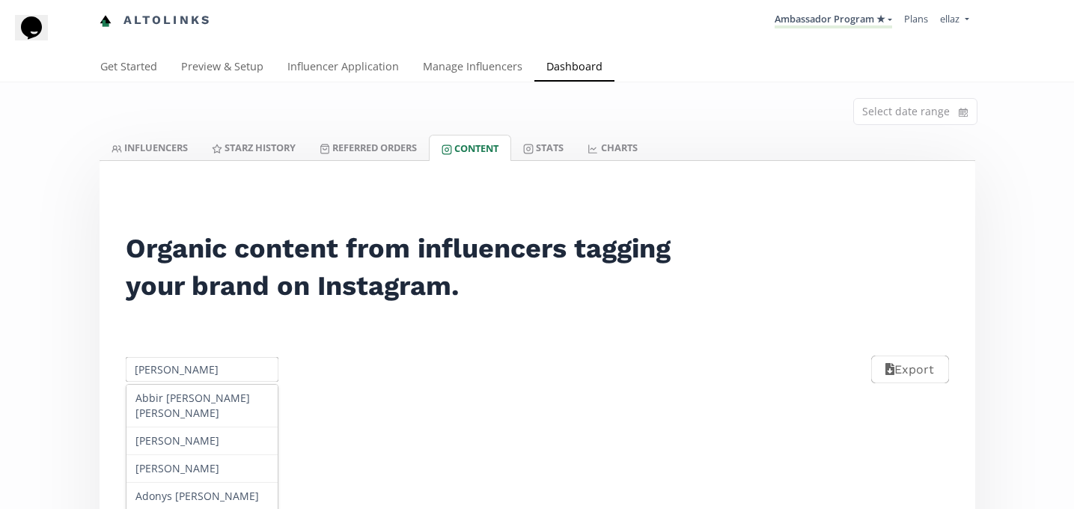
click at [196, 376] on input "Mariana Alexander" at bounding box center [202, 369] width 158 height 29
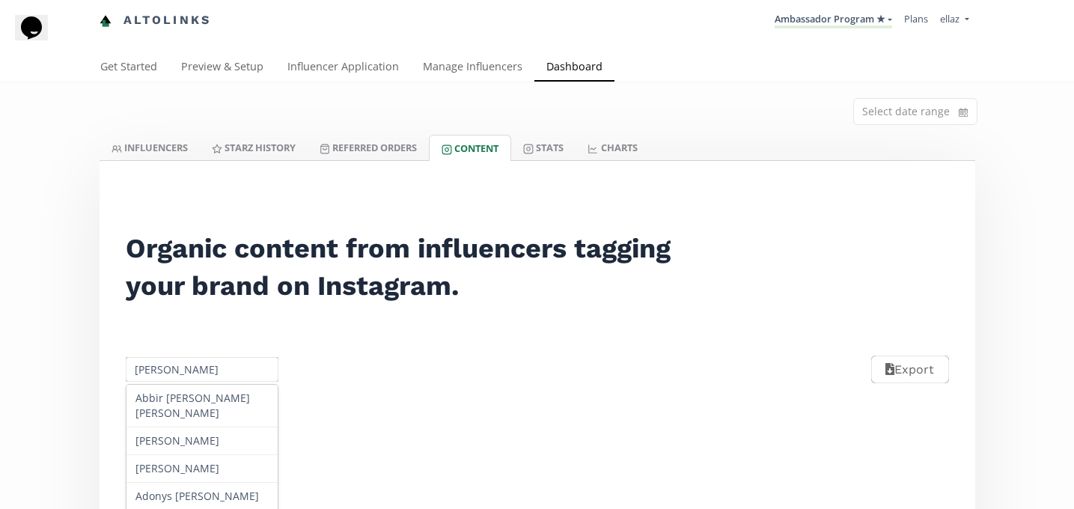
paste input "Daniella Garza"
type input "Daniella Garza"
click at [203, 386] on div "No options found" at bounding box center [202, 398] width 152 height 27
click at [212, 372] on input "Daniella Garza" at bounding box center [202, 369] width 158 height 29
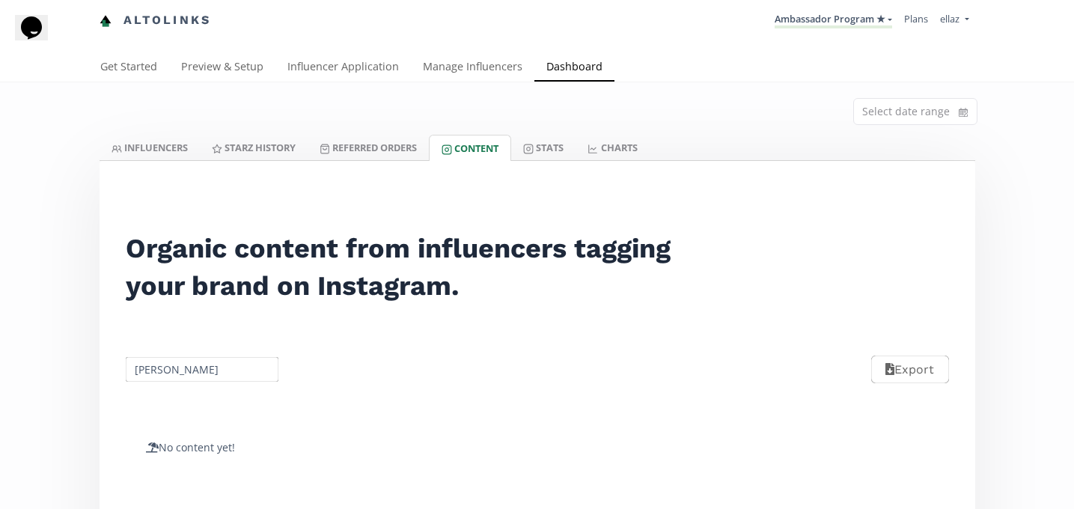
click at [405, 443] on p "No content yet!" at bounding box center [445, 447] width 598 height 15
click at [801, 27] on link "Ambassador Program ★" at bounding box center [832, 20] width 117 height 16
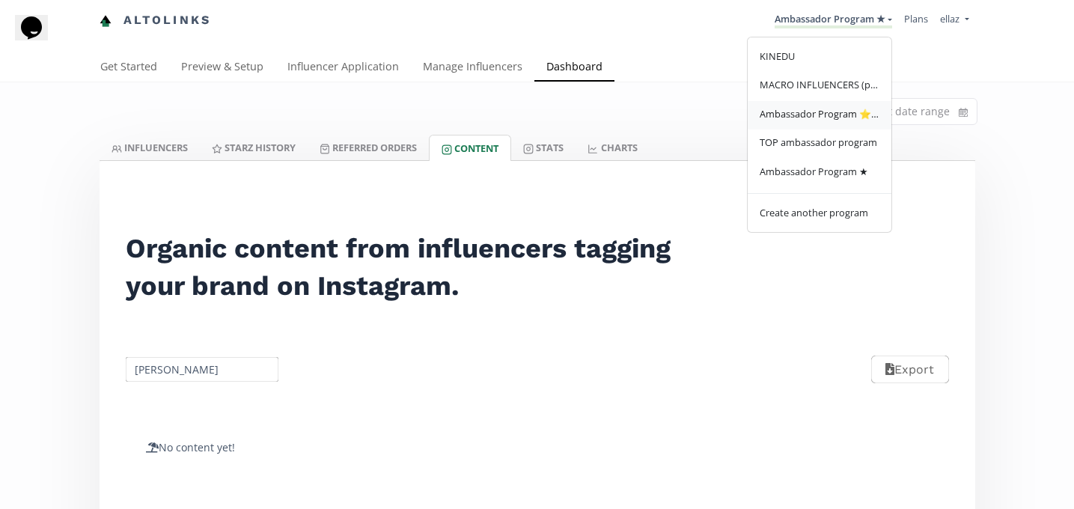
click at [838, 114] on span "Ambassador Program ⭐️⭐️" at bounding box center [819, 113] width 120 height 13
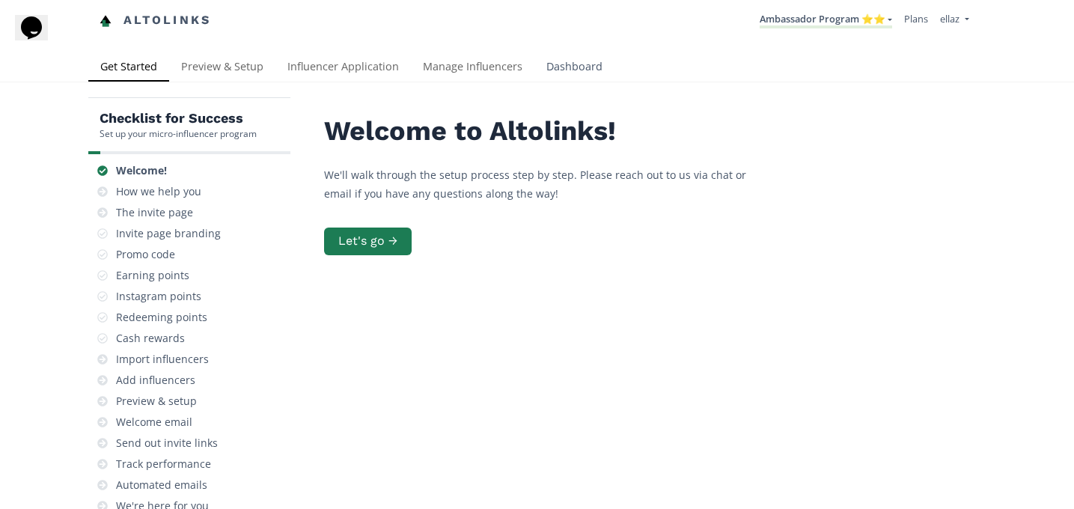
click at [536, 59] on link "Dashboard" at bounding box center [574, 68] width 80 height 30
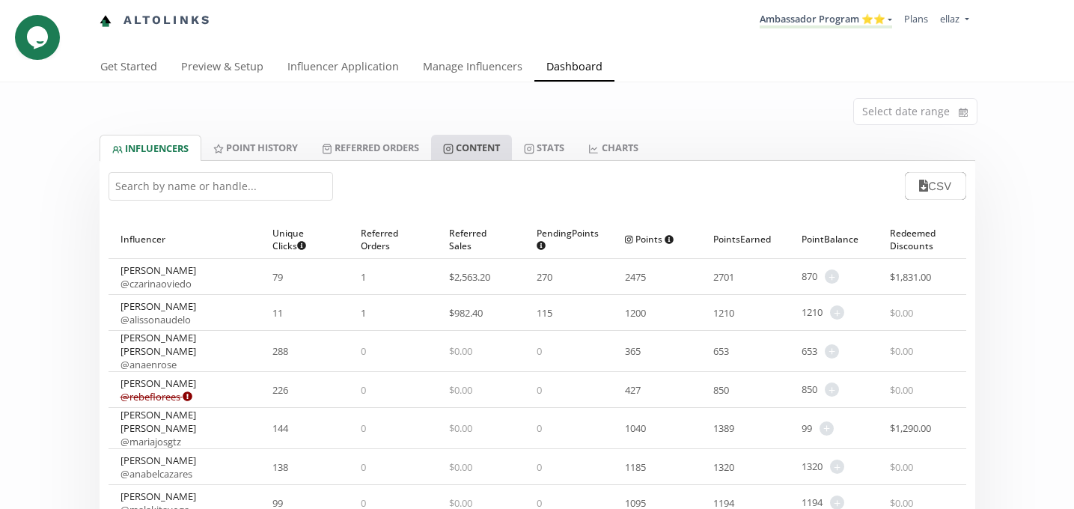
click at [462, 150] on link "Content" at bounding box center [471, 147] width 81 height 25
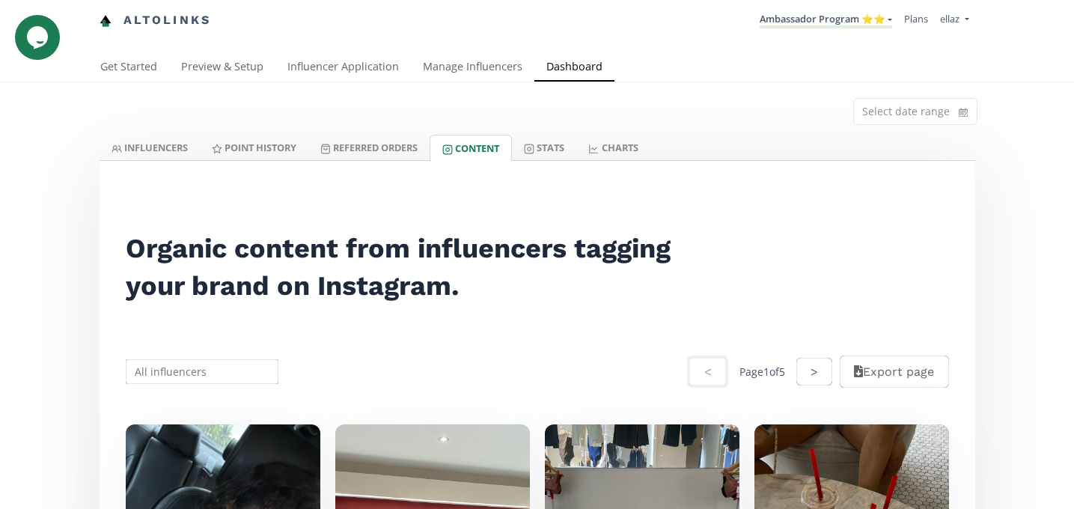
click at [211, 373] on input "text" at bounding box center [202, 371] width 158 height 29
paste input "[PERSON_NAME]"
type input "[PERSON_NAME]"
click at [206, 402] on div "[PERSON_NAME]" at bounding box center [202, 400] width 152 height 27
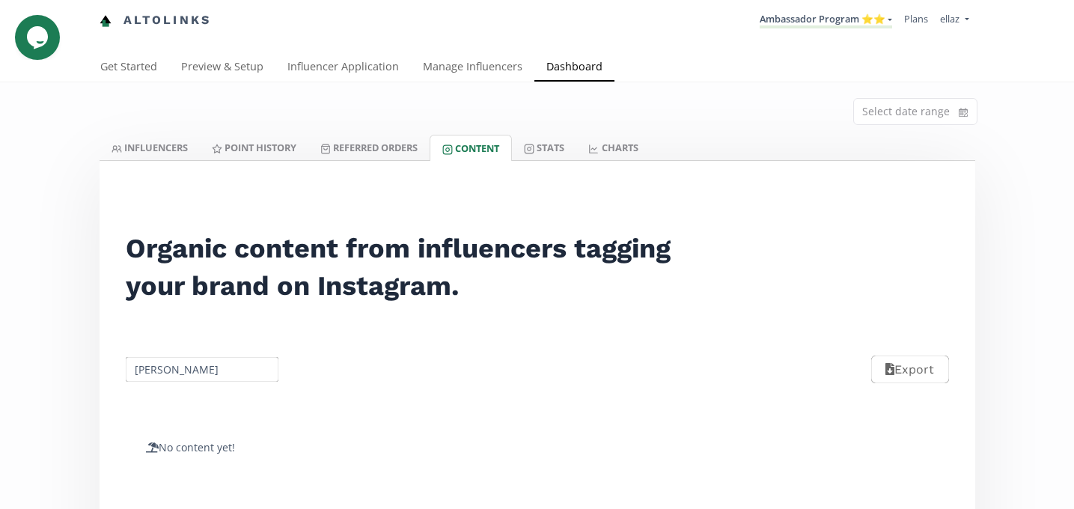
scroll to position [1, 0]
click at [810, 11] on link "Ambassador Program ⭐️⭐️" at bounding box center [825, 19] width 132 height 16
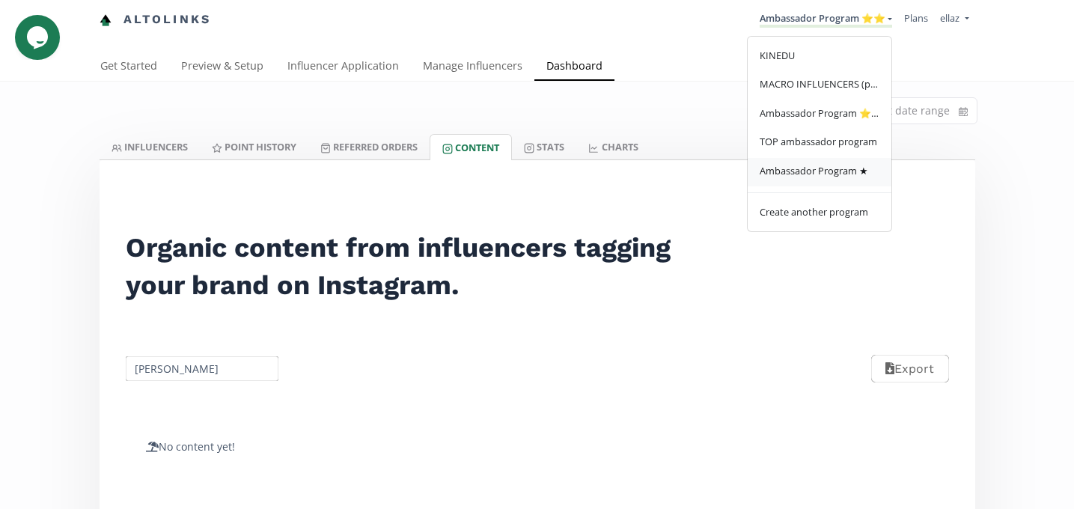
click at [808, 168] on span "Ambassador Program ★" at bounding box center [813, 170] width 108 height 13
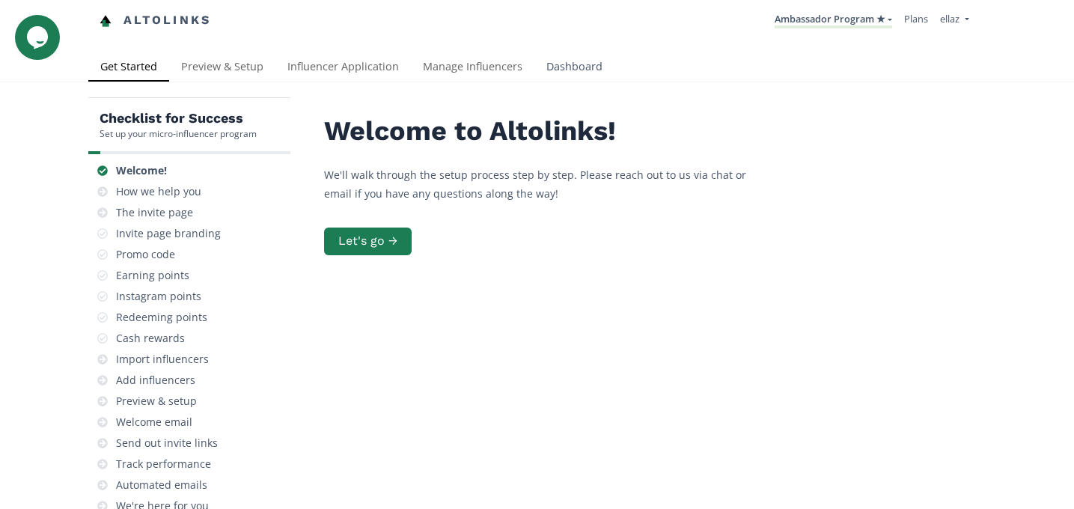
click at [539, 70] on link "Dashboard" at bounding box center [574, 68] width 80 height 30
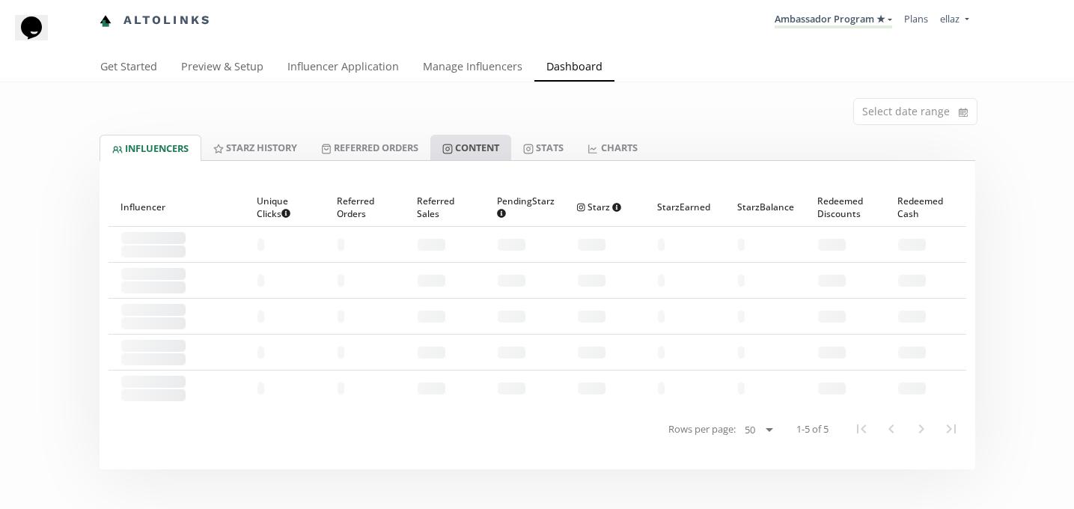
click at [486, 157] on link "Content" at bounding box center [470, 147] width 81 height 25
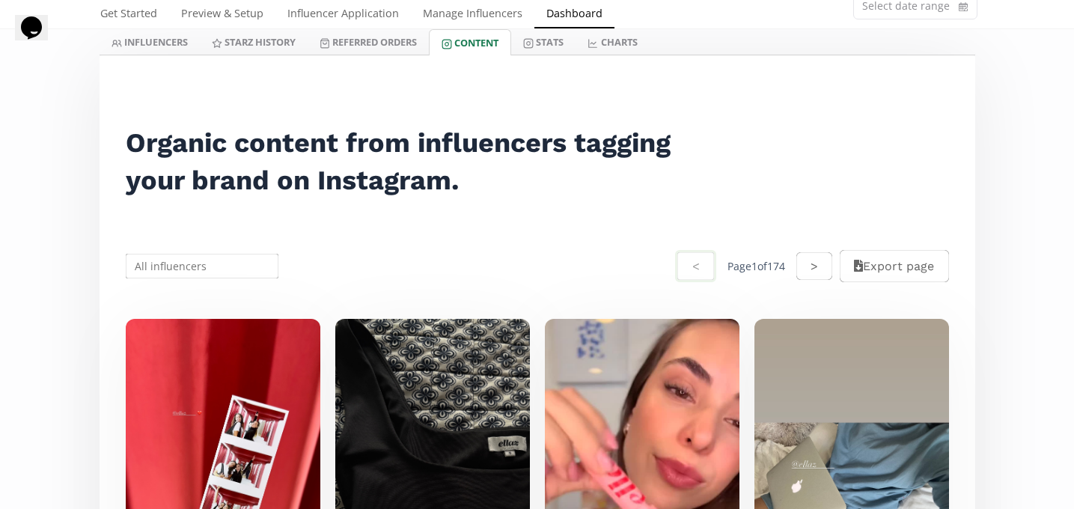
scroll to position [106, 0]
click at [165, 269] on input "text" at bounding box center [202, 265] width 158 height 29
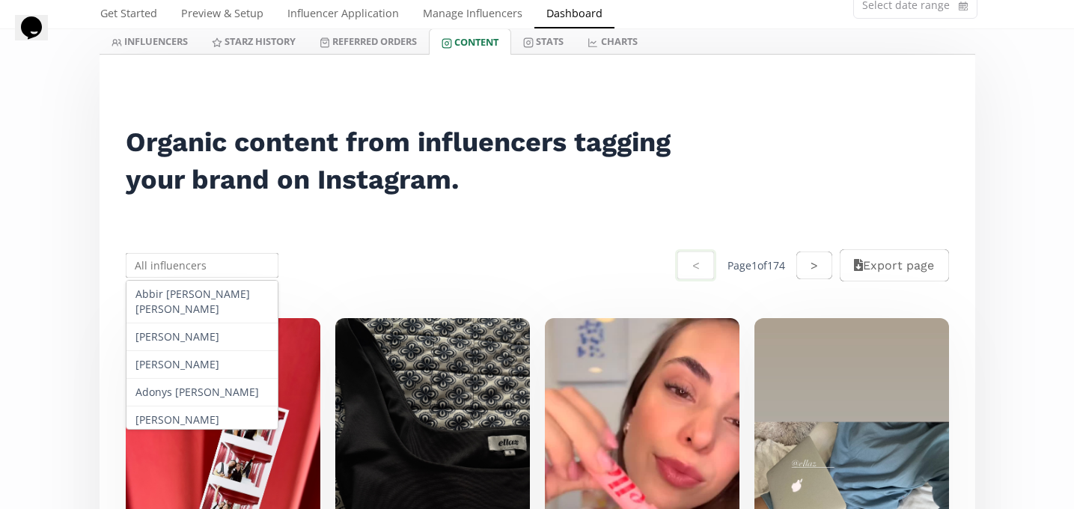
paste input "Stephany Vargas Carranza"
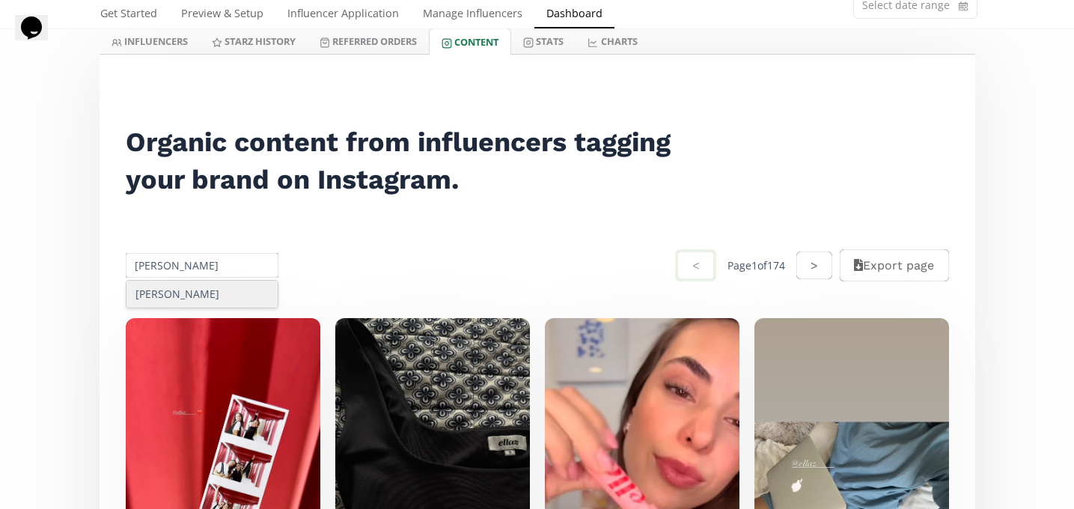
click at [181, 297] on div "Stephany Vargas Carranza" at bounding box center [202, 294] width 152 height 27
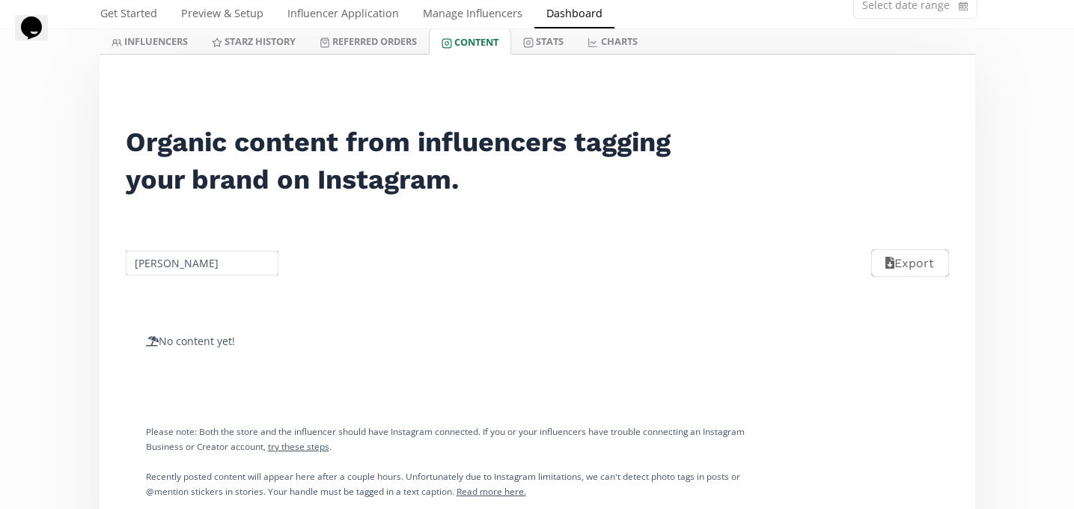
click at [210, 262] on input "Stephany Vargas Carranza" at bounding box center [202, 262] width 158 height 29
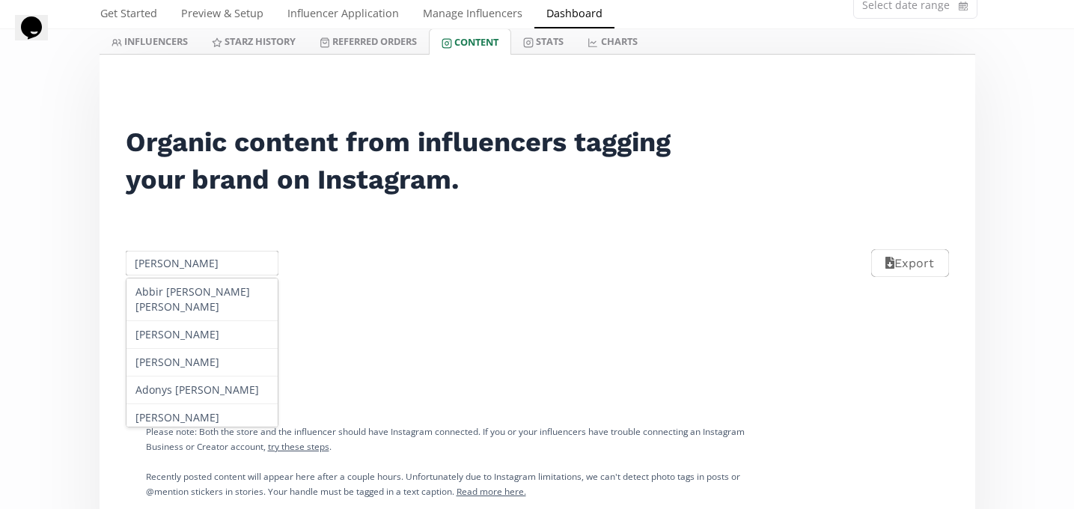
click at [210, 262] on input "Stephany Vargas Carranza" at bounding box center [202, 262] width 158 height 29
paste input "Paola Delgado Ponton"
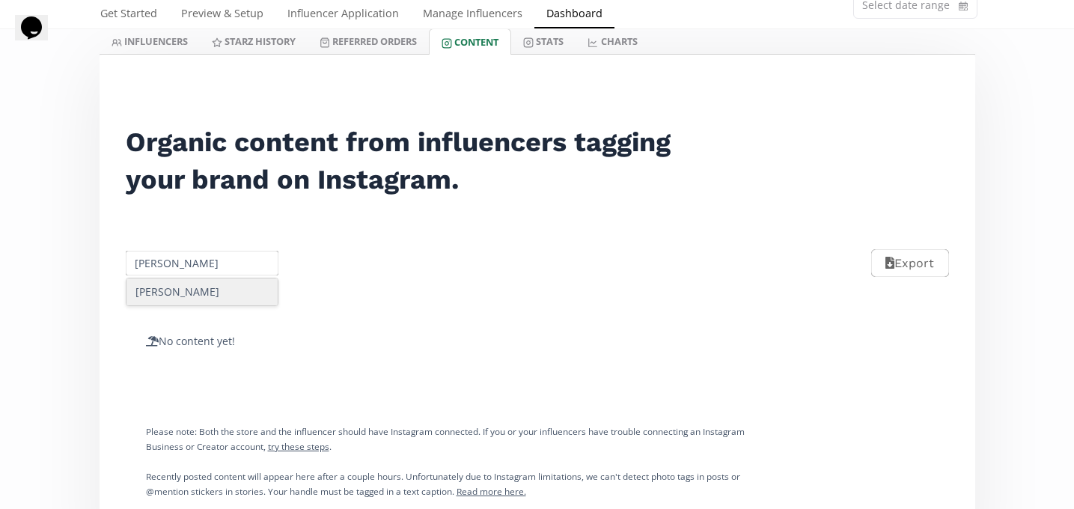
click at [205, 295] on div "Paola Delgado Ponton" at bounding box center [202, 291] width 152 height 27
click at [186, 257] on input "Paola Delgado Ponton" at bounding box center [202, 262] width 158 height 29
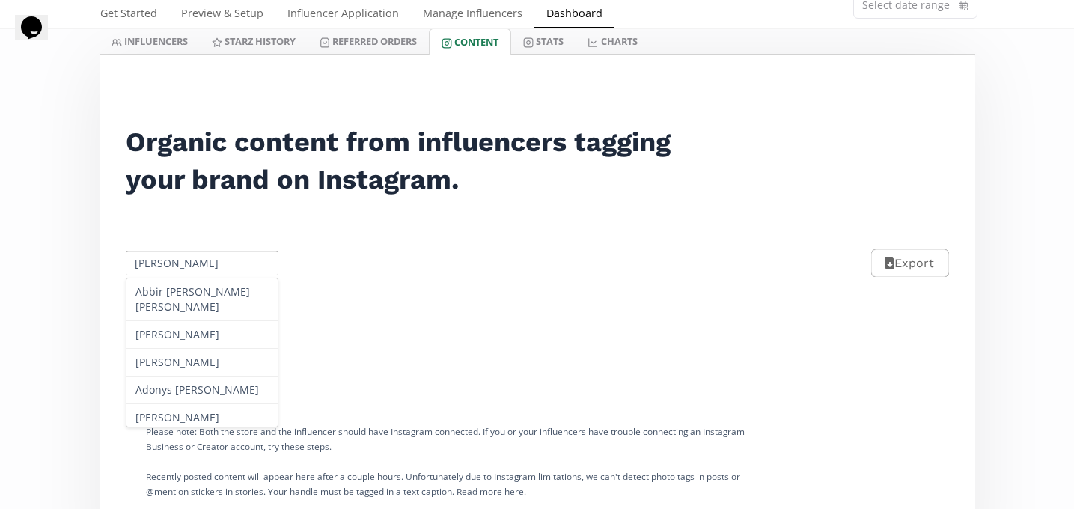
click at [186, 257] on input "Paola Delgado Ponton" at bounding box center [202, 262] width 158 height 29
paste input "Lilia Nevarez"
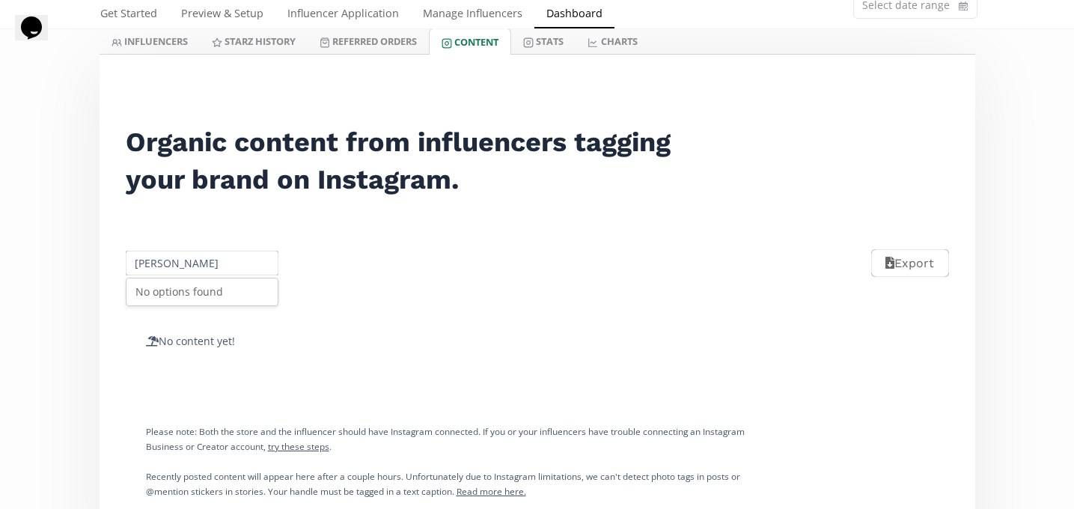
click at [218, 284] on div "No options found" at bounding box center [202, 291] width 152 height 27
click at [179, 262] on input "Lilia Nevarez" at bounding box center [202, 262] width 158 height 29
paste input "Natalia Alcala"
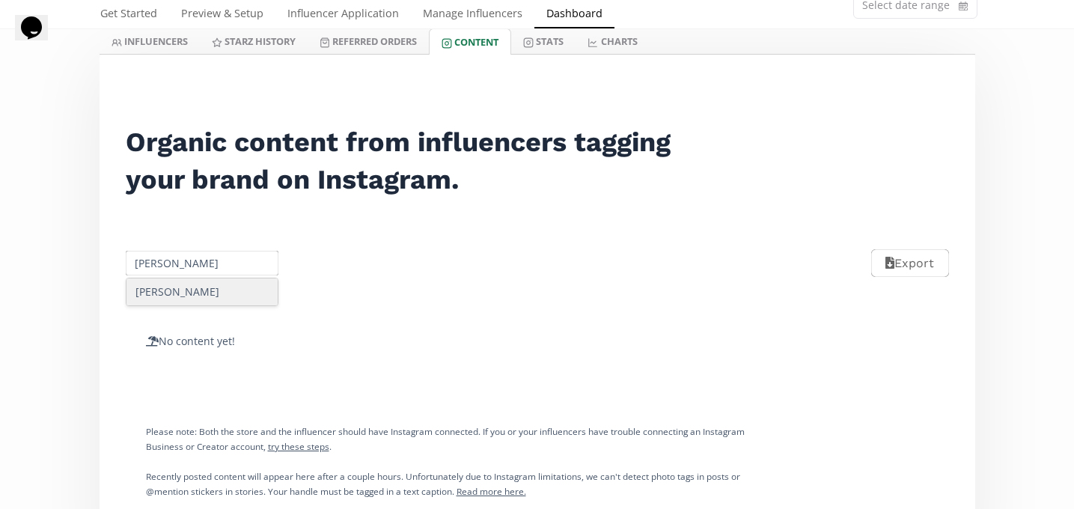
click at [194, 291] on div "Natalia Alcala" at bounding box center [202, 291] width 152 height 27
click at [203, 273] on input "Natalia Alcala" at bounding box center [202, 262] width 158 height 29
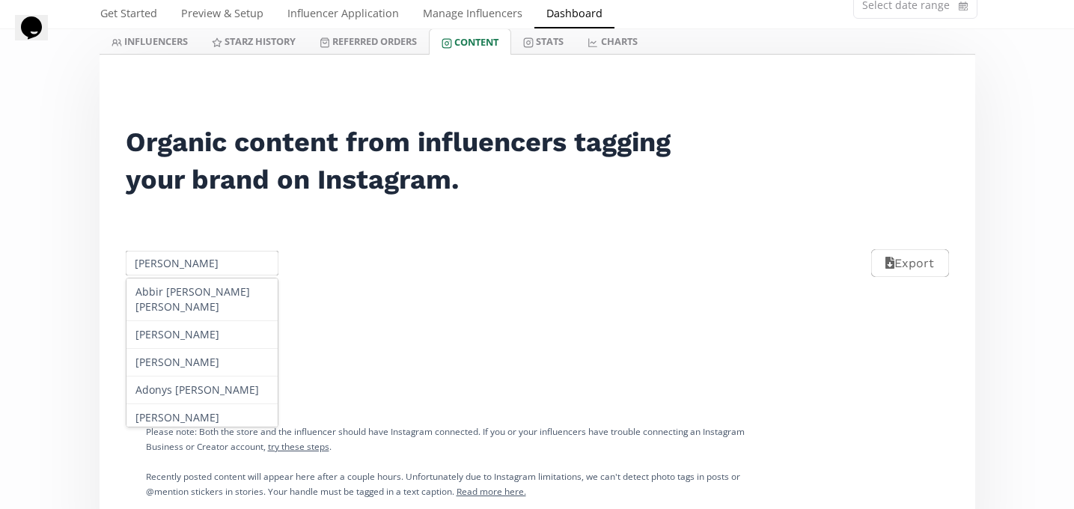
click at [203, 273] on input "Natalia Alcala" at bounding box center [202, 262] width 158 height 29
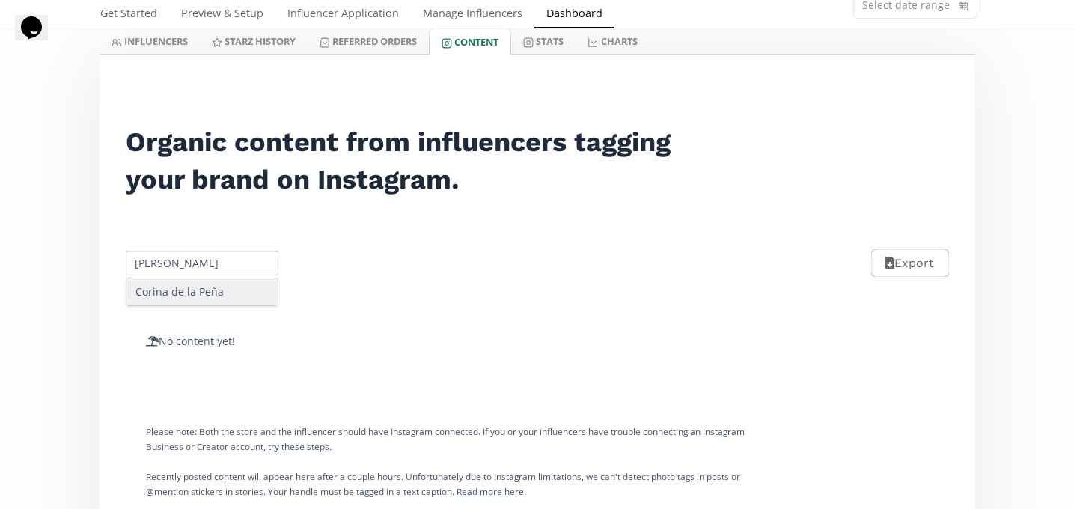
click at [212, 290] on div "Corina de la Peña" at bounding box center [202, 291] width 152 height 27
type input "Corina de la Peña"
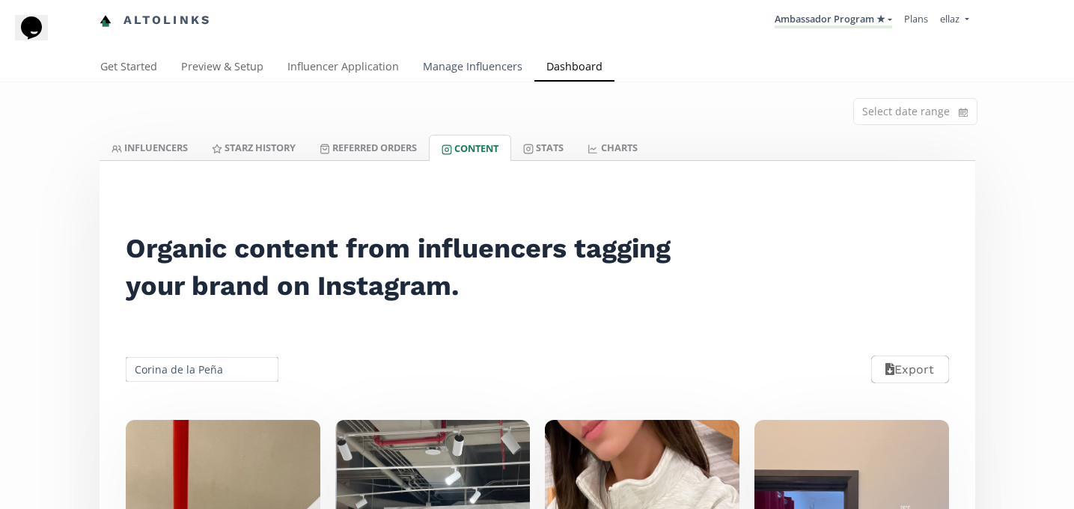
click at [462, 72] on link "Manage Influencers" at bounding box center [472, 68] width 123 height 30
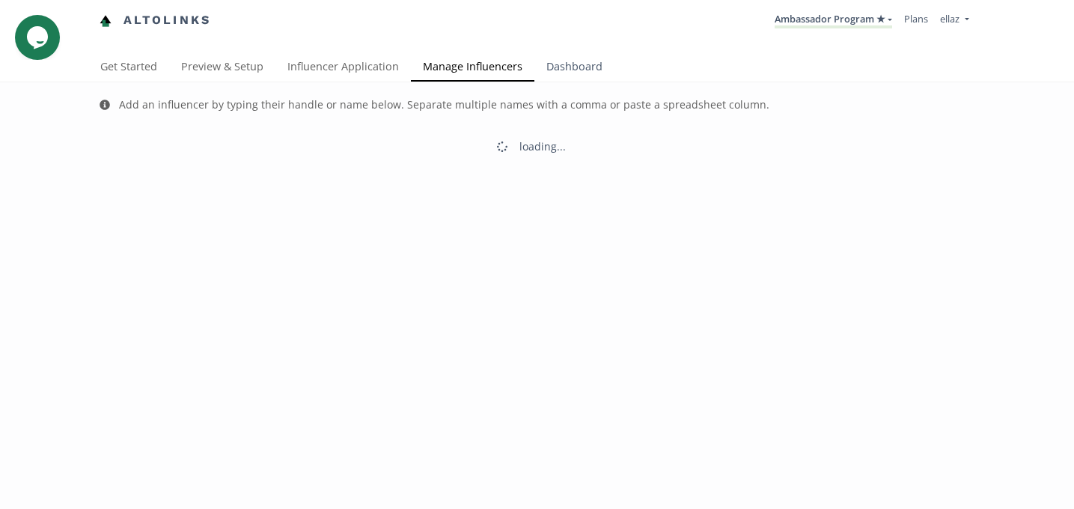
click at [547, 65] on link "Dashboard" at bounding box center [574, 68] width 80 height 30
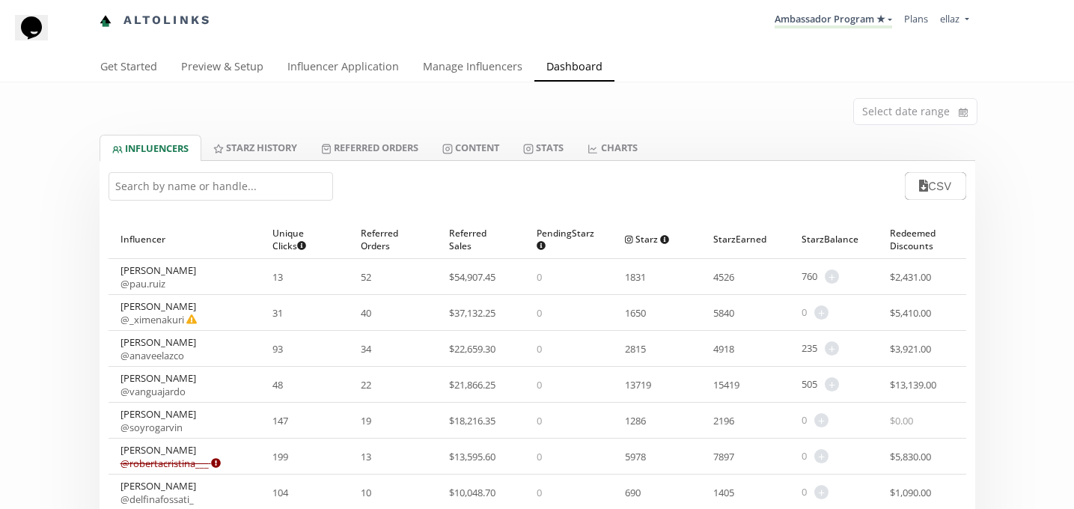
click at [218, 173] on input "text" at bounding box center [220, 186] width 224 height 28
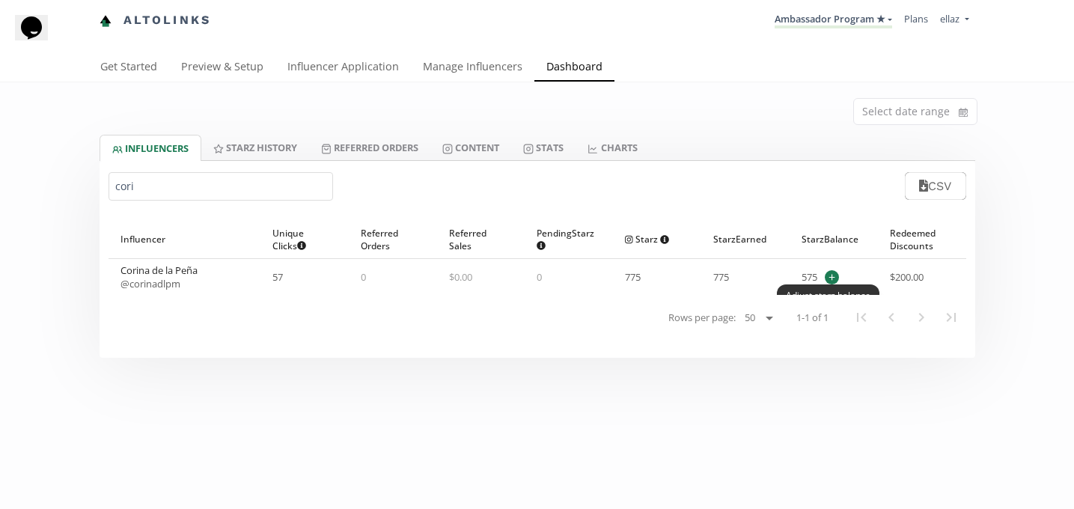
type input "cori"
click at [835, 275] on span "+" at bounding box center [831, 277] width 14 height 14
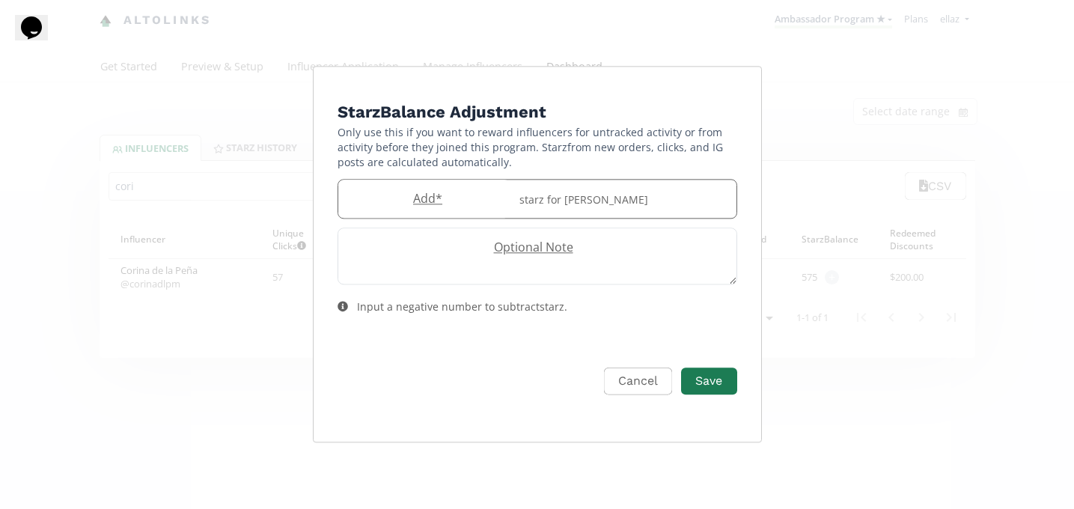
click at [423, 183] on div "Add * starz for [PERSON_NAME]" at bounding box center [536, 199] width 399 height 40
type input "60"
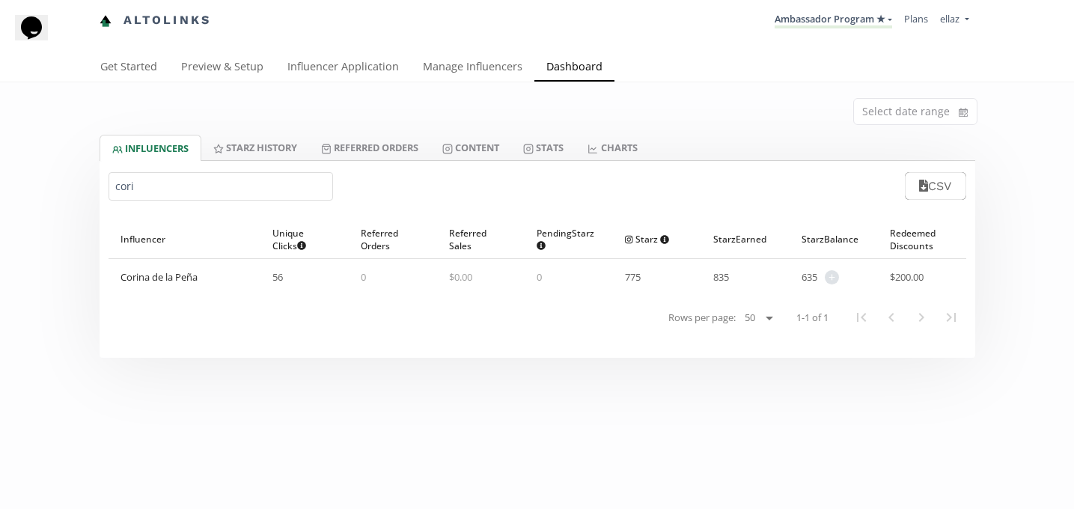
click at [243, 192] on input "cori" at bounding box center [220, 186] width 224 height 28
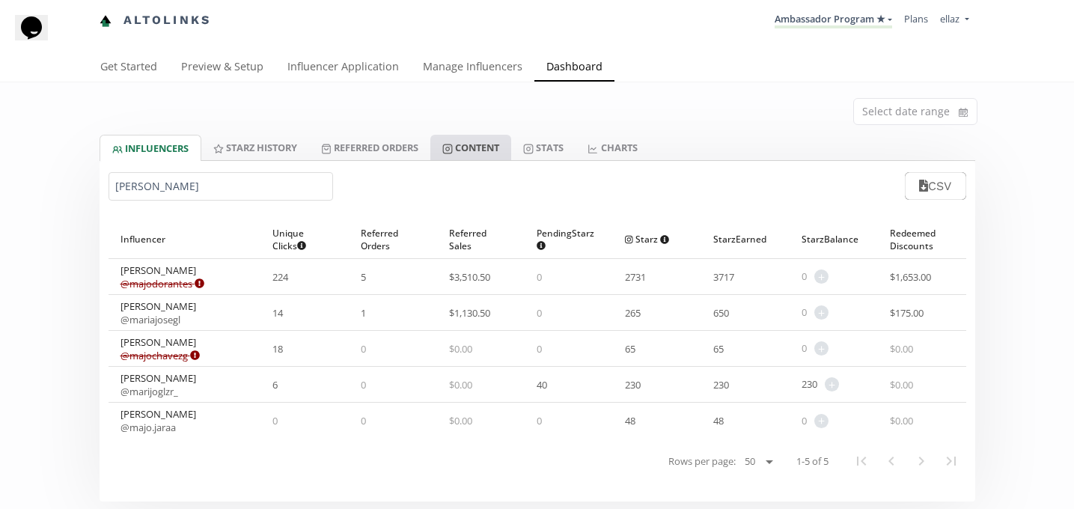
type input "[PERSON_NAME]"
click at [481, 147] on link "Content" at bounding box center [470, 147] width 81 height 25
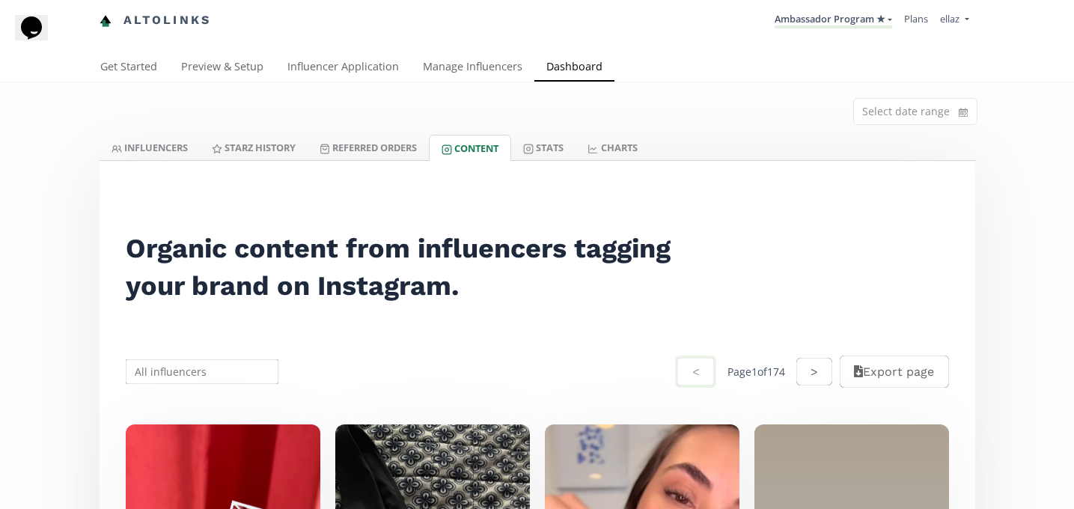
click at [208, 376] on input "text" at bounding box center [202, 371] width 158 height 29
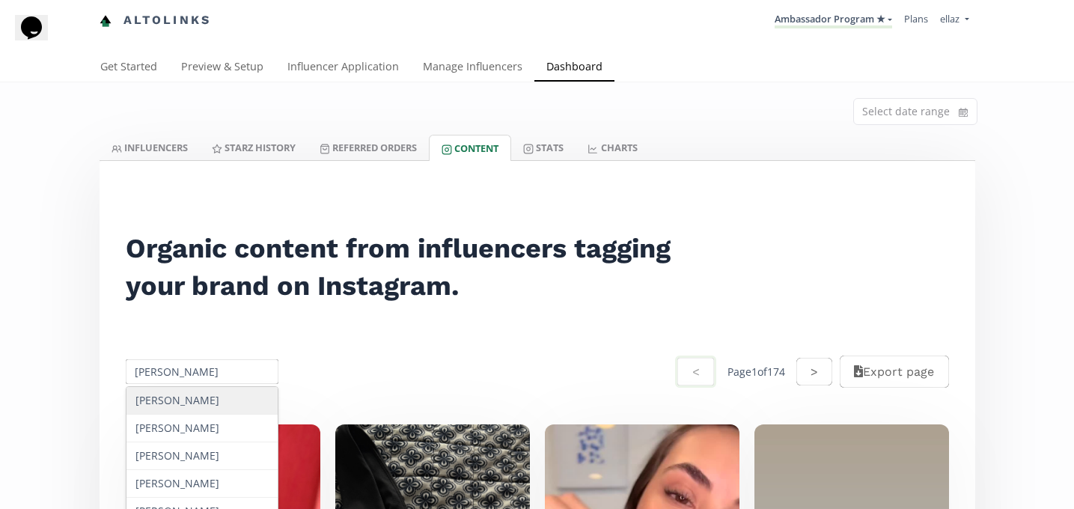
click at [207, 411] on div "[PERSON_NAME]" at bounding box center [202, 401] width 152 height 28
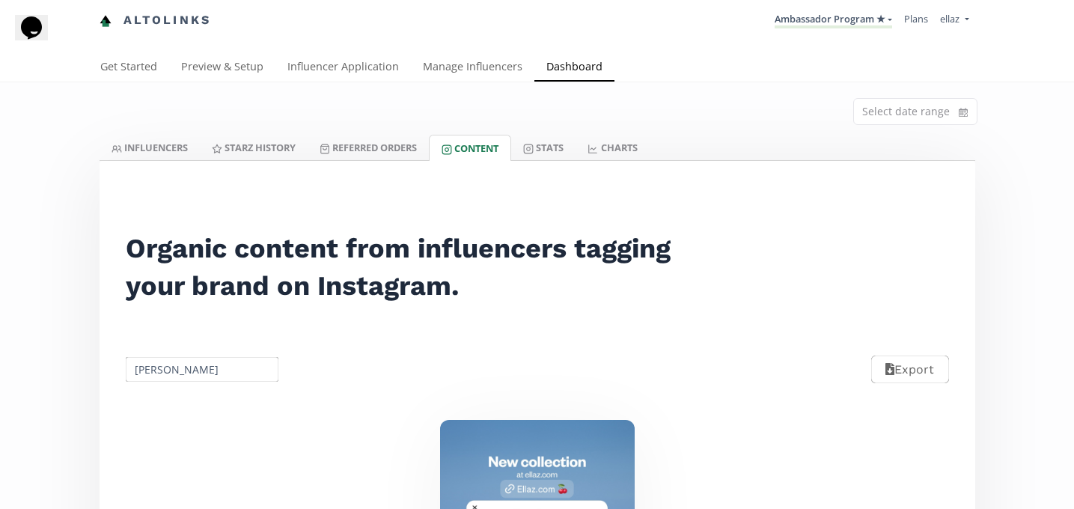
scroll to position [114, 0]
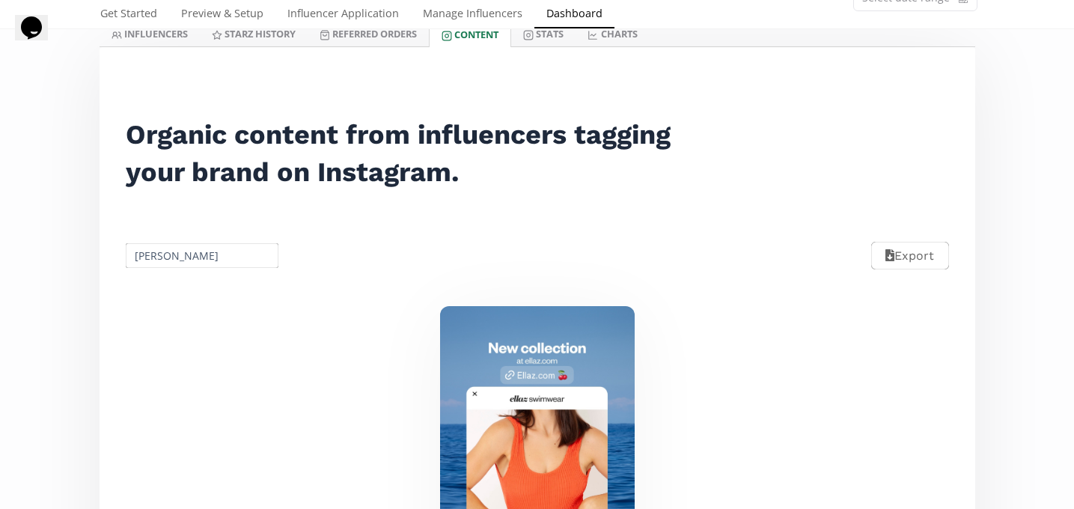
click at [224, 257] on input "[PERSON_NAME]" at bounding box center [202, 255] width 158 height 29
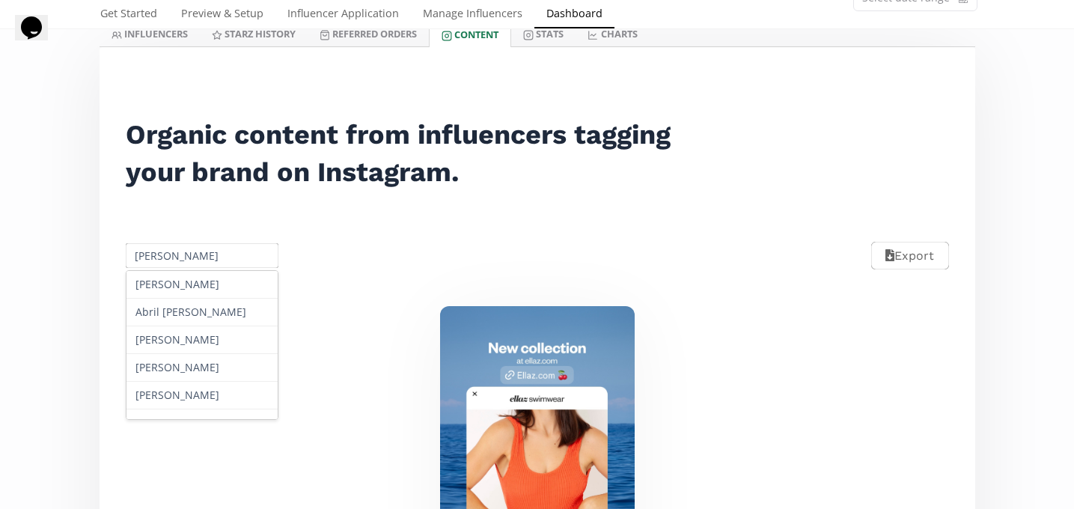
click at [208, 257] on input "[PERSON_NAME]" at bounding box center [202, 255] width 158 height 29
click at [227, 254] on input "[PERSON_NAME]" at bounding box center [202, 255] width 158 height 29
click at [187, 263] on input "[PERSON_NAME]" at bounding box center [202, 255] width 158 height 29
click at [188, 255] on input "[PERSON_NAME]" at bounding box center [202, 255] width 158 height 29
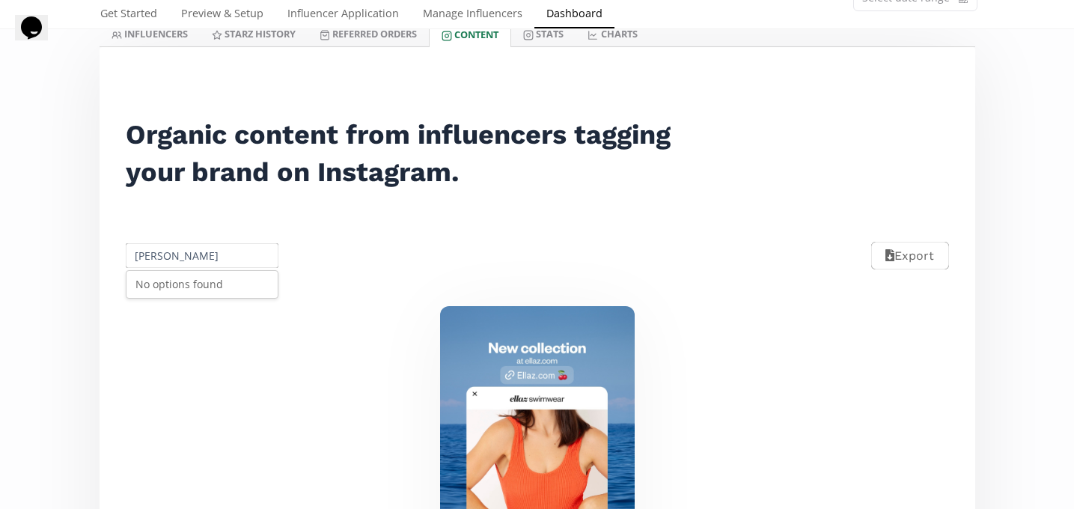
click at [188, 255] on input "[PERSON_NAME]" at bounding box center [202, 255] width 158 height 29
click at [201, 281] on div "[PERSON_NAME]" at bounding box center [202, 284] width 152 height 27
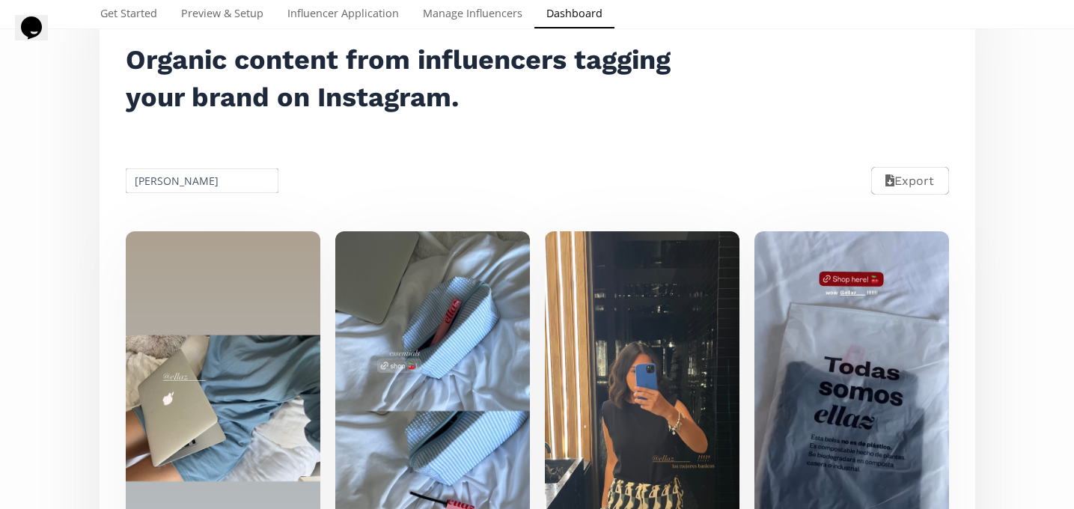
scroll to position [0, 0]
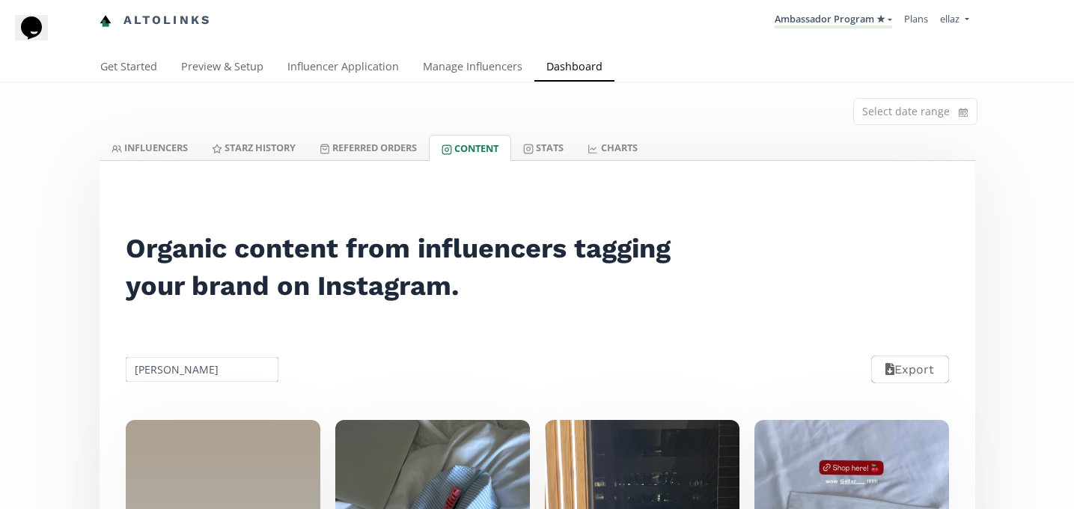
click at [177, 364] on input "[PERSON_NAME]" at bounding box center [202, 369] width 158 height 29
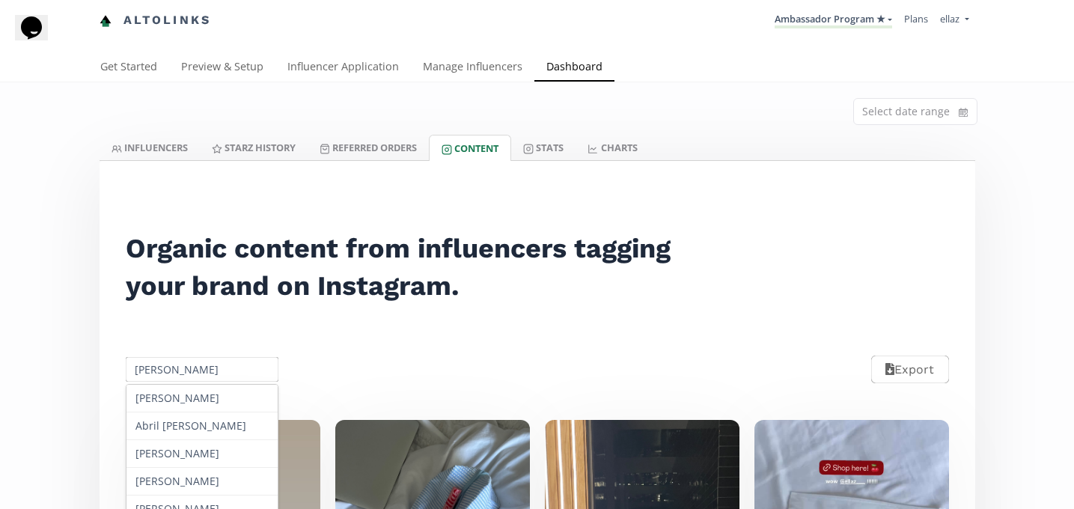
click at [177, 364] on input "[PERSON_NAME]" at bounding box center [202, 369] width 158 height 29
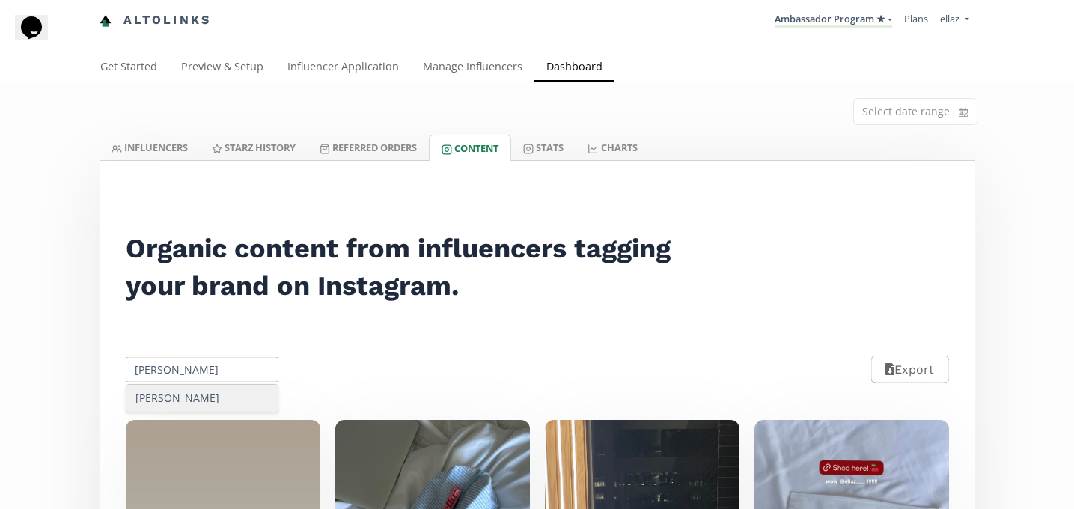
click at [212, 401] on div "[PERSON_NAME]" at bounding box center [202, 398] width 152 height 27
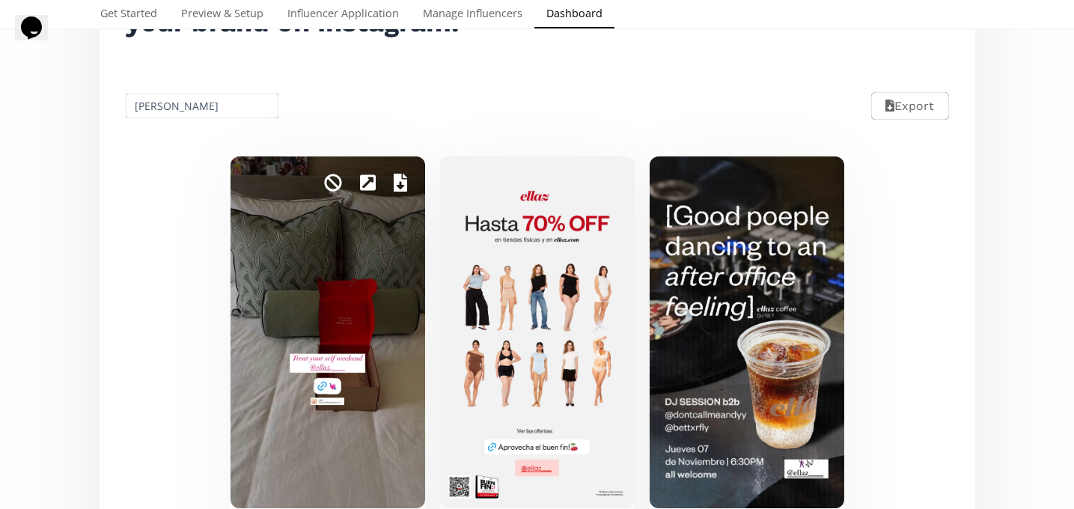
scroll to position [236, 0]
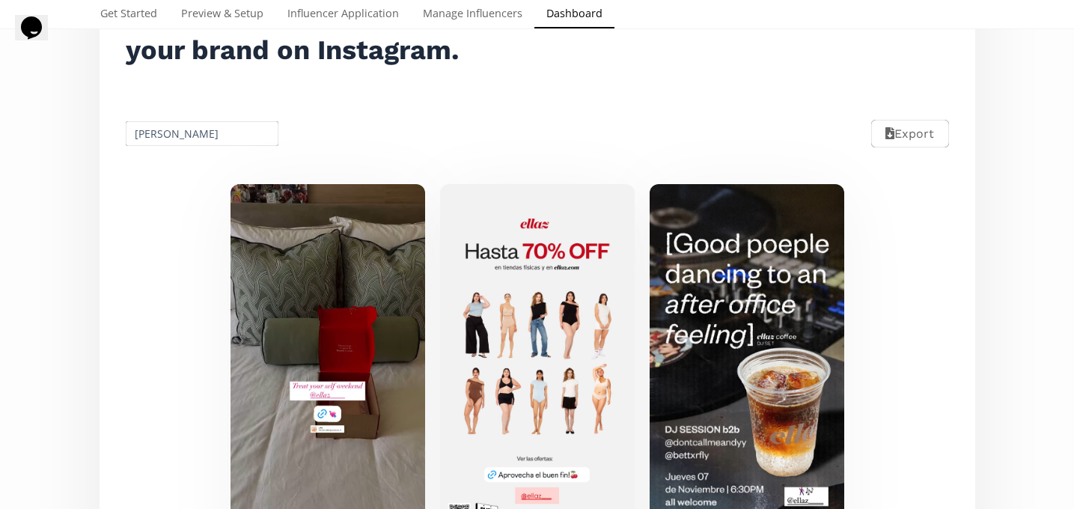
click at [218, 142] on input "[PERSON_NAME]" at bounding box center [202, 133] width 158 height 29
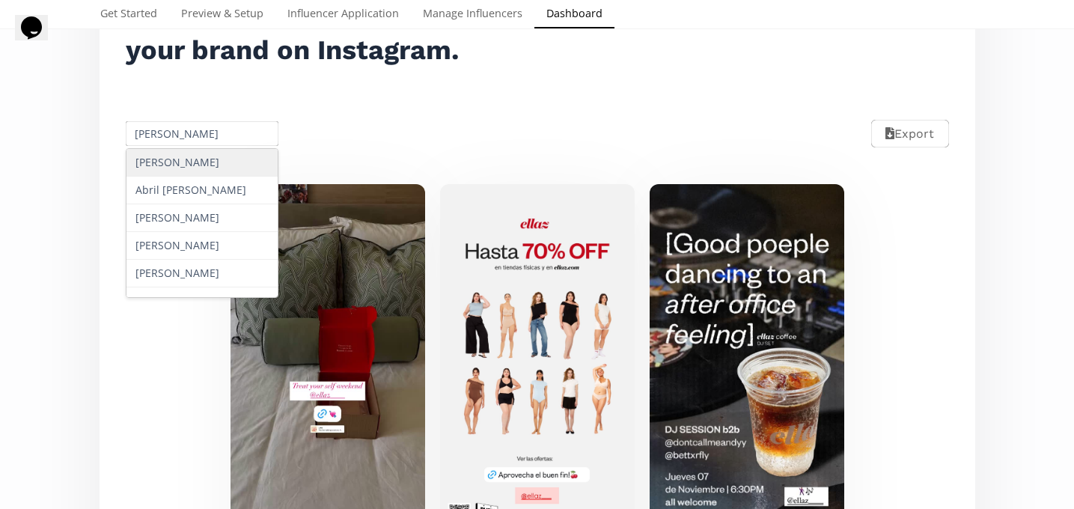
click at [205, 138] on input "[PERSON_NAME]" at bounding box center [202, 133] width 158 height 29
click at [218, 183] on div "[PERSON_NAME]" at bounding box center [202, 191] width 152 height 28
type input "[PERSON_NAME]"
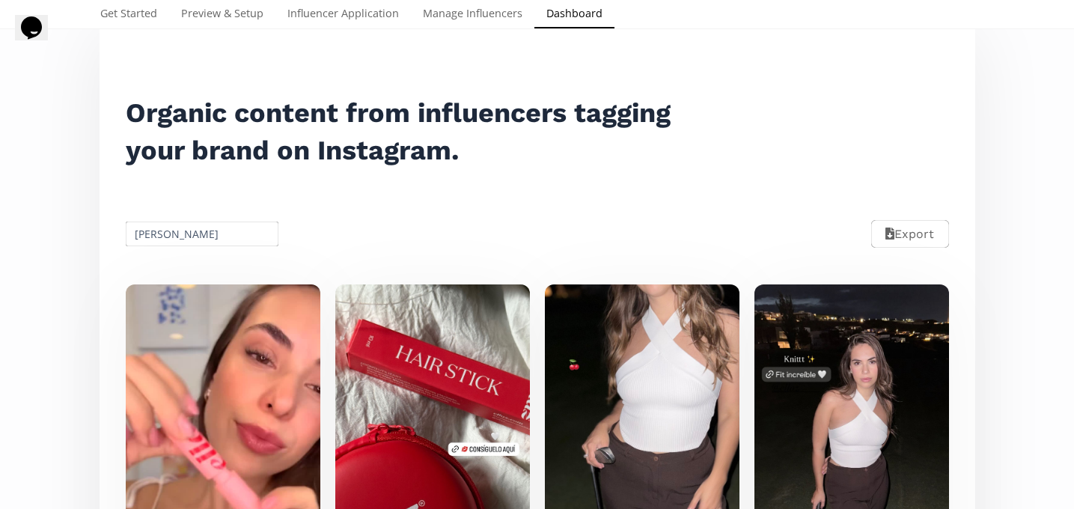
scroll to position [117, 0]
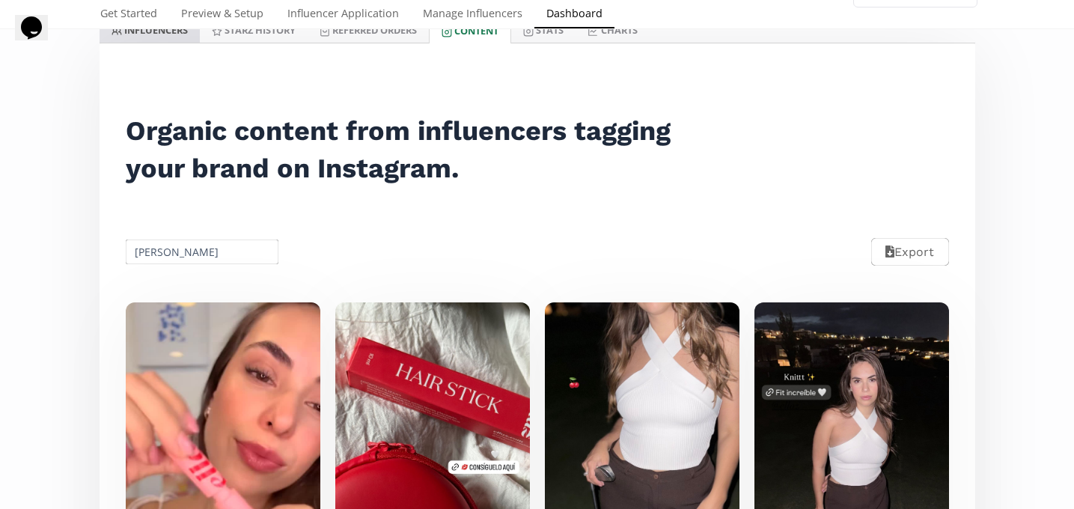
click at [156, 32] on link "INFLUENCERS" at bounding box center [149, 29] width 100 height 25
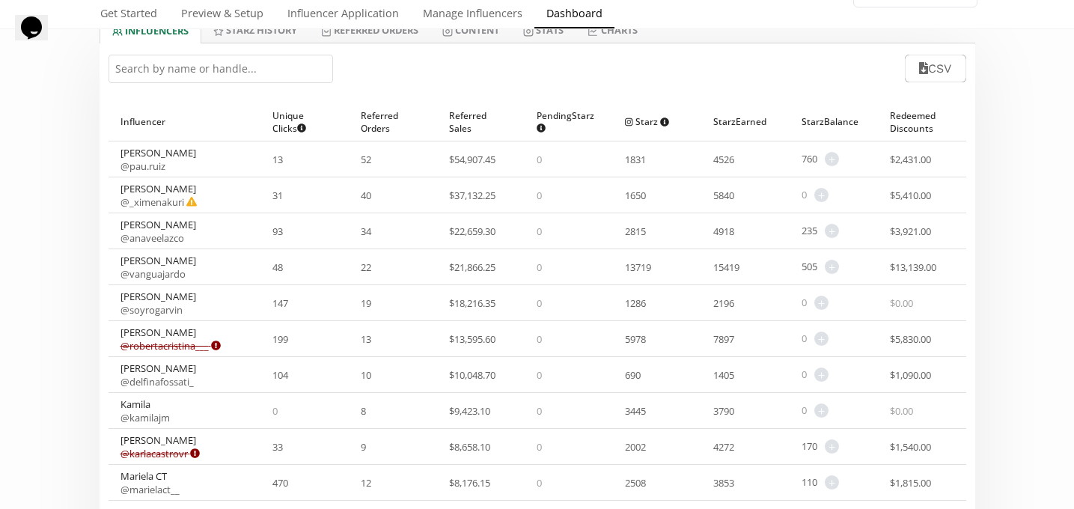
click at [190, 69] on input "text" at bounding box center [220, 69] width 224 height 28
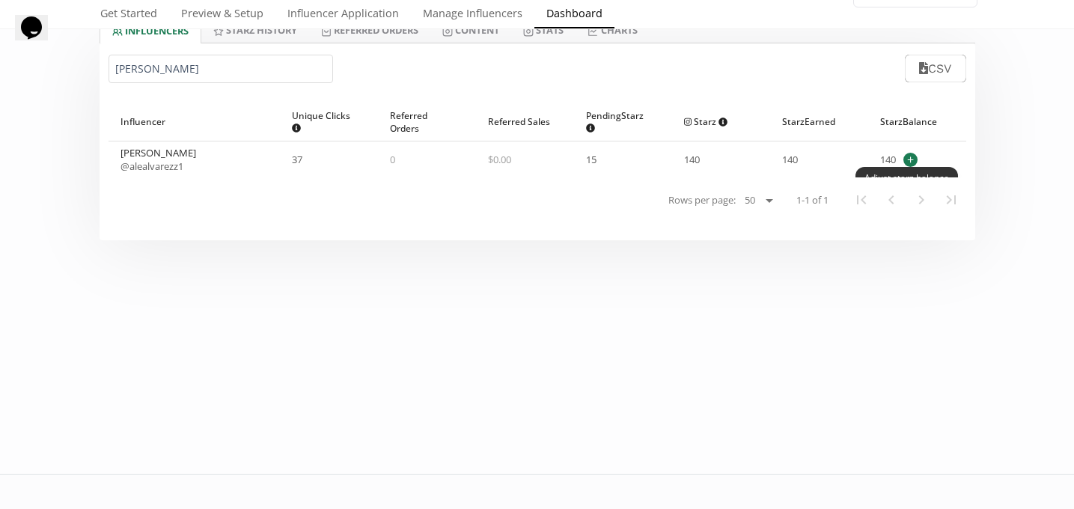
type input "[PERSON_NAME]"
click at [908, 156] on span "+" at bounding box center [910, 160] width 14 height 14
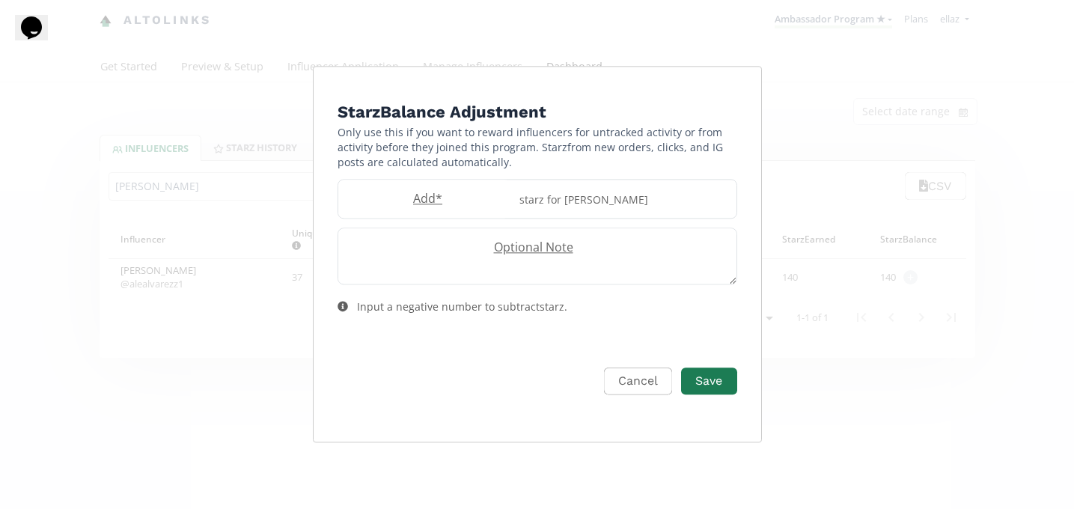
click at [429, 174] on form "Starz Balance Adjustment Only use this if you want to reward influencers for un…" at bounding box center [536, 264] width 399 height 330
click at [429, 191] on label "Add *" at bounding box center [424, 198] width 172 height 17
type input "60"
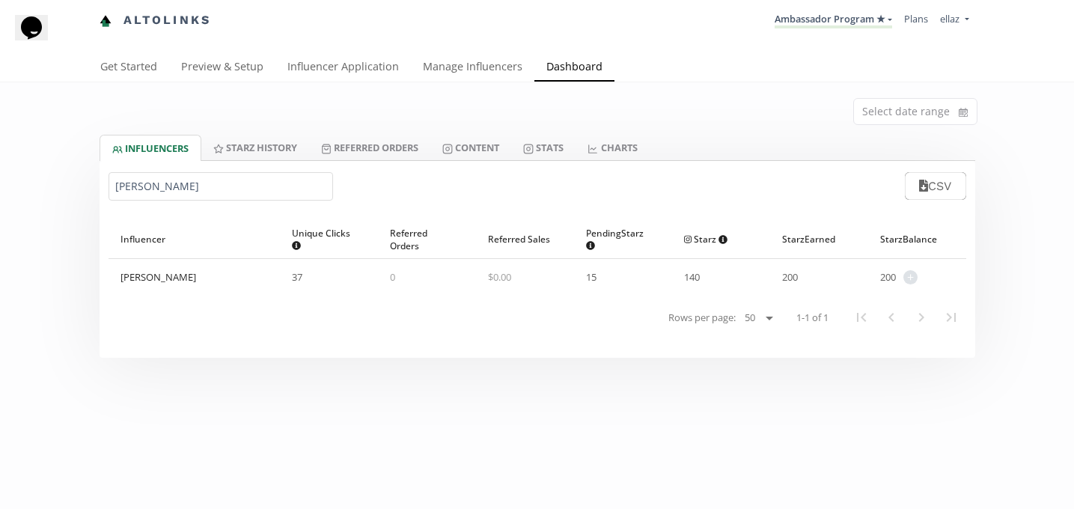
click at [202, 193] on input "[PERSON_NAME]" at bounding box center [220, 186] width 224 height 28
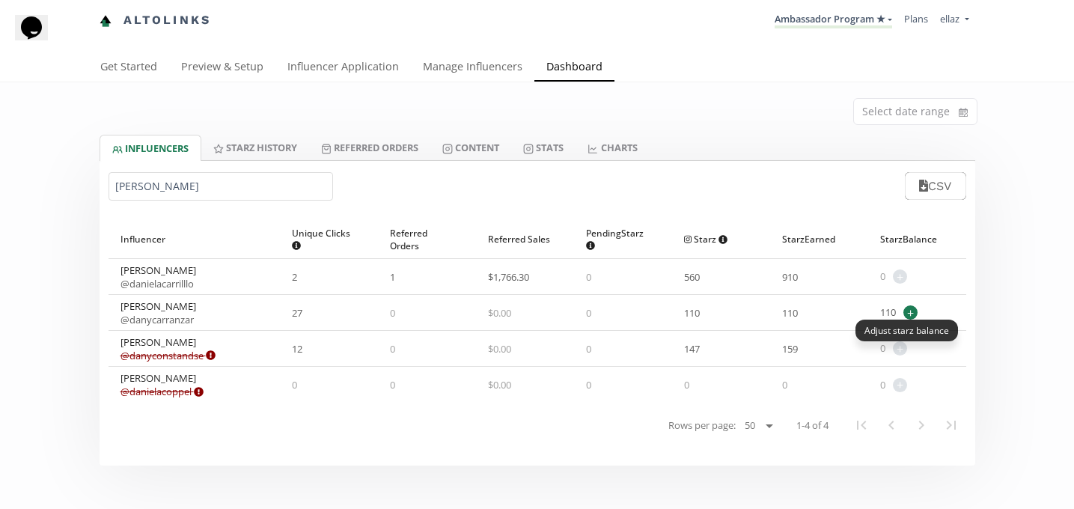
type input "[PERSON_NAME]"
click at [907, 316] on span "+" at bounding box center [910, 312] width 14 height 14
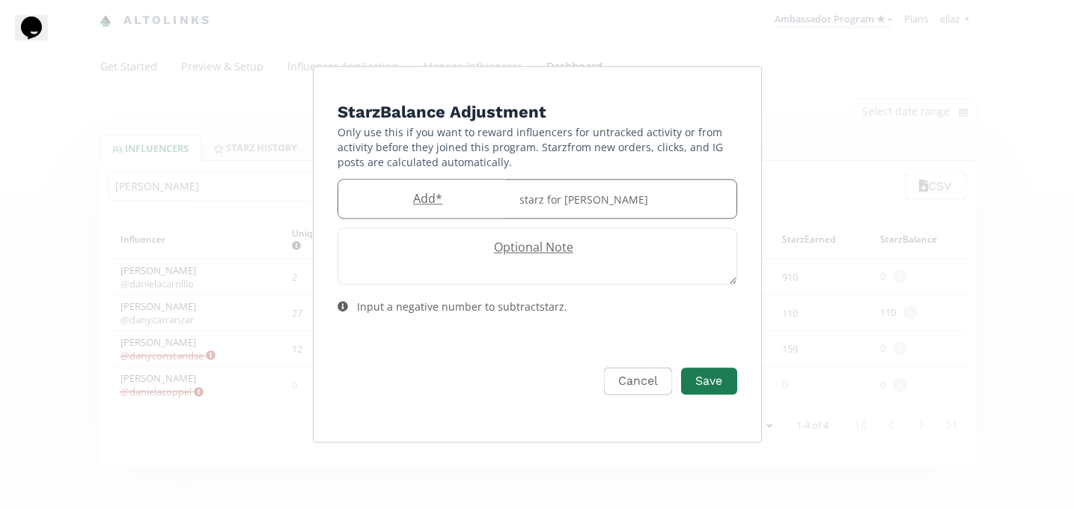
click at [415, 215] on input "Edit Program" at bounding box center [424, 199] width 172 height 38
type input "50"
